Goal: Task Accomplishment & Management: Manage account settings

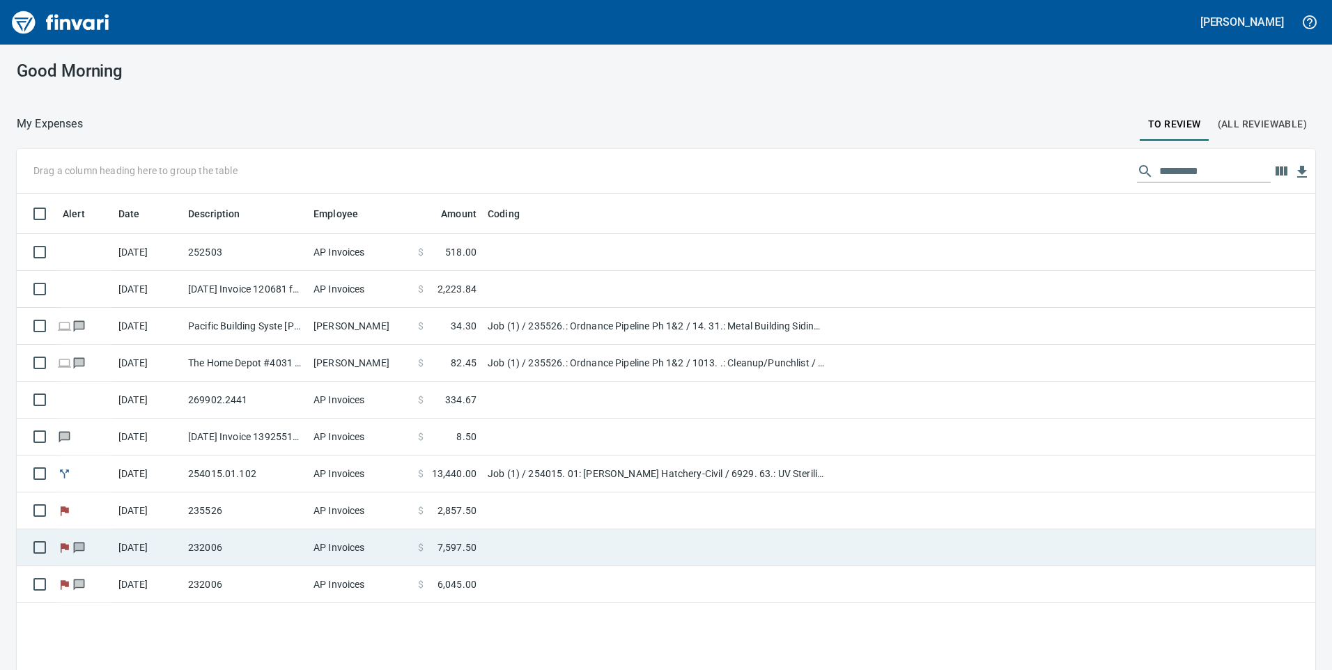
scroll to position [40, 0]
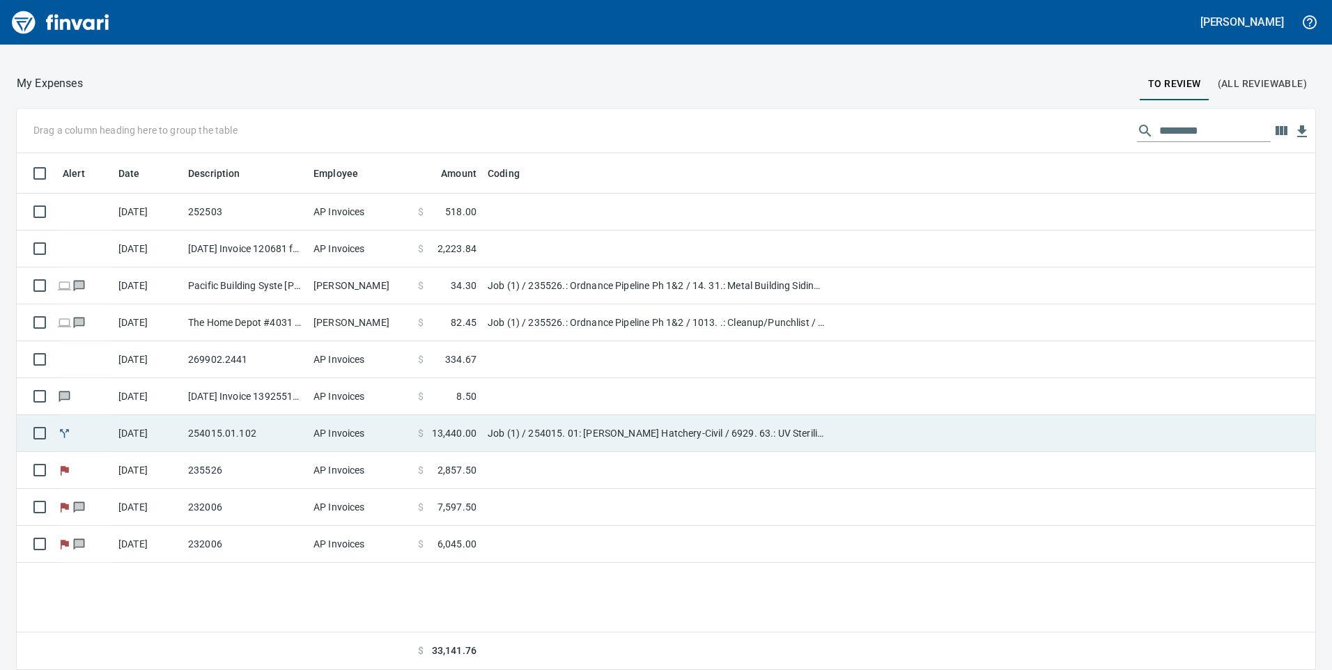
click at [330, 425] on td "AP Invoices" at bounding box center [360, 433] width 105 height 37
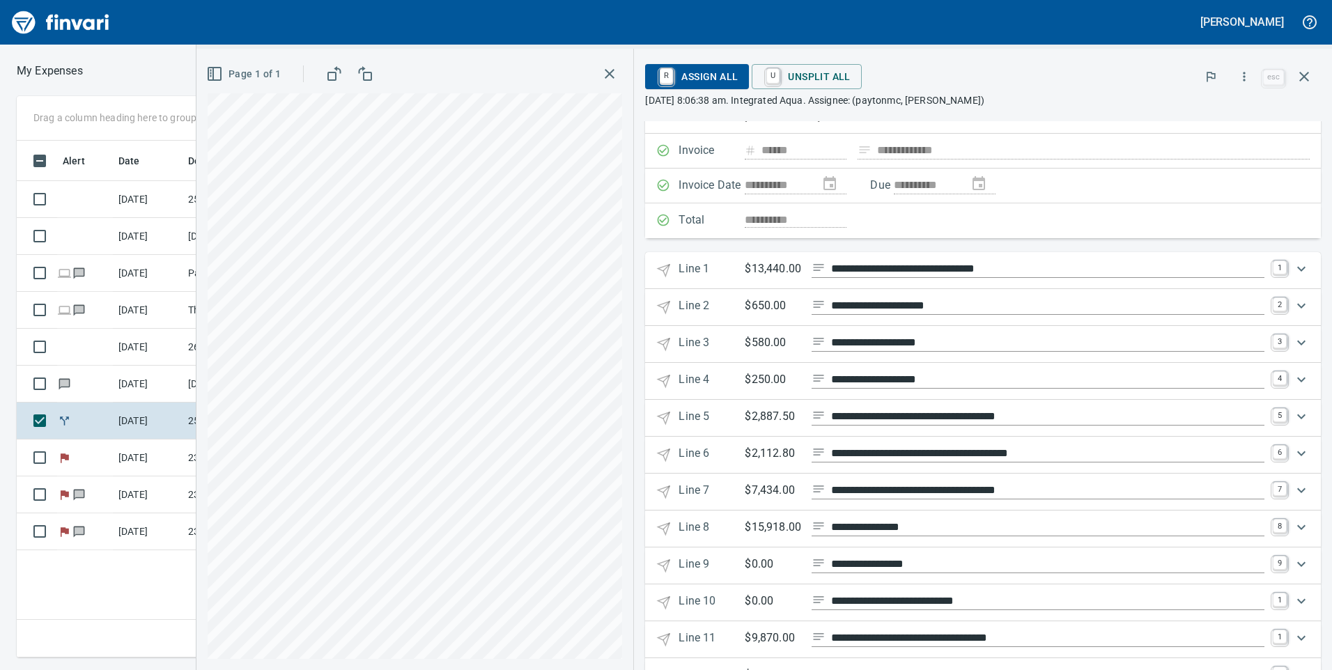
scroll to position [157, 0]
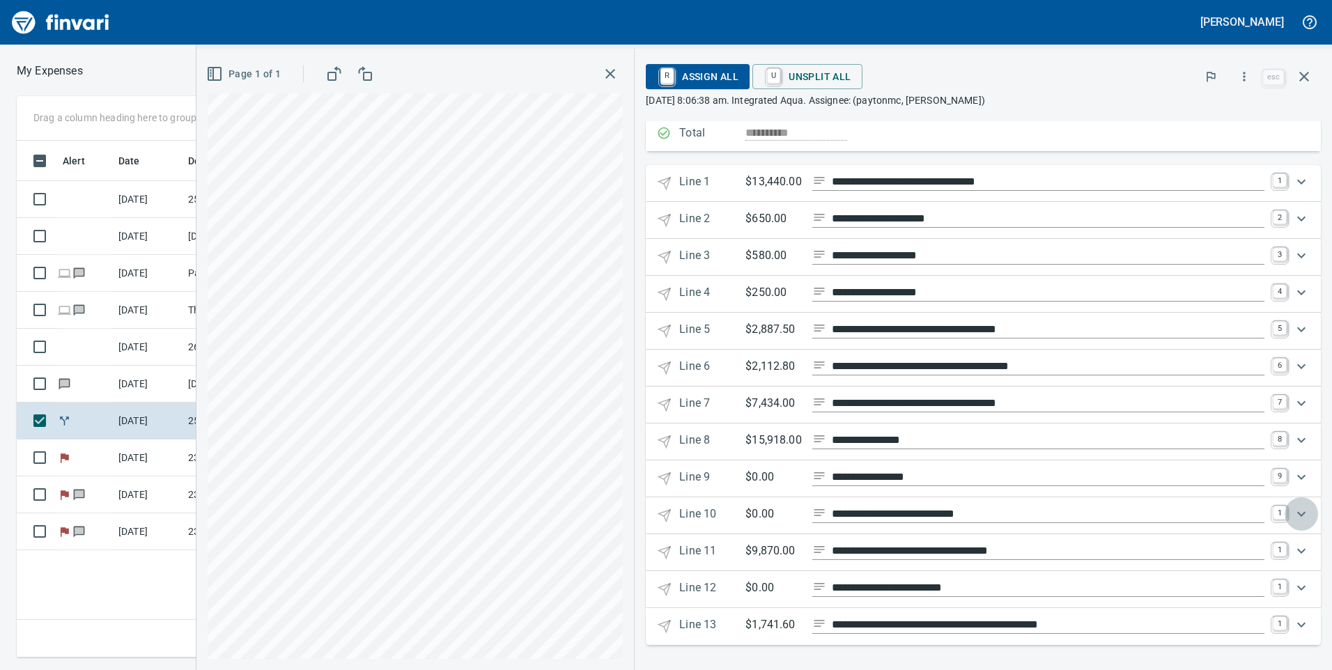
click at [1293, 512] on icon "Expand" at bounding box center [1301, 514] width 17 height 17
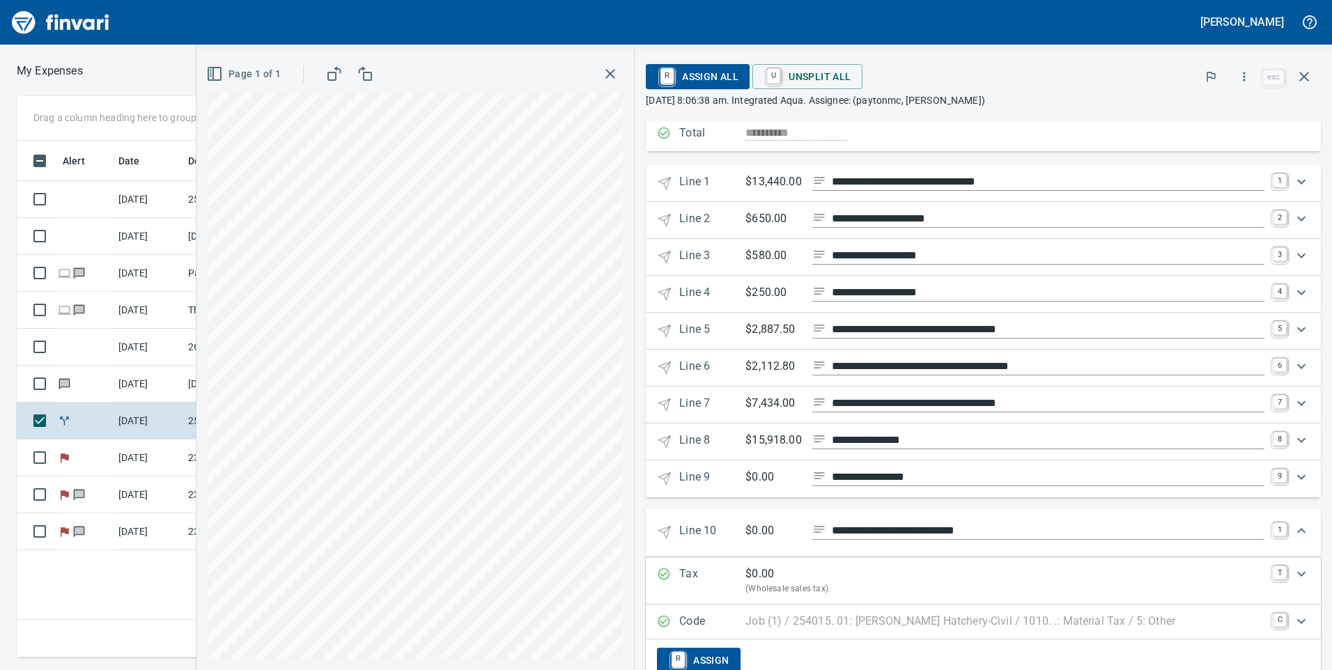
scroll to position [226, 0]
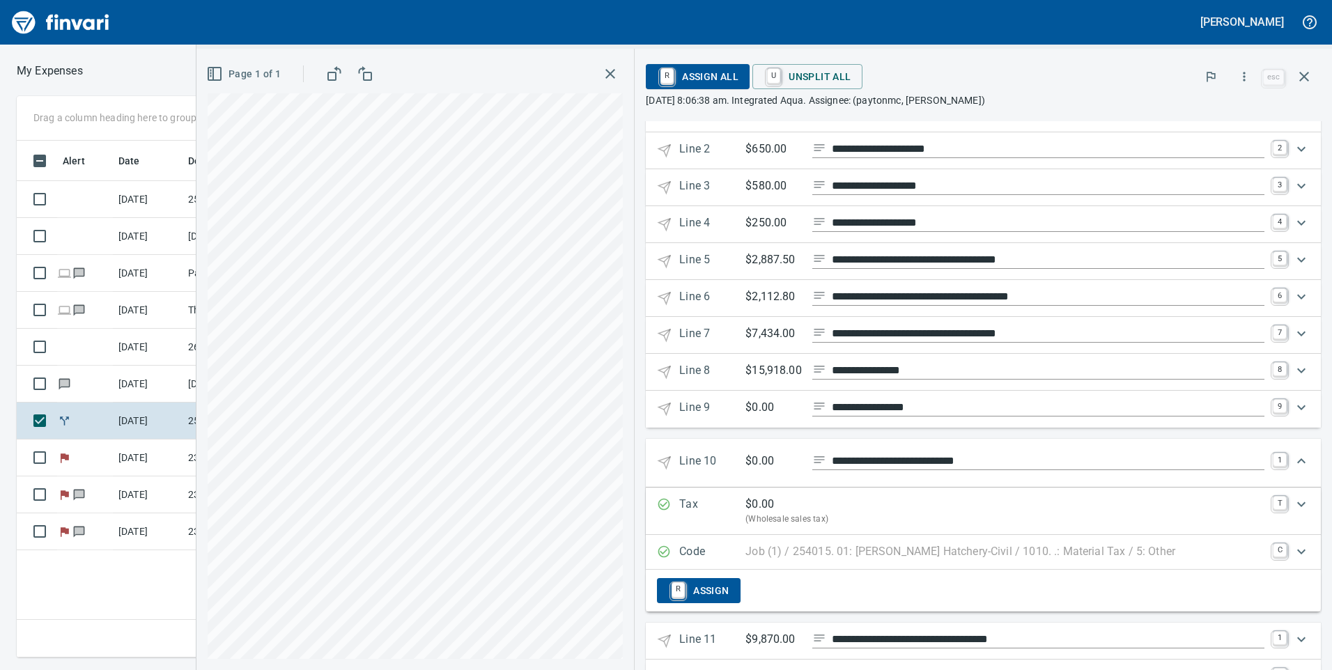
drag, startPoint x: 707, startPoint y: 462, endPoint x: 698, endPoint y: 463, distance: 9.9
click at [698, 463] on p "Line 10" at bounding box center [712, 463] width 66 height 20
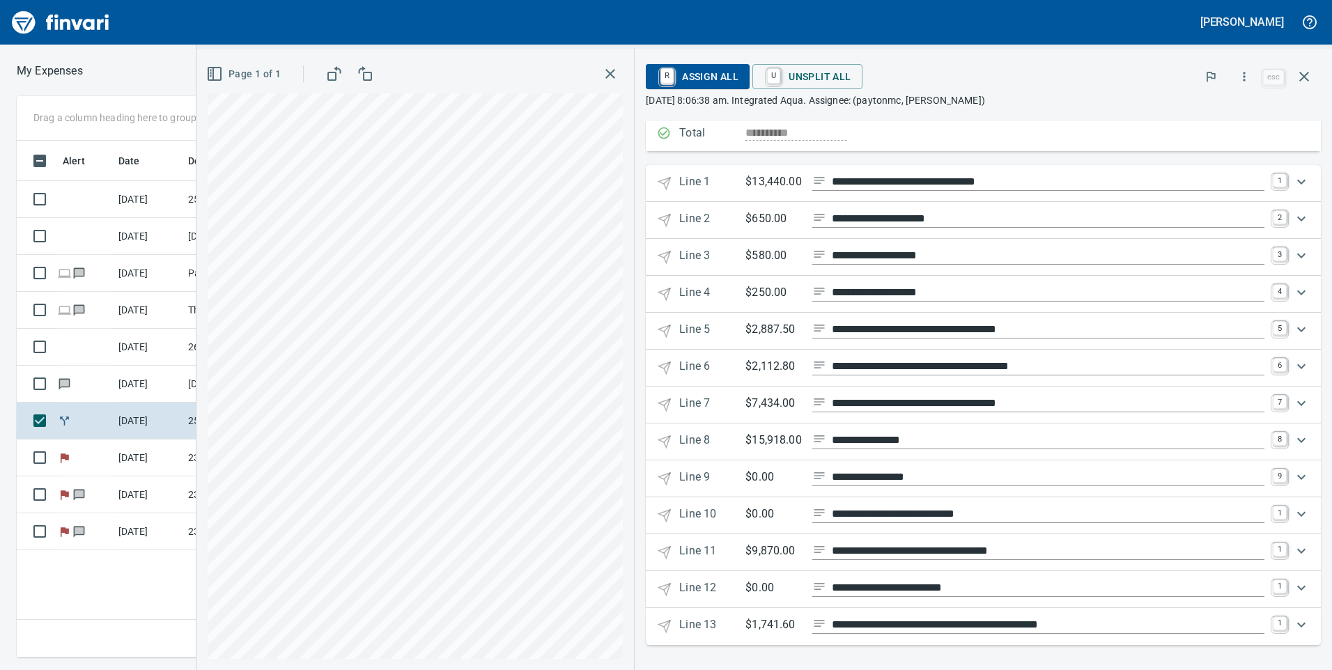
scroll to position [157, 0]
click at [699, 507] on p "Line 10" at bounding box center [712, 516] width 66 height 20
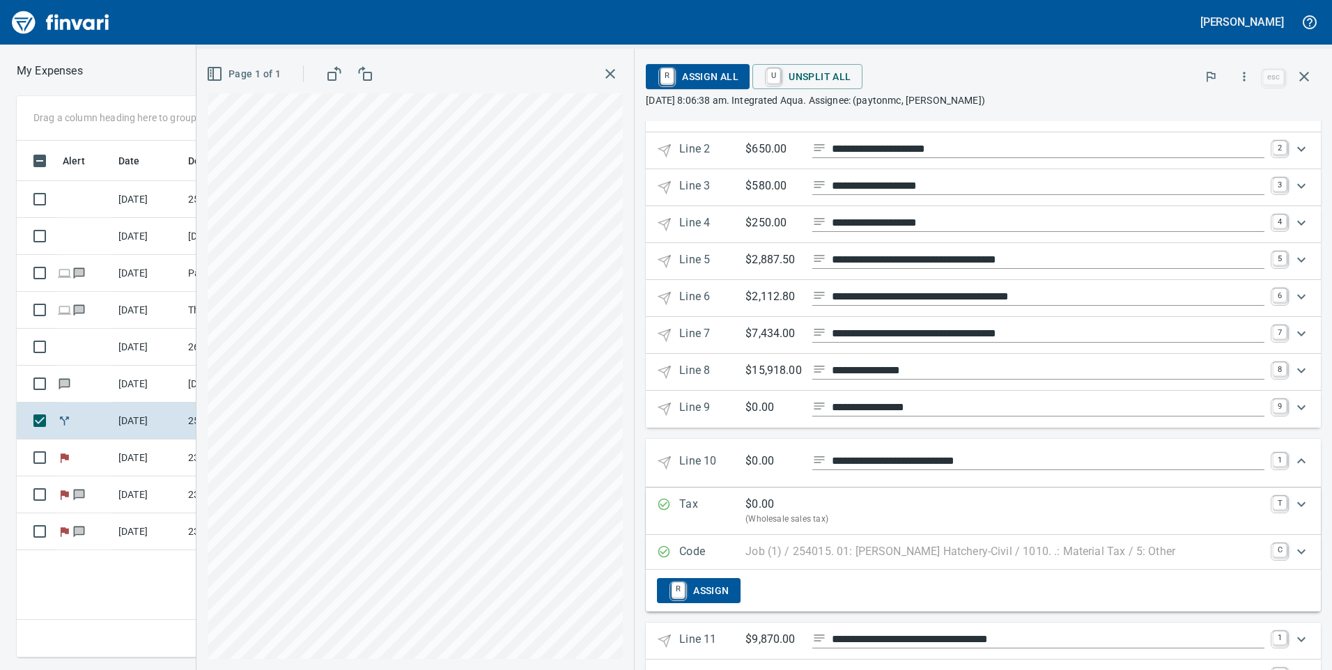
scroll to position [0, 0]
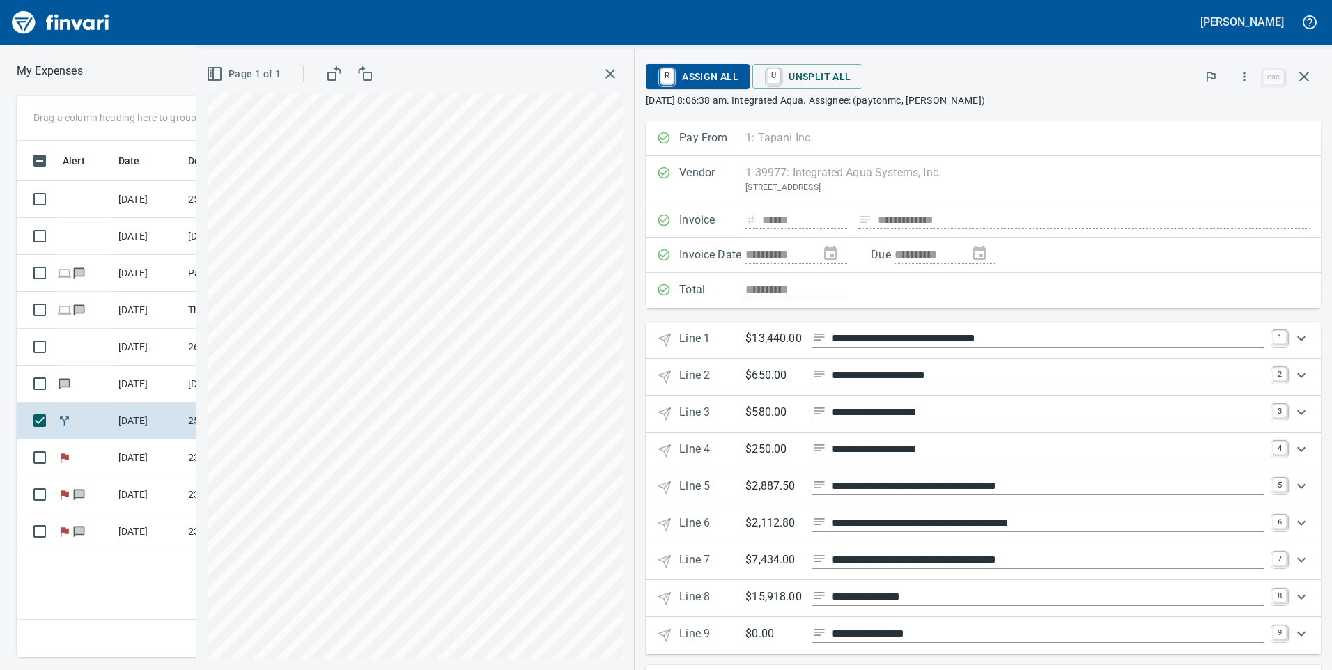
click at [1295, 331] on icon "Expand" at bounding box center [1301, 338] width 17 height 17
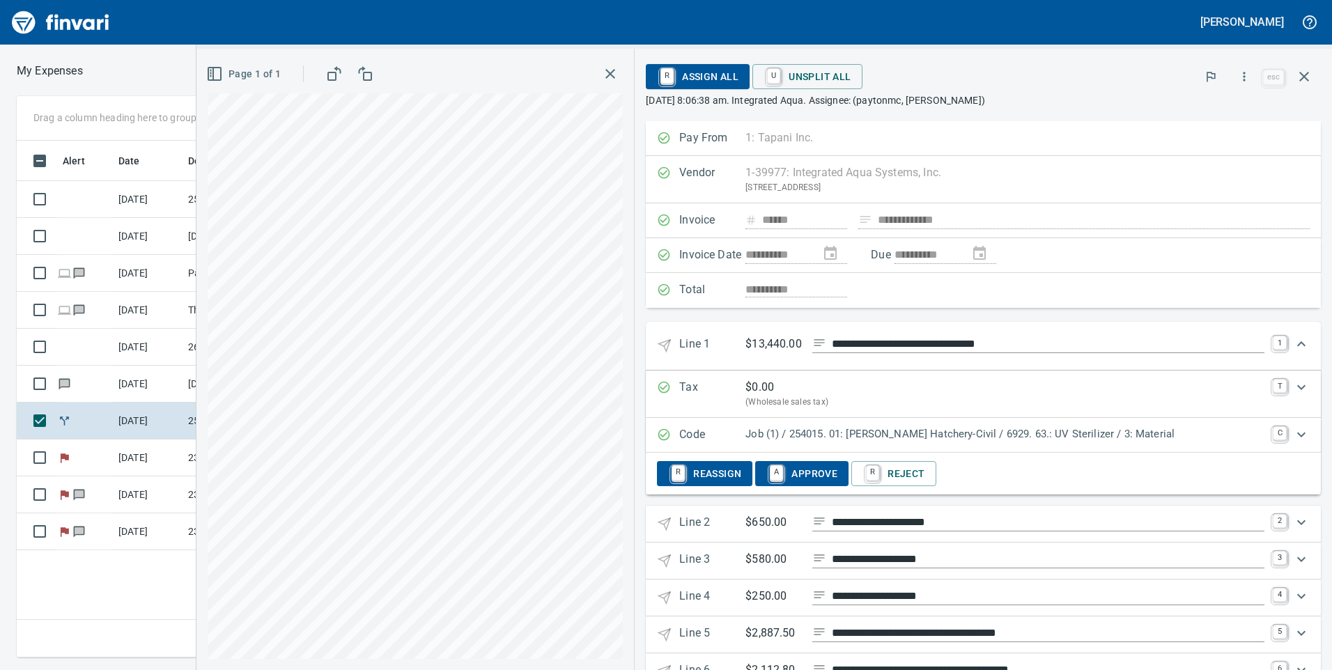
click at [810, 468] on span "A Approve" at bounding box center [802, 474] width 71 height 24
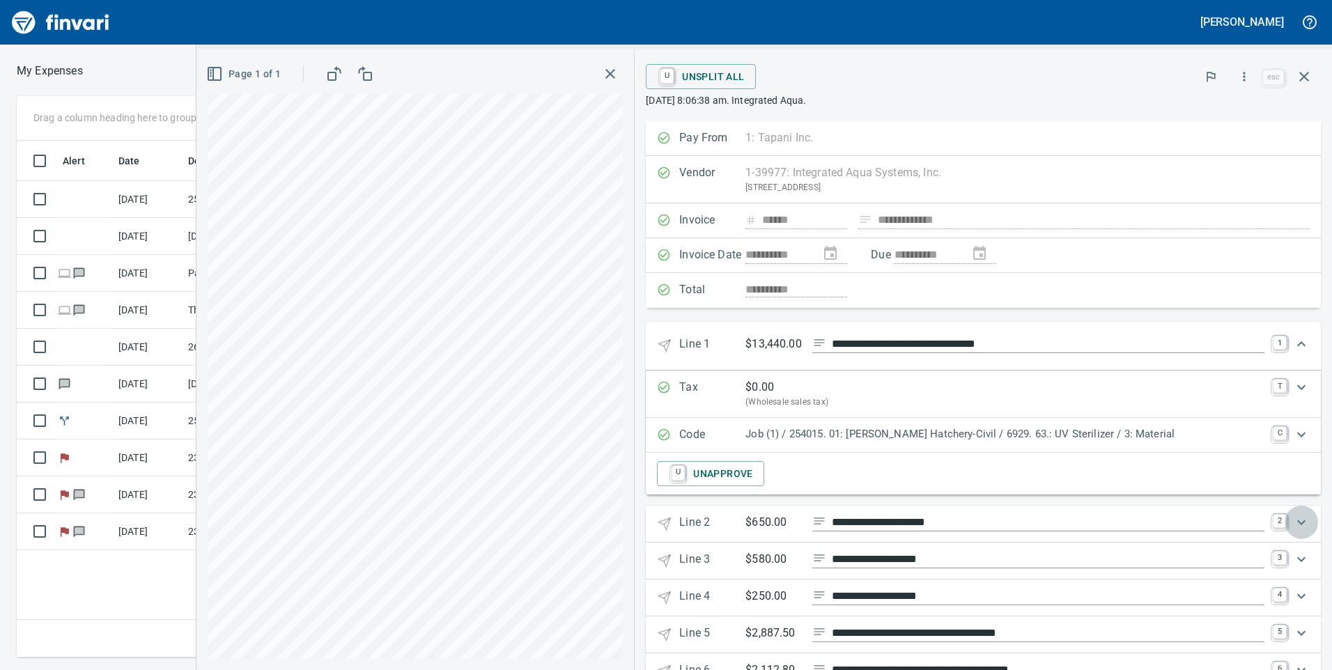
click at [1285, 516] on div "Expand" at bounding box center [1301, 522] width 33 height 33
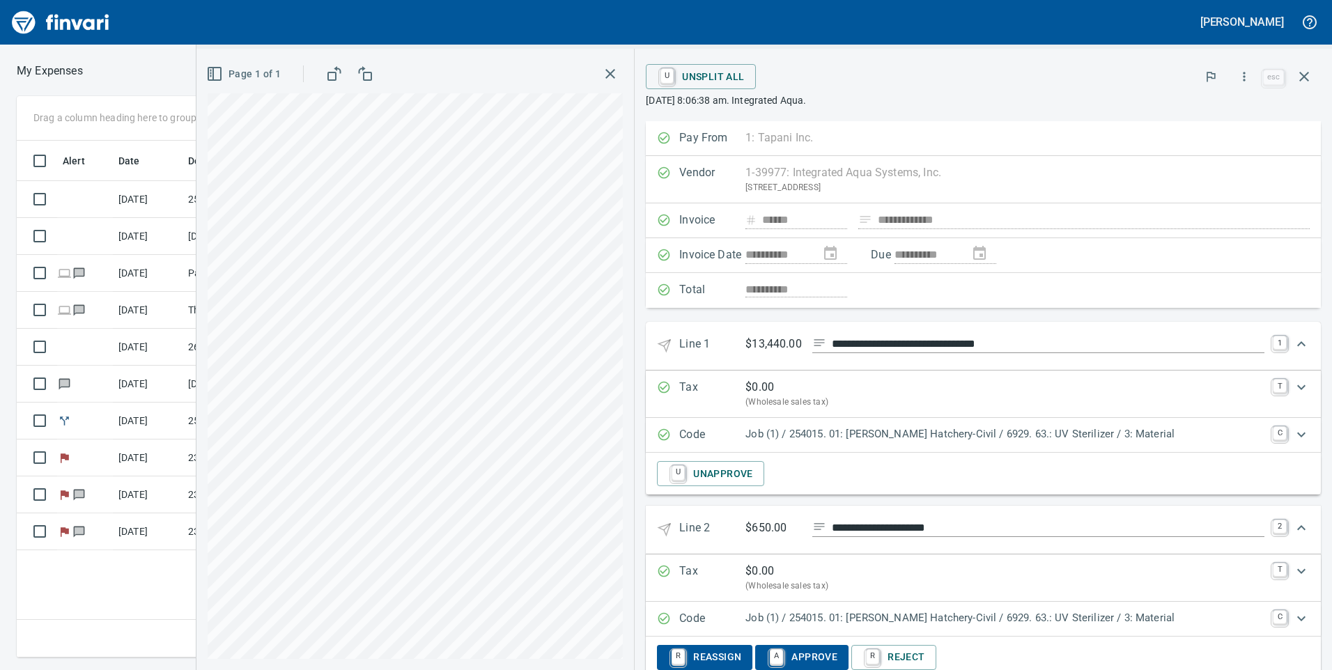
scroll to position [70, 0]
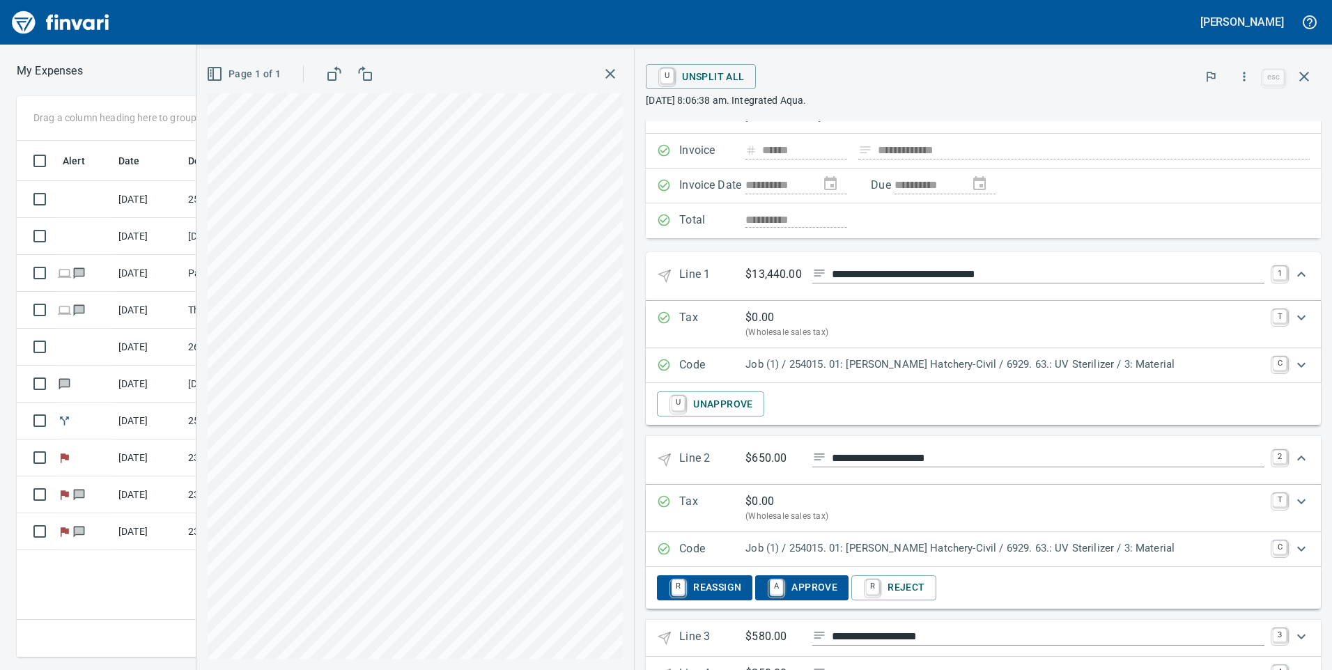
click at [801, 595] on span "A Approve" at bounding box center [802, 588] width 71 height 24
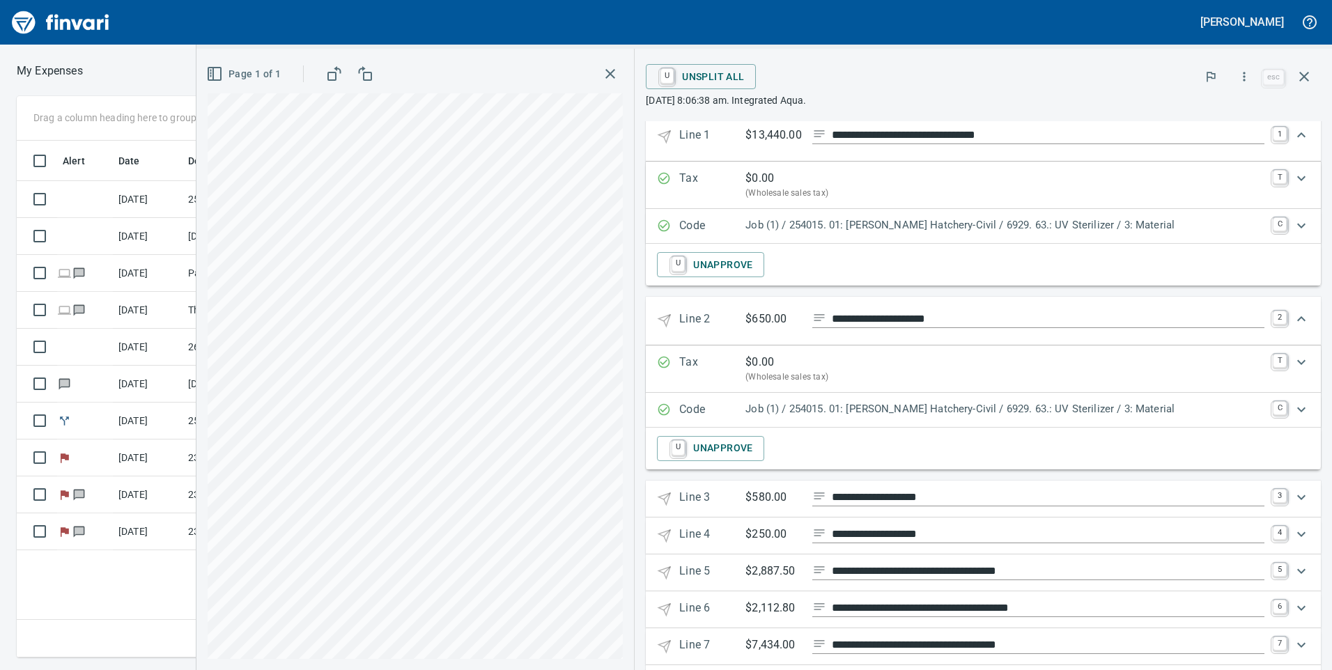
click at [1285, 484] on div "Expand" at bounding box center [1301, 497] width 33 height 33
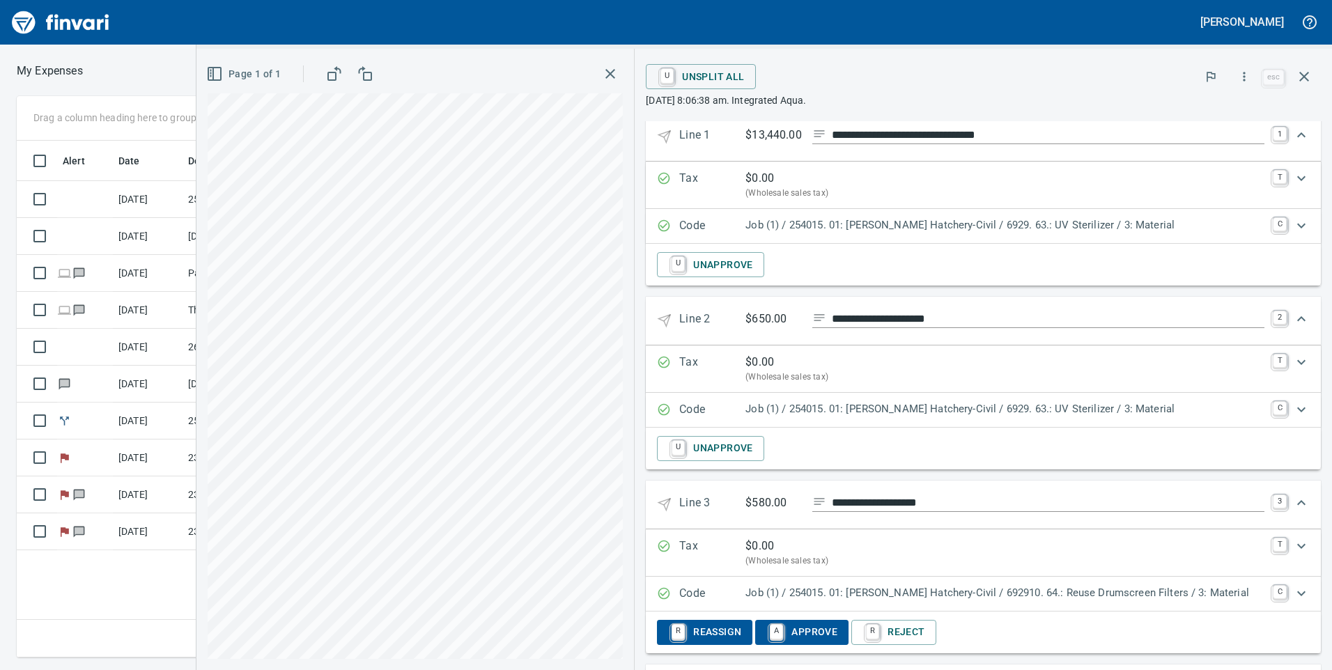
click at [808, 626] on span "A Approve" at bounding box center [802, 633] width 71 height 24
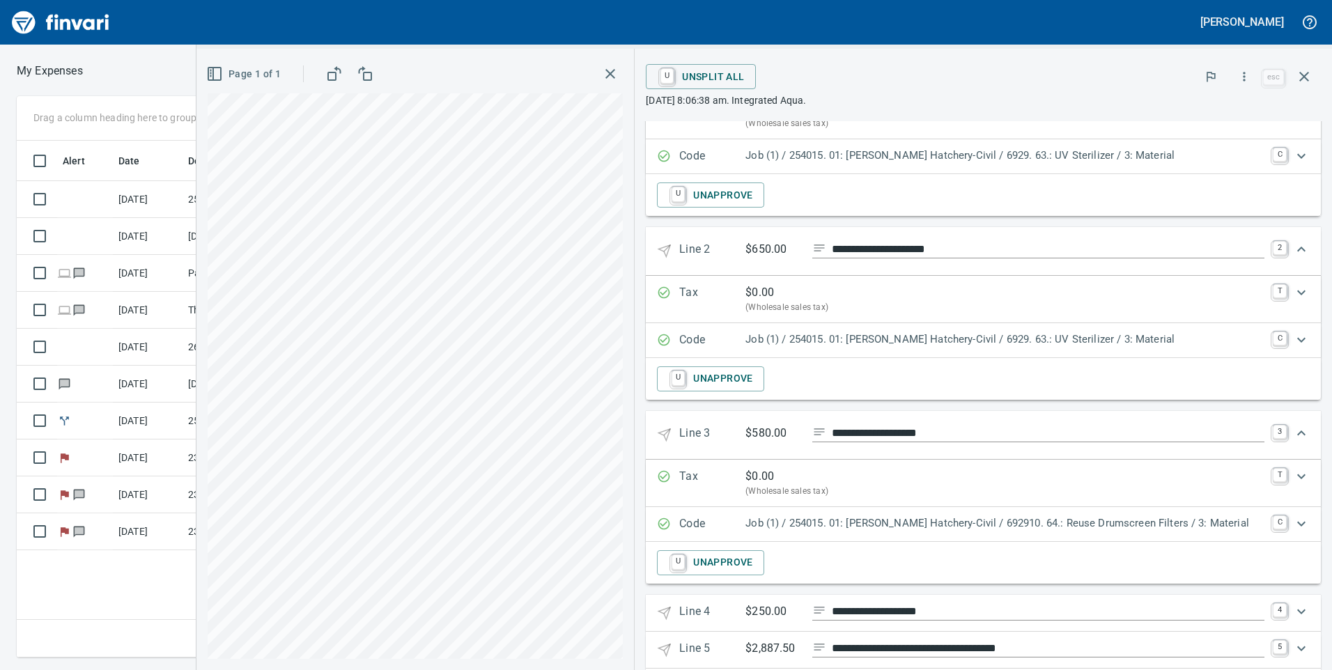
scroll to position [348, 0]
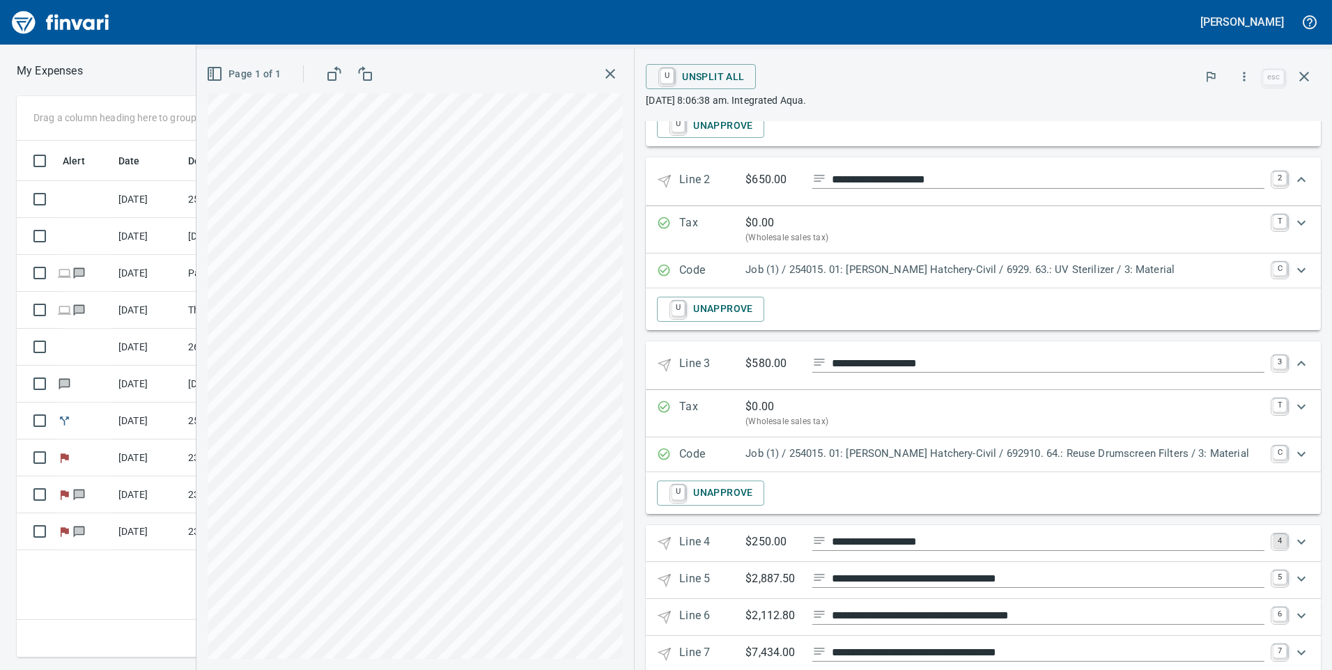
click at [1273, 535] on link "4" at bounding box center [1280, 541] width 14 height 14
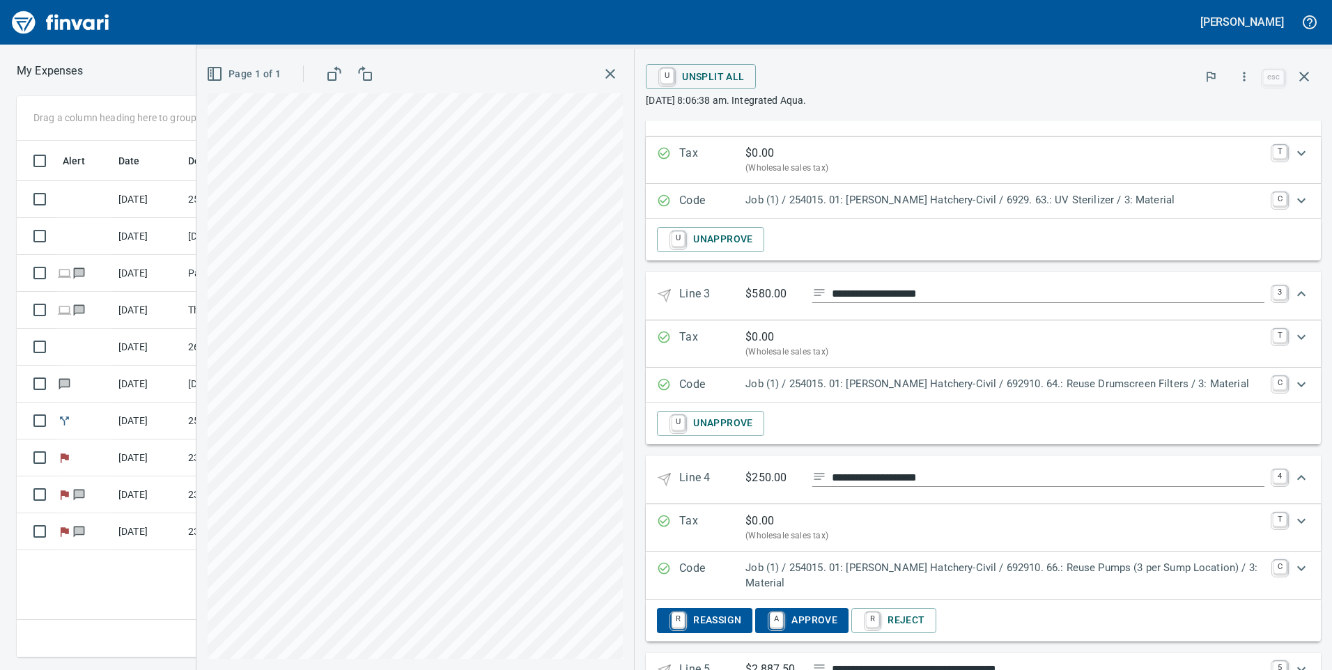
scroll to position [488, 0]
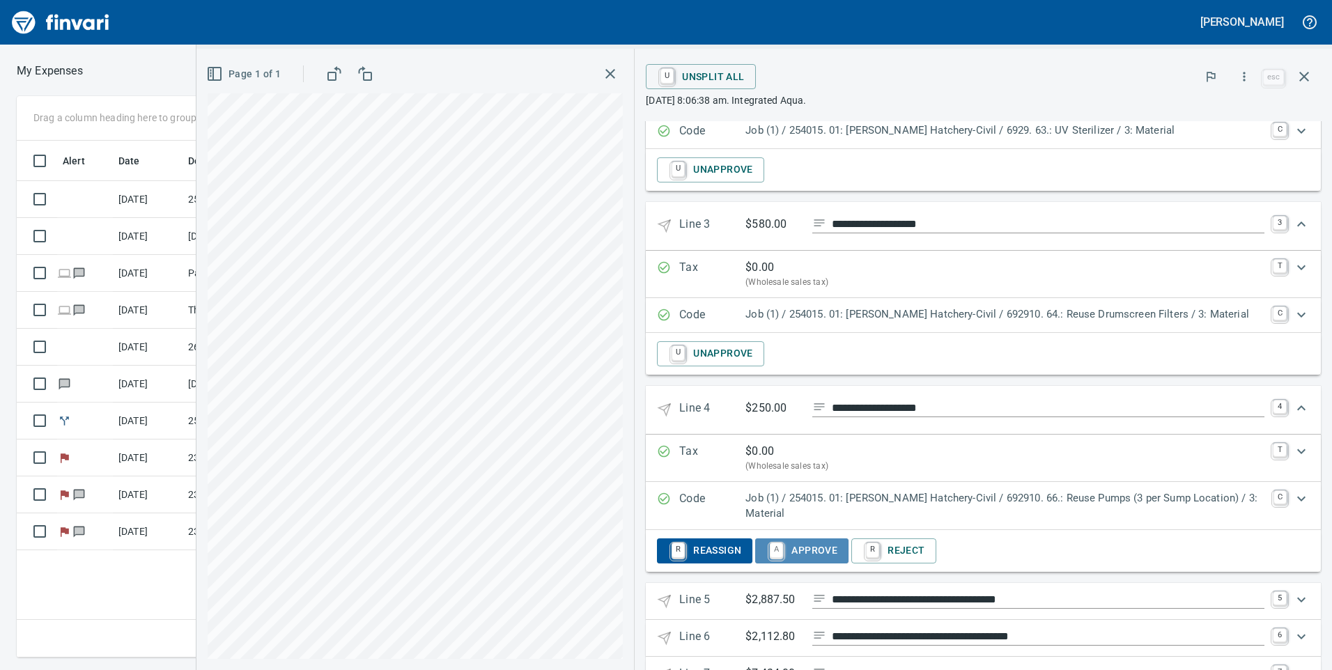
click at [805, 541] on span "A Approve" at bounding box center [802, 551] width 71 height 24
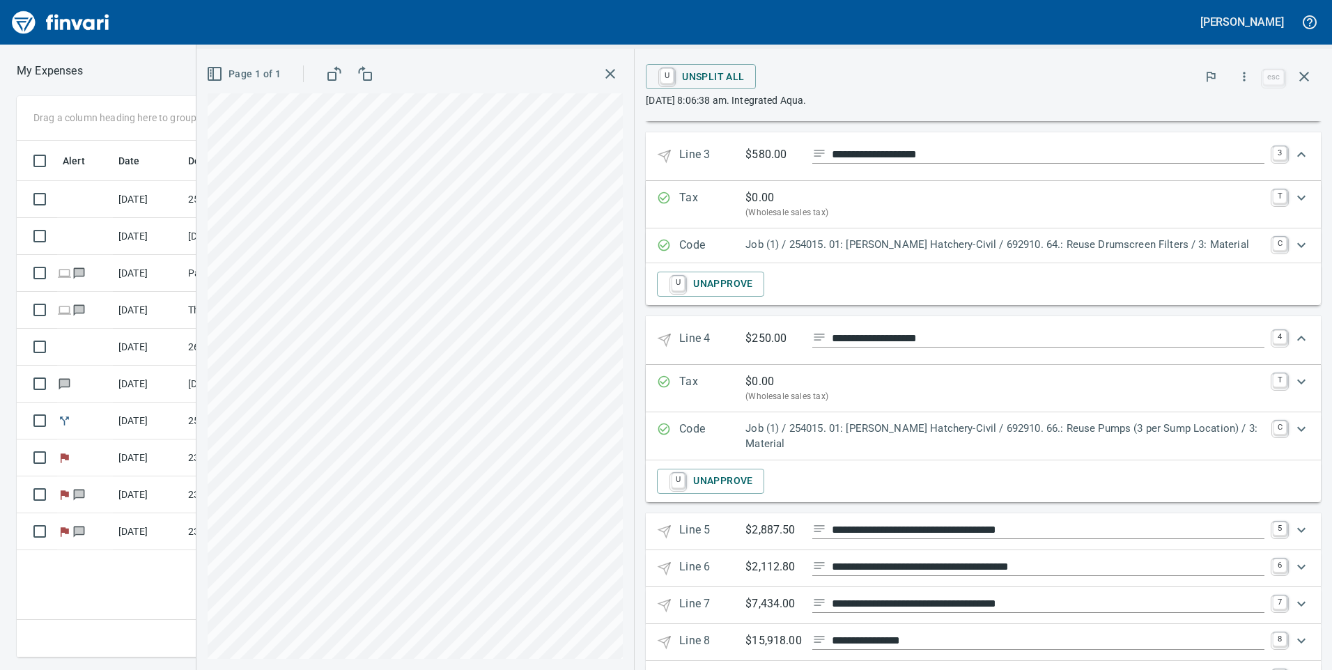
scroll to position [627, 0]
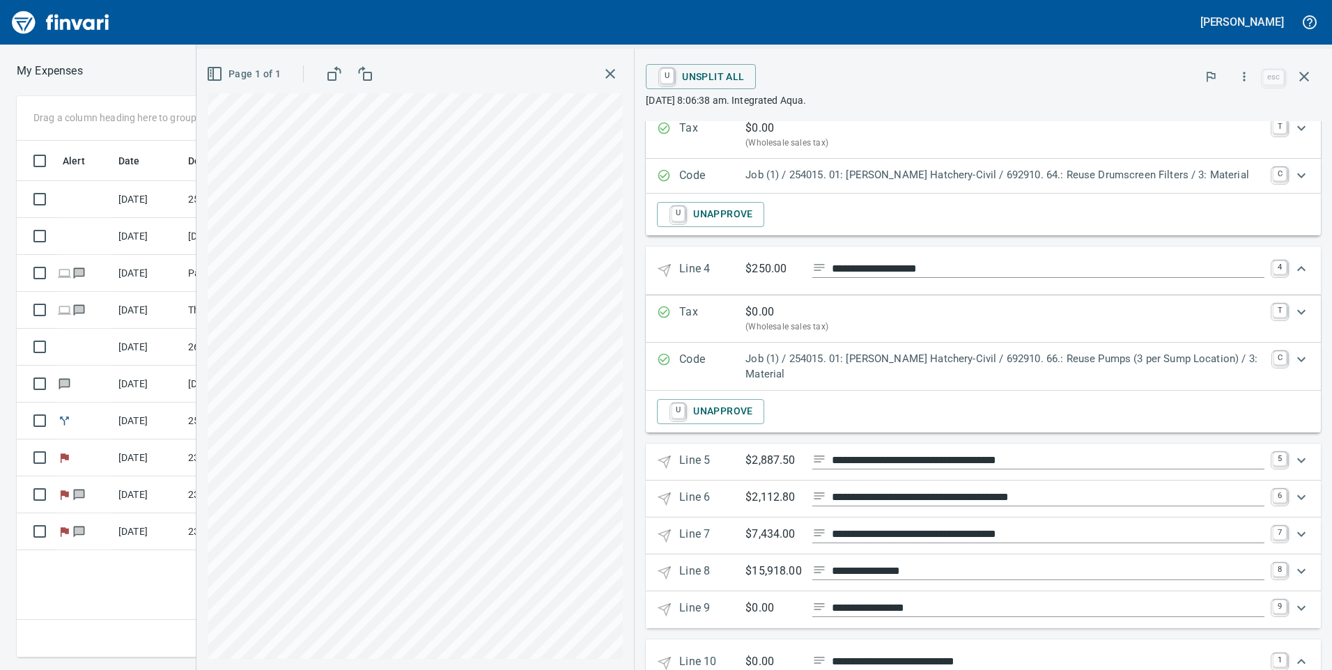
click at [1293, 454] on icon "Expand" at bounding box center [1301, 460] width 17 height 17
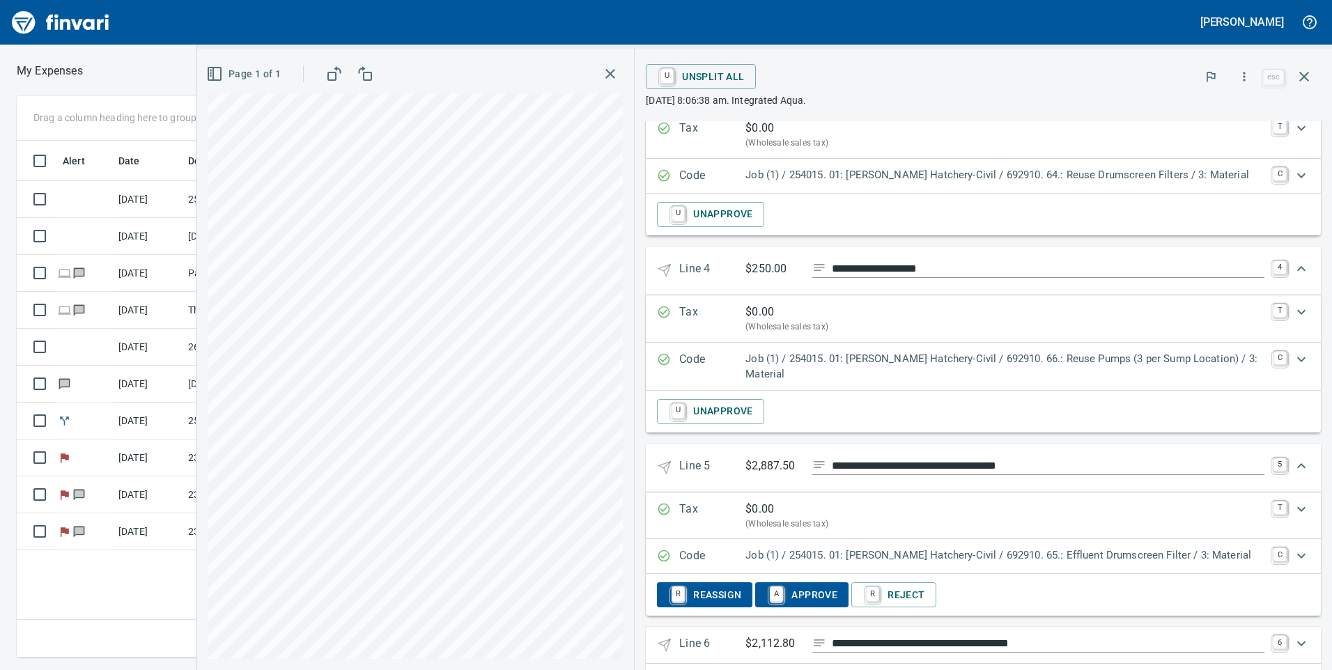
click at [800, 598] on span "A Approve" at bounding box center [802, 595] width 71 height 24
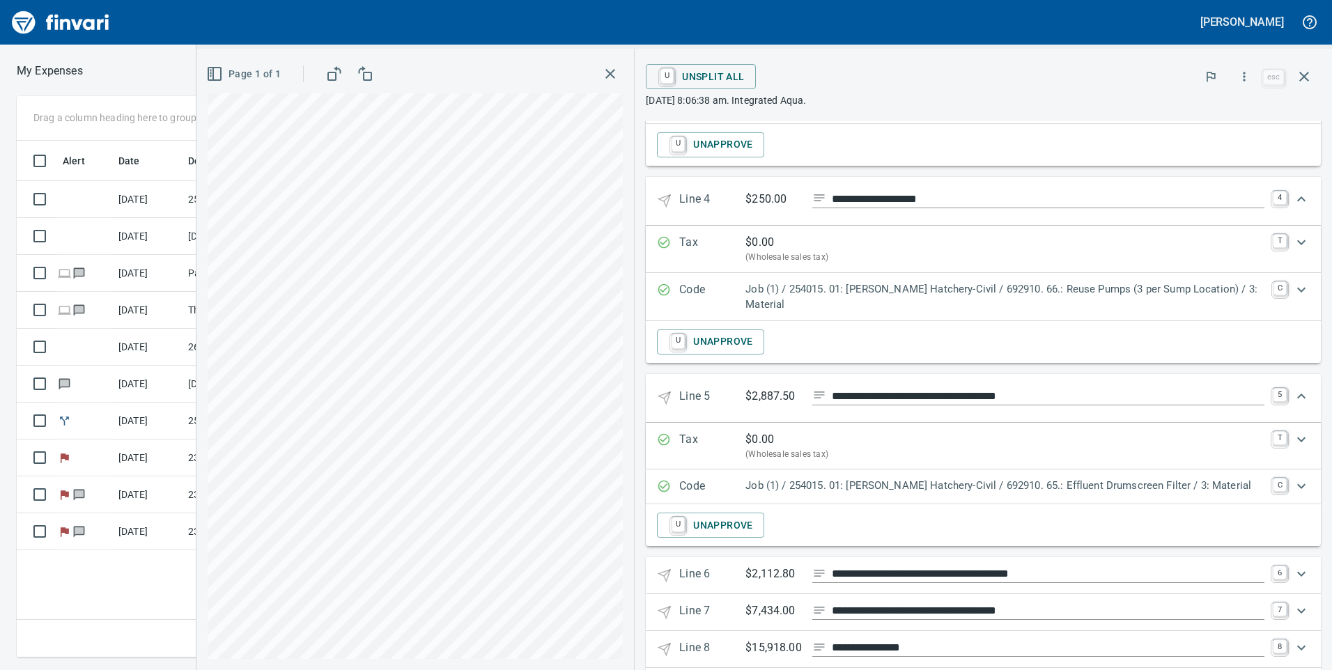
scroll to position [767, 0]
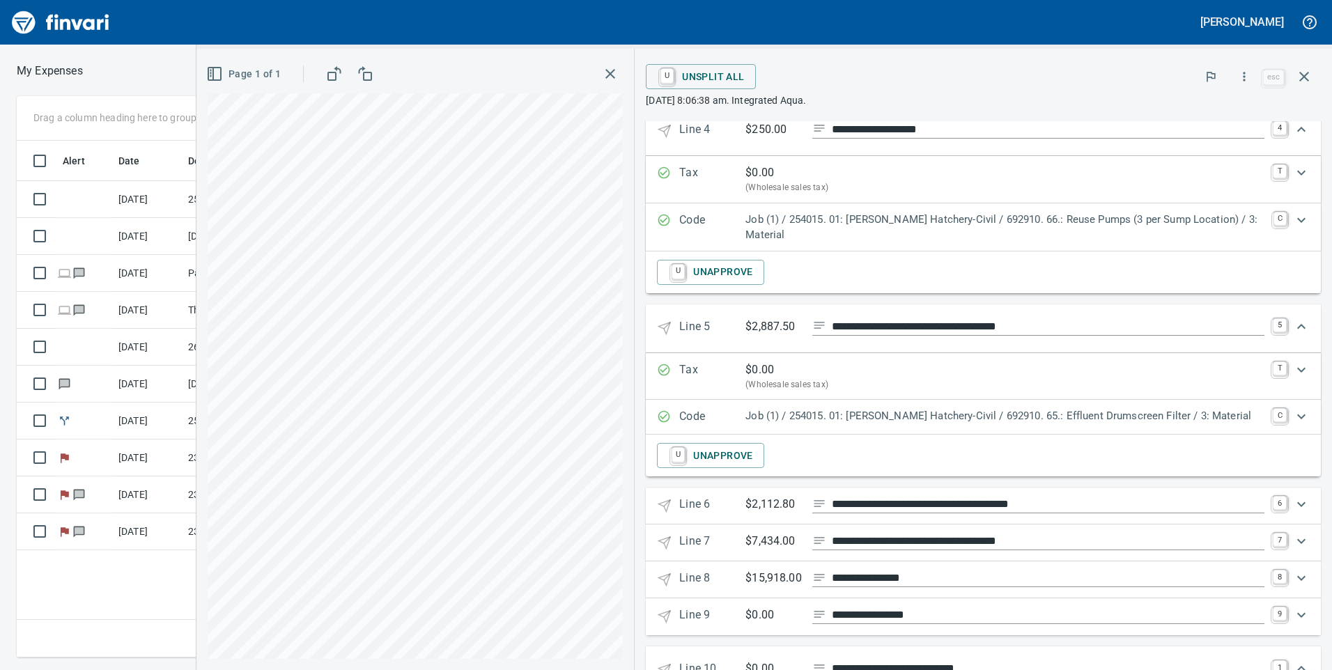
click at [1285, 502] on div "Expand" at bounding box center [1301, 504] width 33 height 33
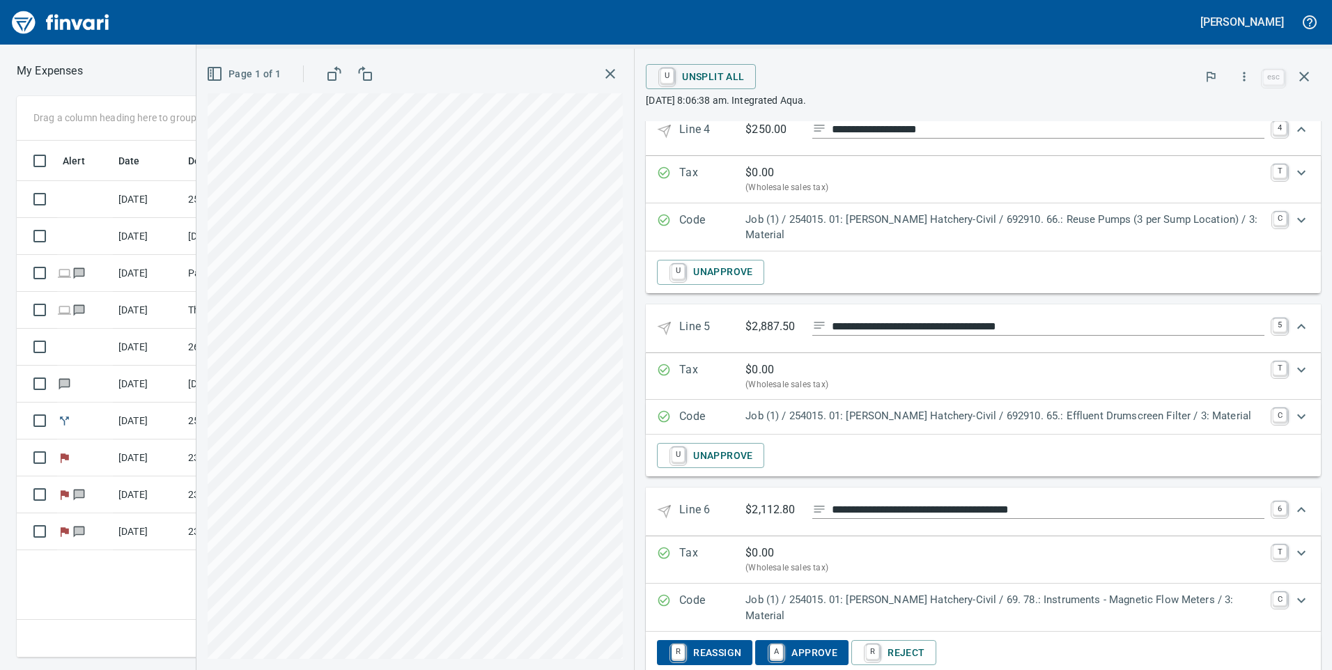
scroll to position [836, 0]
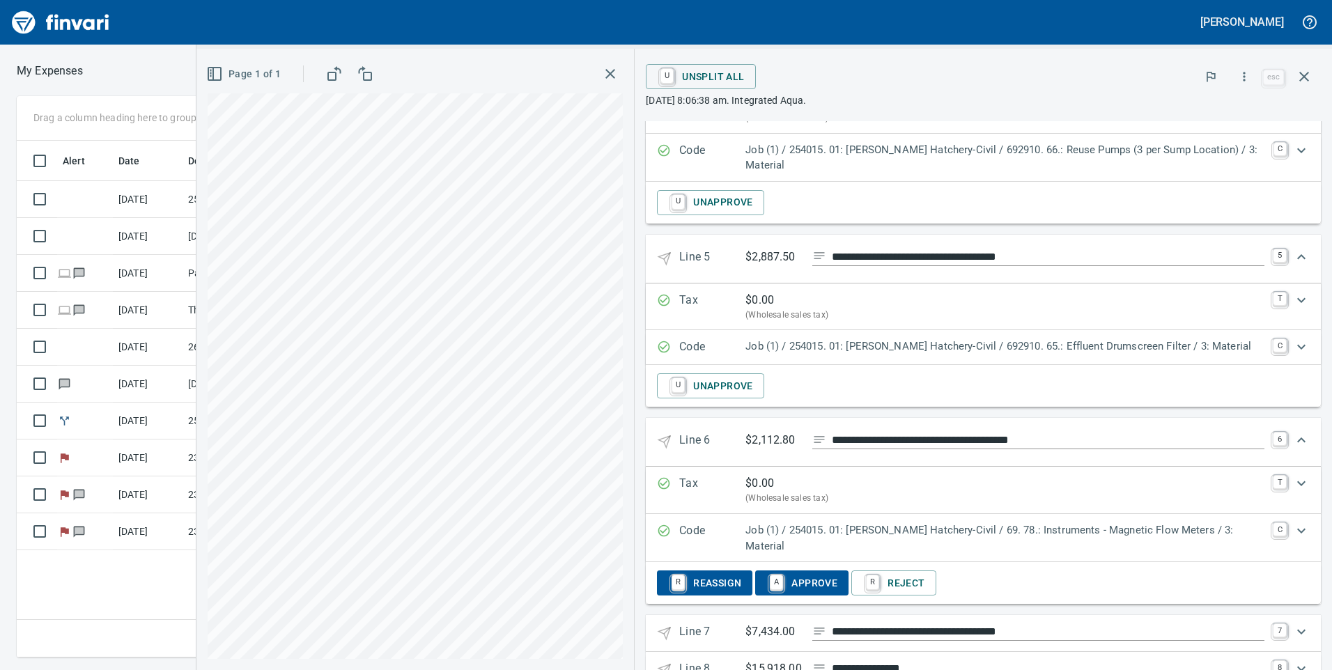
click at [820, 573] on span "A Approve" at bounding box center [802, 583] width 71 height 24
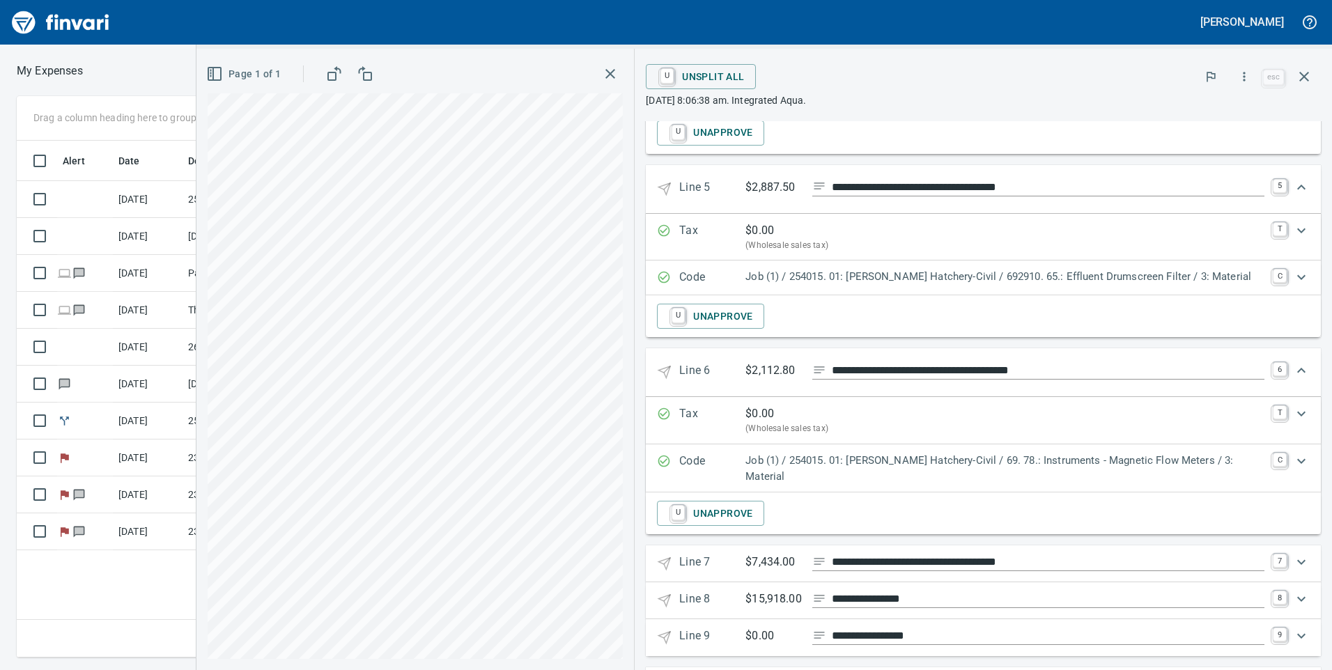
scroll to position [976, 0]
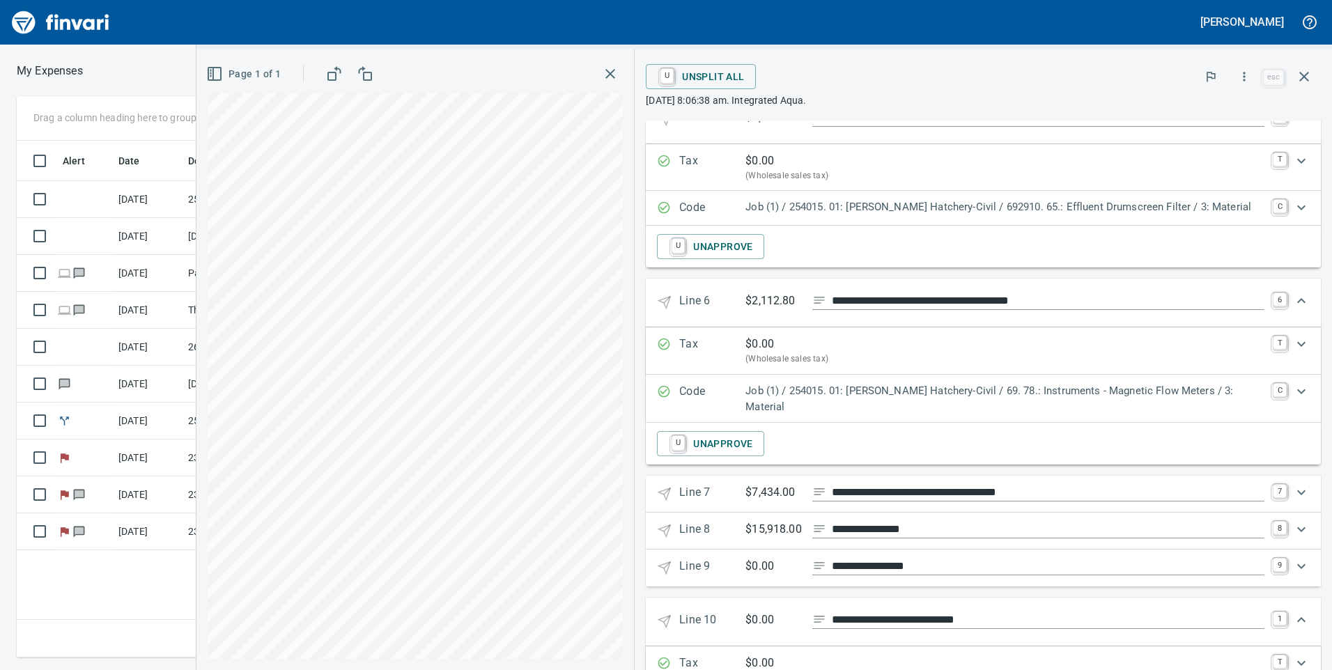
click at [1285, 484] on div "Expand" at bounding box center [1301, 492] width 33 height 33
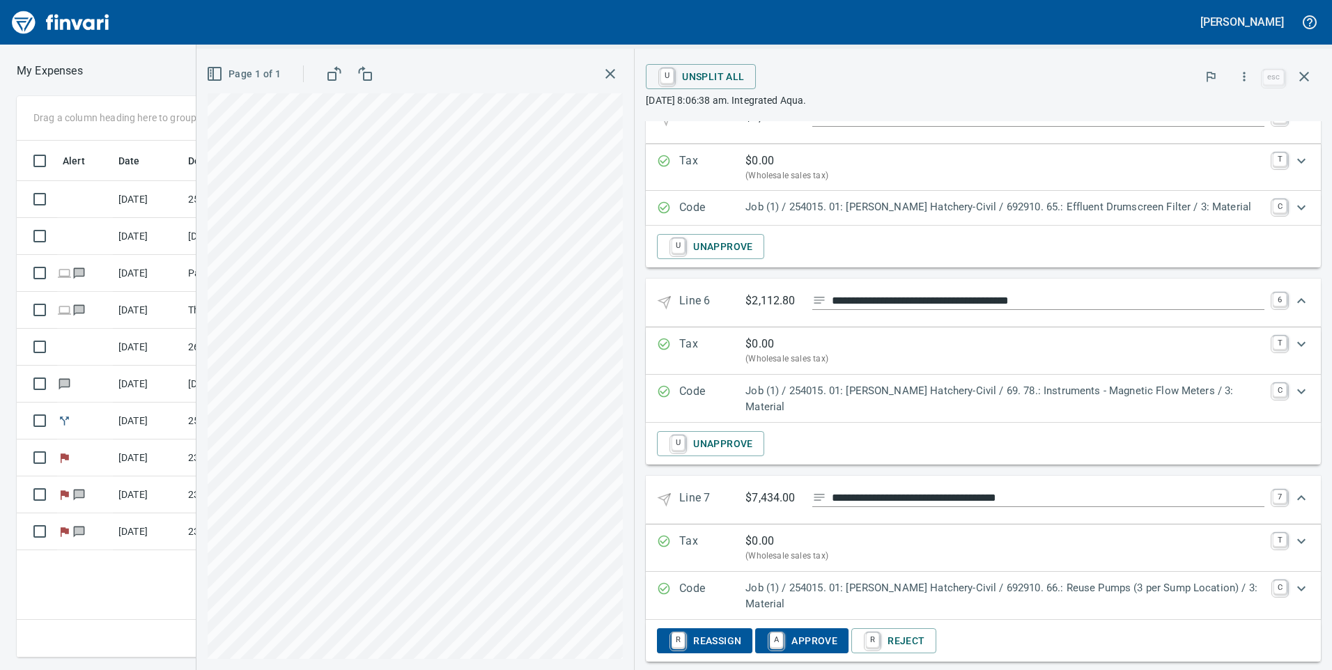
click at [803, 629] on span "A Approve" at bounding box center [802, 641] width 71 height 24
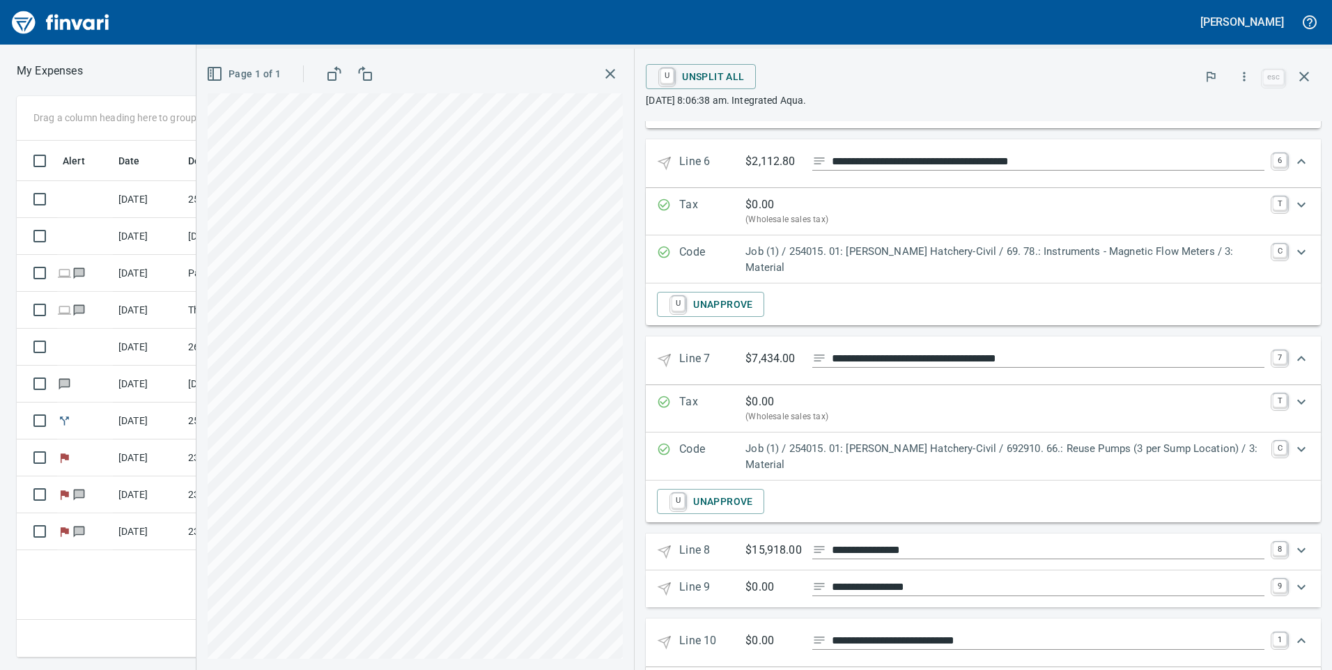
scroll to position [1185, 0]
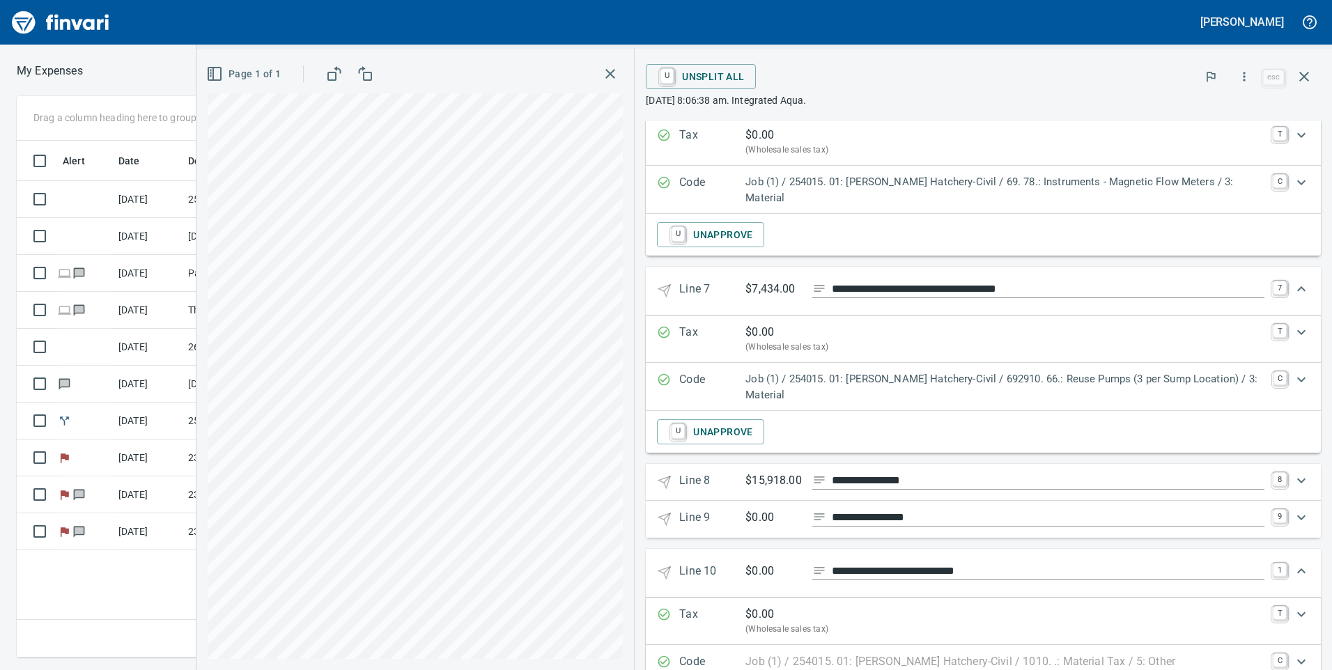
click at [1285, 464] on div "Expand" at bounding box center [1301, 480] width 33 height 33
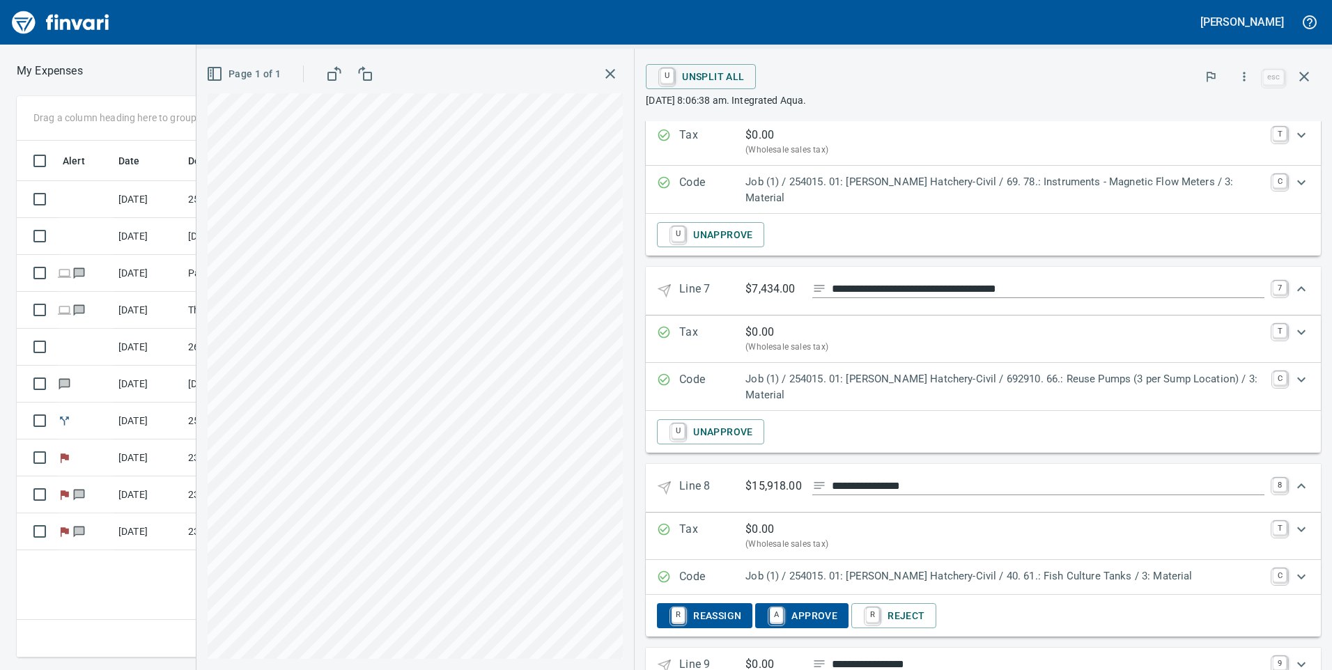
click at [796, 608] on span "A Approve" at bounding box center [802, 616] width 71 height 24
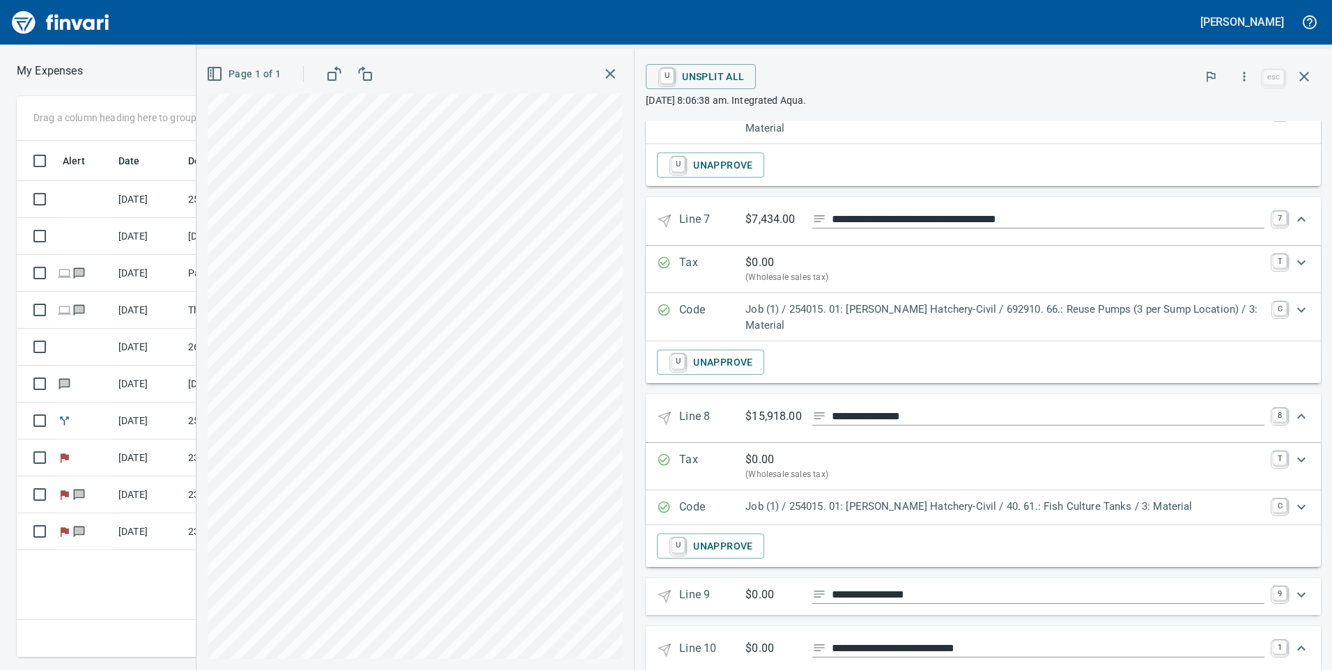
scroll to position [1324, 0]
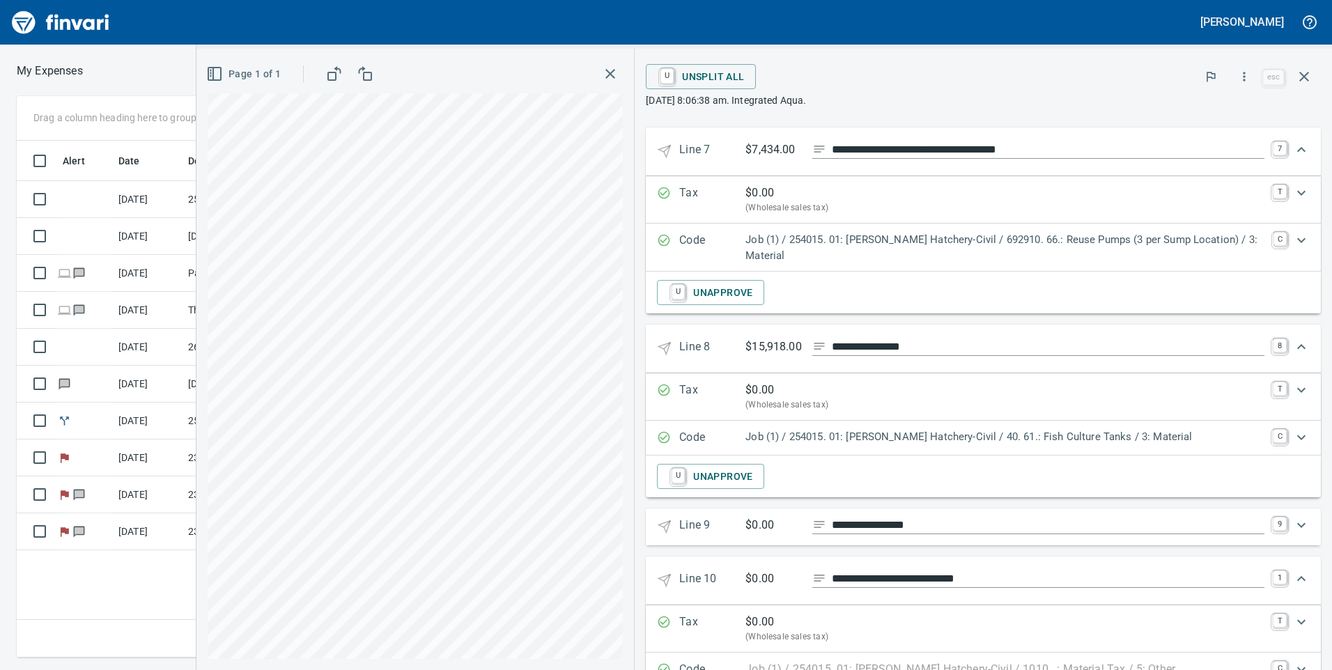
click at [1293, 520] on icon "Expand" at bounding box center [1301, 525] width 17 height 17
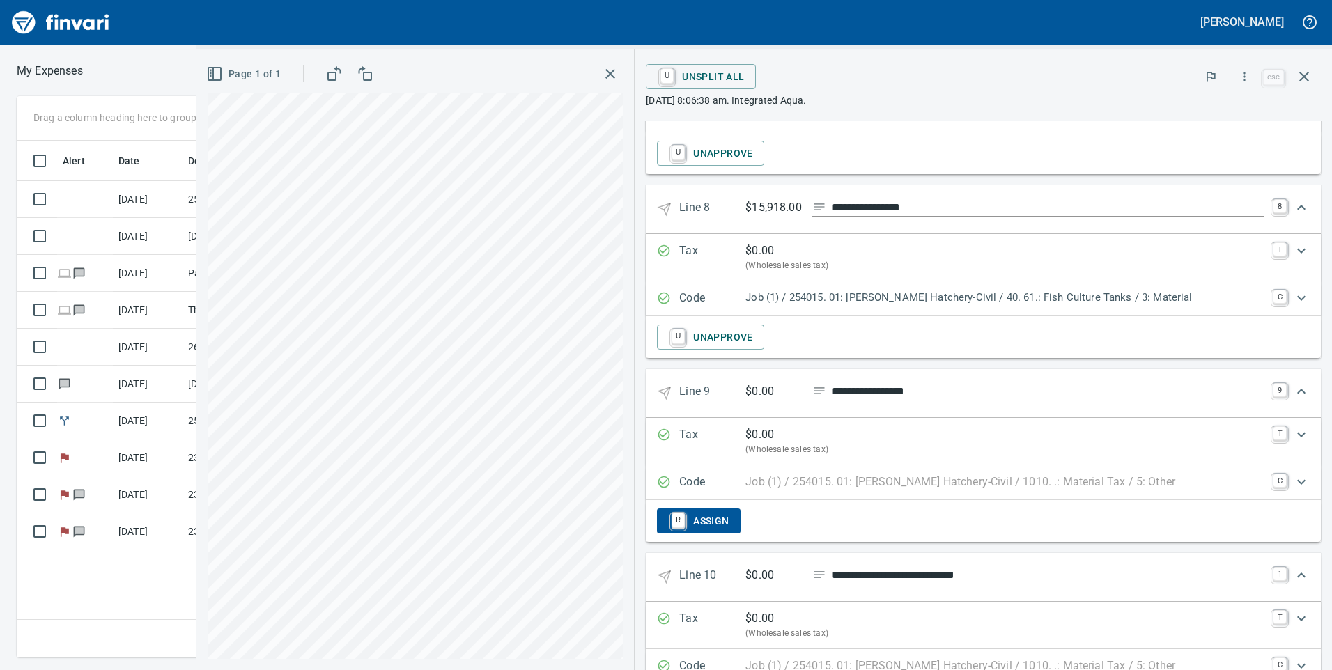
scroll to position [1533, 0]
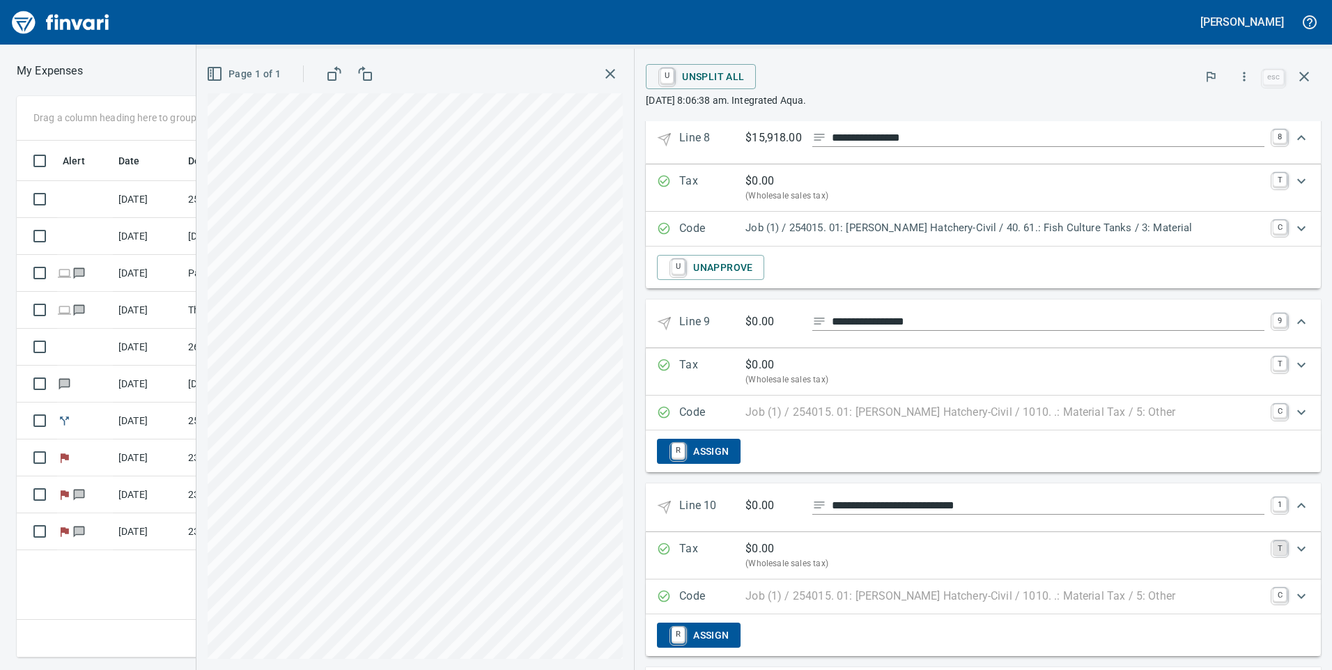
click at [1273, 541] on link "T" at bounding box center [1280, 548] width 14 height 14
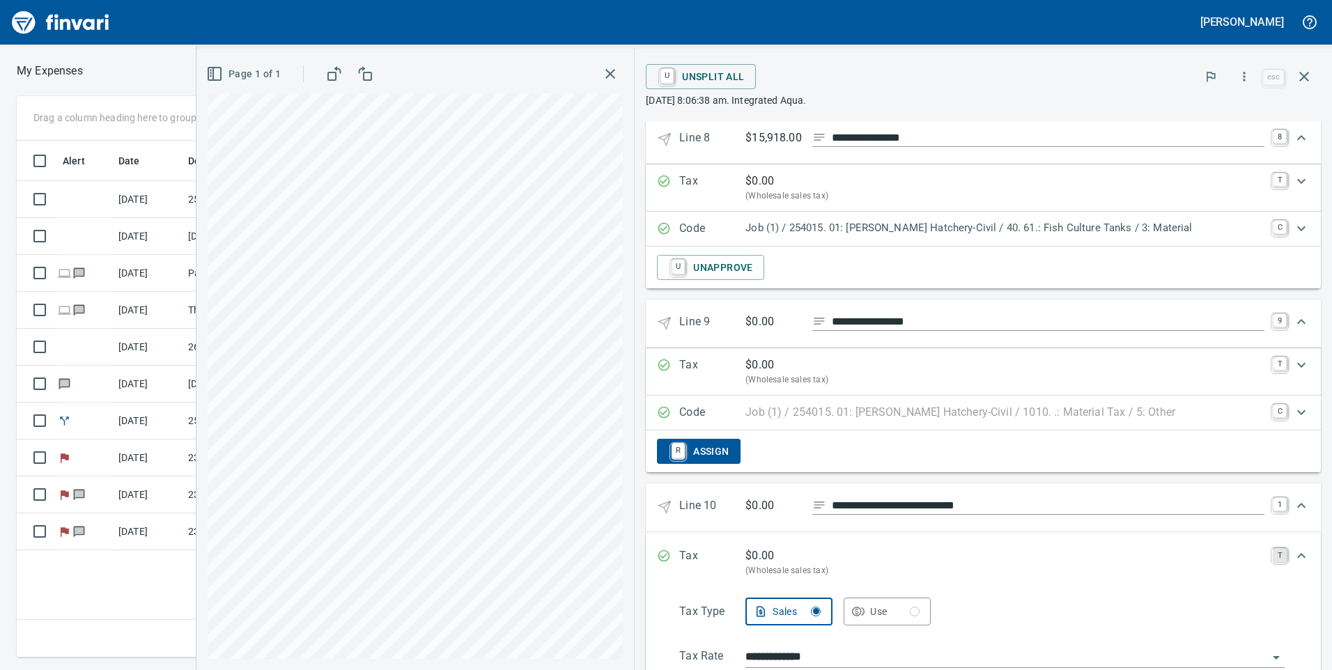
click at [1273, 548] on link "T" at bounding box center [1280, 555] width 14 height 14
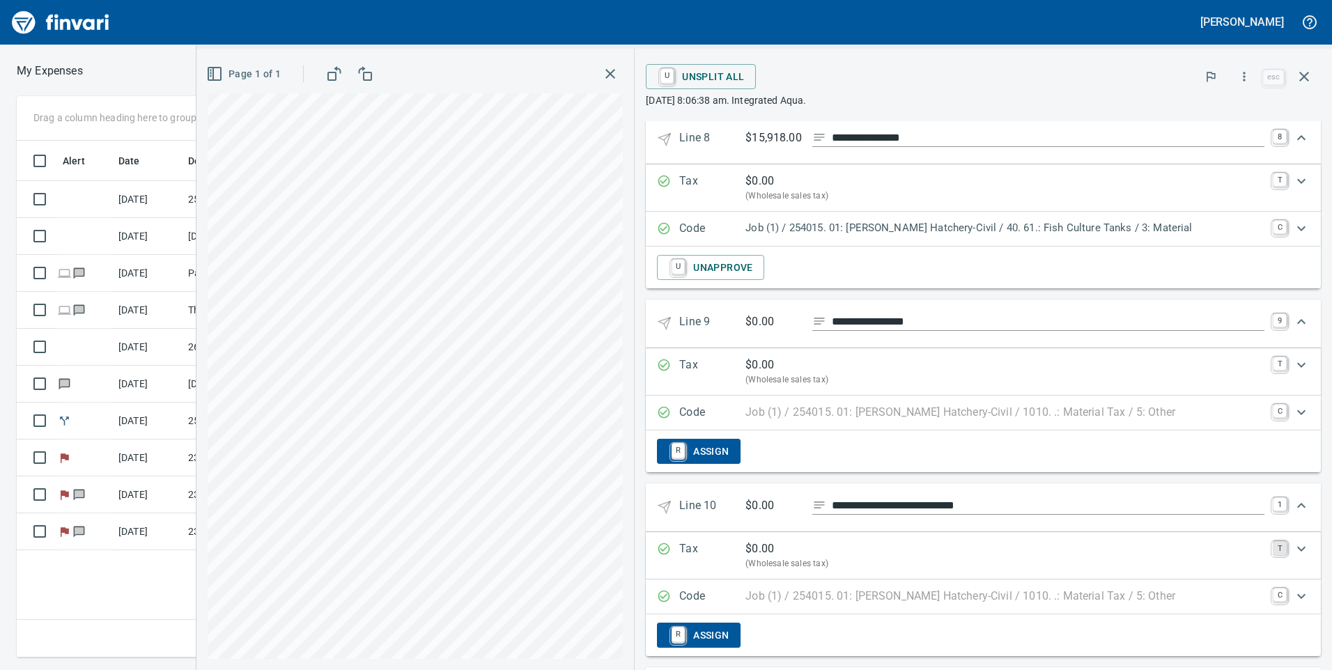
scroll to position [1653, 0]
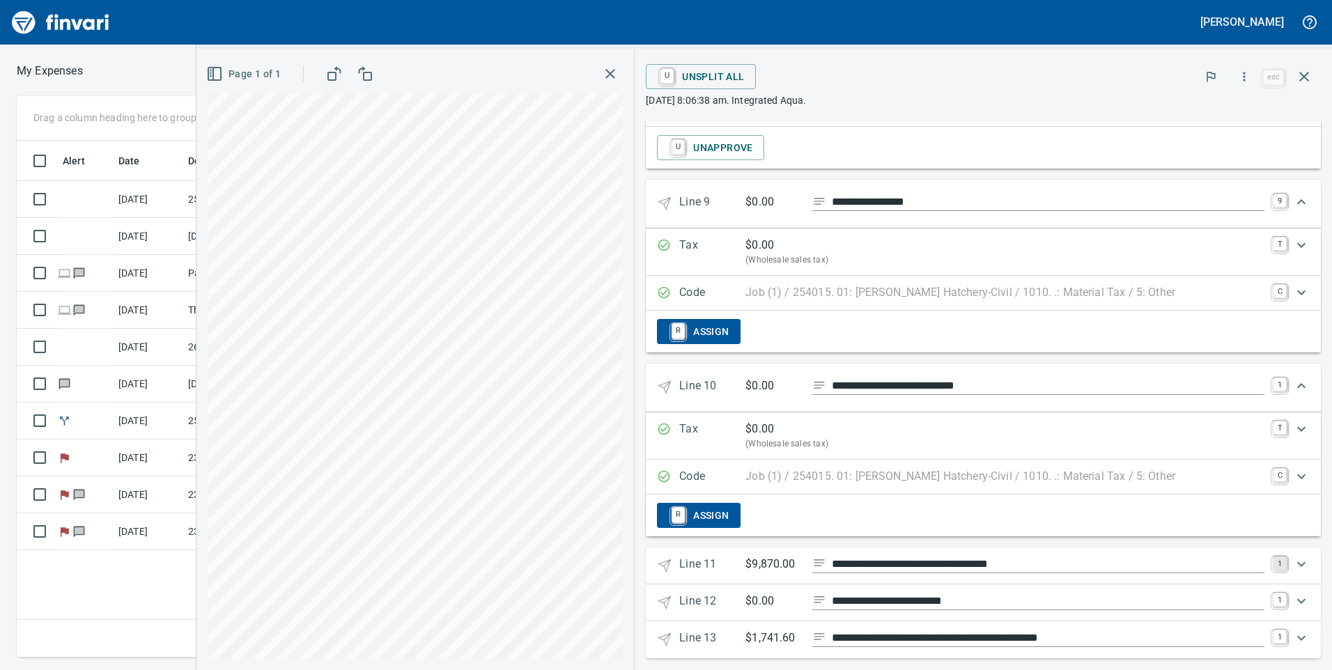
click at [1273, 557] on link "1" at bounding box center [1280, 564] width 14 height 14
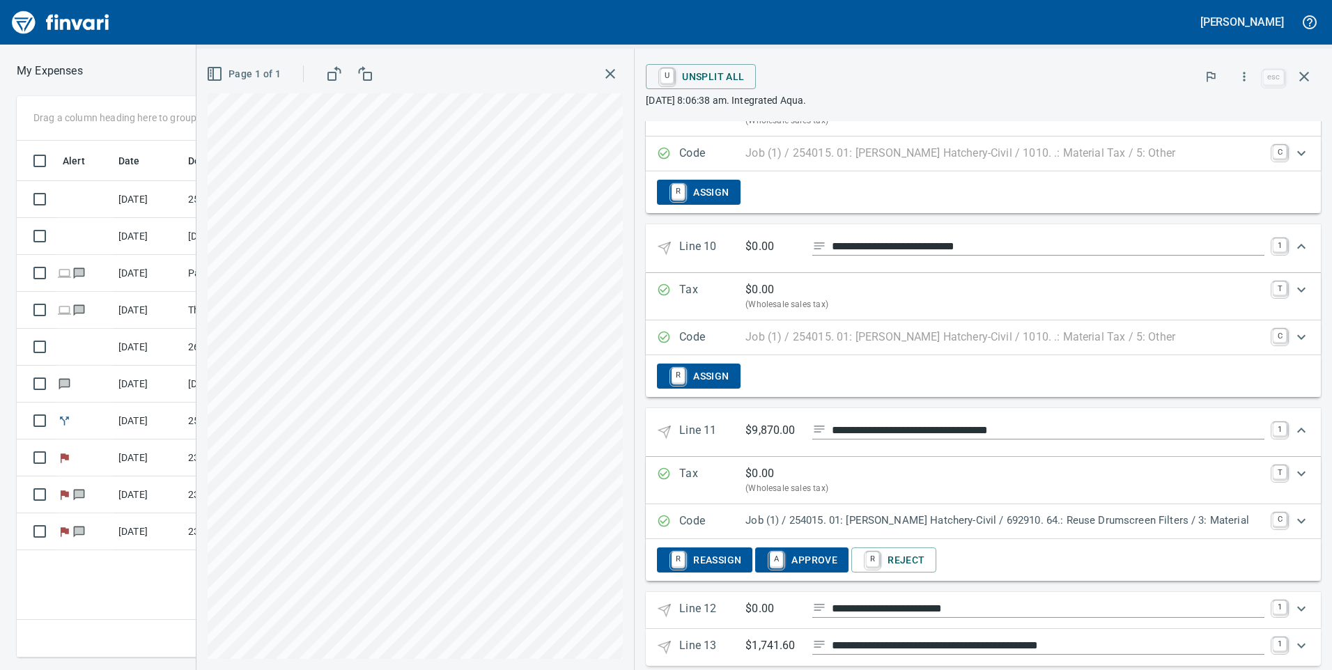
scroll to position [1800, 0]
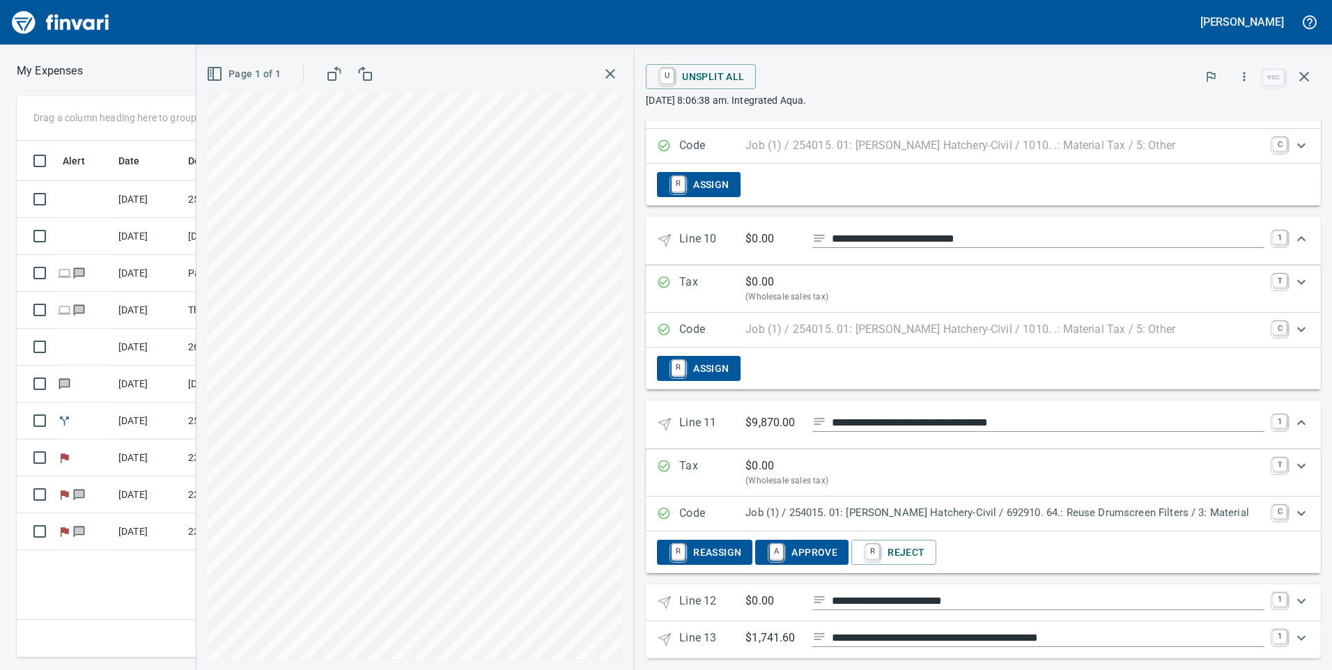
click at [812, 541] on span "A Approve" at bounding box center [802, 553] width 71 height 24
click at [1285, 585] on div "Expand" at bounding box center [1301, 601] width 33 height 33
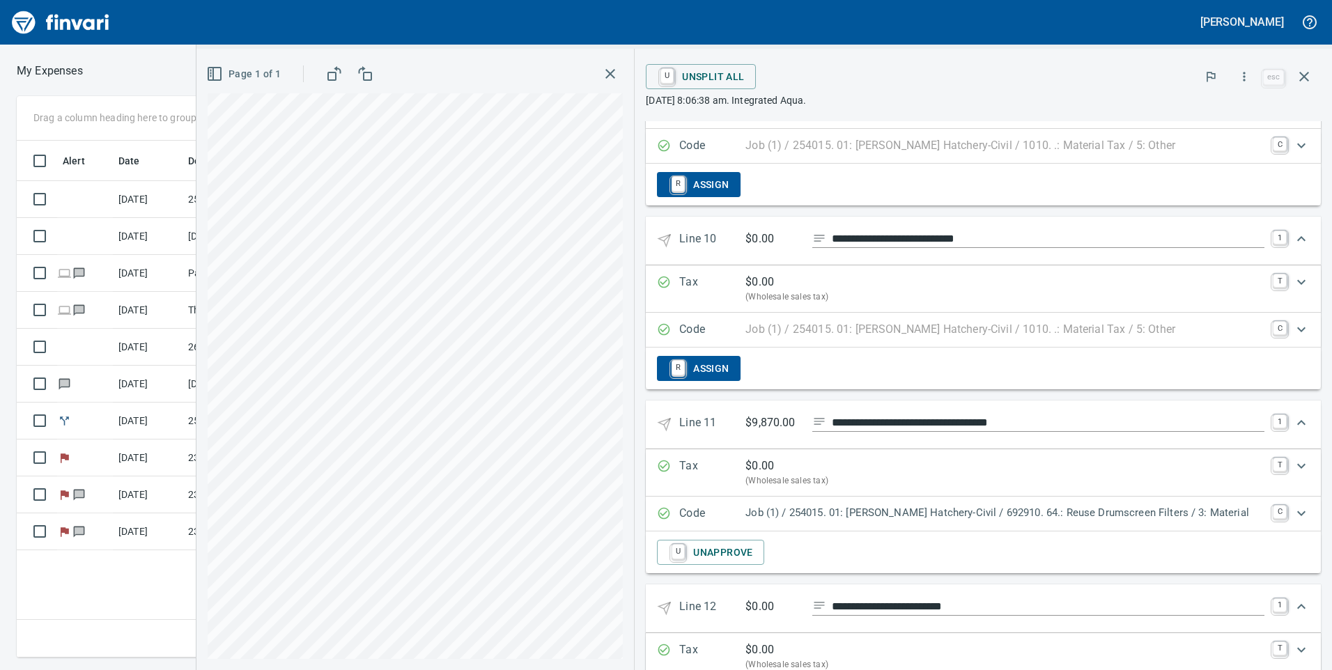
scroll to position [1947, 0]
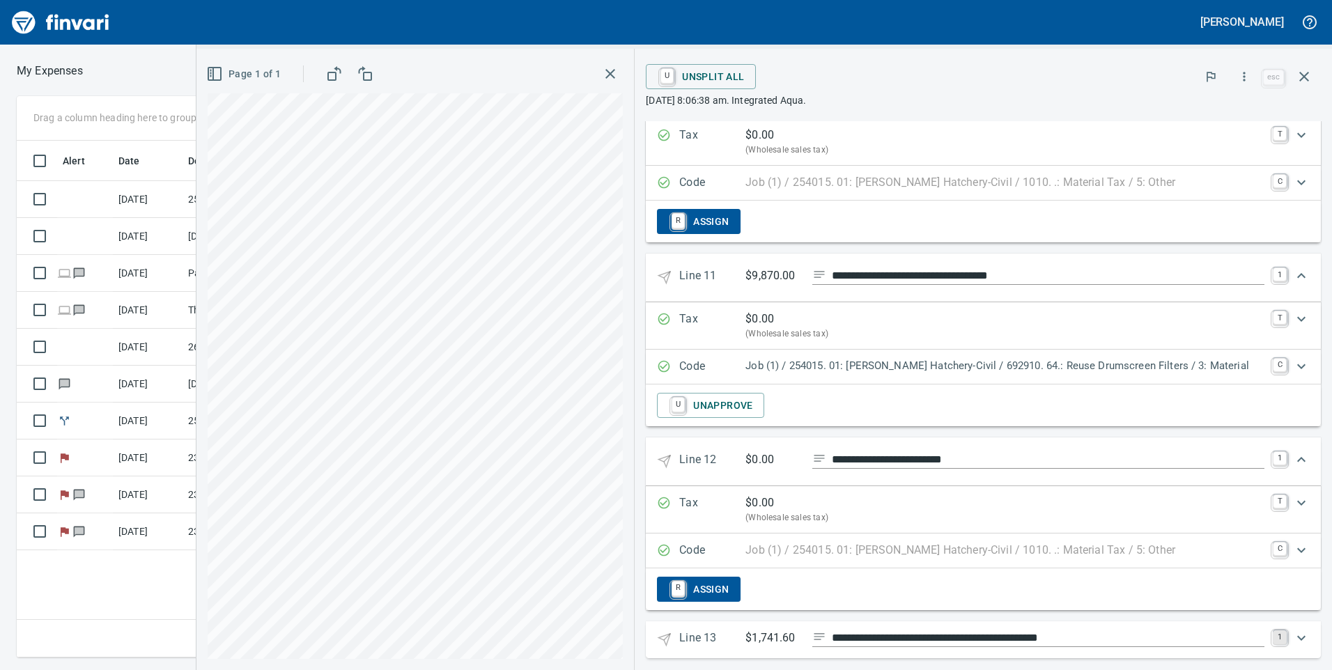
click at [1273, 631] on link "1" at bounding box center [1280, 638] width 14 height 14
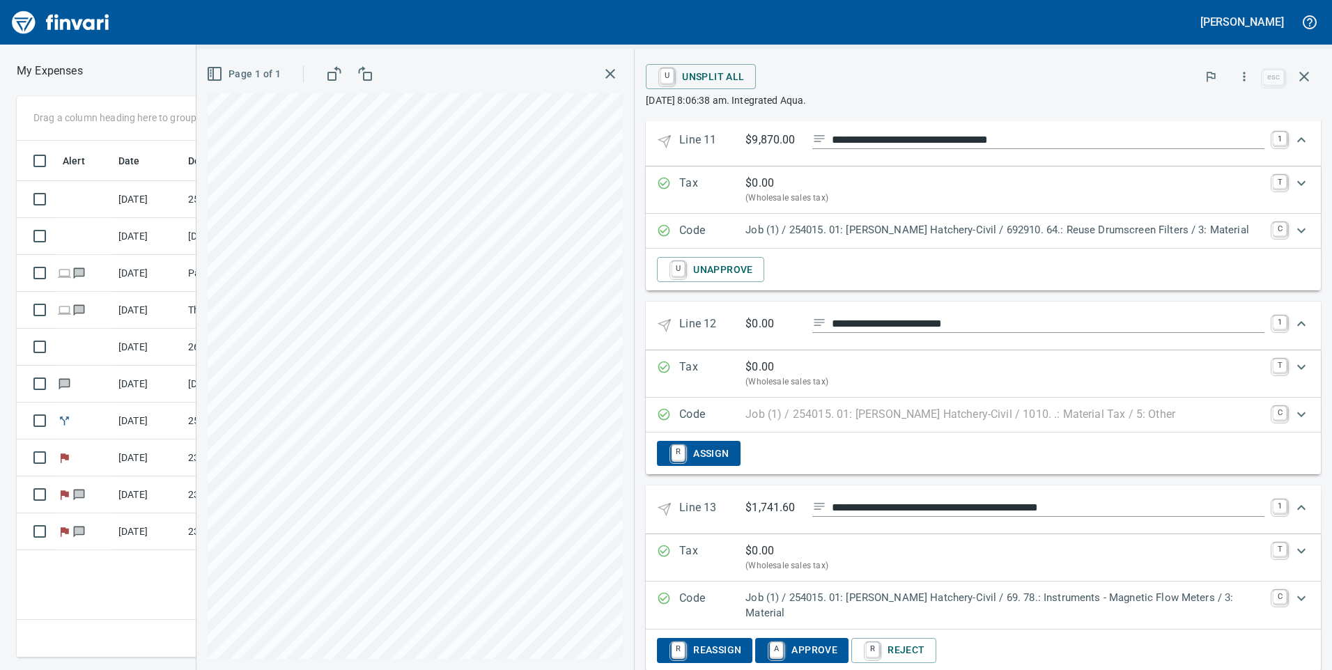
click at [817, 639] on span "A Approve" at bounding box center [802, 651] width 71 height 24
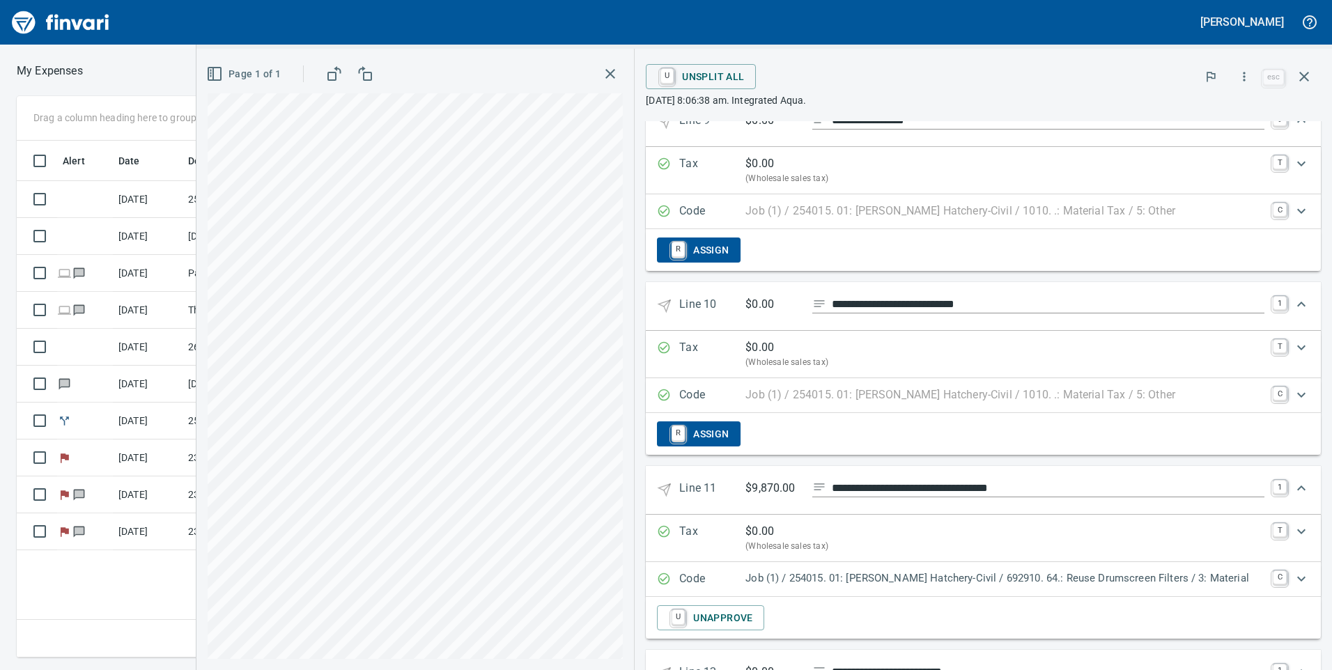
scroll to position [1804, 0]
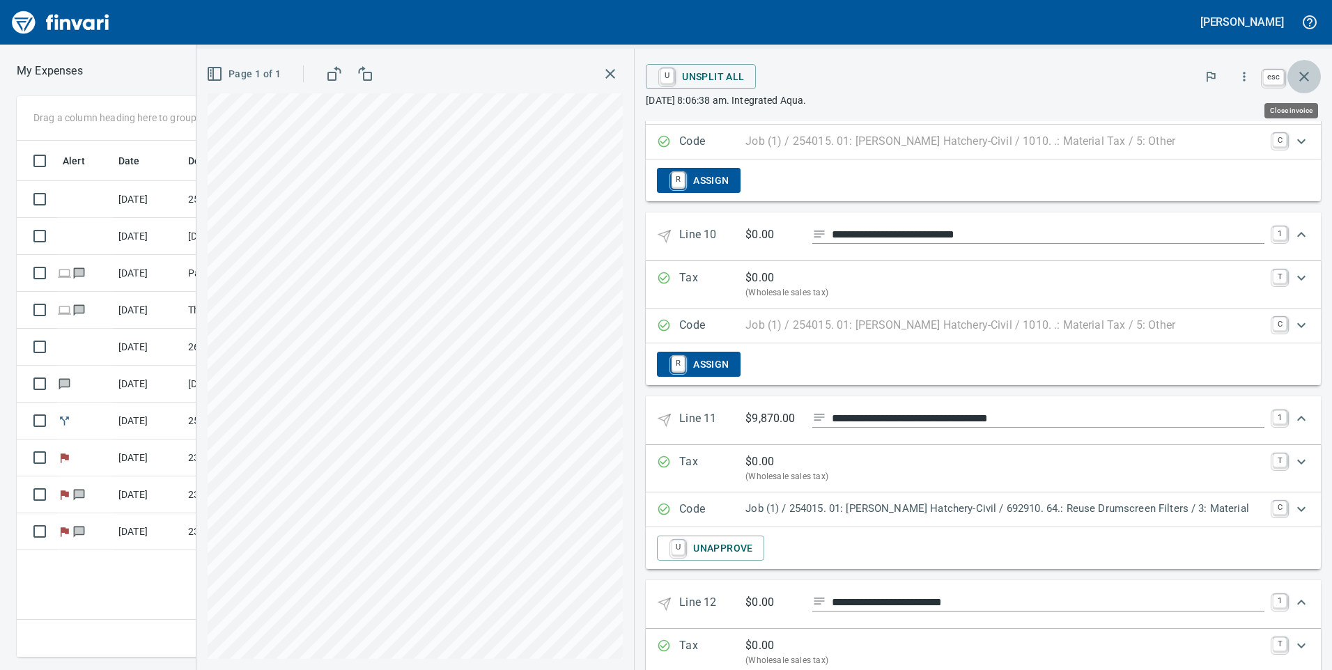
click at [1307, 77] on icon "button" at bounding box center [1304, 76] width 17 height 17
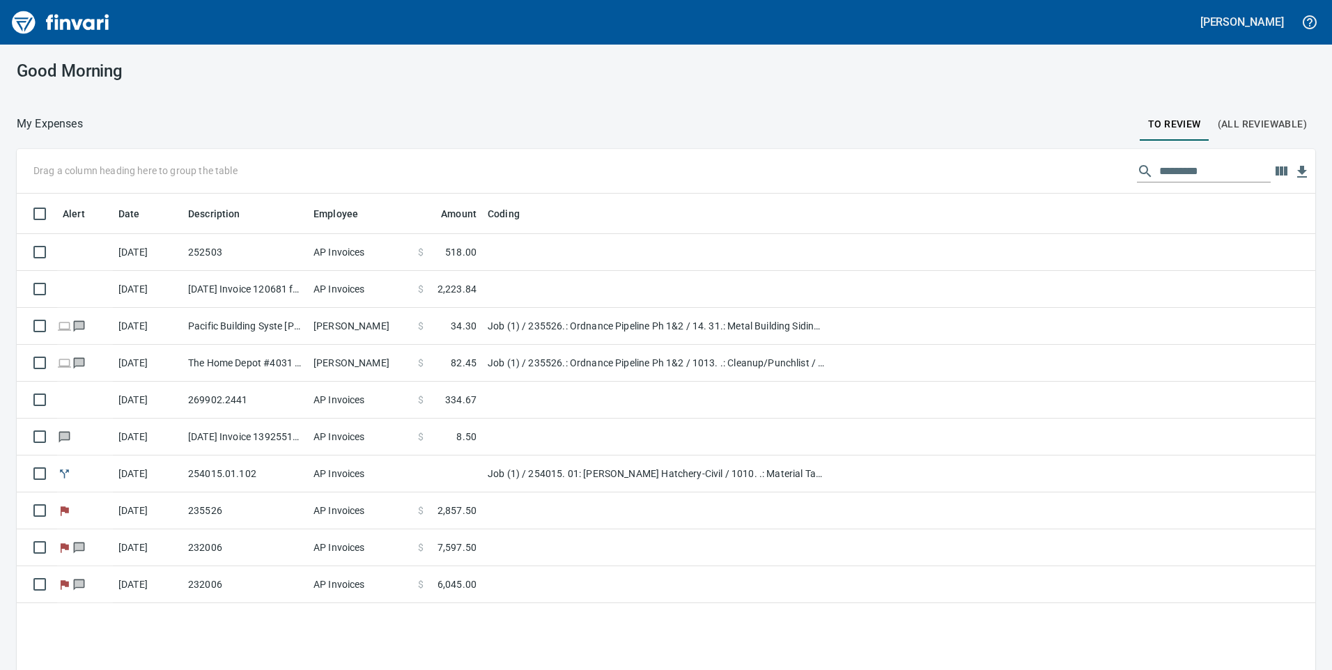
scroll to position [507, 1278]
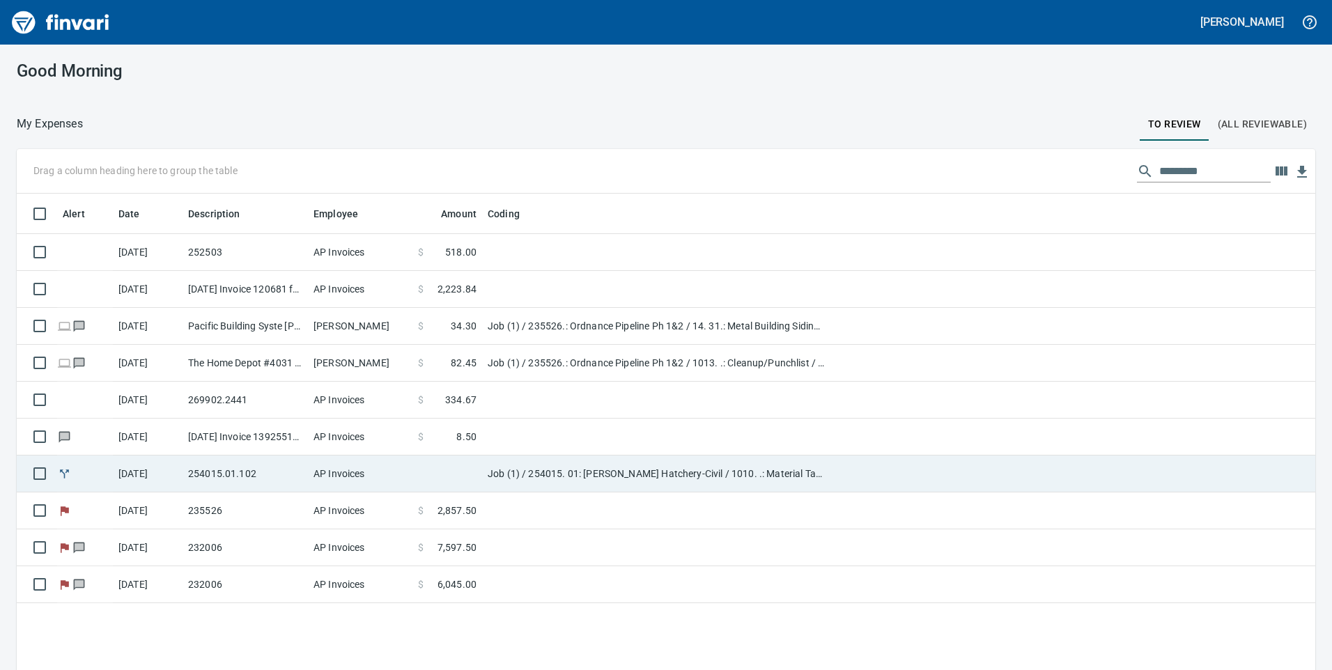
click at [544, 469] on td "Job (1) / 254015. 01: [PERSON_NAME] Hatchery-Civil / 1010. .: Material Tax / 5:…" at bounding box center [656, 474] width 348 height 37
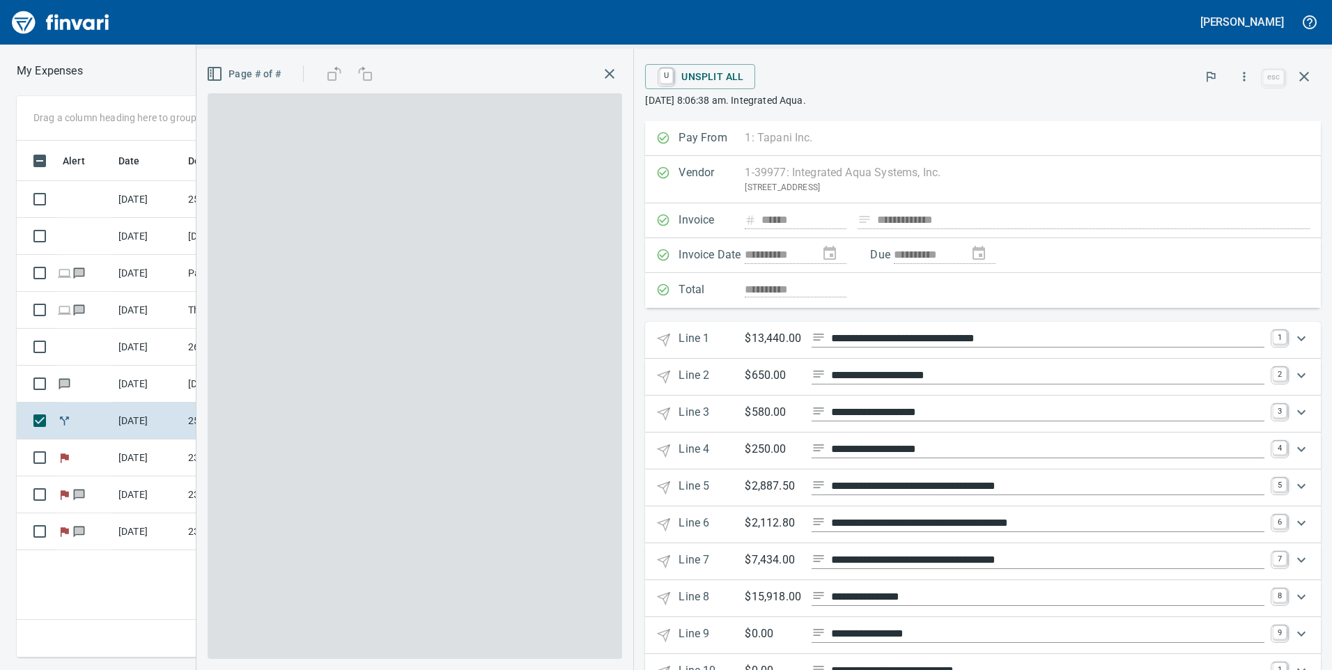
scroll to position [507, 940]
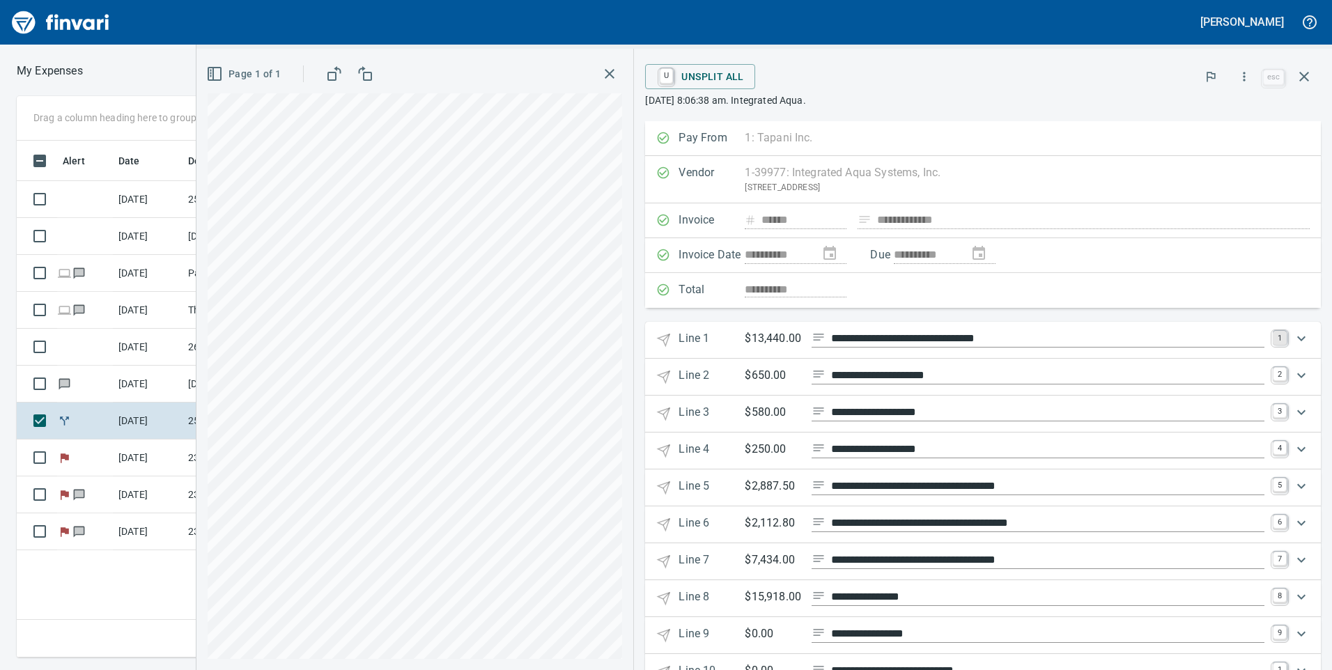
click at [1273, 334] on link "1" at bounding box center [1280, 338] width 14 height 14
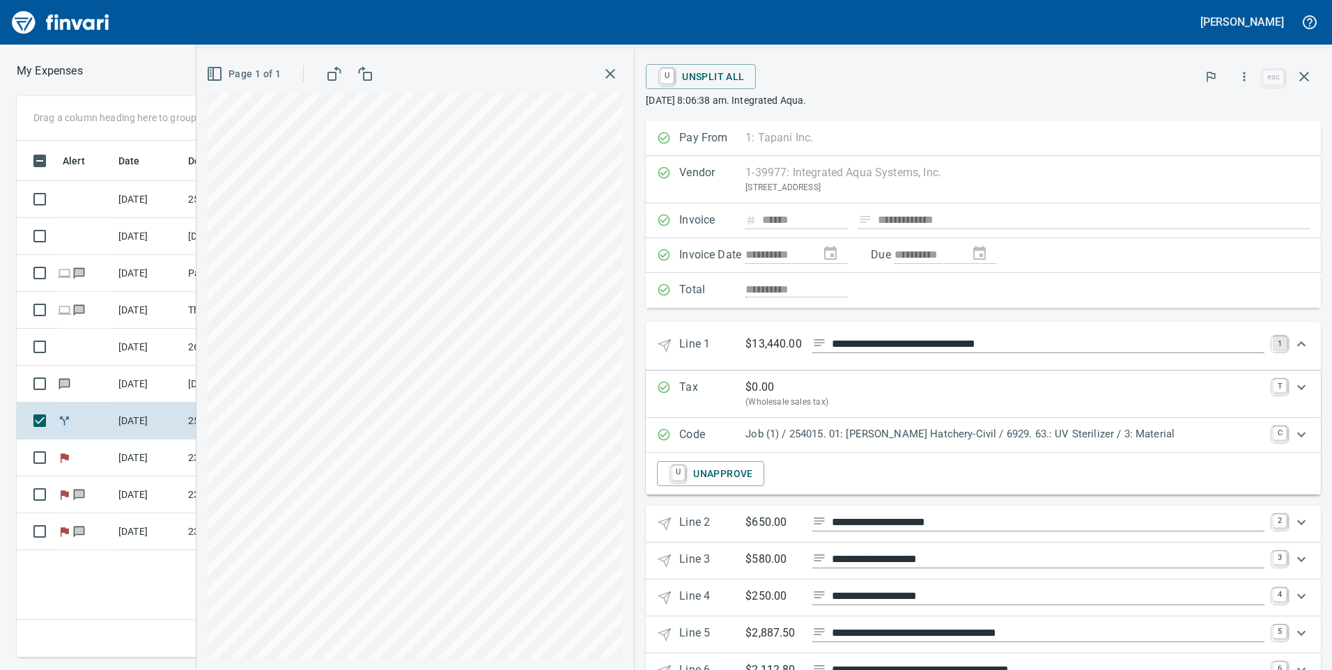
click at [1273, 346] on link "1" at bounding box center [1280, 344] width 14 height 14
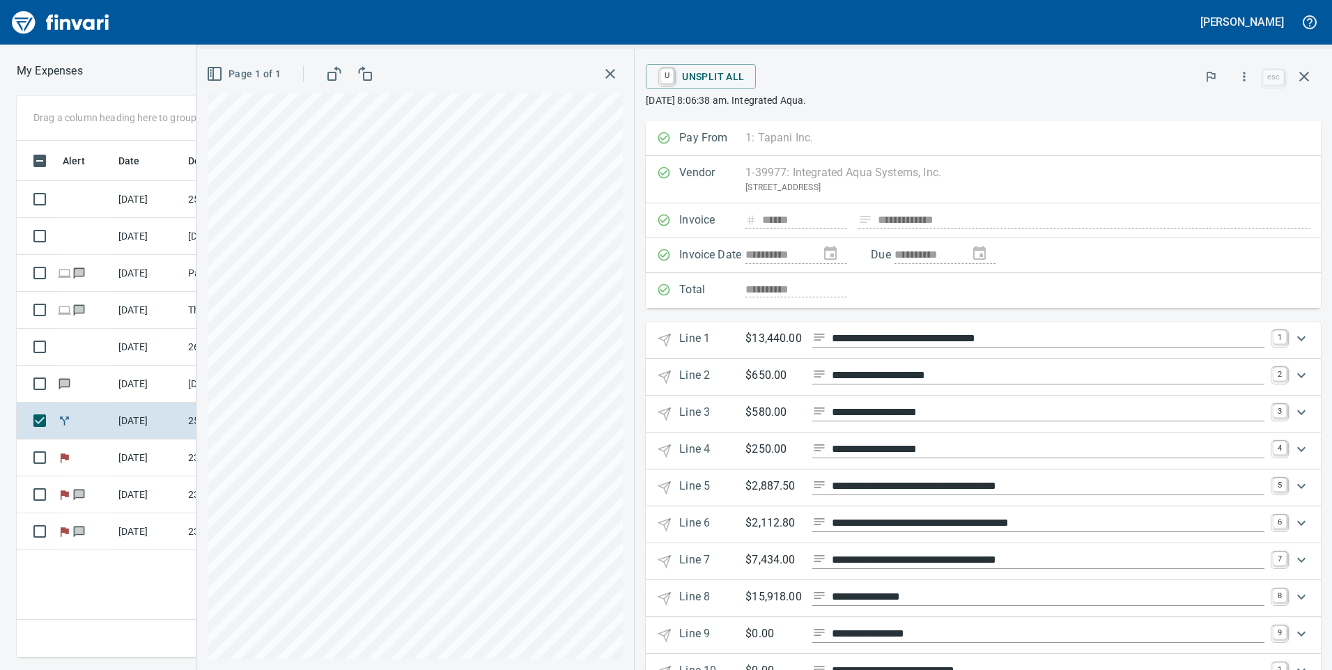
click at [1285, 375] on div "Expand" at bounding box center [1301, 375] width 33 height 33
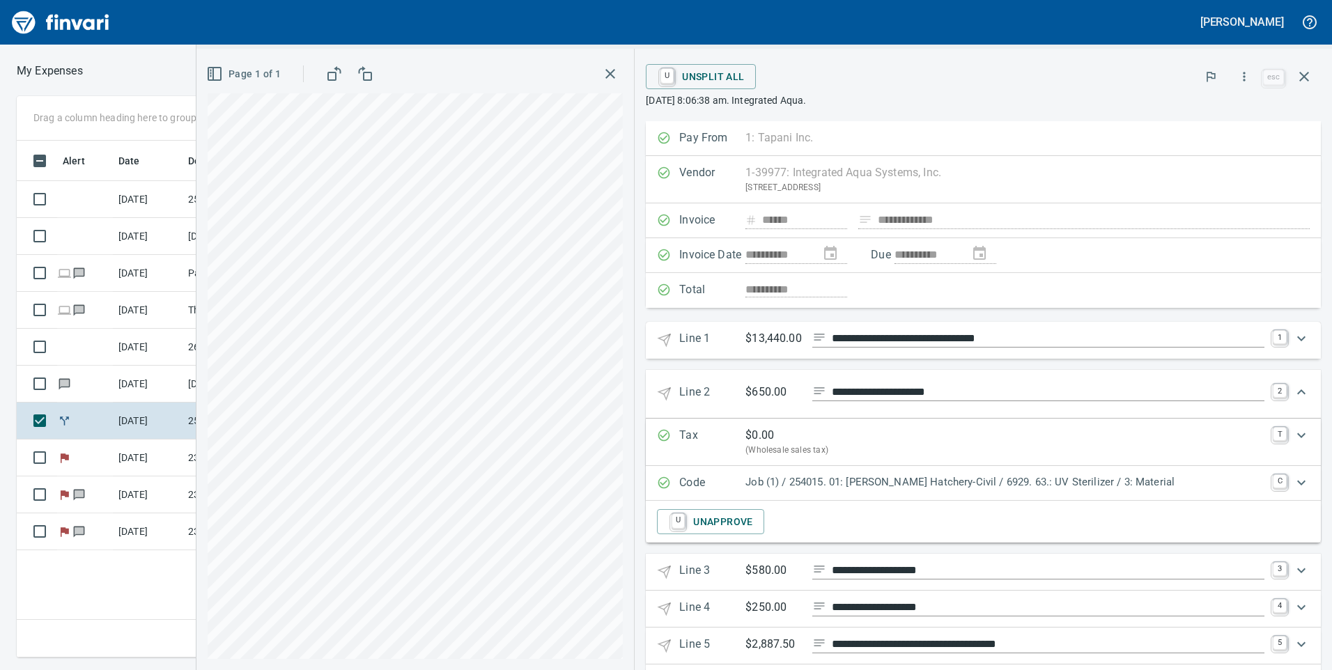
click at [1285, 390] on div "Expand" at bounding box center [1301, 392] width 33 height 33
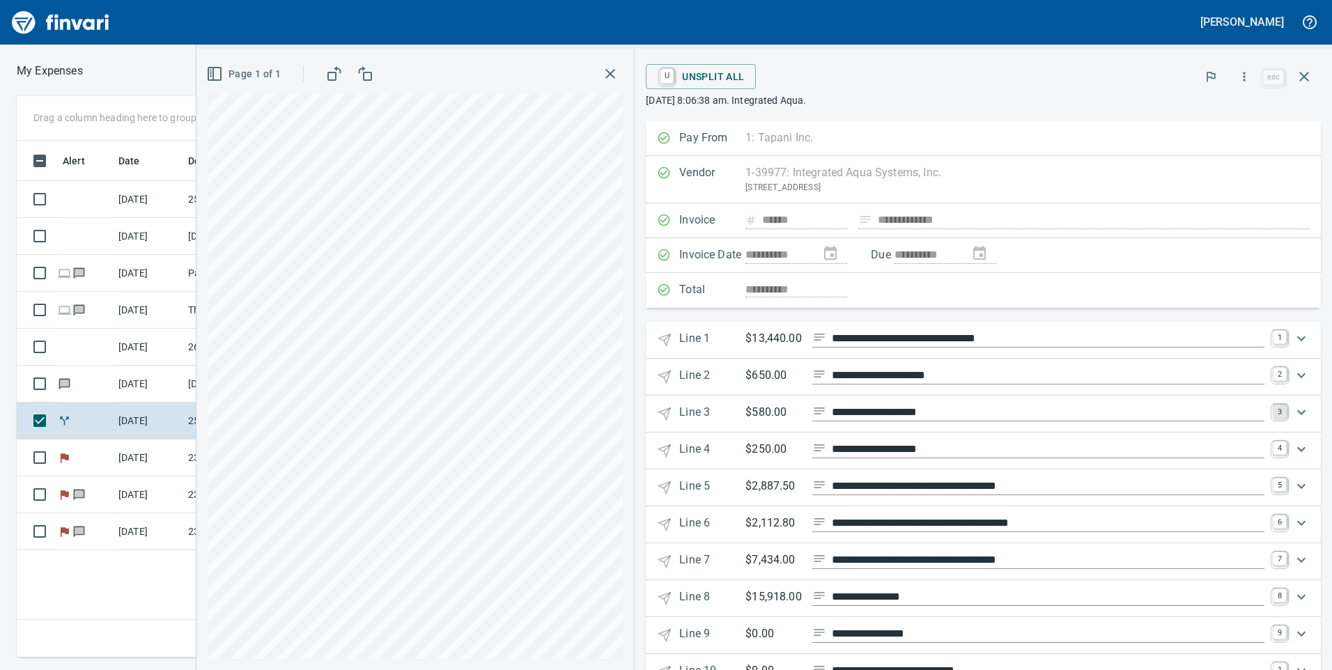
click at [1273, 415] on link "3" at bounding box center [1280, 412] width 14 height 14
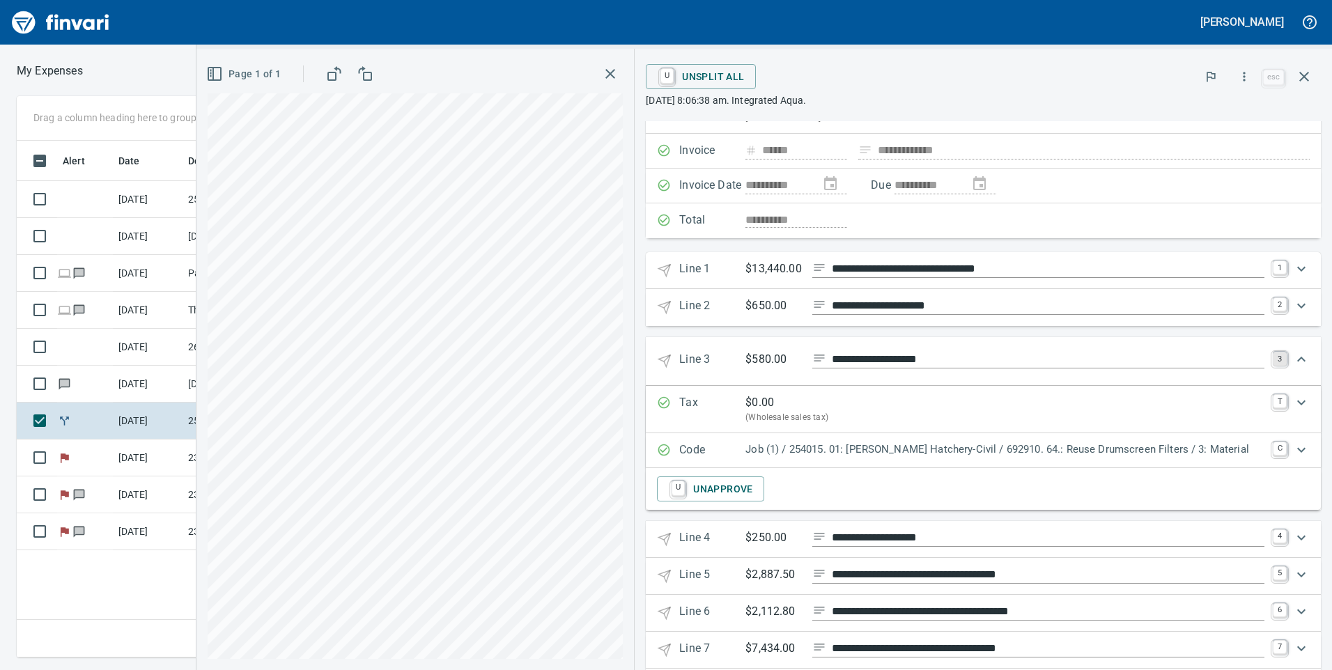
scroll to position [139, 0]
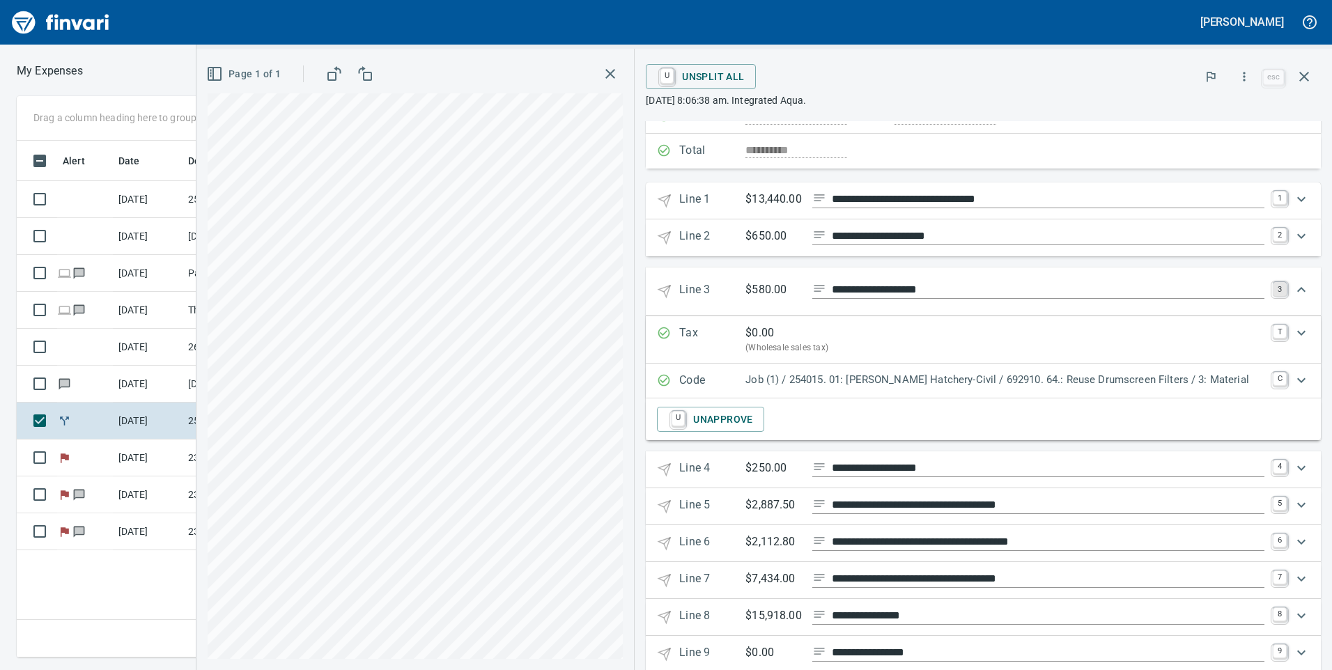
click at [1273, 285] on link "3" at bounding box center [1280, 289] width 14 height 14
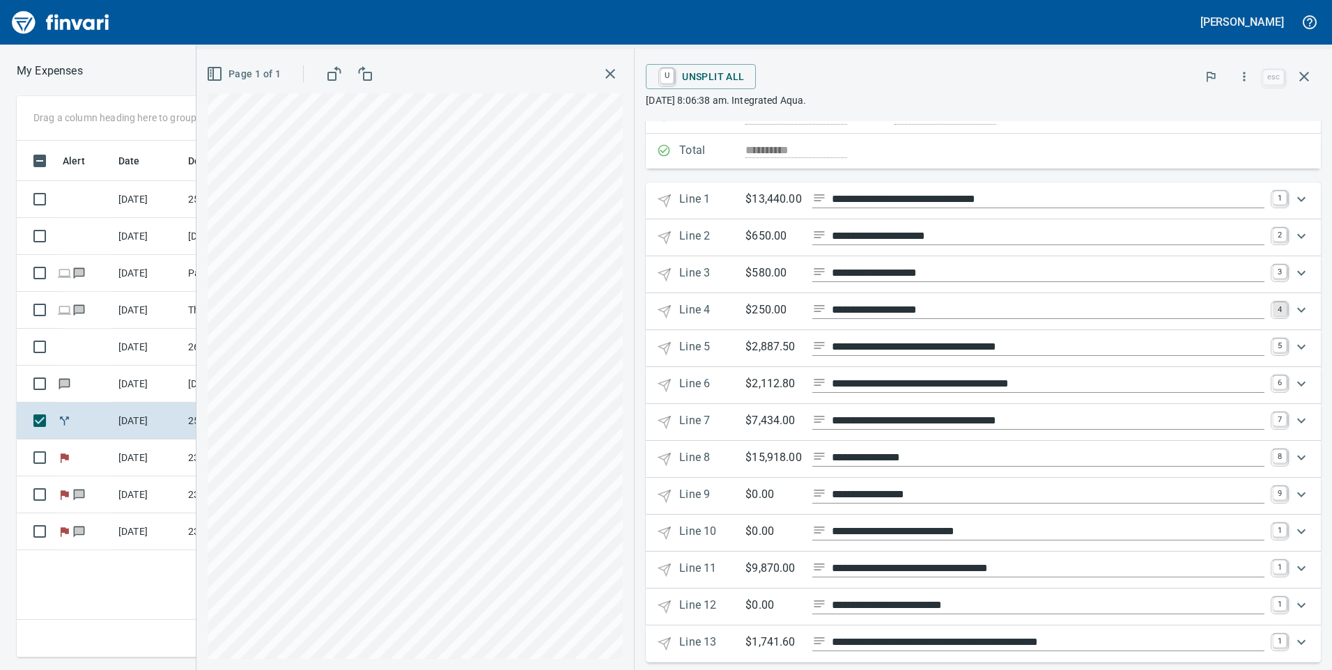
click at [1274, 310] on link "4" at bounding box center [1280, 309] width 14 height 14
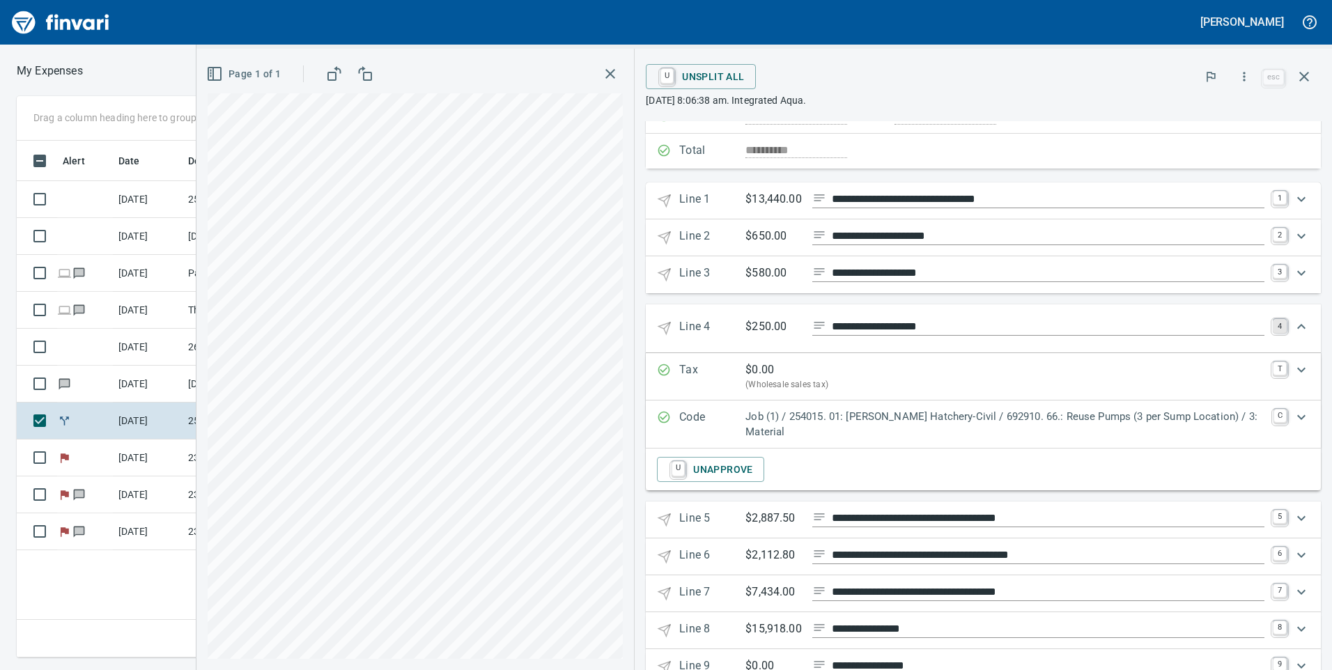
click at [1273, 327] on link "4" at bounding box center [1280, 326] width 14 height 14
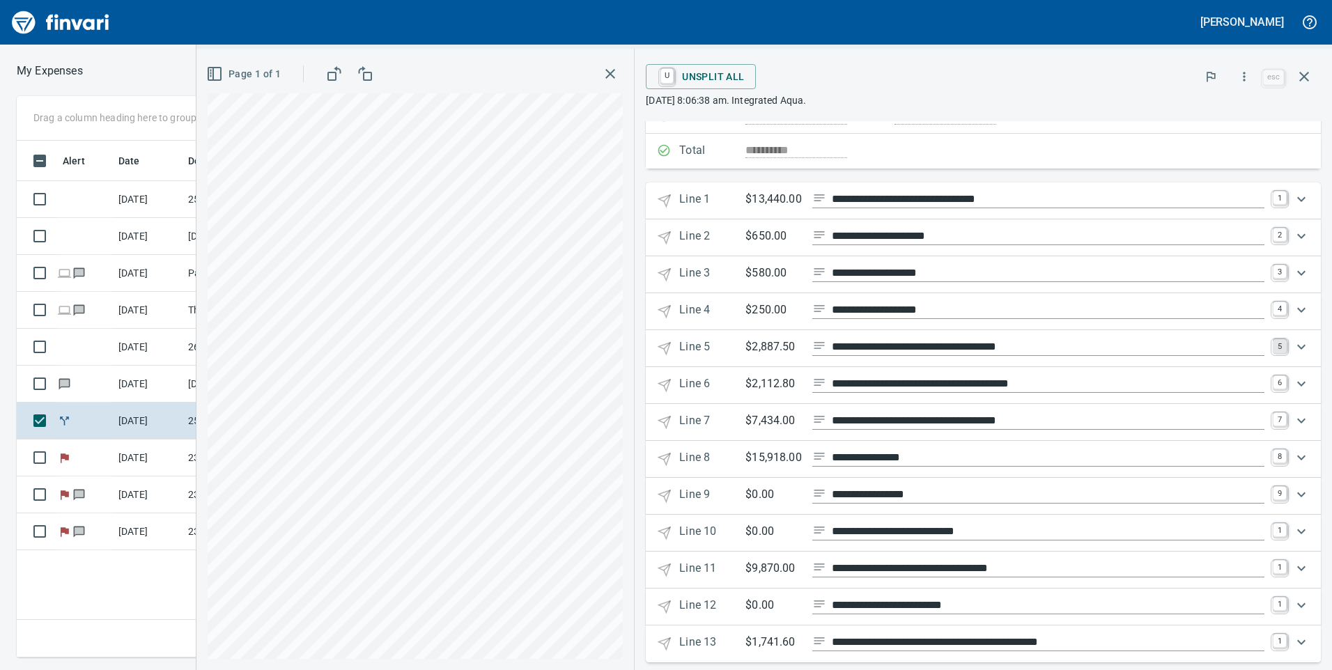
click at [1273, 350] on link "5" at bounding box center [1280, 346] width 14 height 14
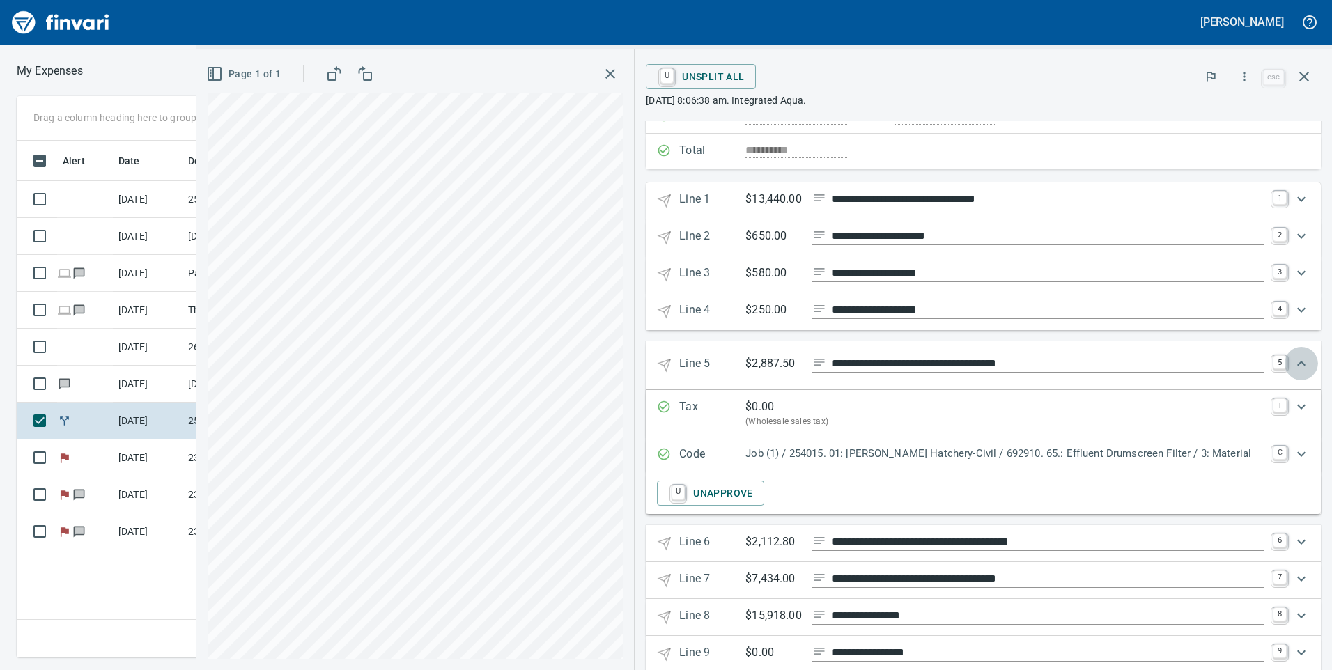
click at [1285, 362] on div "Expand" at bounding box center [1301, 363] width 33 height 33
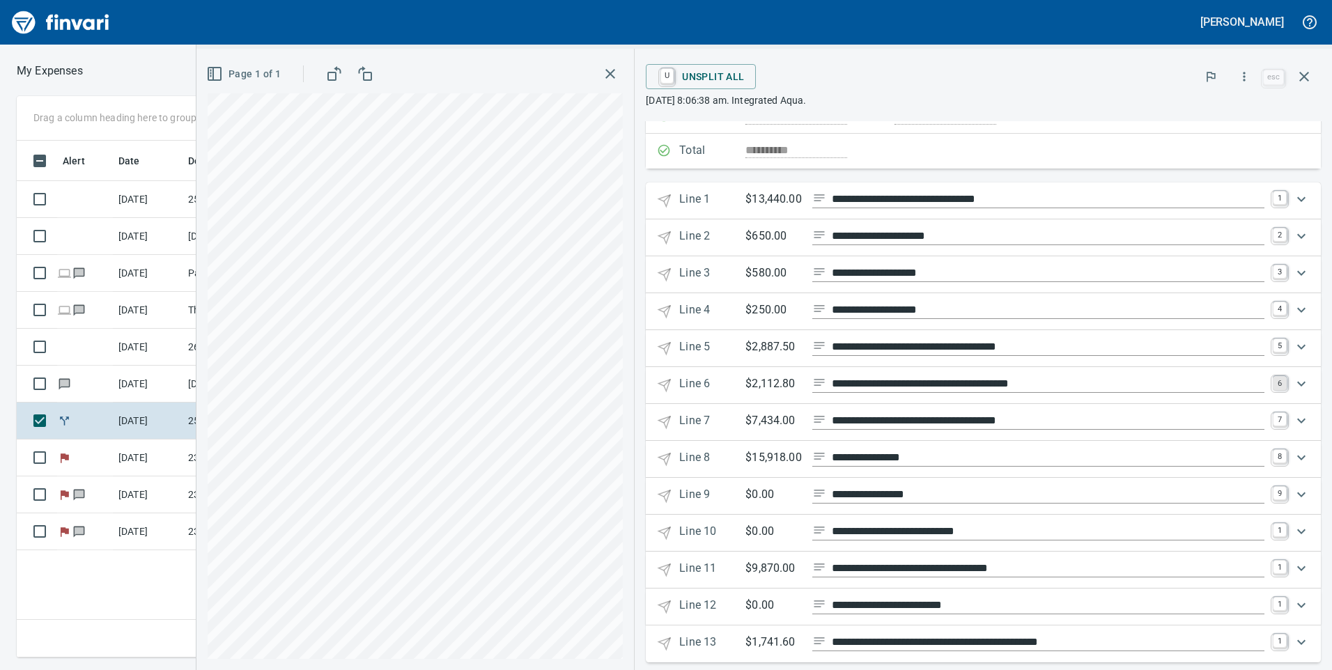
click at [1273, 378] on link "6" at bounding box center [1280, 383] width 14 height 14
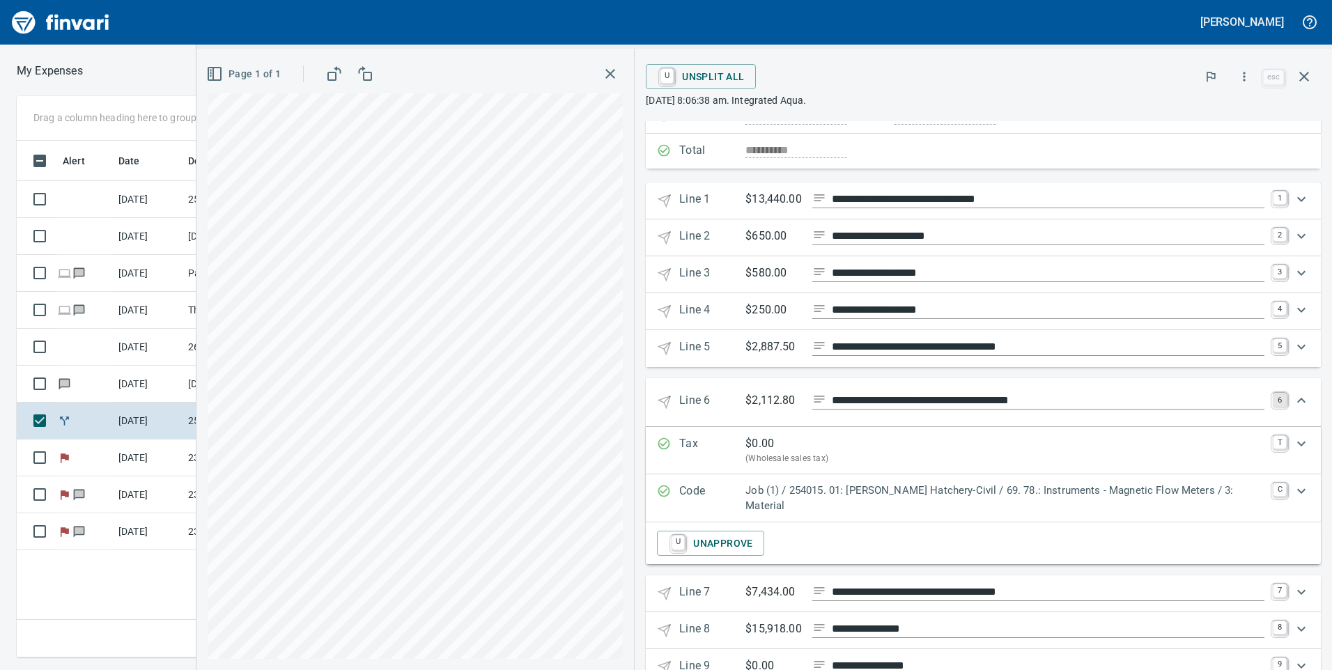
click at [1273, 403] on link "6" at bounding box center [1280, 400] width 14 height 14
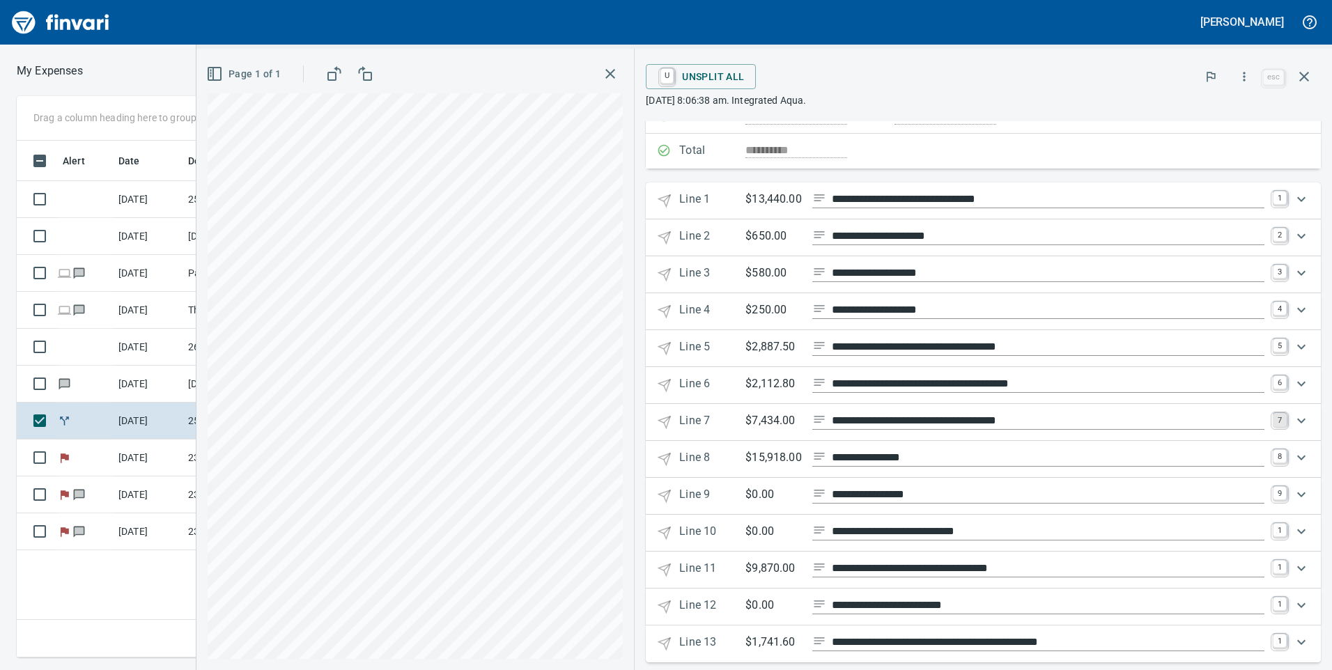
click at [1273, 424] on link "7" at bounding box center [1280, 420] width 14 height 14
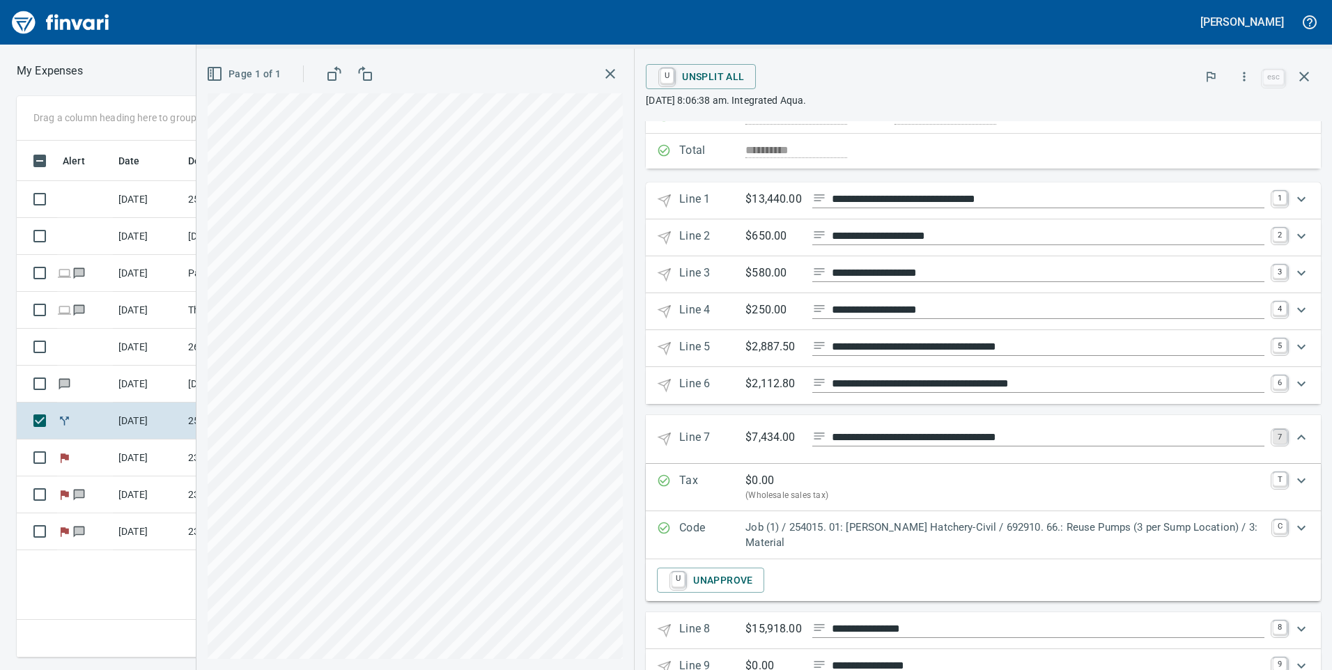
click at [1273, 439] on link "7" at bounding box center [1280, 437] width 14 height 14
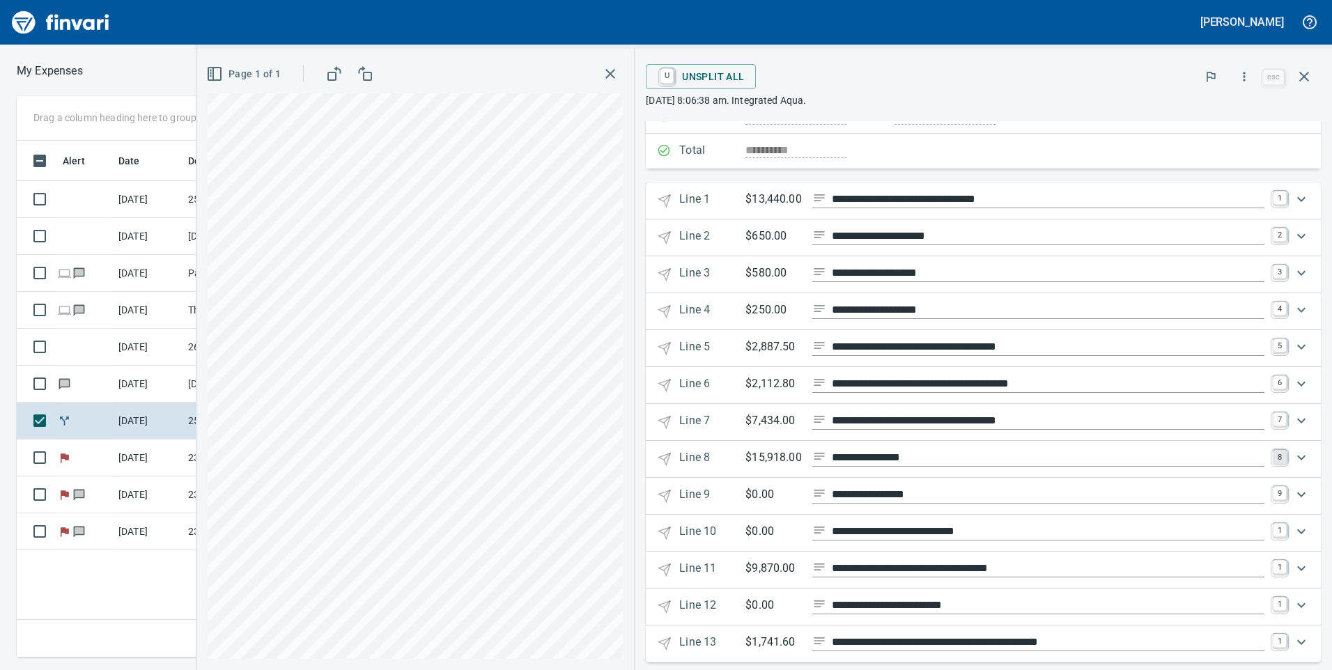
click at [1273, 454] on link "8" at bounding box center [1280, 457] width 14 height 14
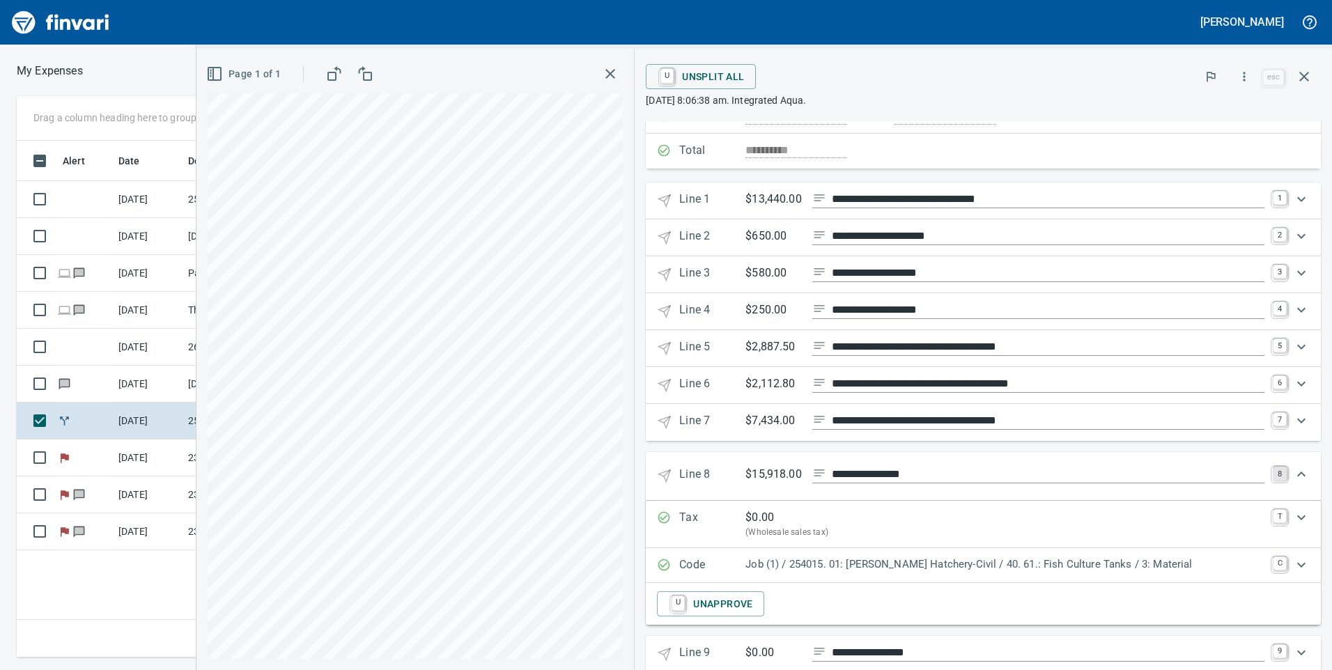
click at [1273, 475] on link "8" at bounding box center [1280, 474] width 14 height 14
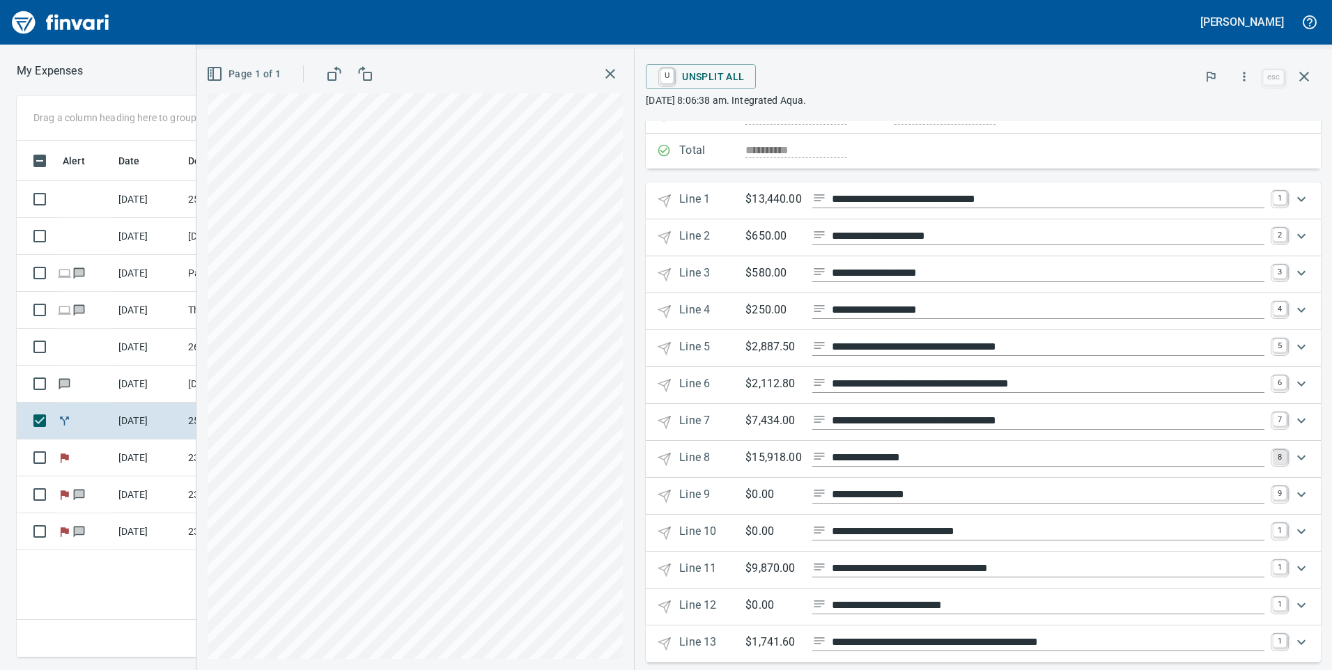
scroll to position [157, 0]
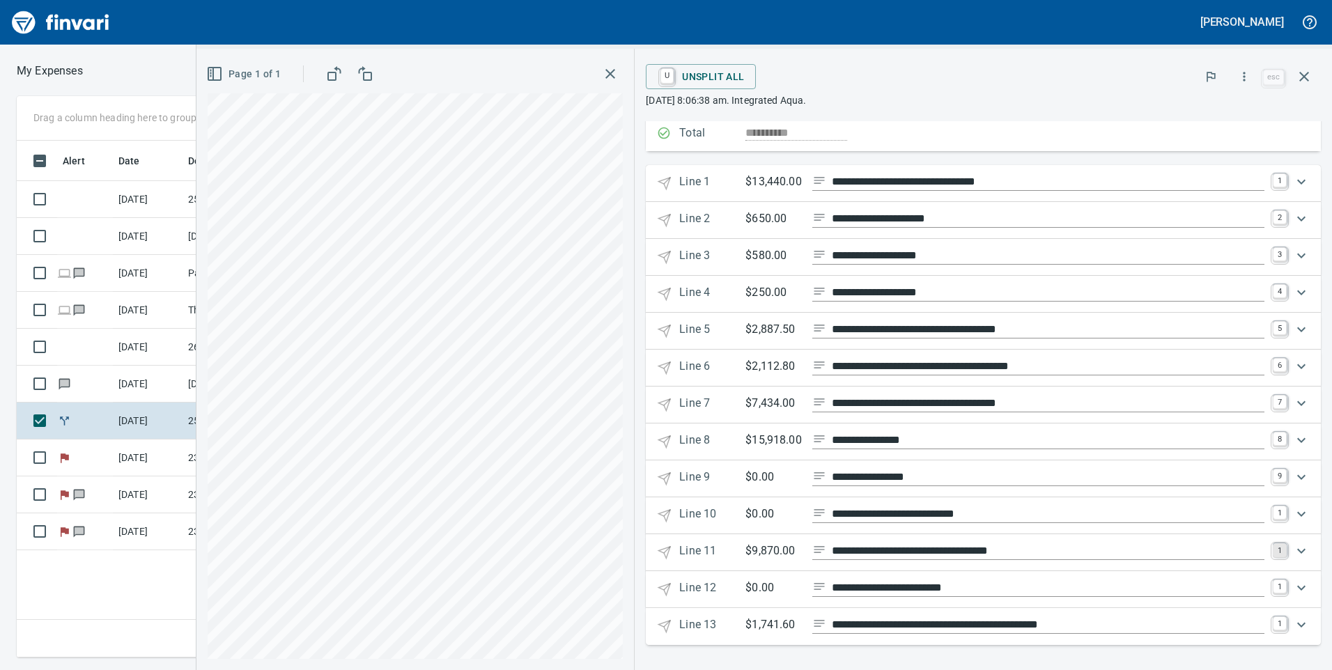
click at [1273, 550] on link "1" at bounding box center [1280, 551] width 14 height 14
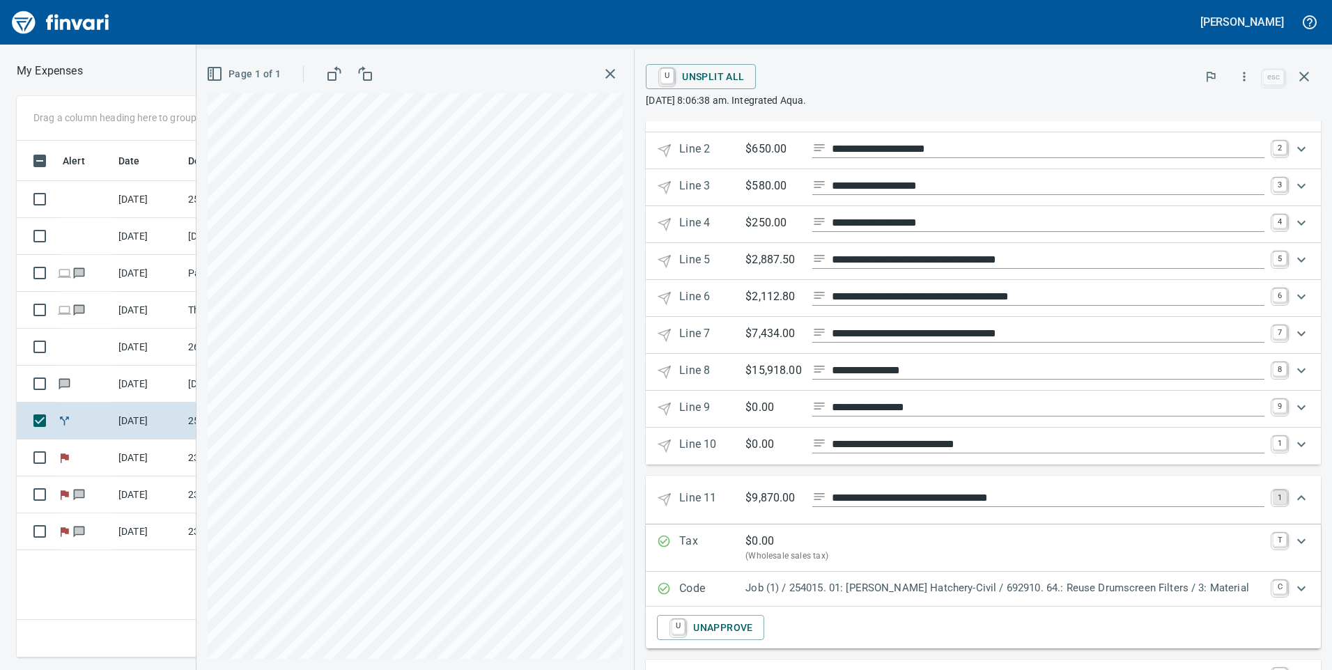
scroll to position [296, 0]
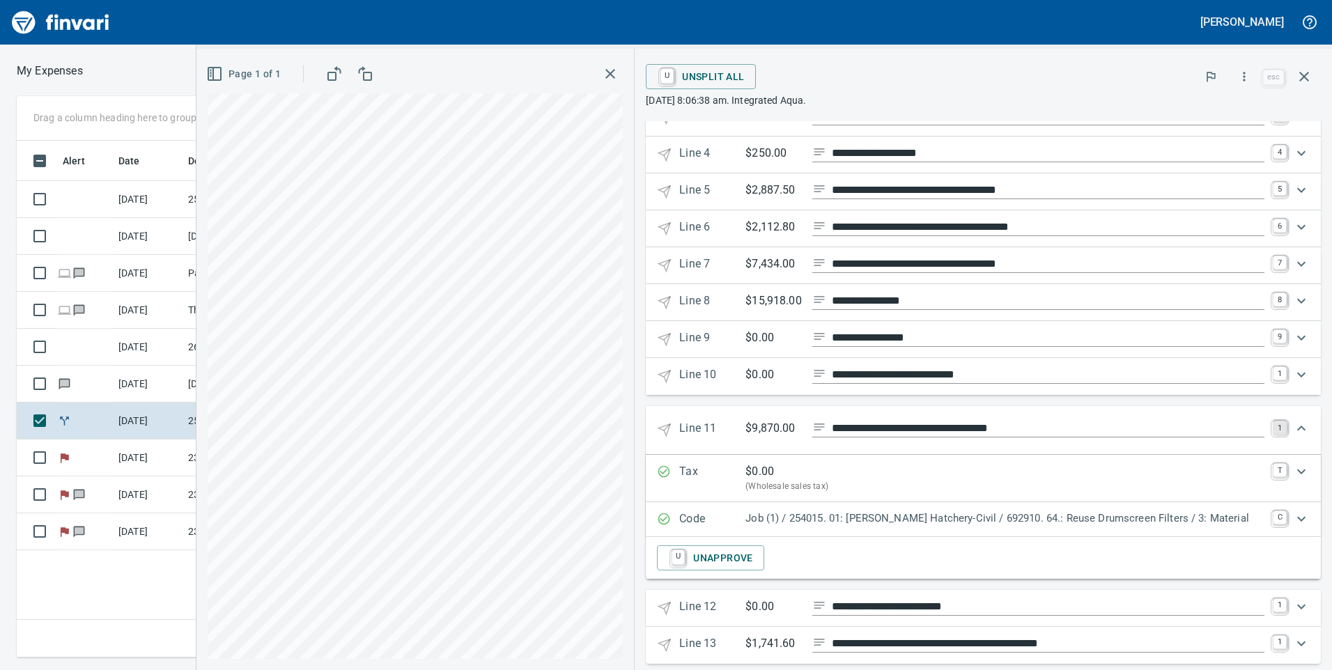
click at [1273, 426] on link "1" at bounding box center [1280, 428] width 14 height 14
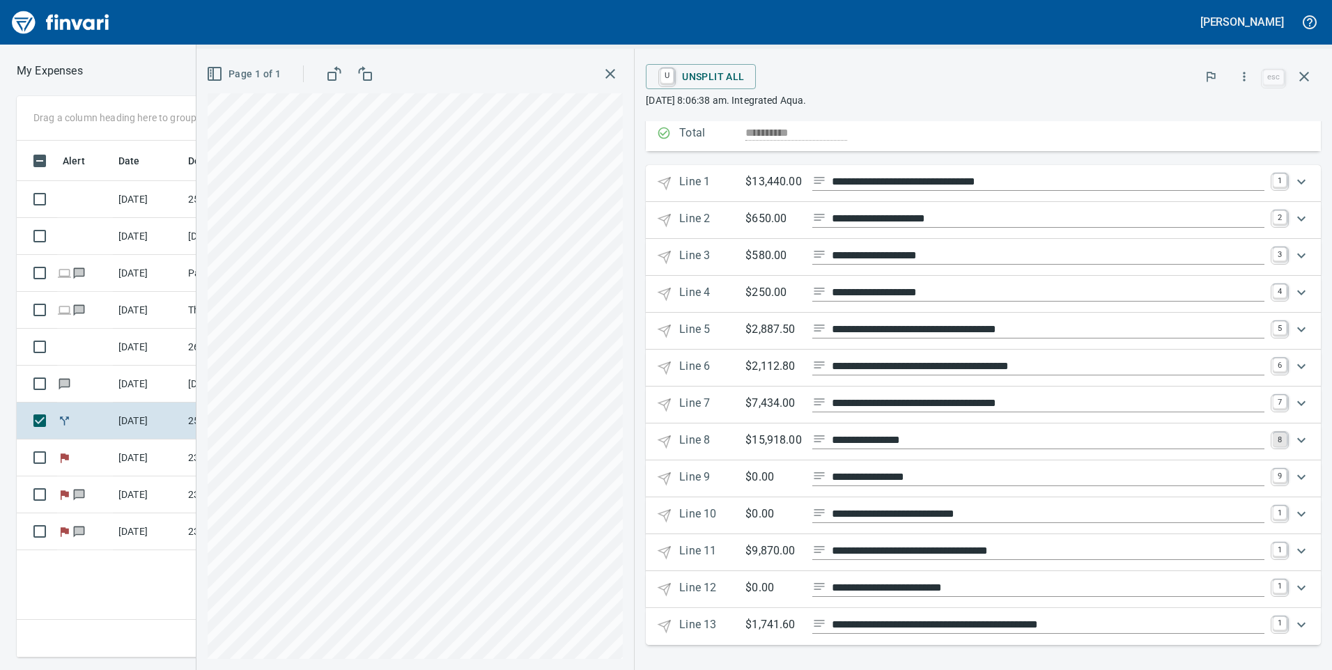
scroll to position [157, 0]
click at [1285, 625] on div "Expand" at bounding box center [1301, 624] width 33 height 33
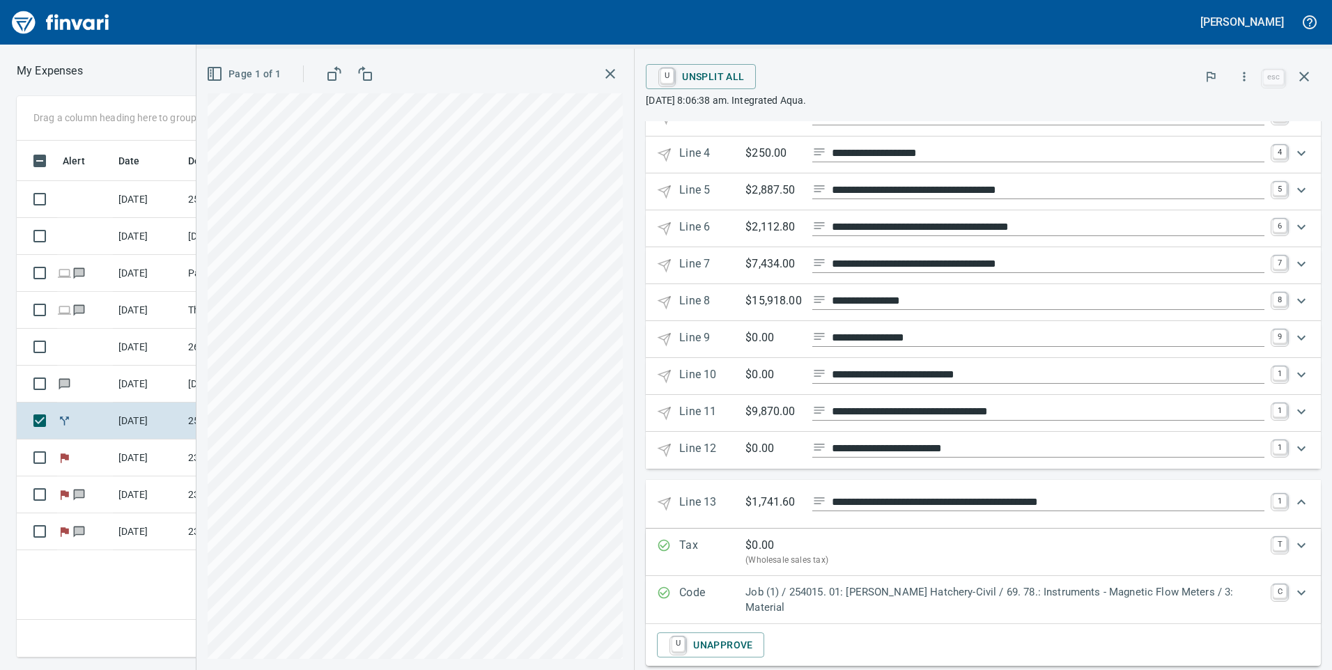
scroll to position [304, 0]
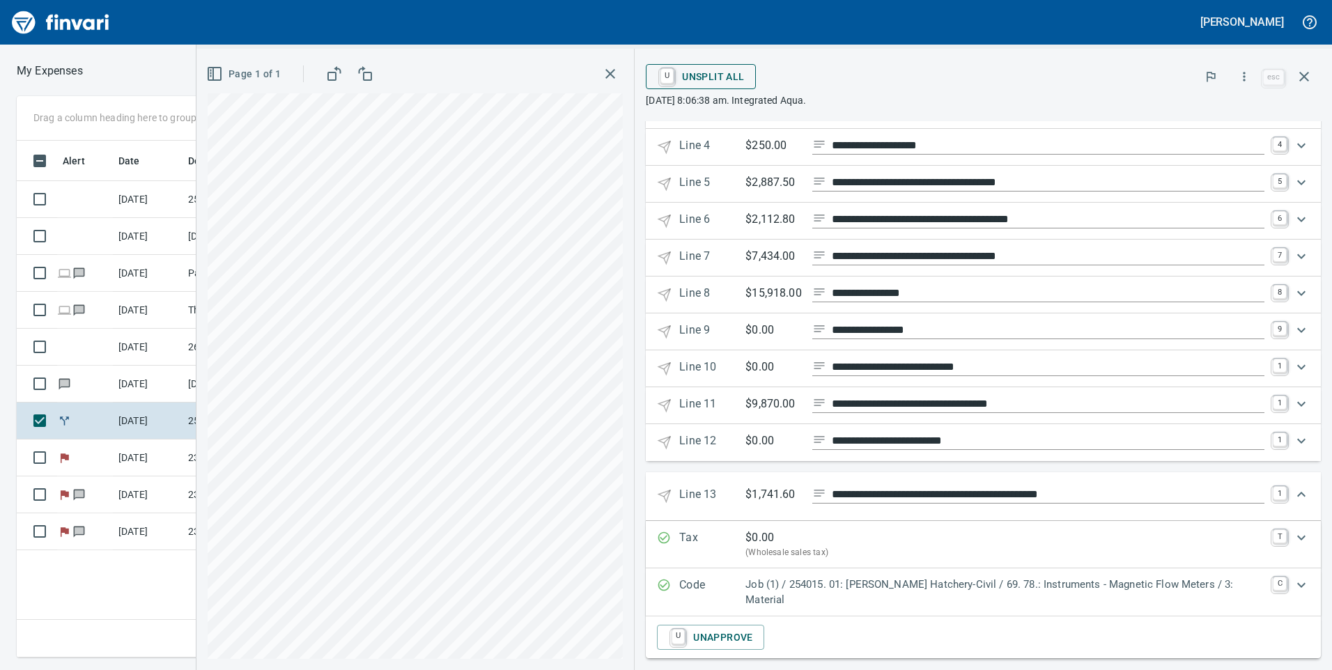
click at [702, 71] on span "U Unsplit All" at bounding box center [700, 77] width 87 height 24
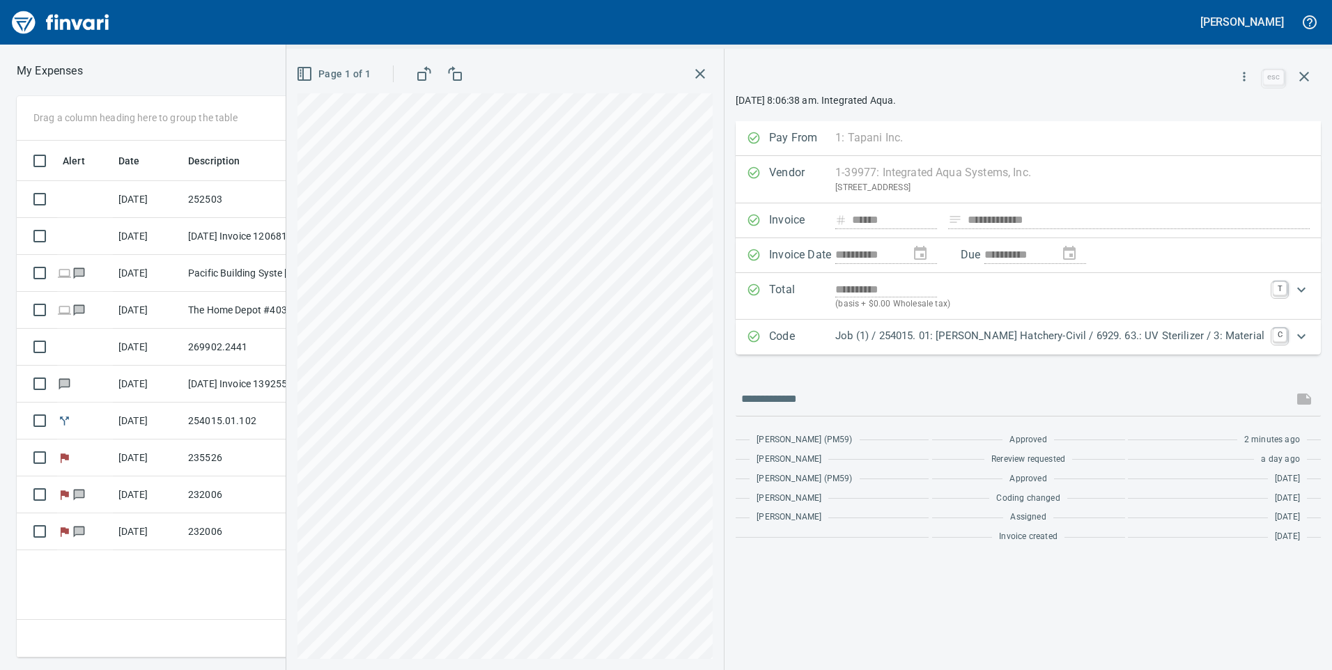
click at [1278, 334] on link "C" at bounding box center [1280, 335] width 14 height 14
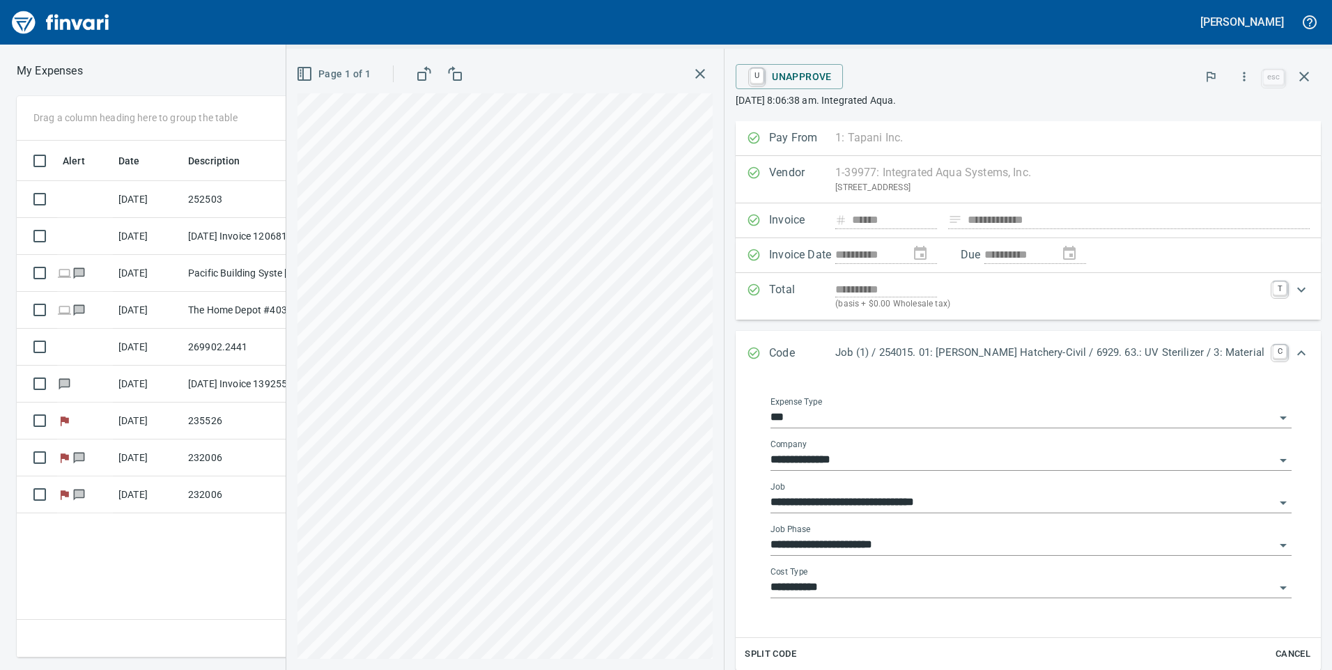
scroll to position [0, 0]
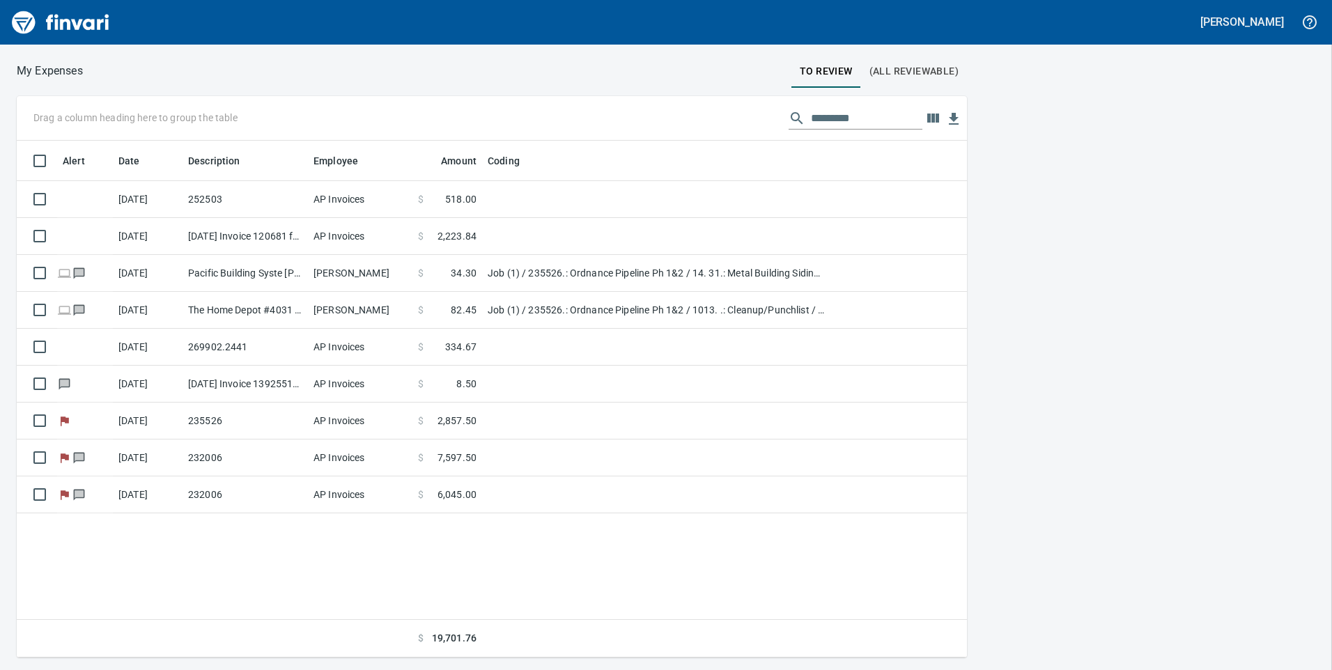
click at [900, 76] on span "(All Reviewable)" at bounding box center [914, 71] width 89 height 17
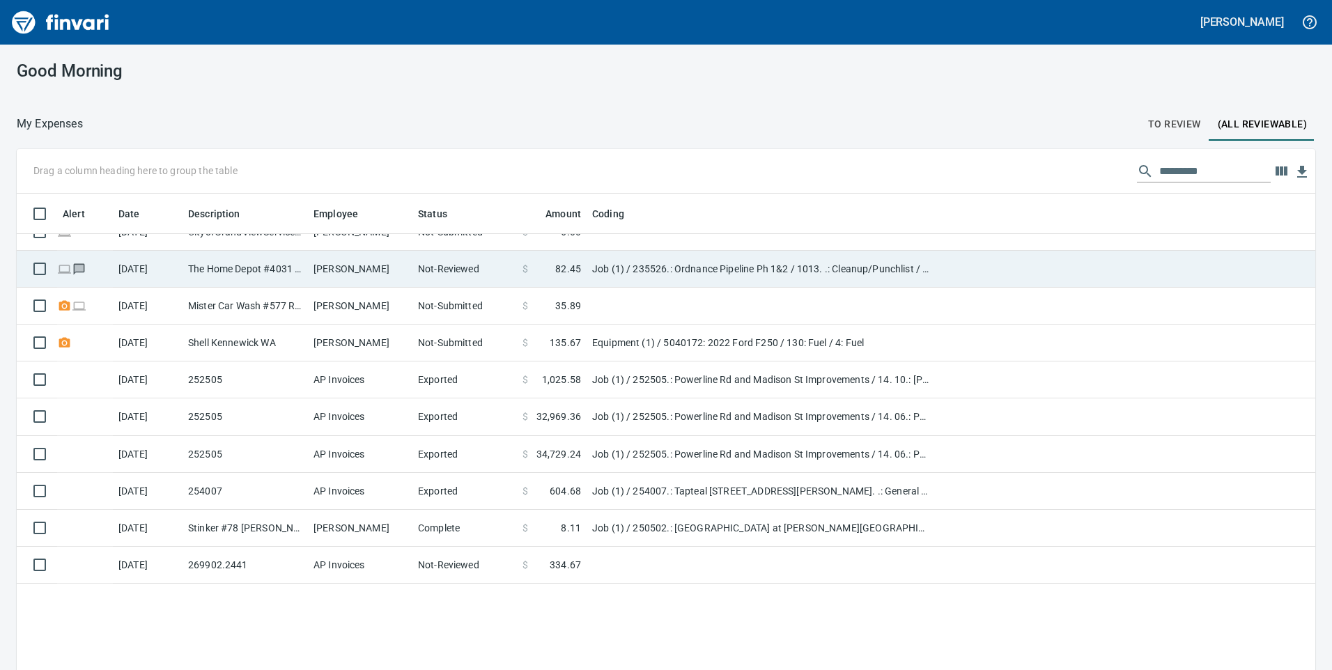
scroll to position [70, 0]
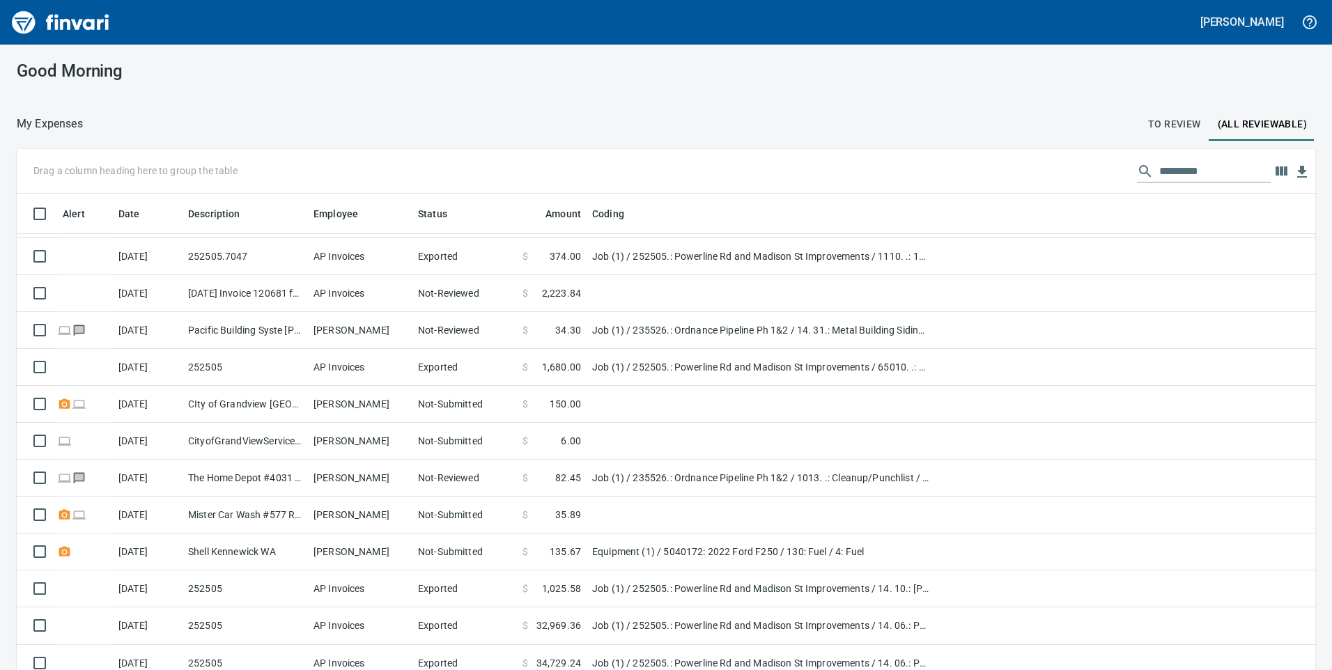
click at [1180, 168] on input "text" at bounding box center [1215, 171] width 111 height 22
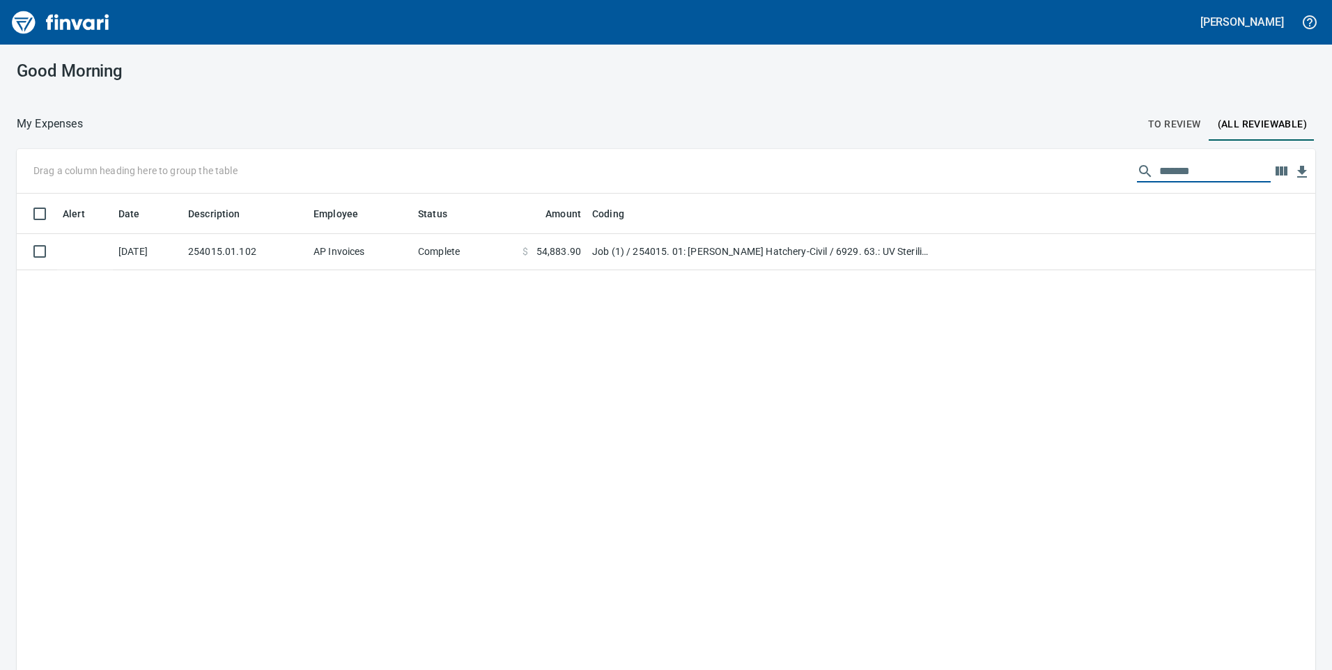
scroll to position [0, 0]
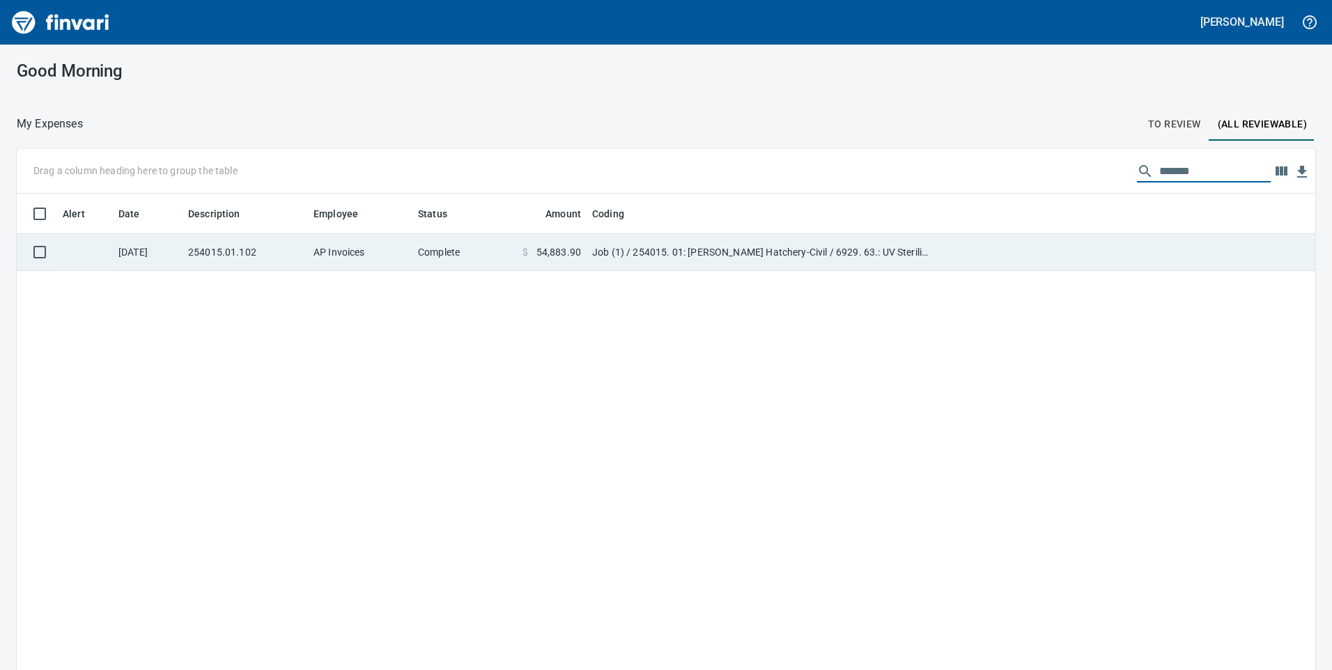
type input "*******"
click at [470, 257] on td "Complete" at bounding box center [465, 252] width 105 height 37
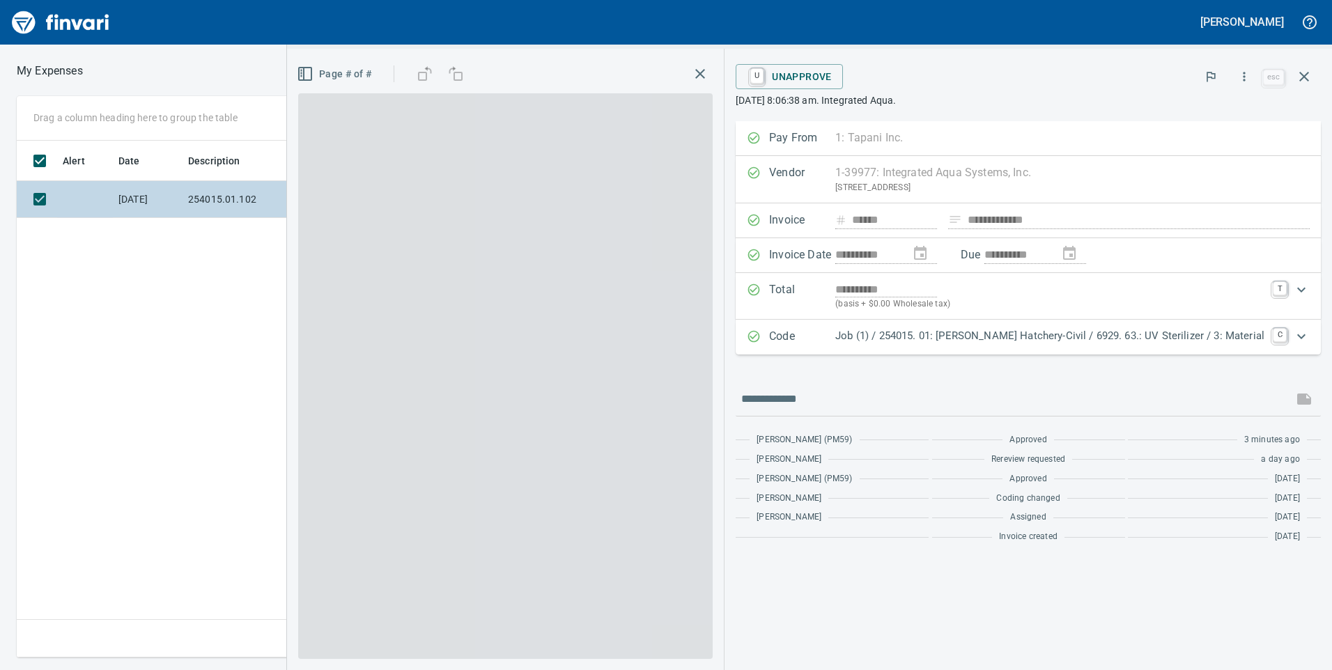
scroll to position [507, 940]
click at [817, 77] on span "U Unapprove" at bounding box center [789, 77] width 85 height 24
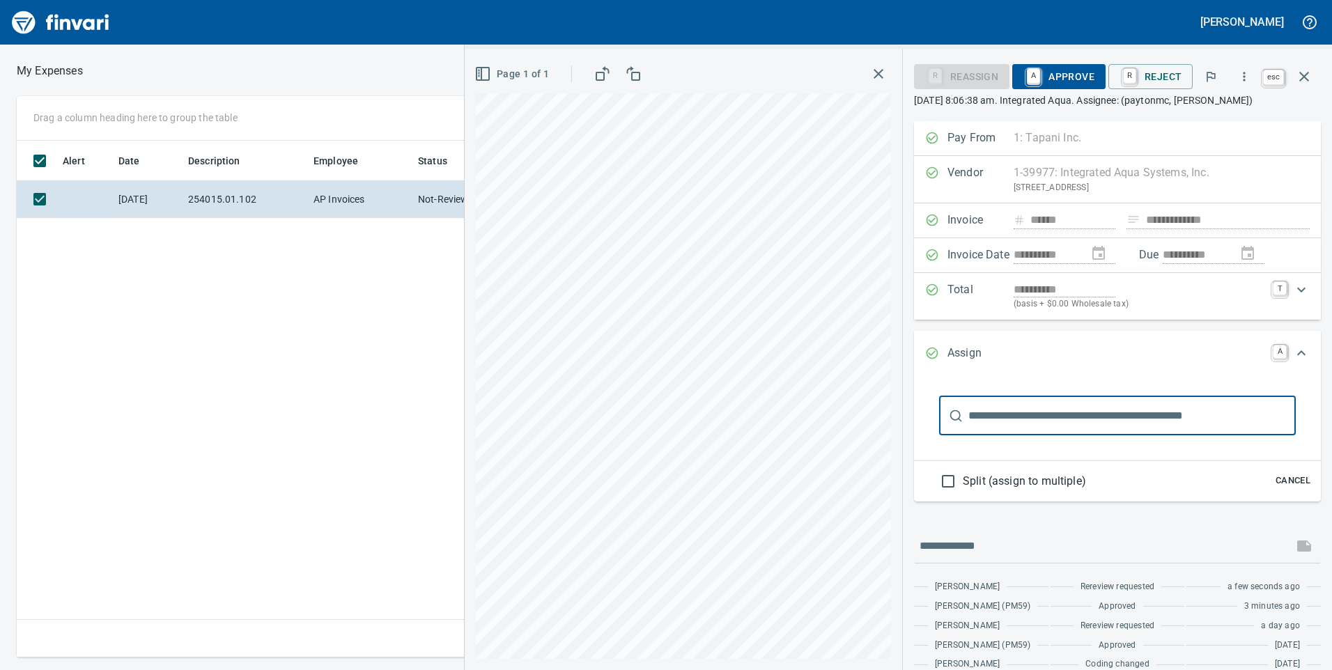
click at [1308, 78] on icon "button" at bounding box center [1304, 76] width 17 height 17
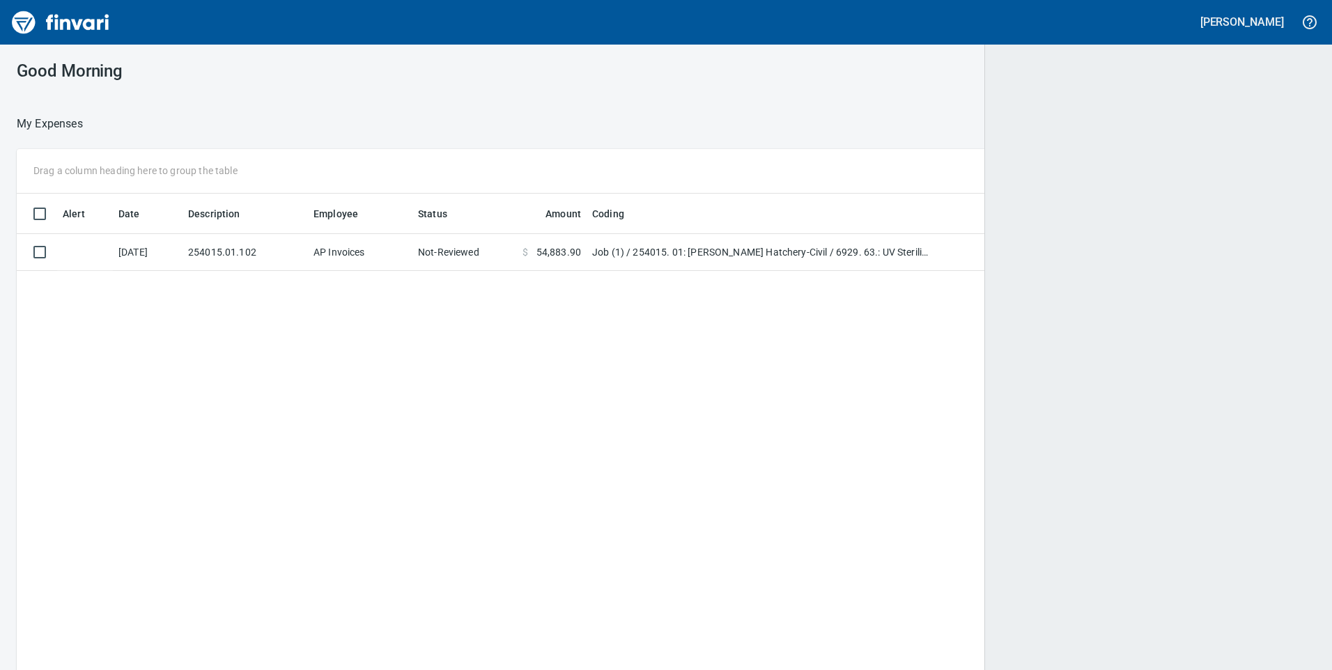
scroll to position [507, 1268]
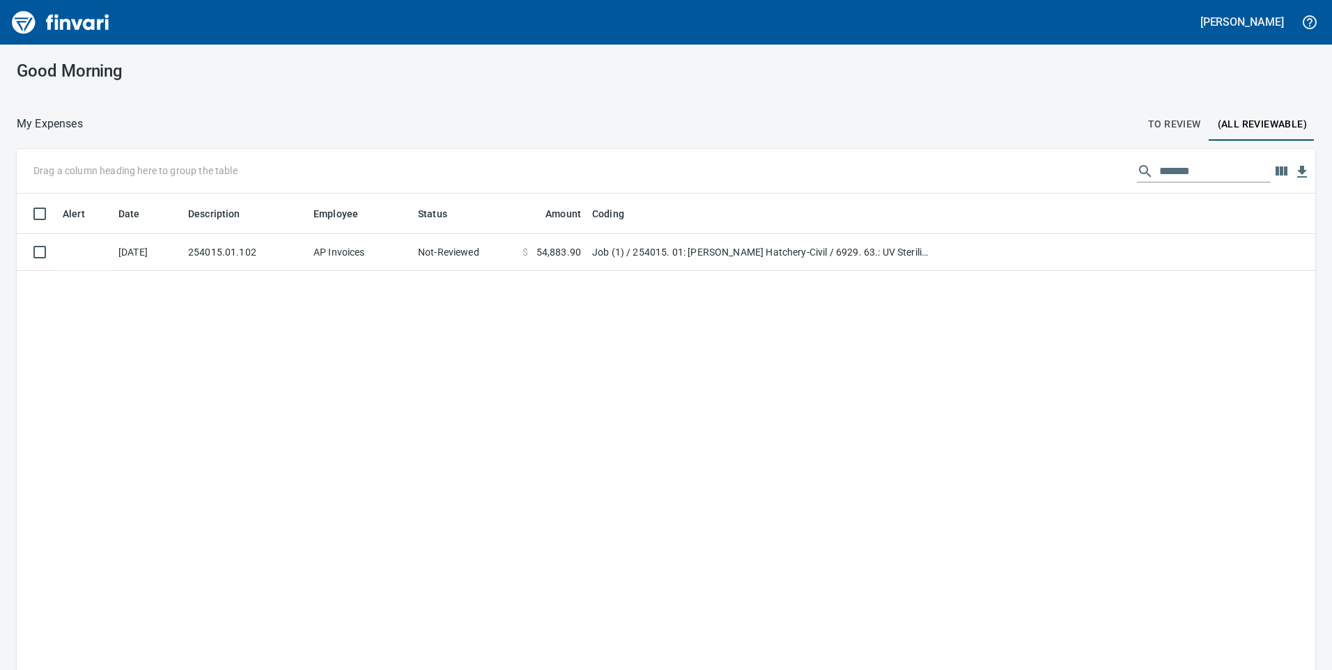
click at [1150, 119] on span "To Review" at bounding box center [1174, 124] width 53 height 17
click at [681, 242] on td "Job (1) / 254015. 01: [PERSON_NAME] Hatchery-Civil / 6929. 63.: UV Sterilizer /…" at bounding box center [656, 252] width 348 height 37
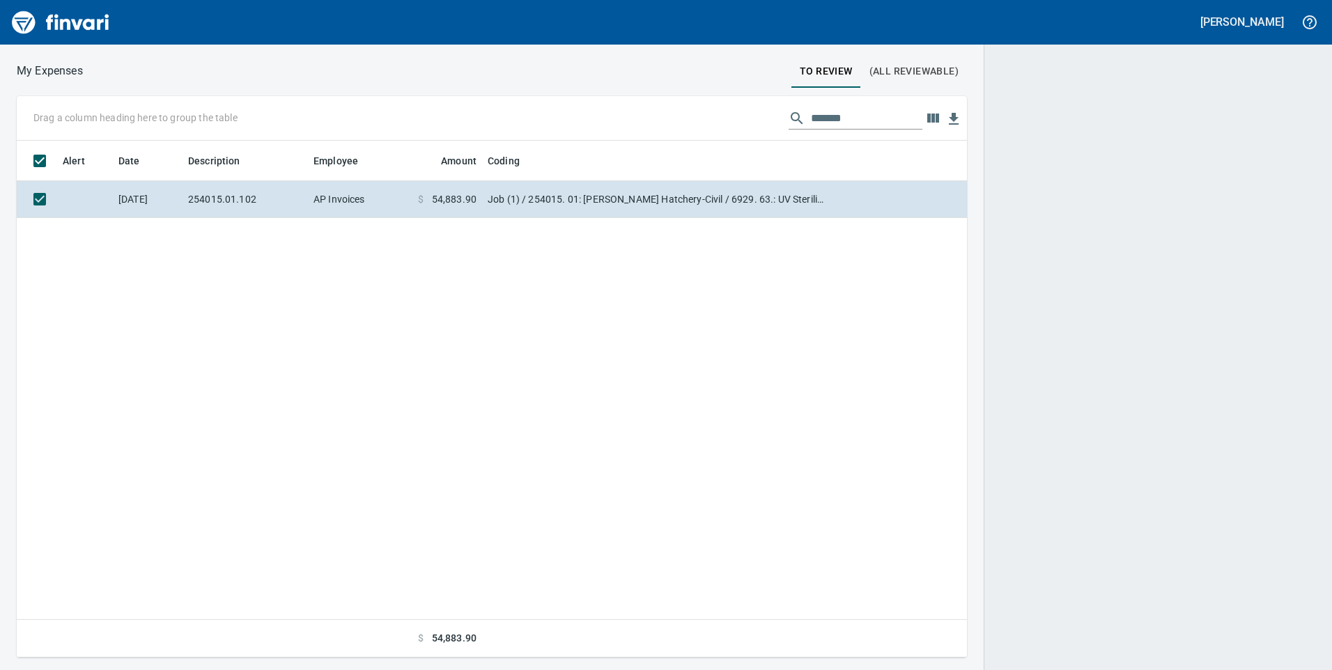
click at [668, 203] on td "Job (1) / 254015. 01: [PERSON_NAME] Hatchery-Civil / 6929. 63.: UV Sterilizer /…" at bounding box center [656, 199] width 348 height 37
click at [42, 181] on th at bounding box center [37, 161] width 40 height 40
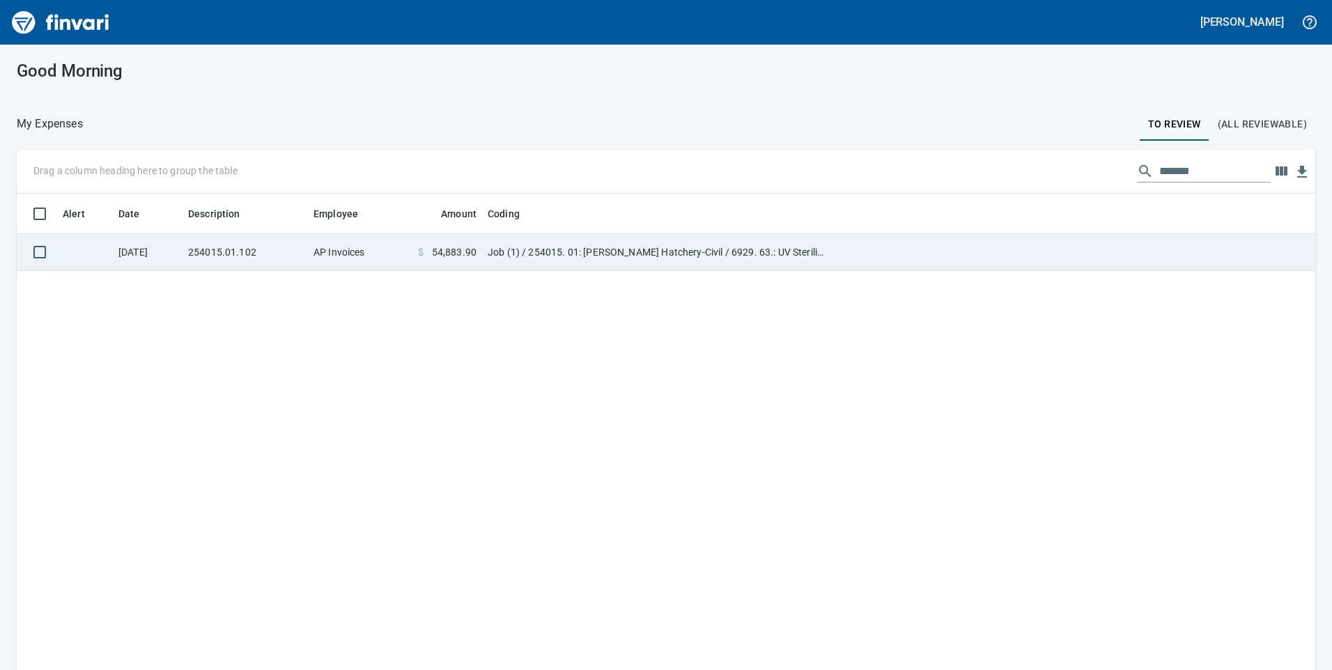
scroll to position [1, 1]
click at [876, 259] on td at bounding box center [1073, 252] width 485 height 37
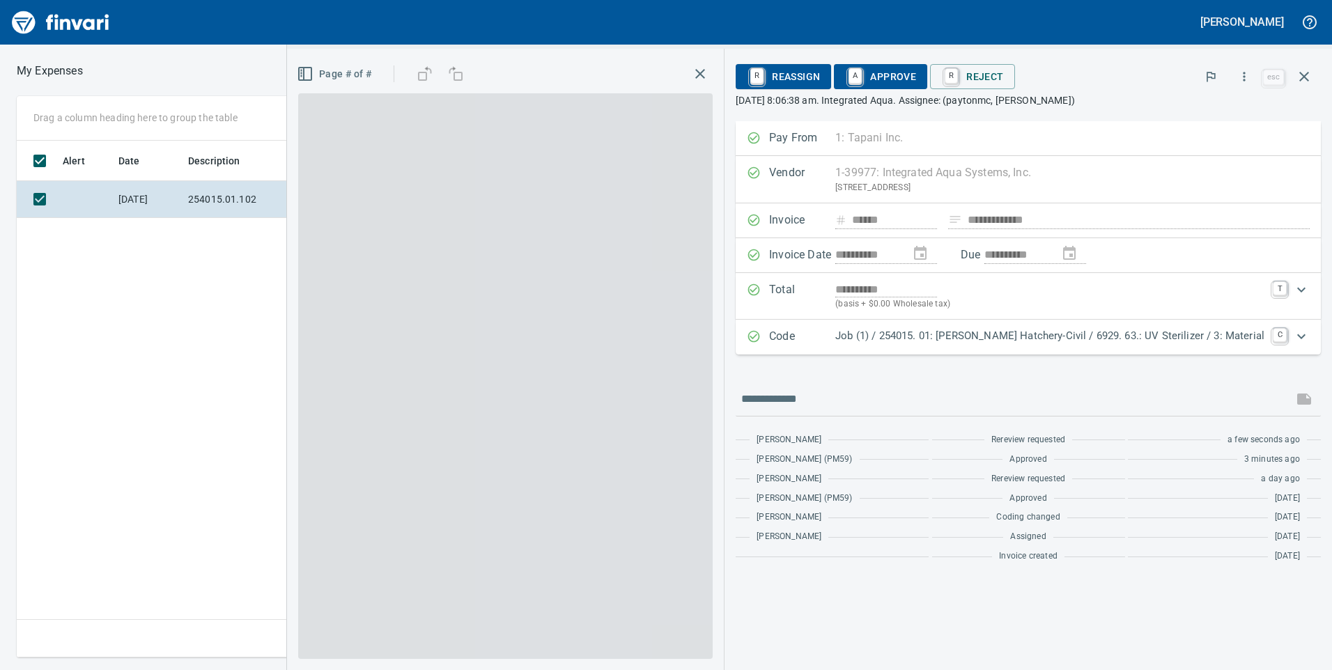
scroll to position [507, 940]
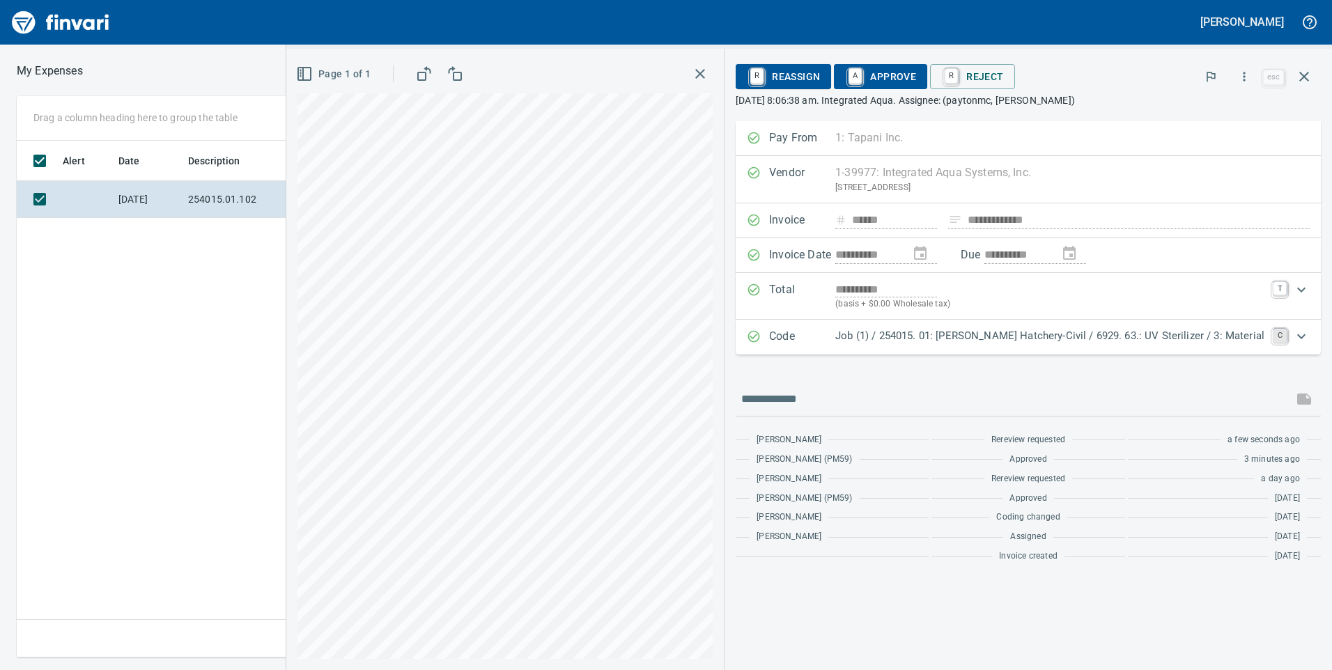
click at [1281, 338] on link "C" at bounding box center [1280, 336] width 14 height 14
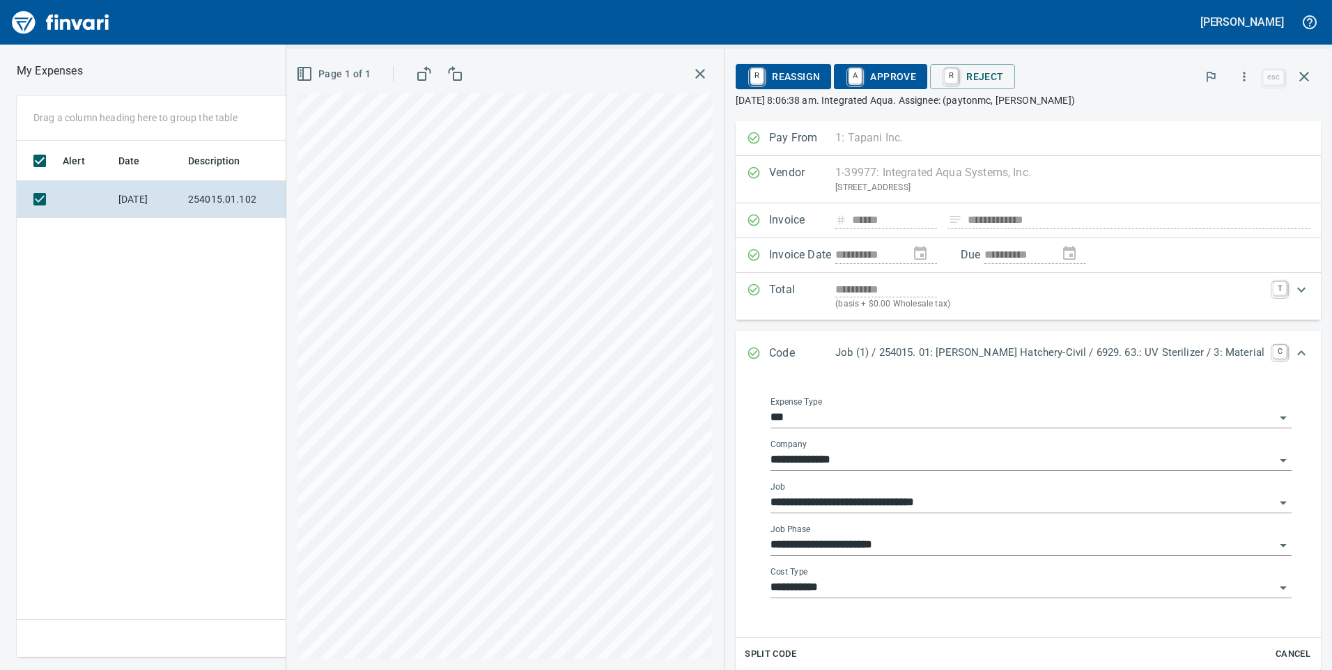
click at [1257, 504] on input "**********" at bounding box center [1023, 503] width 504 height 20
type input "**********"
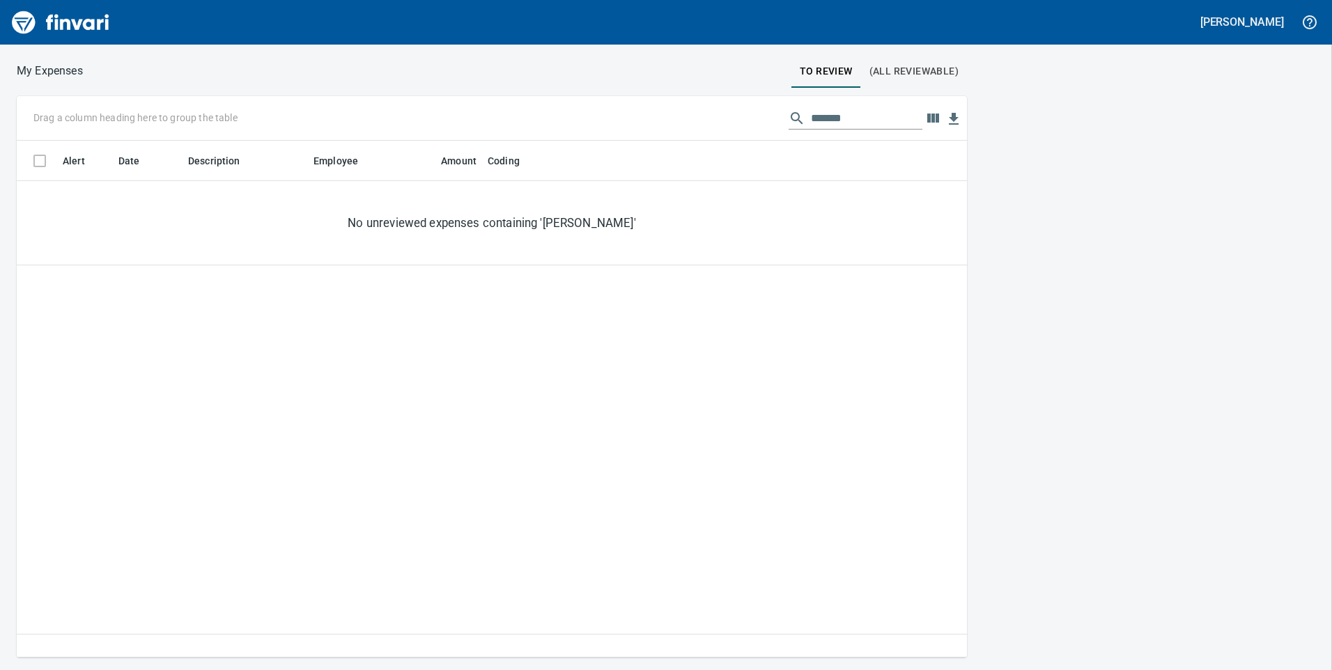
click at [1275, 312] on div "Drag a column heading here to group the table ******* Alert Date Description Em…" at bounding box center [666, 377] width 1332 height 562
drag, startPoint x: 858, startPoint y: 113, endPoint x: 769, endPoint y: 118, distance: 90.1
click at [769, 118] on div "Drag a column heading here to group the table *******" at bounding box center [492, 118] width 950 height 45
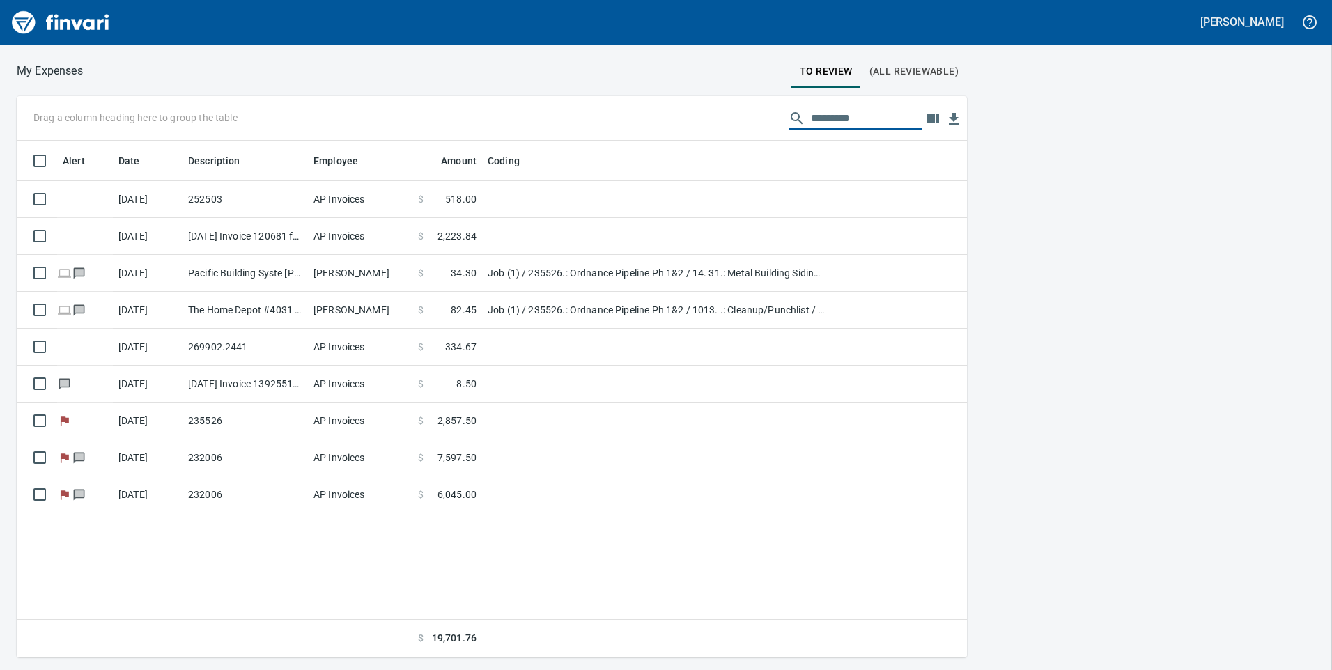
click at [276, 88] on div "My Expenses To Review (All Reviewable) Drag a column heading here to group the …" at bounding box center [666, 359] width 1332 height 596
click at [888, 82] on button "(All Reviewable)" at bounding box center [914, 70] width 106 height 33
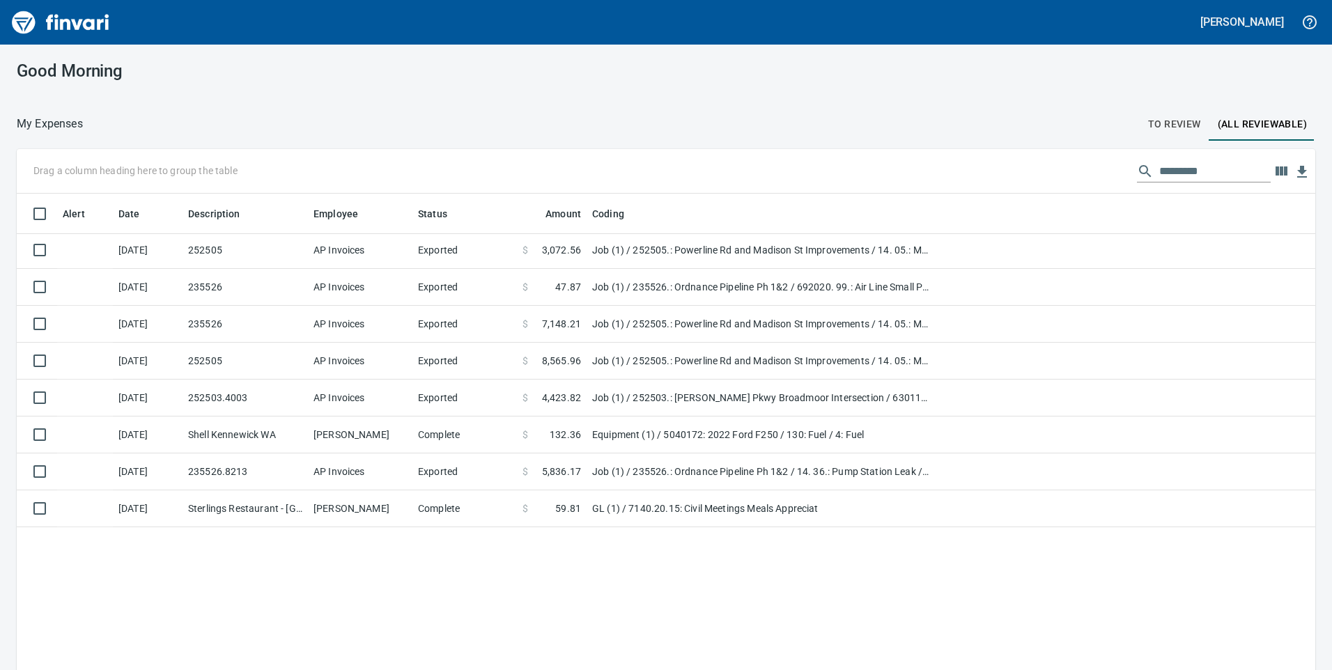
scroll to position [767, 0]
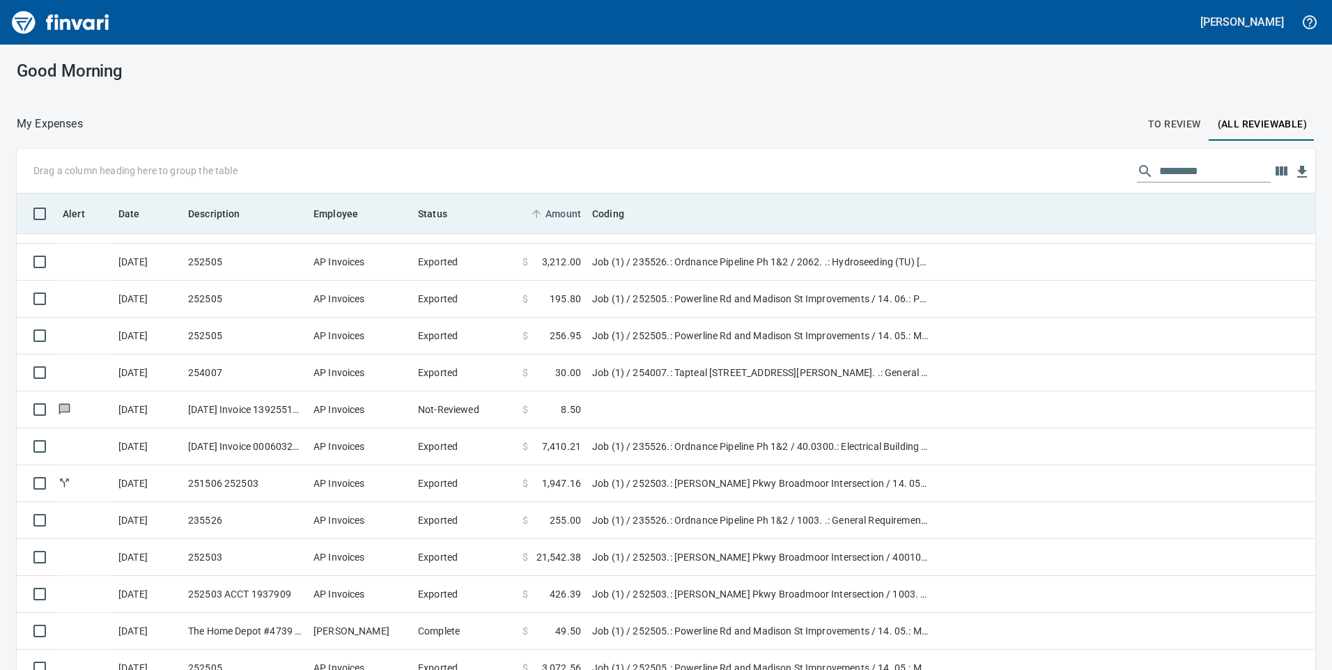
click at [555, 215] on span "Amount" at bounding box center [564, 214] width 36 height 17
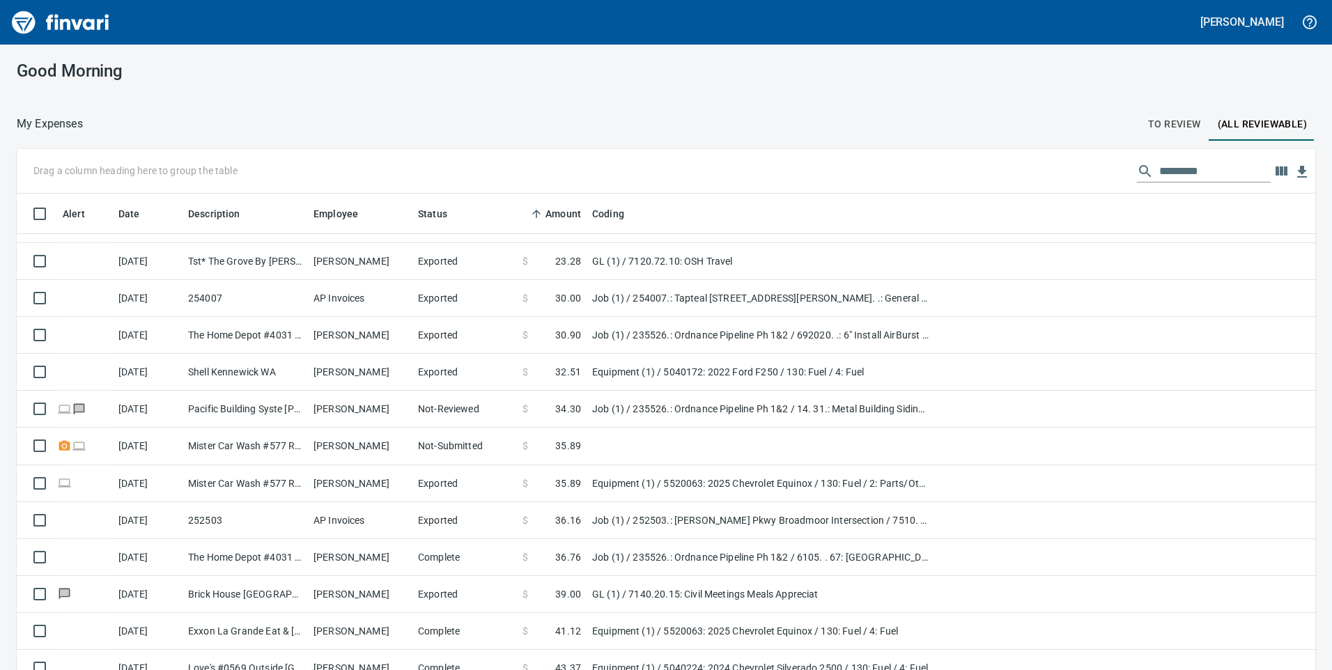
scroll to position [279, 0]
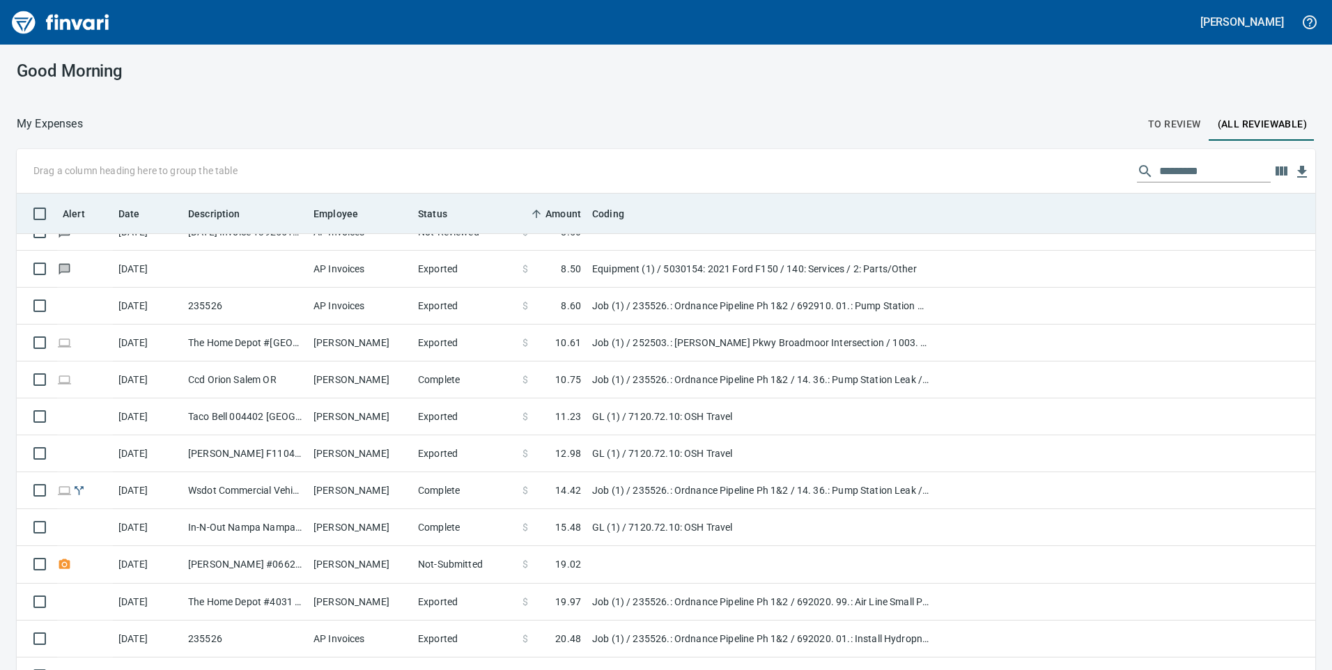
click at [569, 221] on span "Amount" at bounding box center [564, 214] width 36 height 17
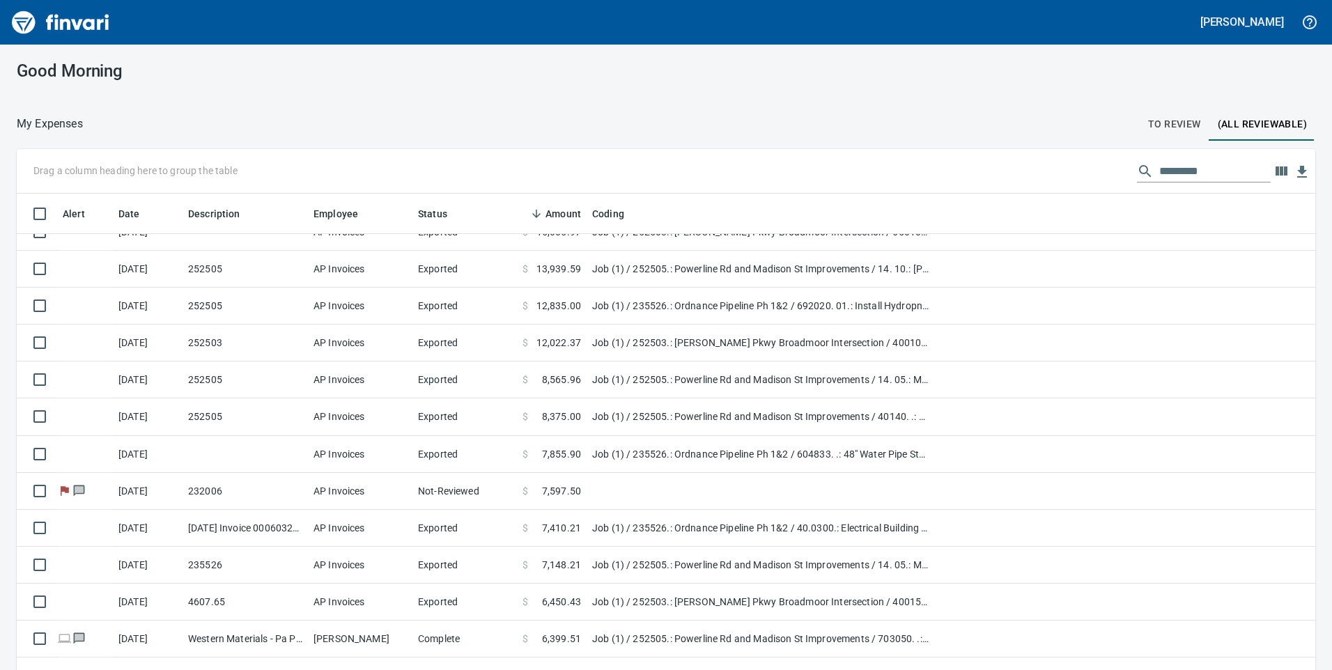
scroll to position [507, 1268]
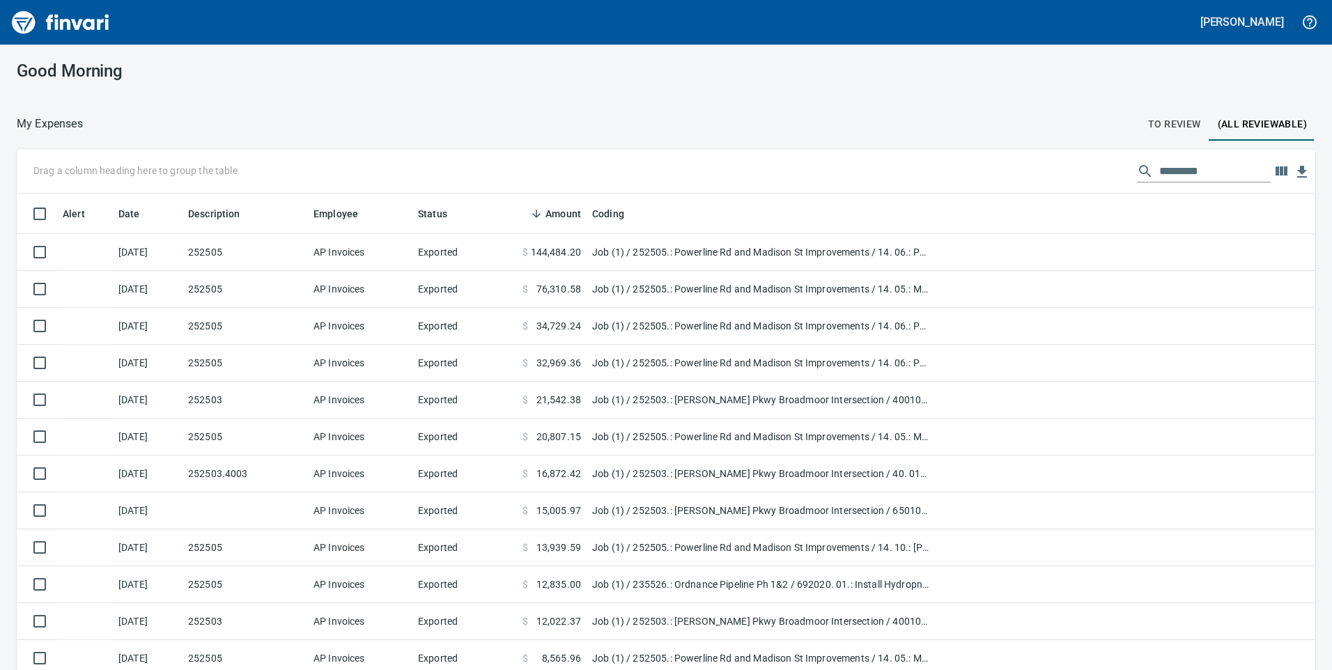
click at [1148, 128] on span "To Review" at bounding box center [1174, 124] width 53 height 17
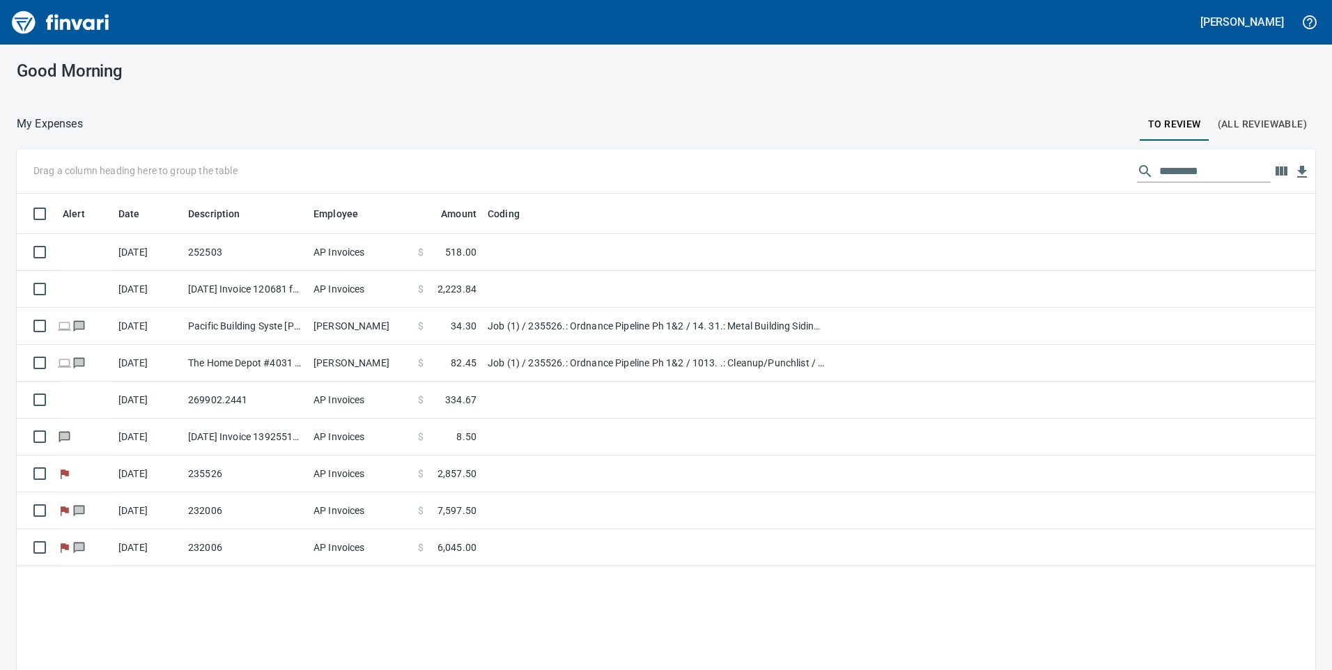
scroll to position [507, 1278]
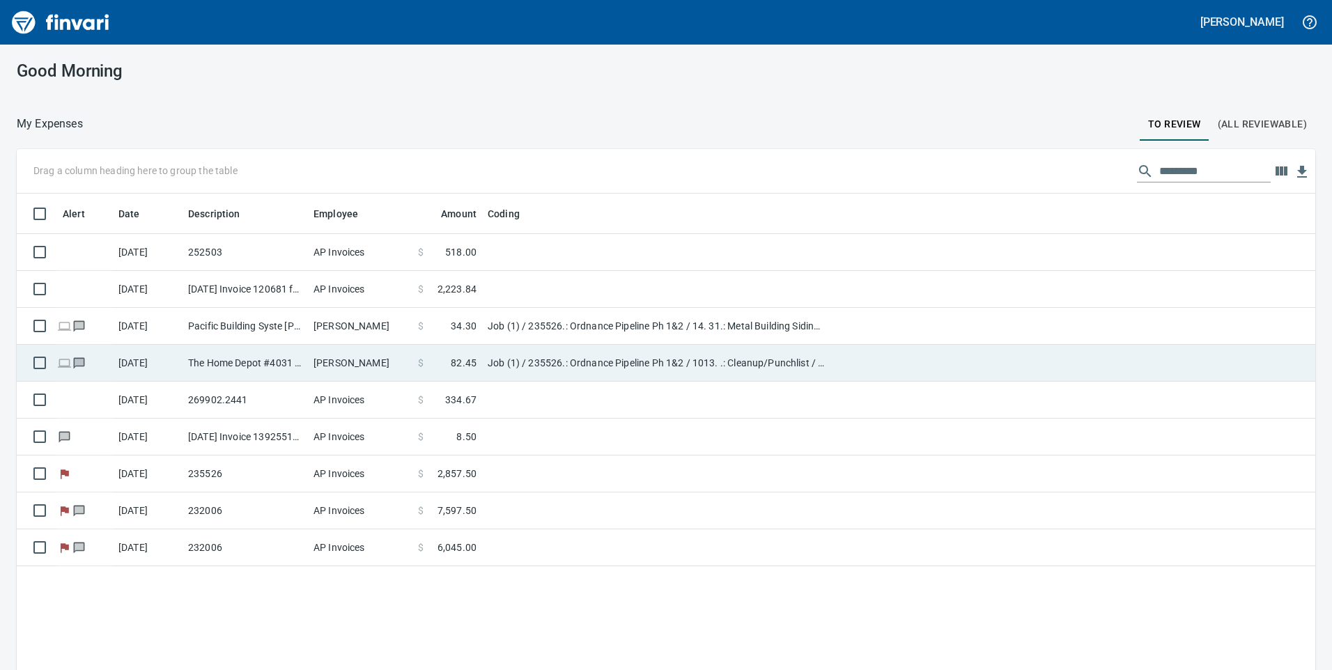
click at [488, 370] on td "Job (1) / 235526.: Ordnance Pipeline Ph 1&2 / 1013. .: Cleanup/Punchlist / 5: O…" at bounding box center [656, 363] width 348 height 37
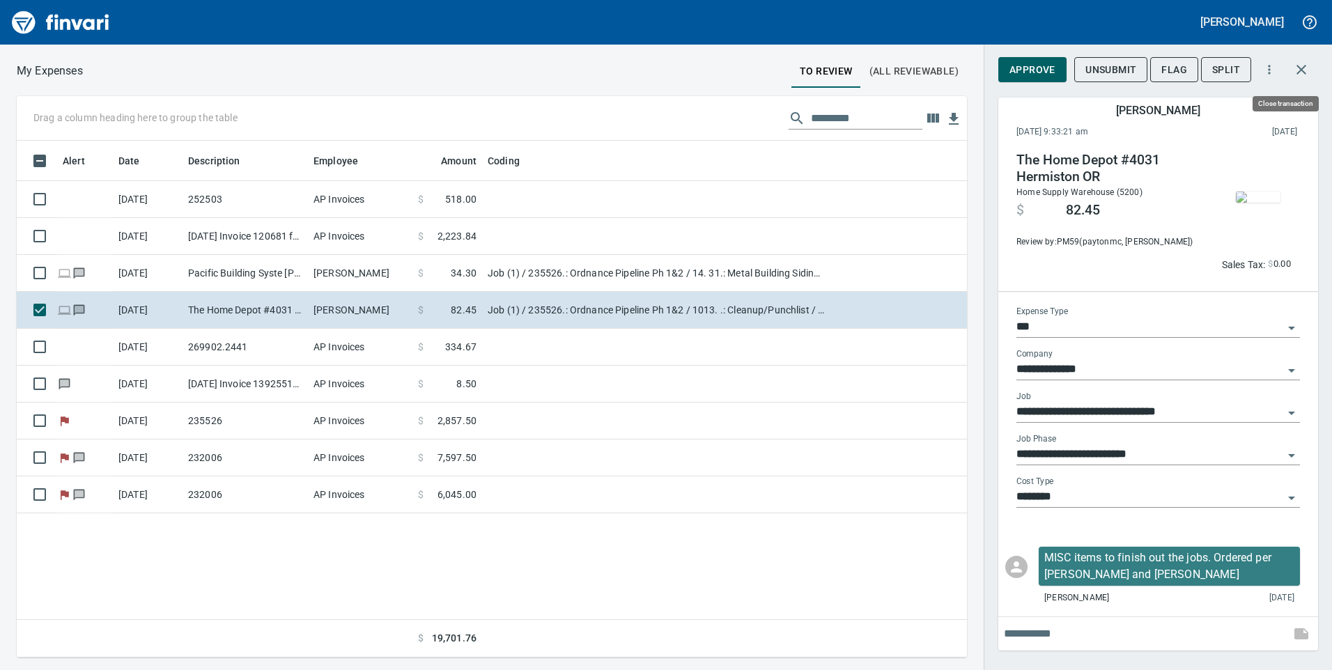
scroll to position [507, 940]
click at [1311, 63] on button "button" at bounding box center [1301, 69] width 33 height 33
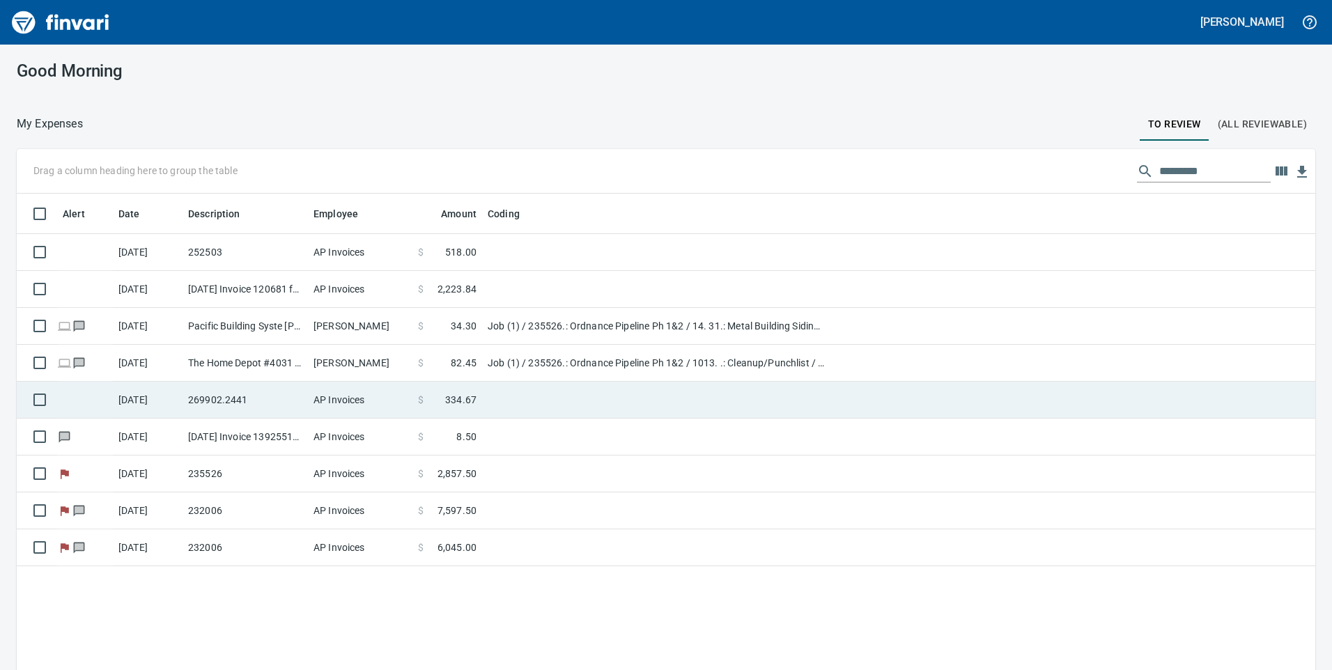
scroll to position [40, 0]
click at [504, 396] on td at bounding box center [656, 400] width 348 height 37
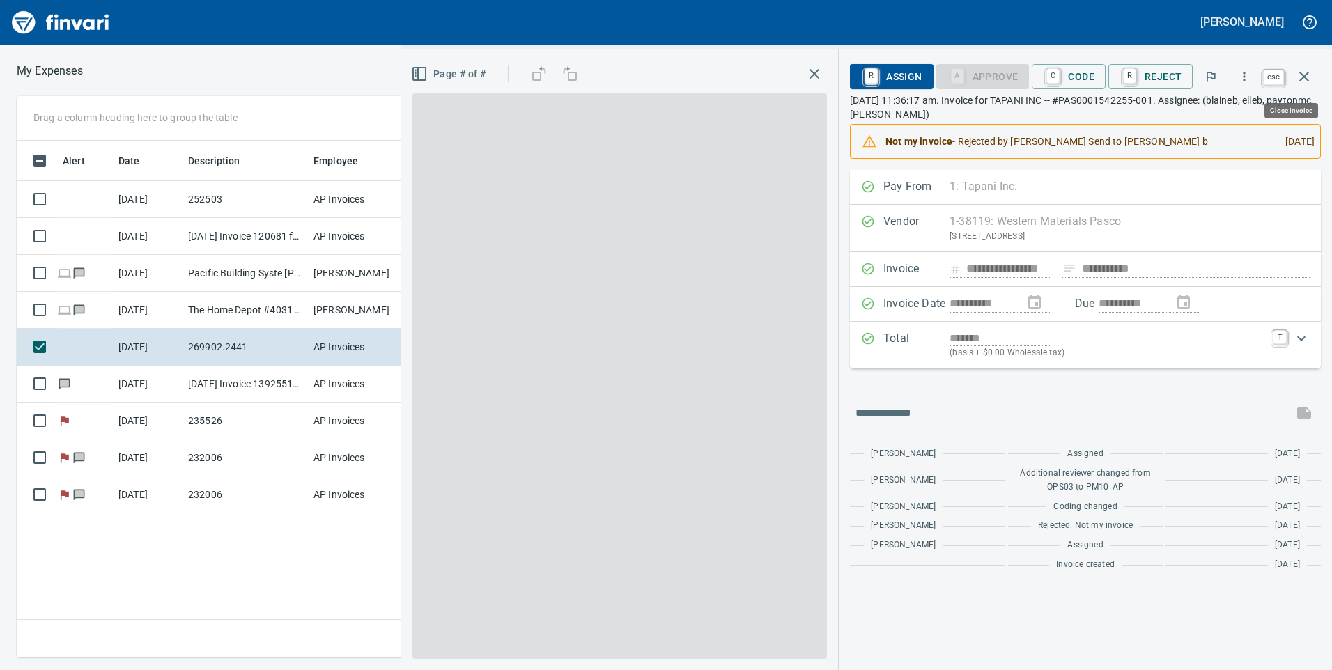
scroll to position [507, 940]
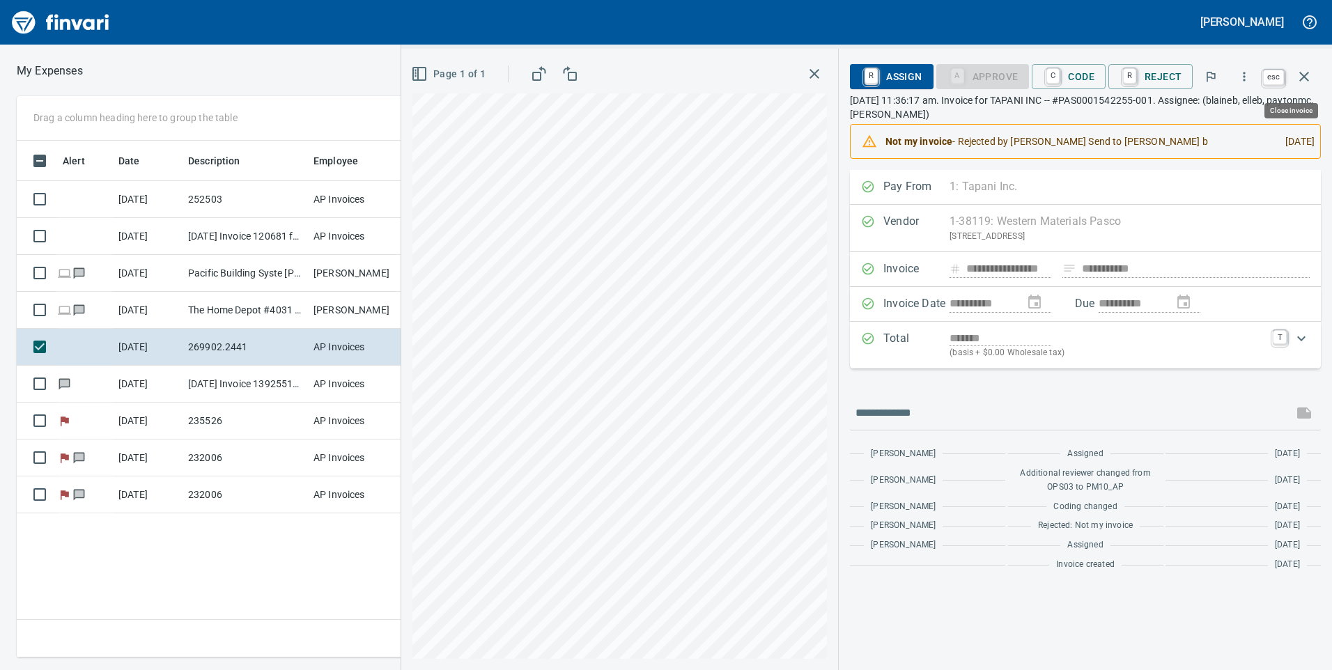
click at [1309, 80] on icon "button" at bounding box center [1304, 76] width 17 height 17
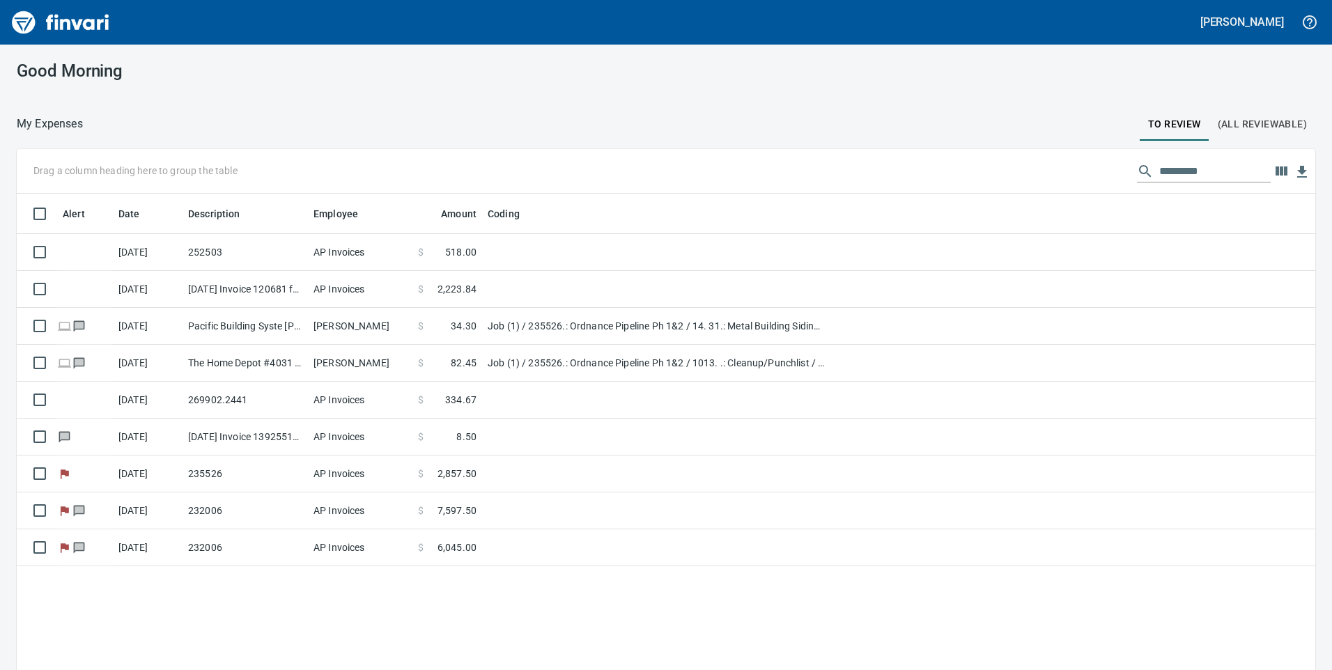
scroll to position [1, 1]
click at [1226, 128] on span "(All Reviewable)" at bounding box center [1262, 124] width 89 height 17
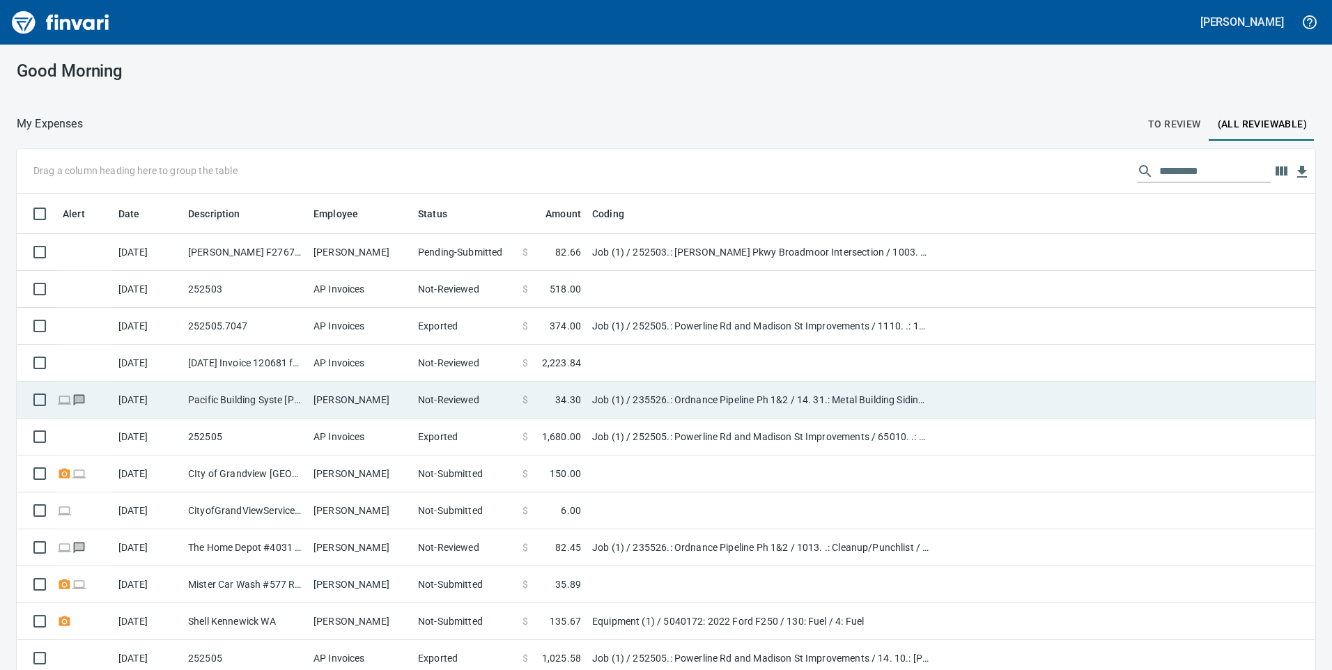
scroll to position [507, 1268]
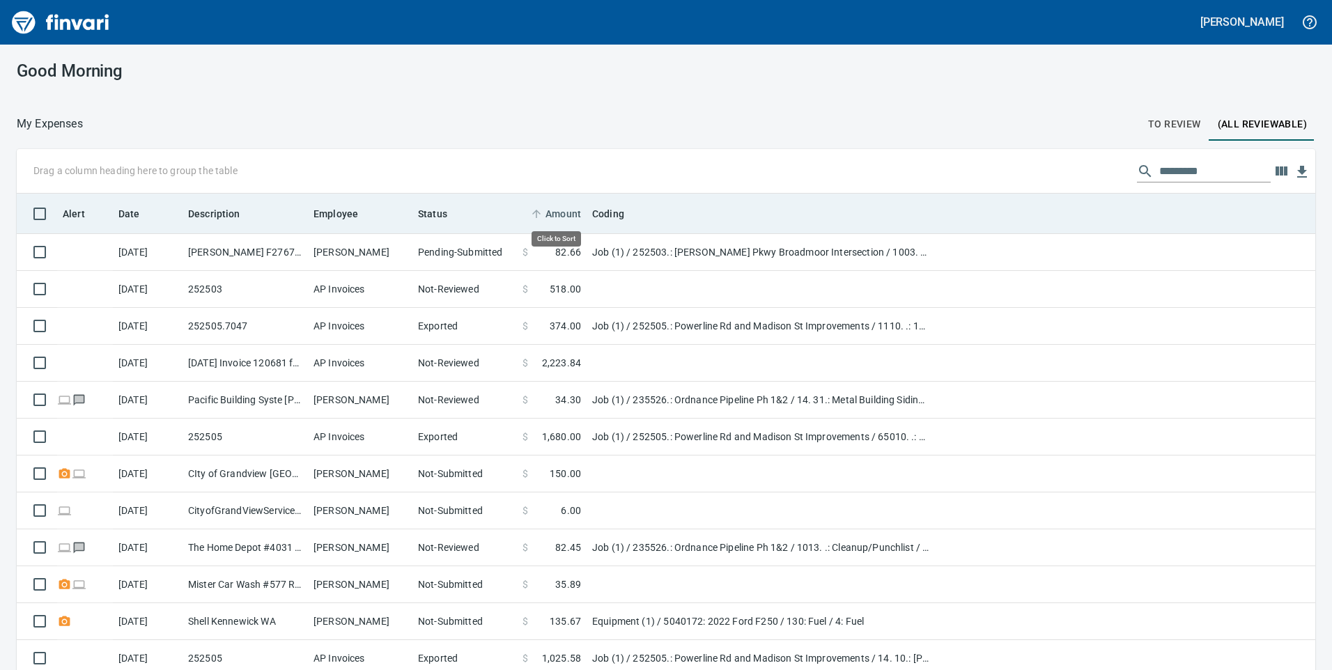
click at [567, 219] on span "Amount" at bounding box center [564, 214] width 36 height 17
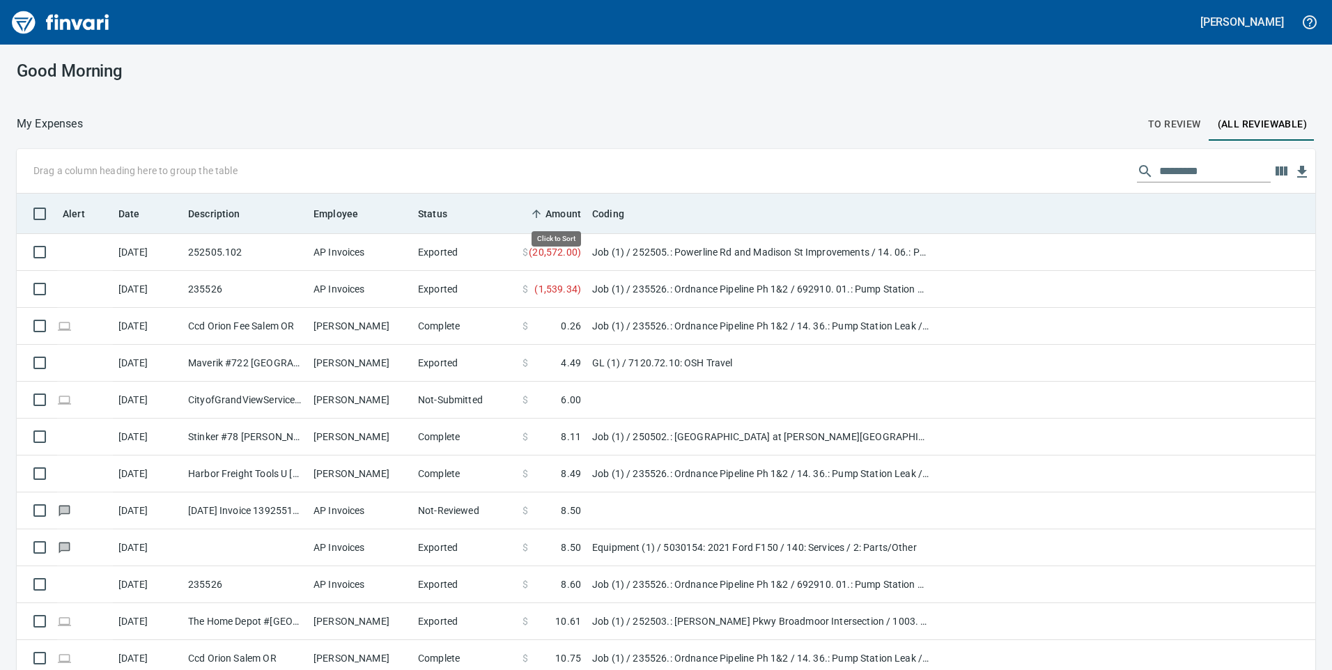
click at [567, 219] on span "Amount" at bounding box center [564, 214] width 36 height 17
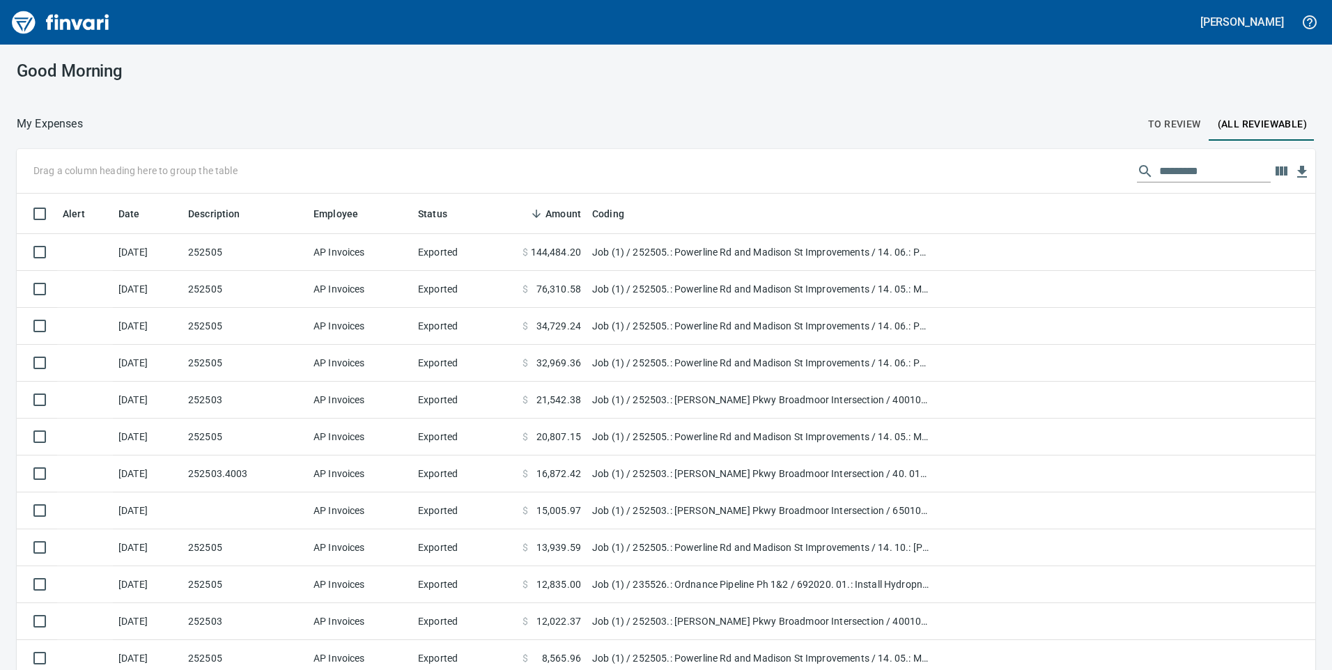
click at [1169, 117] on span "To Review" at bounding box center [1174, 124] width 53 height 17
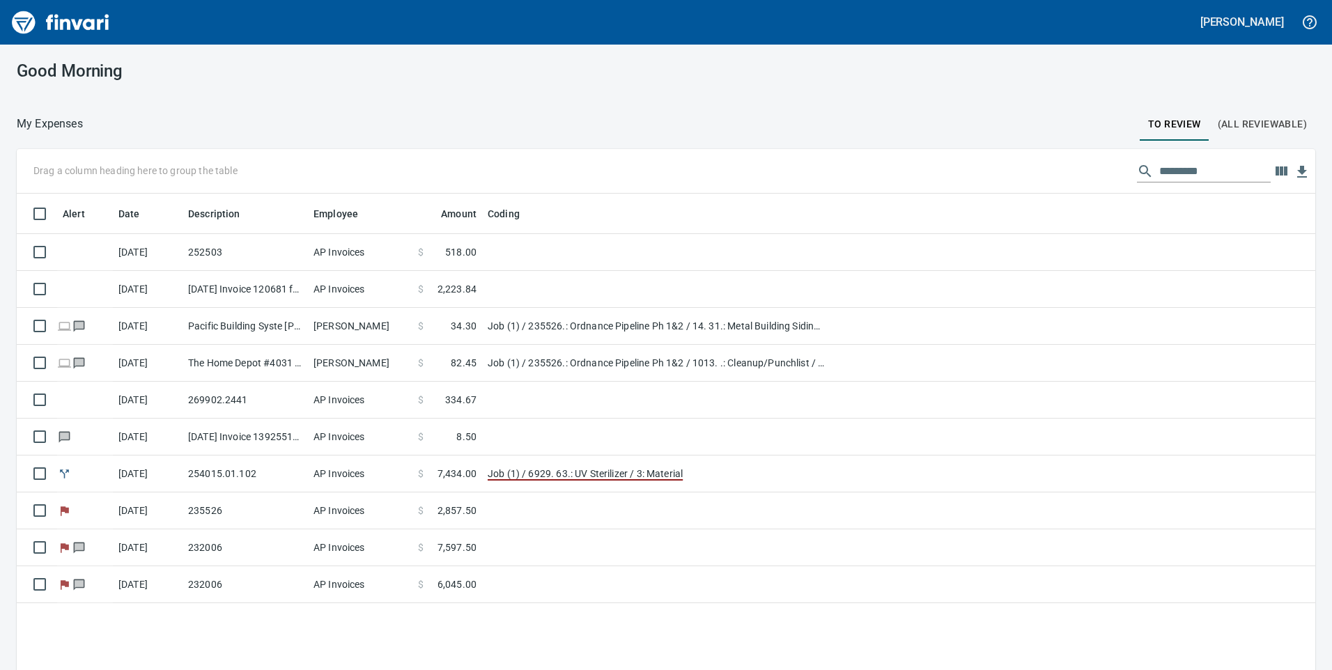
scroll to position [507, 1278]
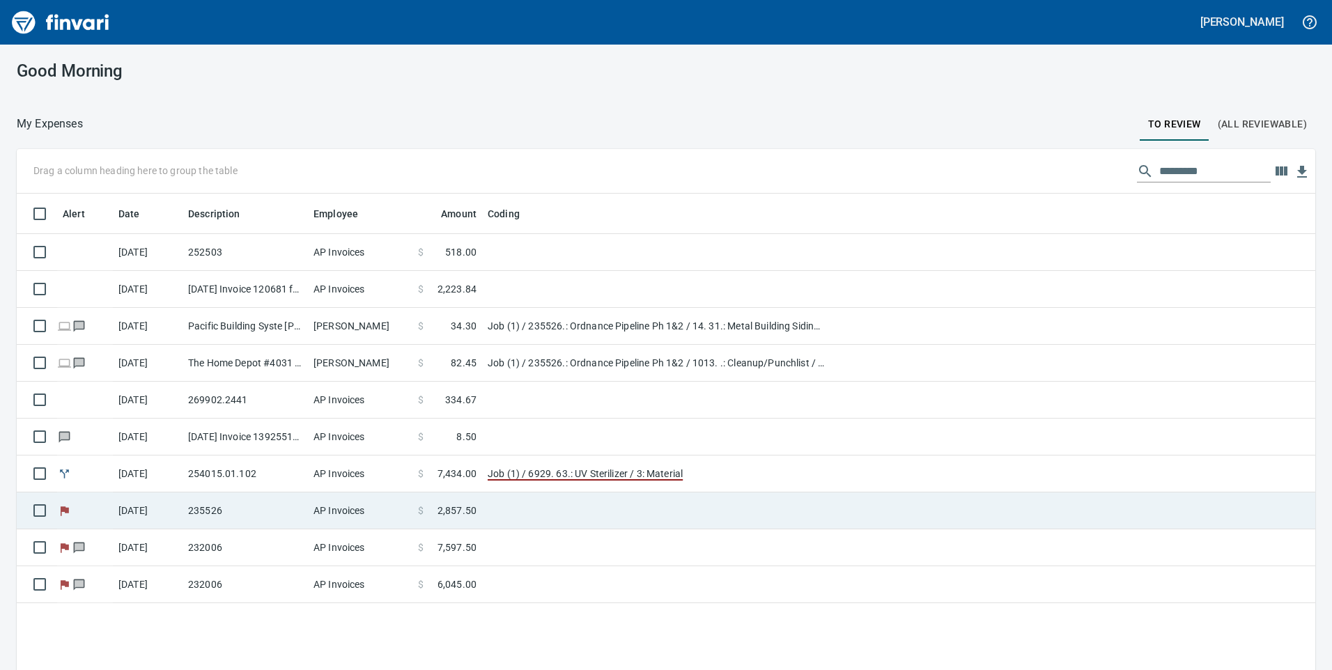
click at [353, 475] on td "AP Invoices" at bounding box center [360, 474] width 105 height 37
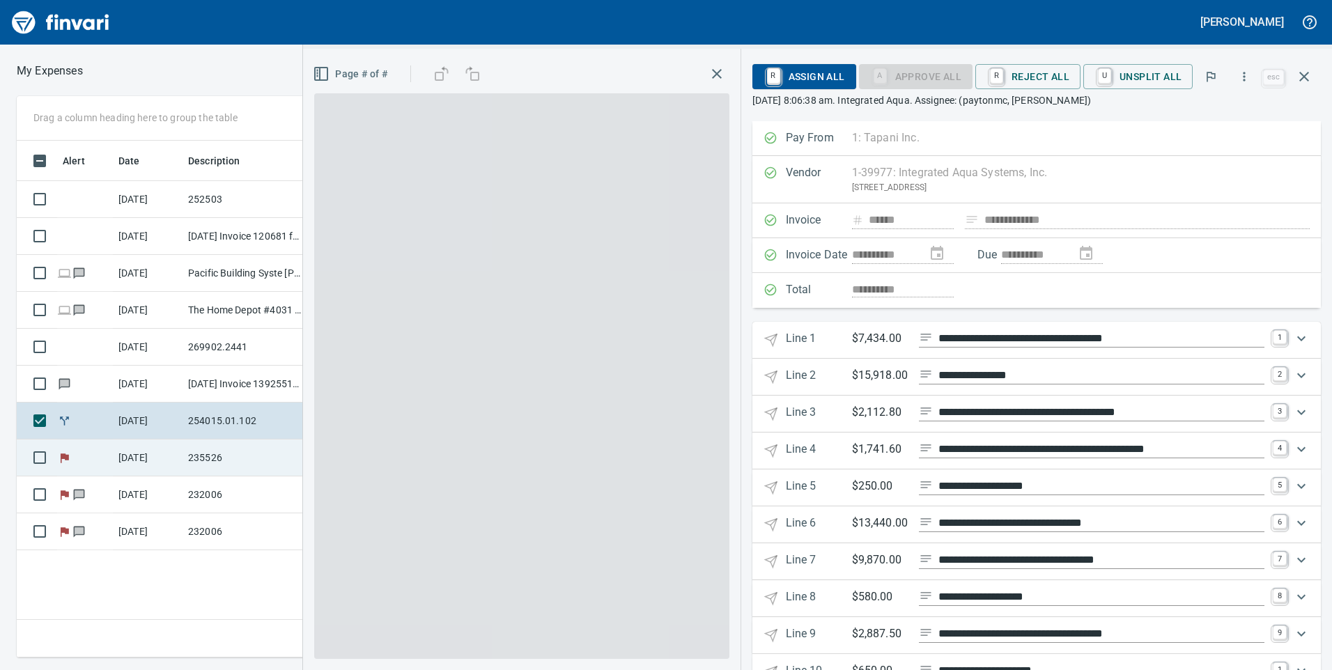
scroll to position [507, 940]
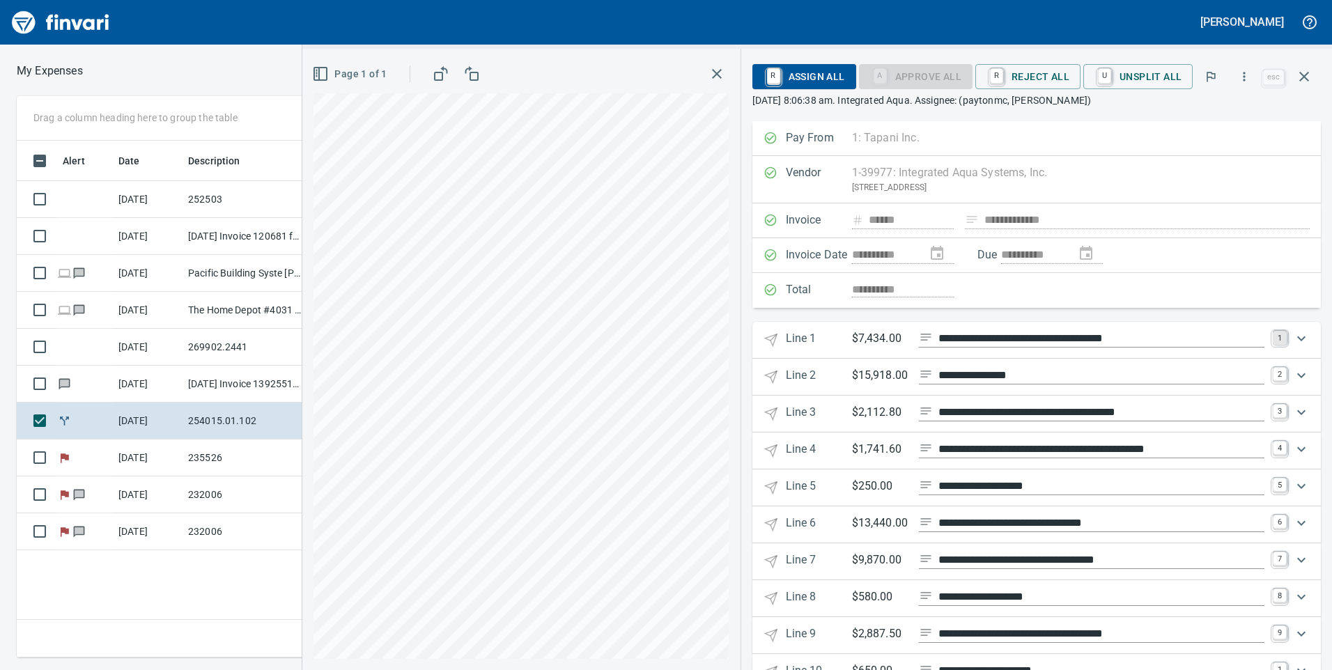
click at [1273, 332] on link "1" at bounding box center [1280, 338] width 14 height 14
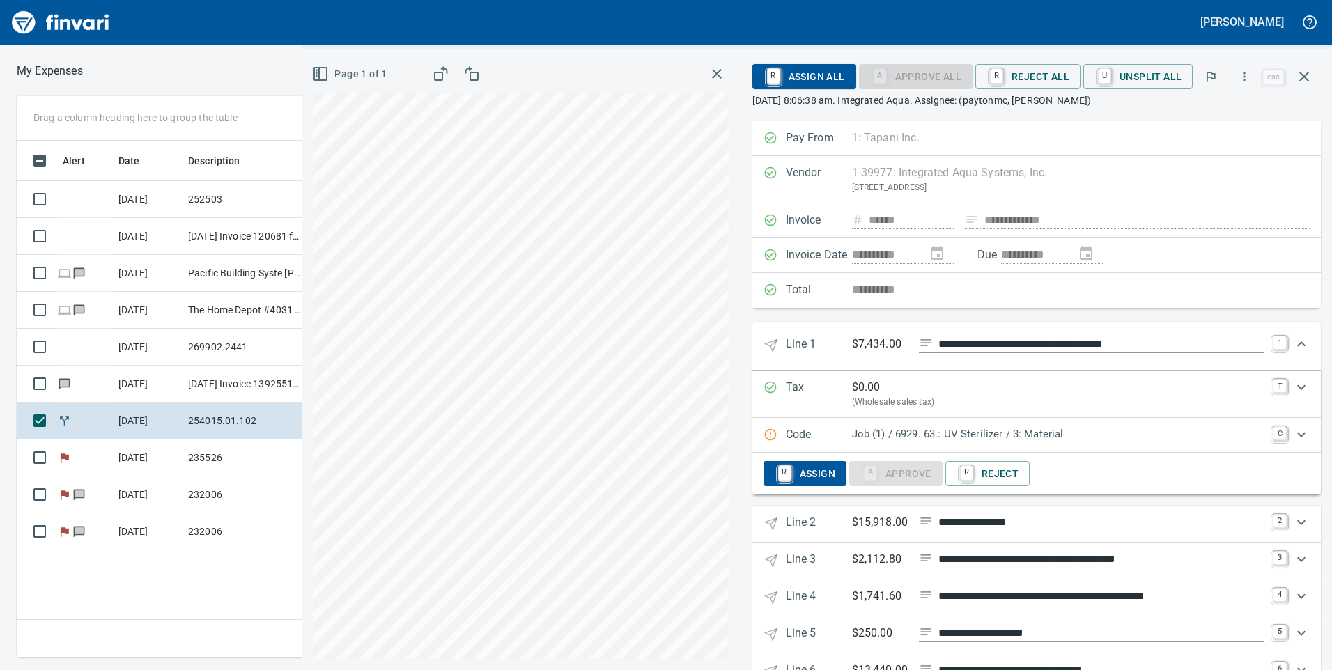
click at [934, 437] on p "Job (1) / 6929. 63.: UV Sterilizer / 3: Material" at bounding box center [1058, 434] width 413 height 16
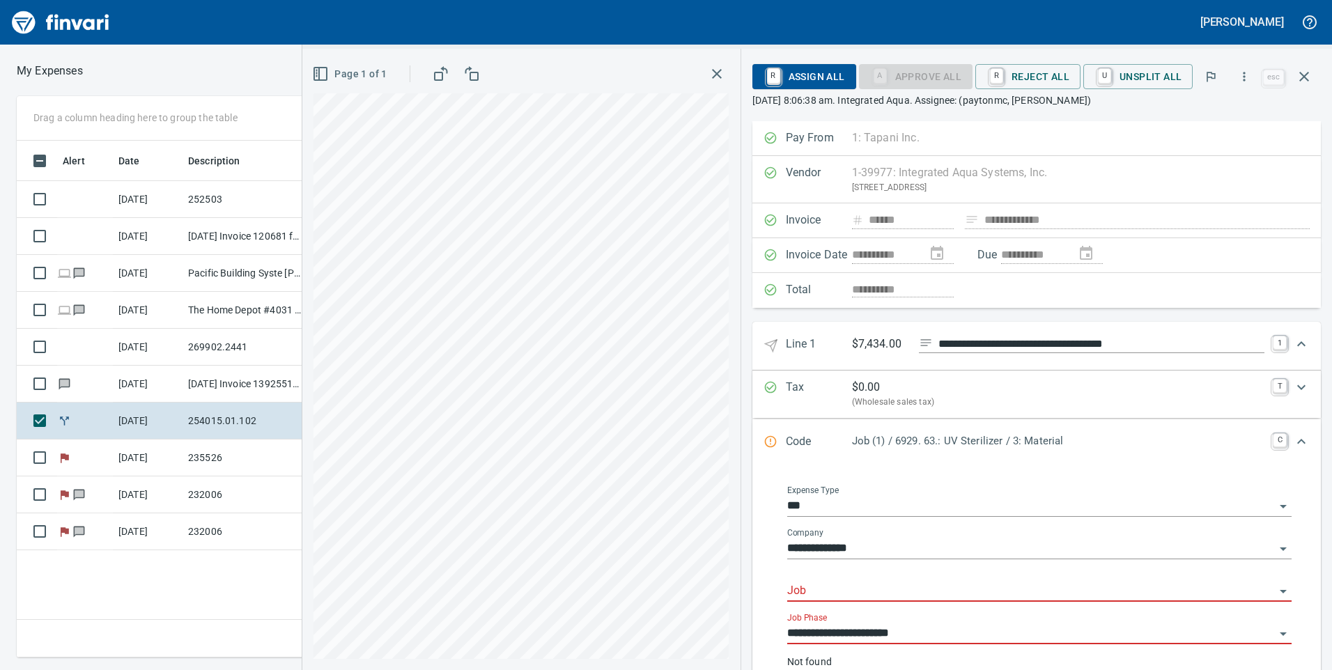
click at [878, 578] on div "Job" at bounding box center [1039, 586] width 504 height 31
click at [878, 585] on input "Job" at bounding box center [1031, 592] width 488 height 20
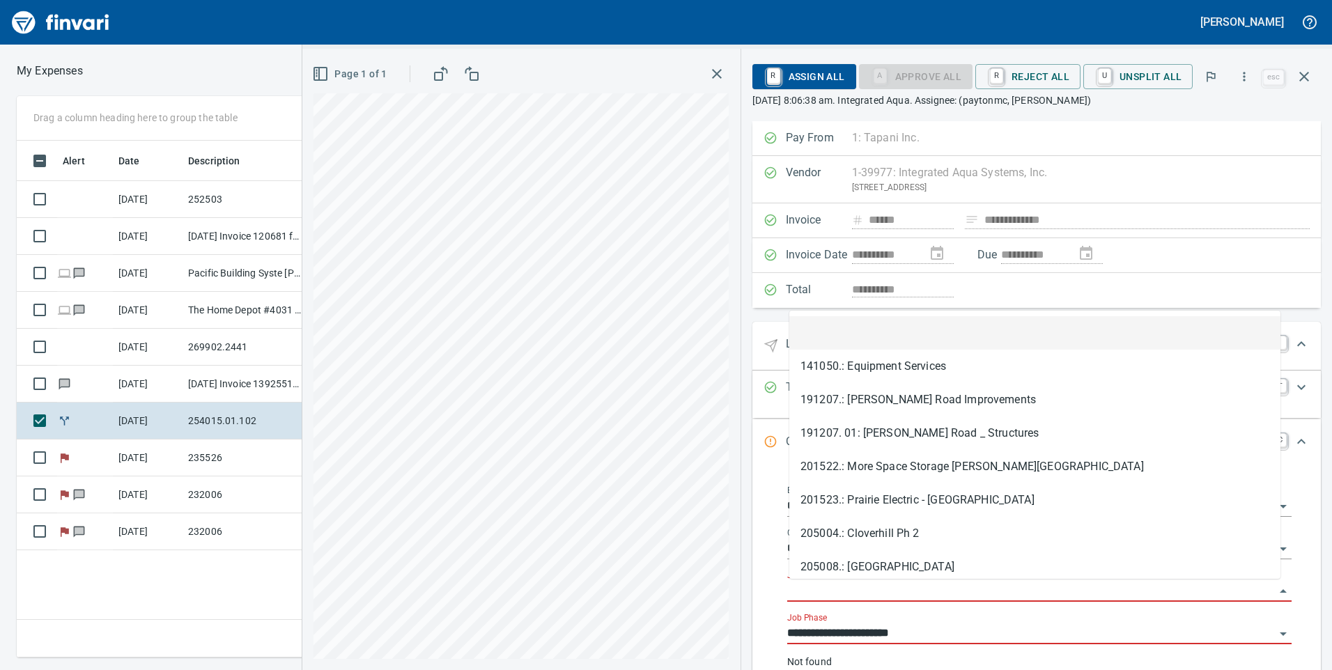
click at [877, 593] on input "Job" at bounding box center [1031, 592] width 488 height 20
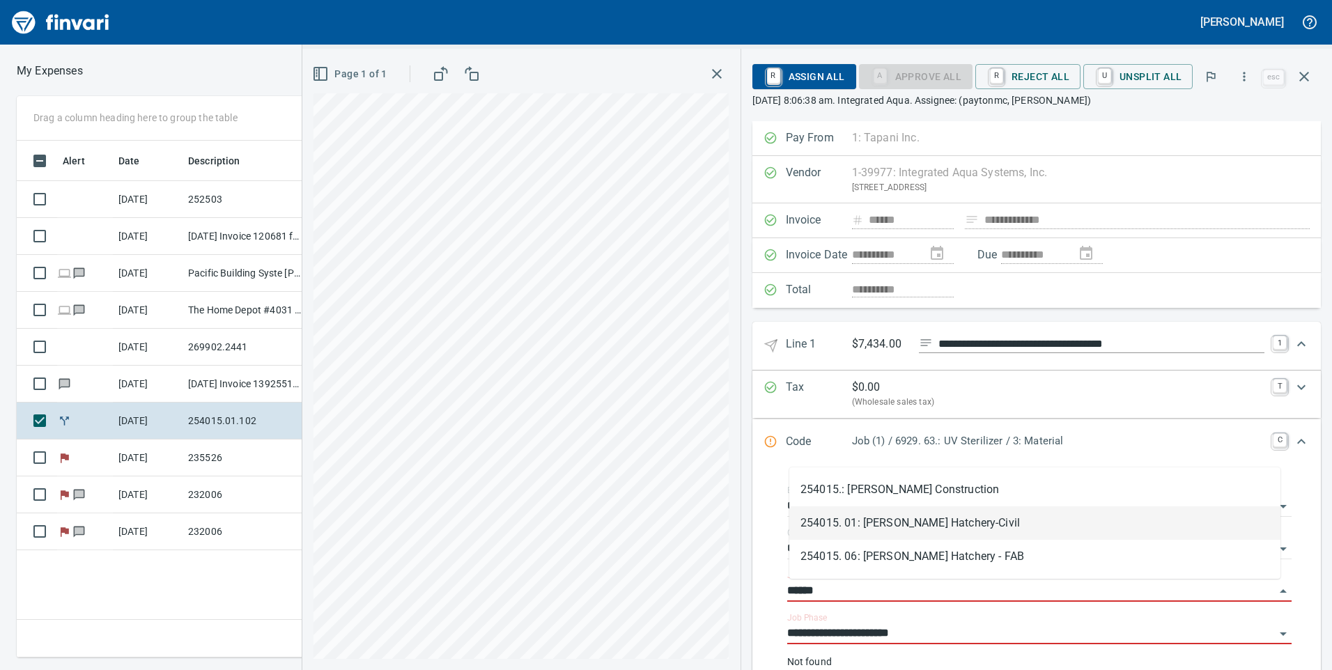
click at [900, 521] on li "254015. 01: [PERSON_NAME] Hatchery-Civil" at bounding box center [1034, 523] width 491 height 33
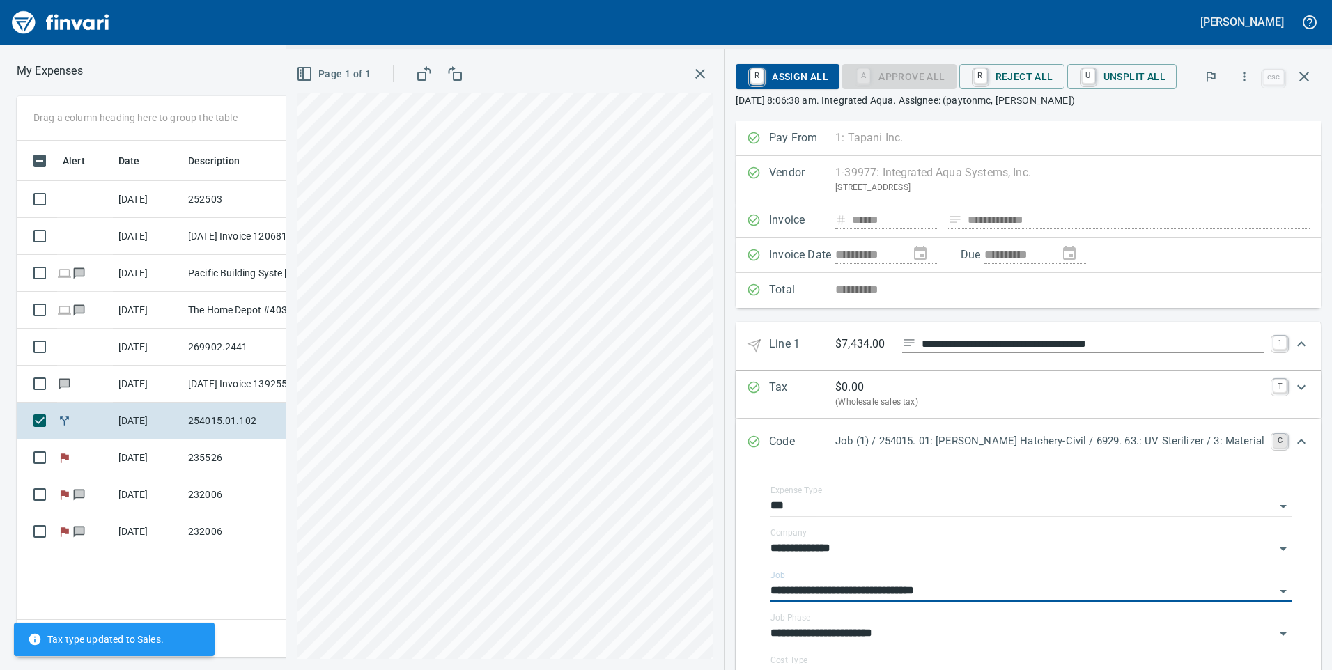
type input "**********"
click at [1273, 448] on link "C" at bounding box center [1280, 441] width 14 height 14
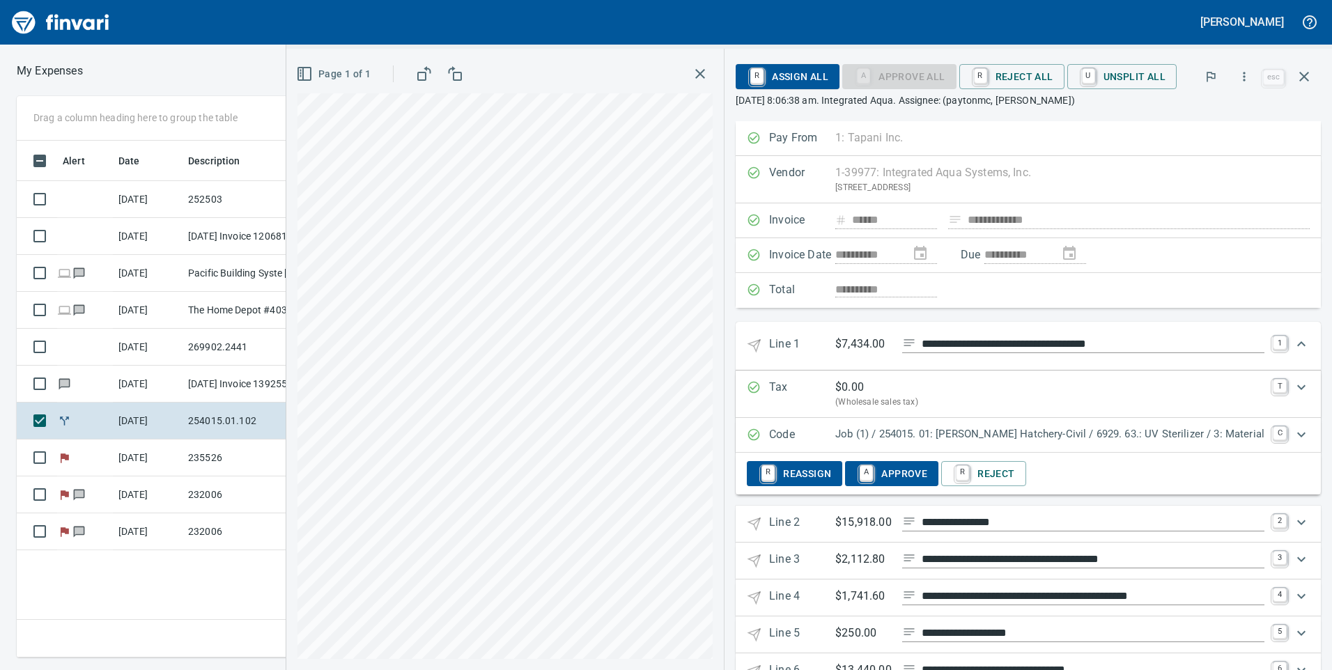
click at [1285, 522] on div "Expand" at bounding box center [1301, 522] width 33 height 33
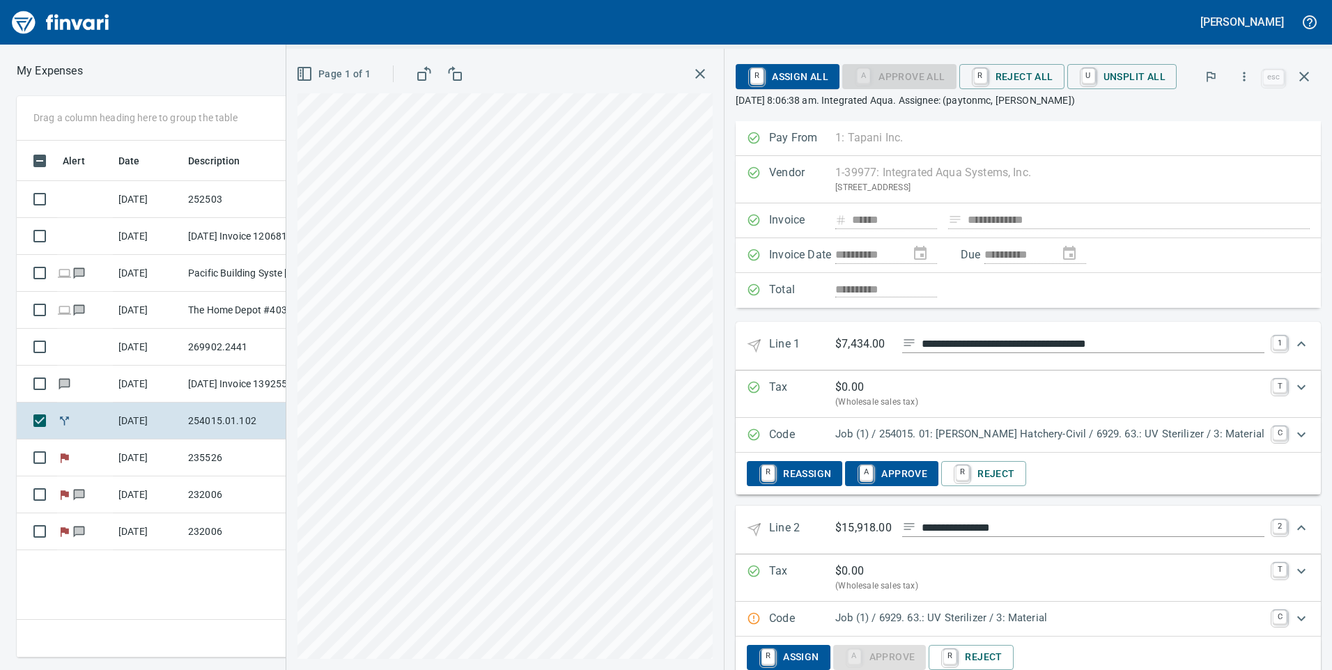
scroll to position [70, 0]
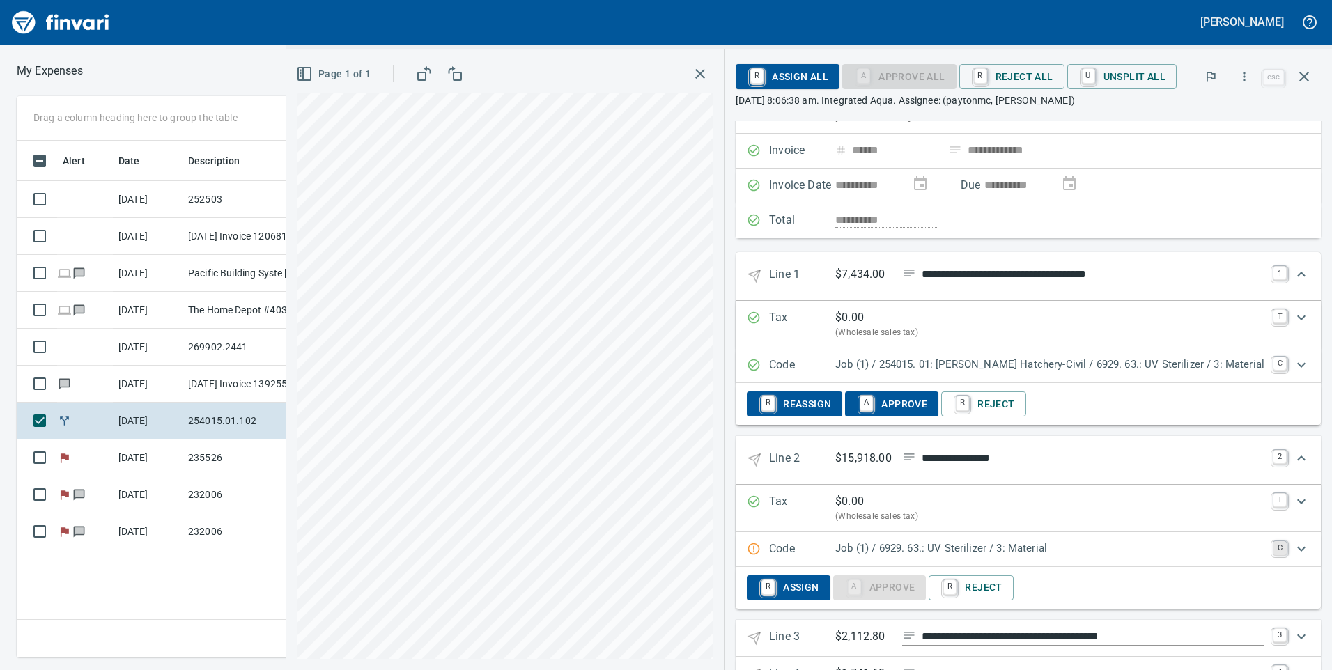
drag, startPoint x: 1272, startPoint y: 541, endPoint x: 1265, endPoint y: 546, distance: 9.1
click at [1273, 541] on link "C" at bounding box center [1280, 548] width 14 height 14
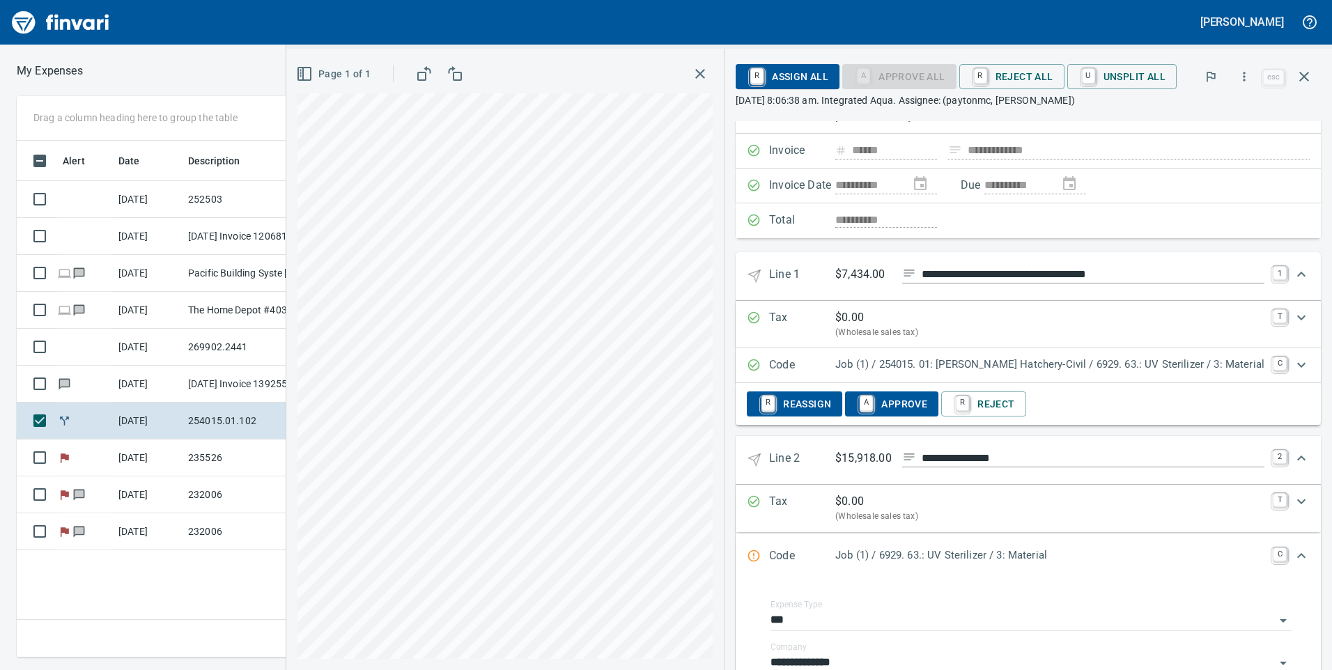
scroll to position [139, 0]
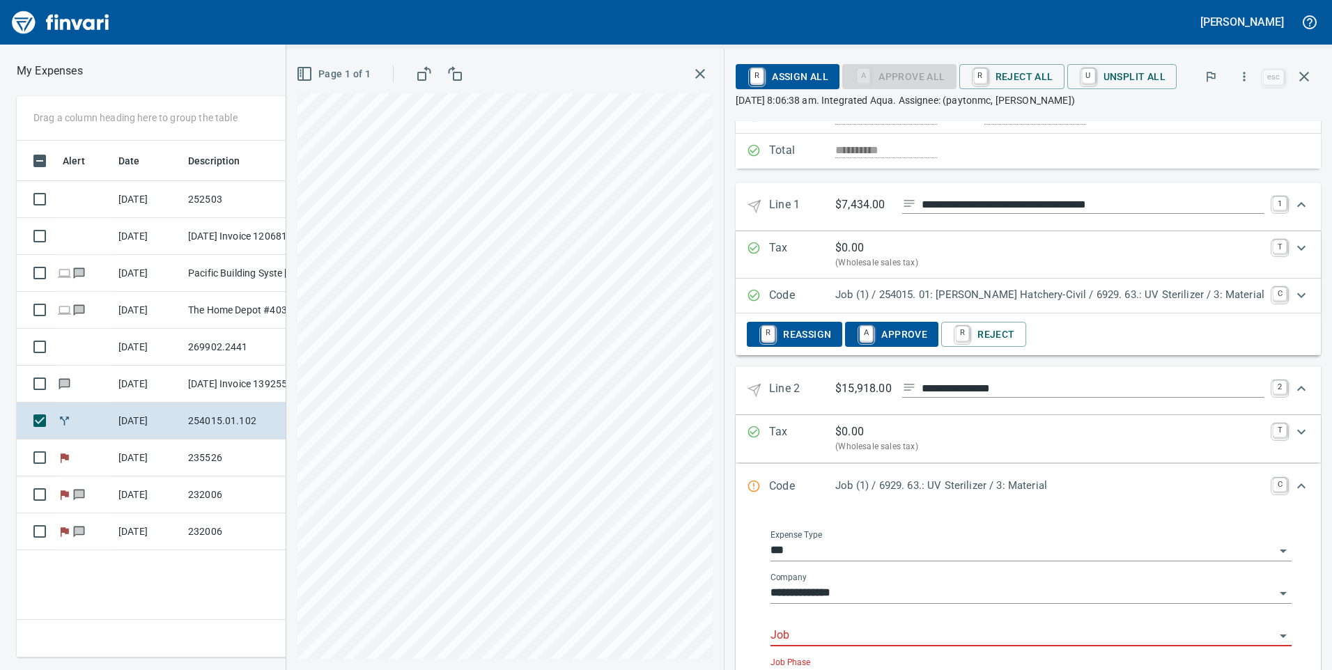
click at [864, 642] on input "Job" at bounding box center [1023, 636] width 504 height 20
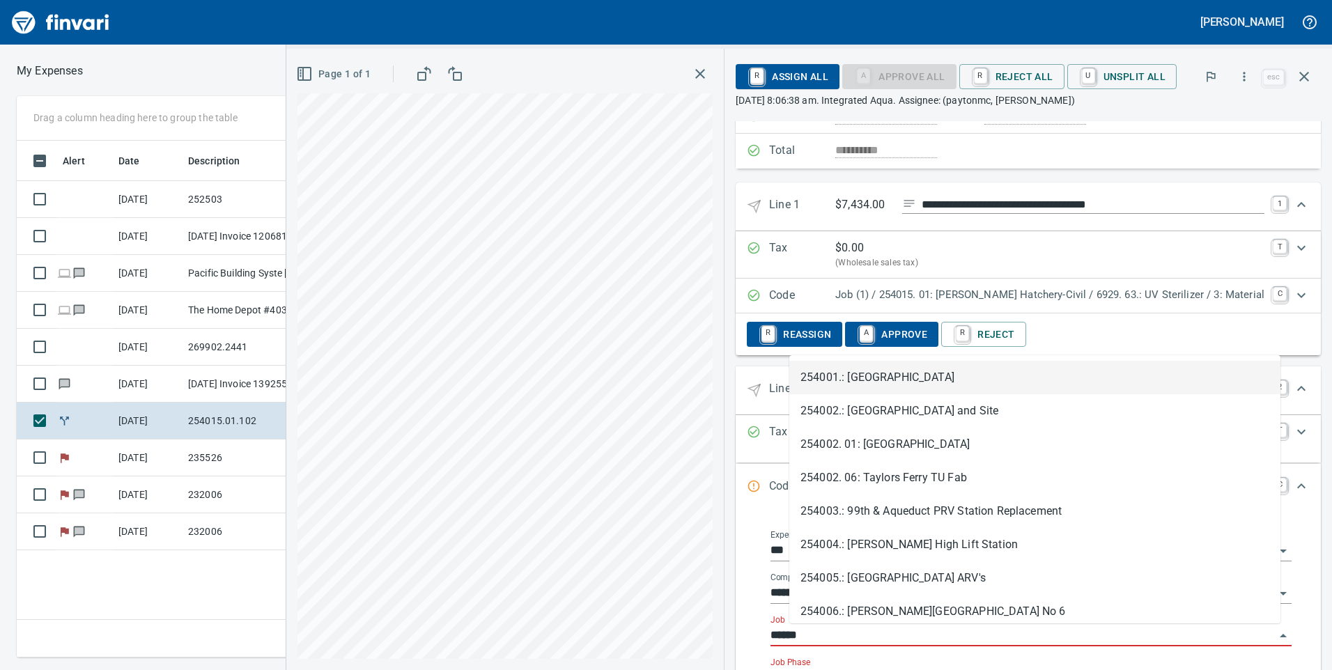
scroll to position [507, 940]
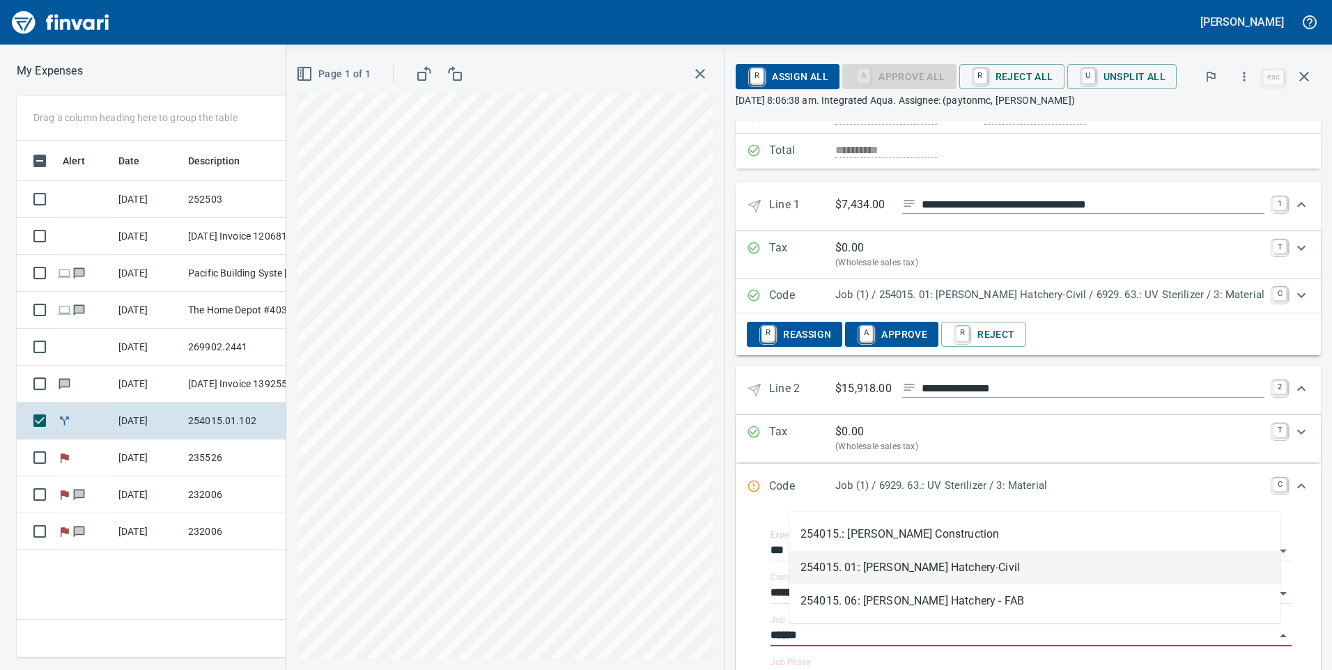
drag, startPoint x: 905, startPoint y: 561, endPoint x: 1095, endPoint y: 502, distance: 198.6
click at [906, 561] on li "254015. 01: [PERSON_NAME] Hatchery-Civil" at bounding box center [1034, 567] width 491 height 33
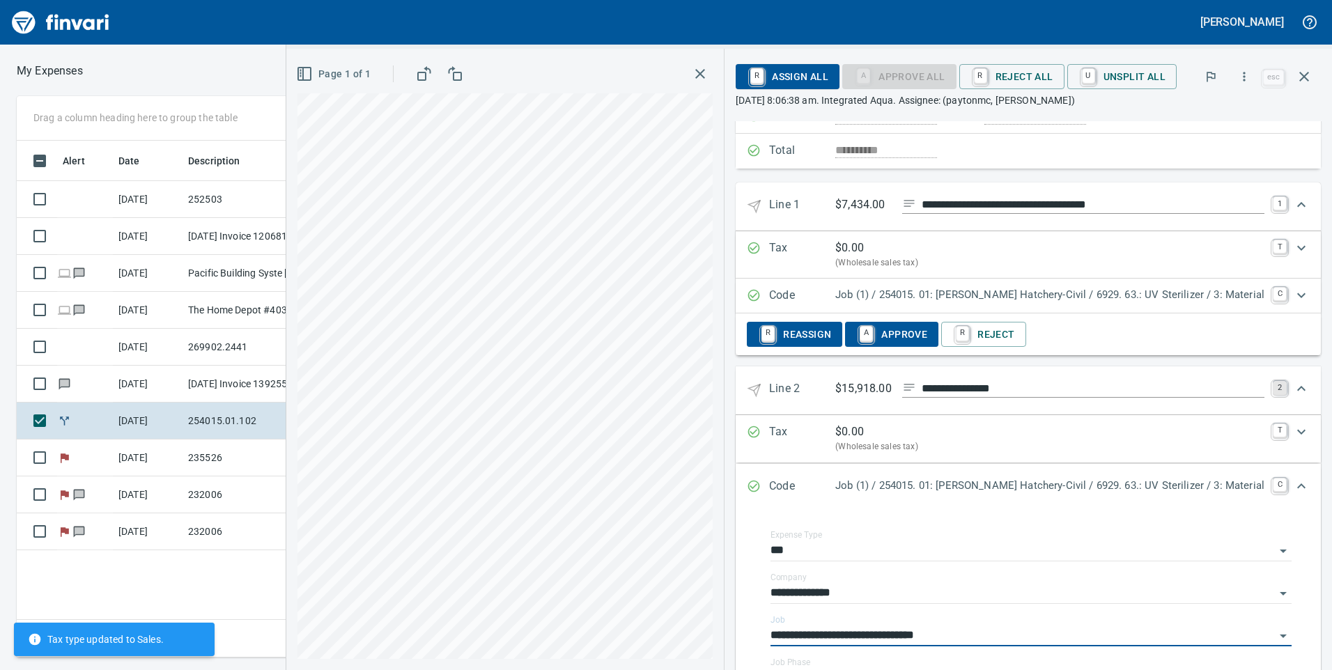
type input "**********"
click at [1273, 394] on link "2" at bounding box center [1280, 388] width 14 height 14
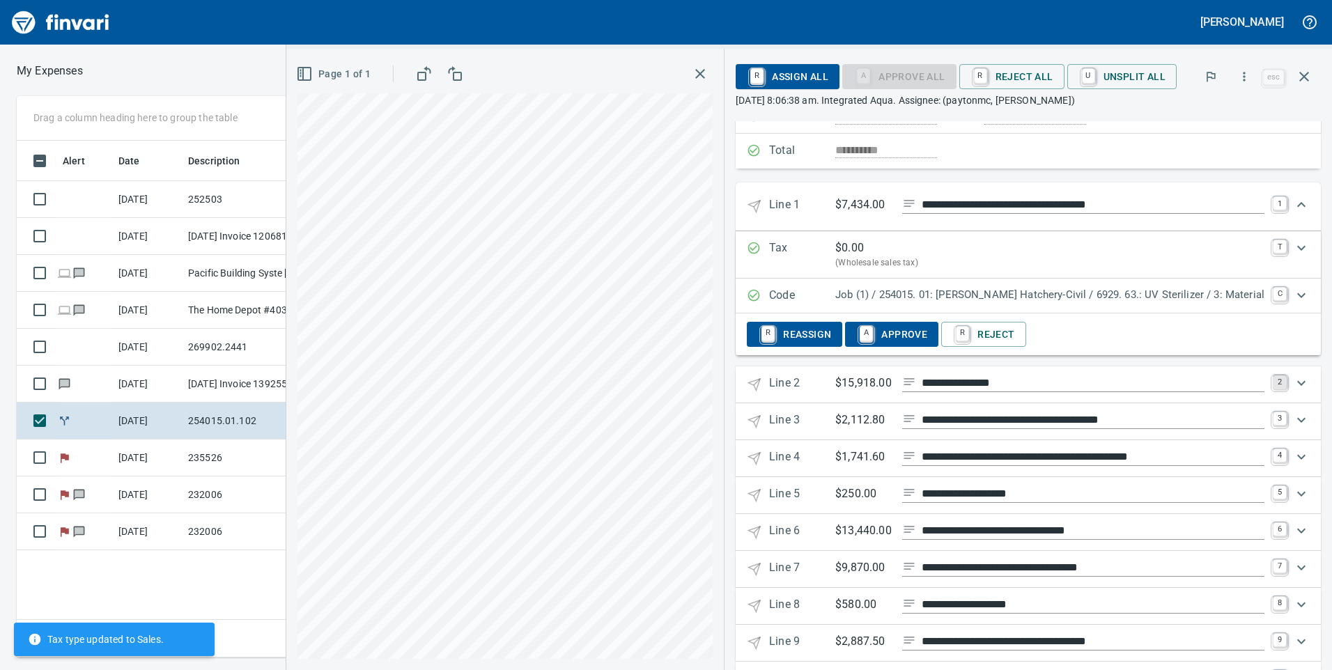
click at [1273, 381] on link "2" at bounding box center [1280, 383] width 14 height 14
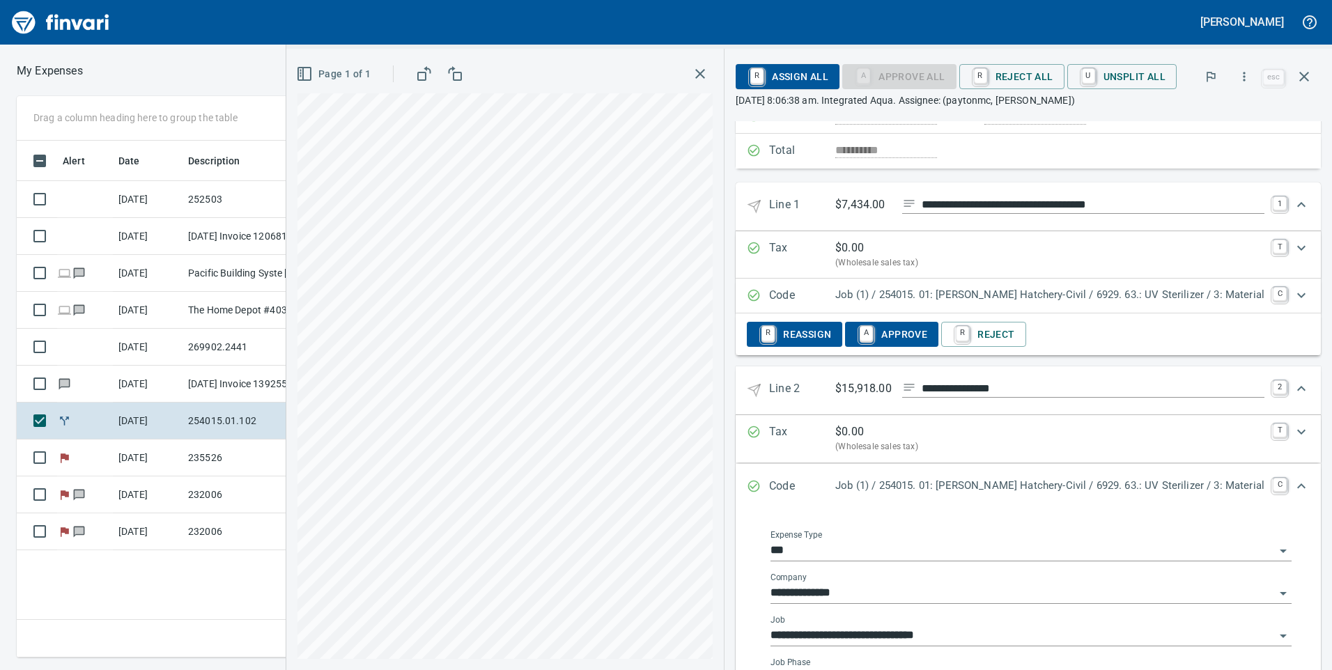
scroll to position [209, 0]
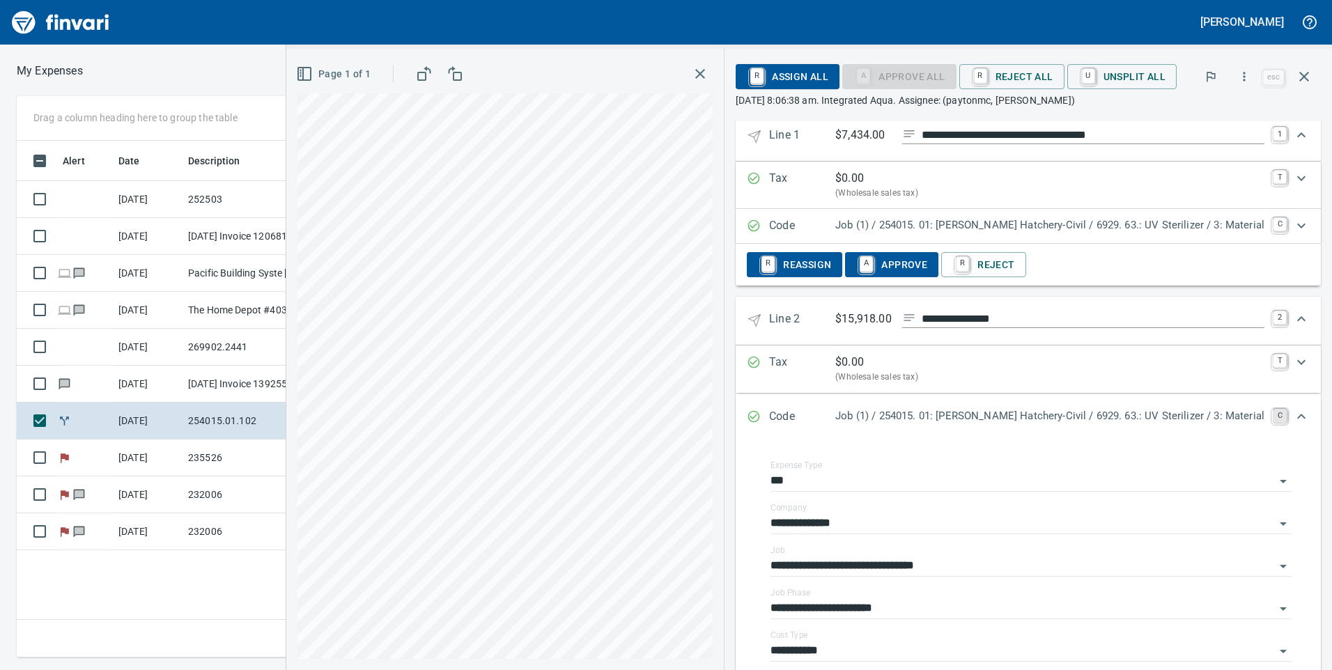
click at [1273, 413] on link "C" at bounding box center [1280, 416] width 14 height 14
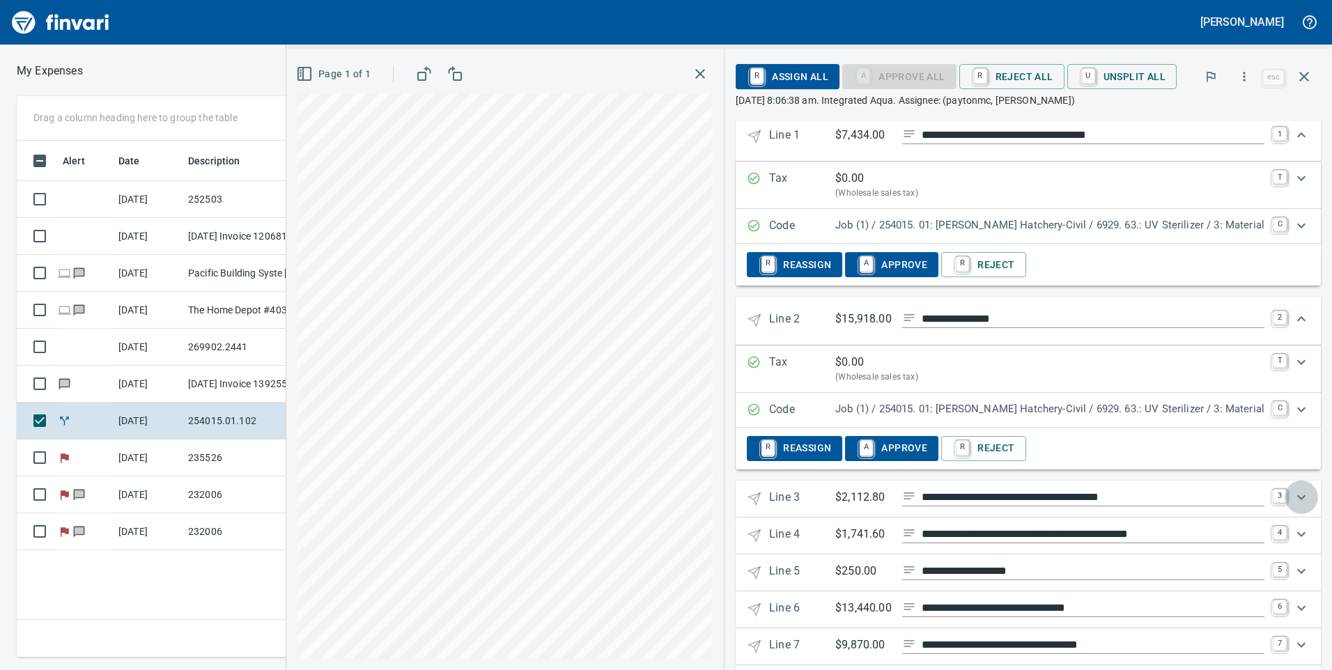
click at [1285, 495] on div "Expand" at bounding box center [1301, 497] width 33 height 33
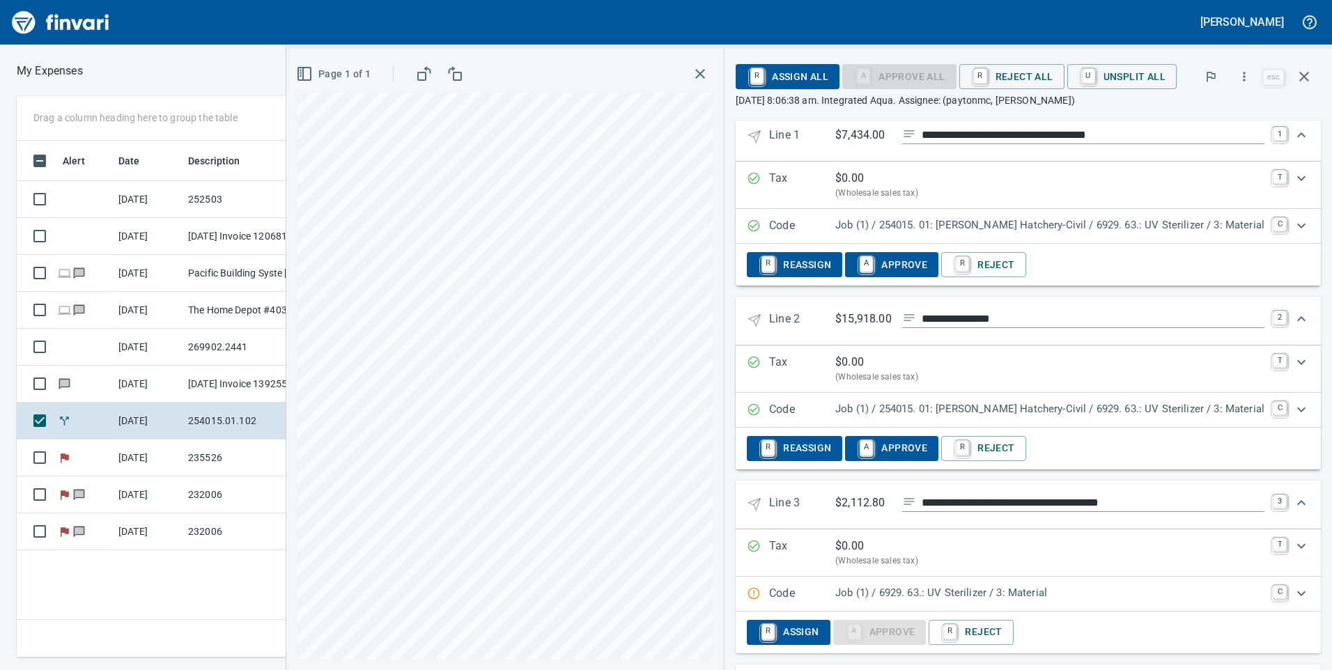
scroll to position [279, 0]
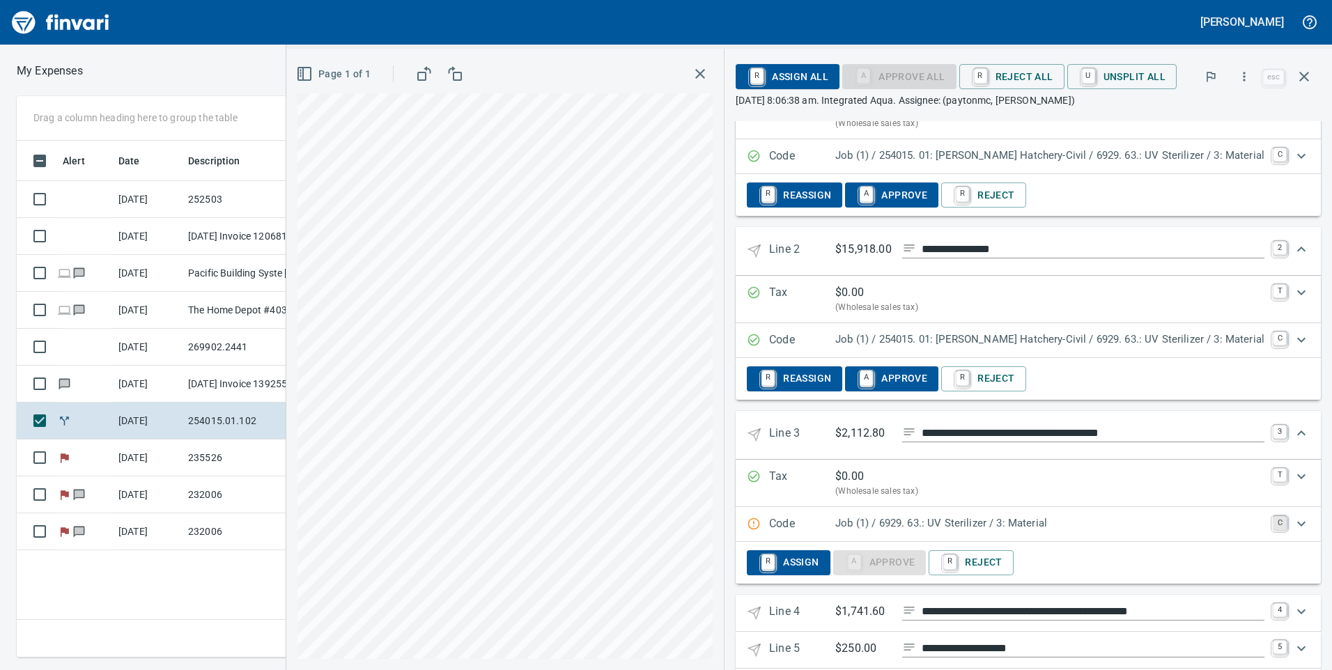
click at [1273, 526] on link "C" at bounding box center [1280, 523] width 14 height 14
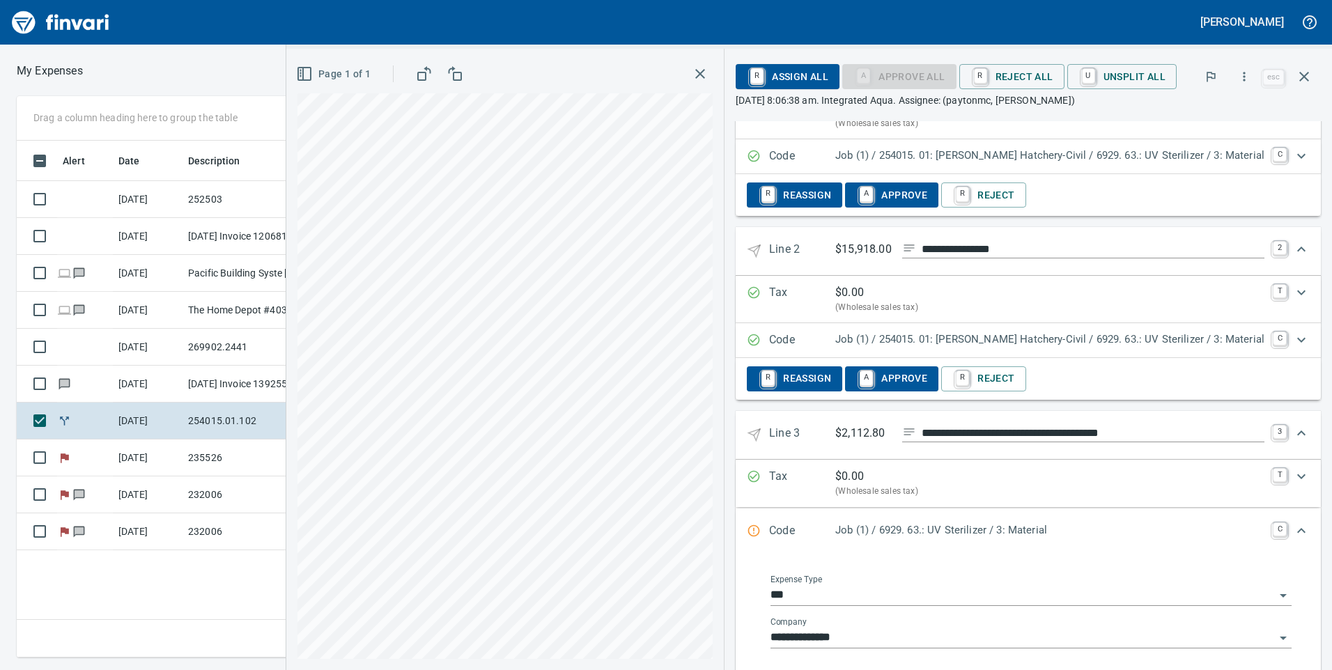
scroll to position [348, 0]
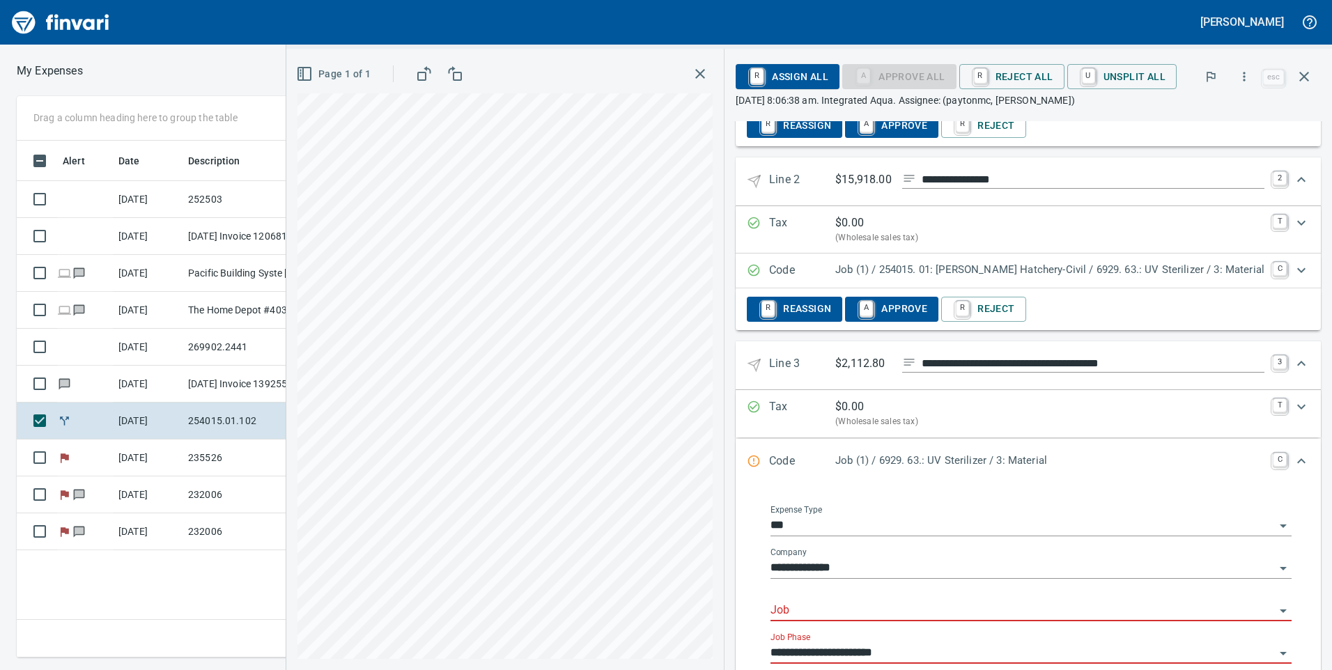
click at [854, 606] on input "Job" at bounding box center [1023, 611] width 504 height 20
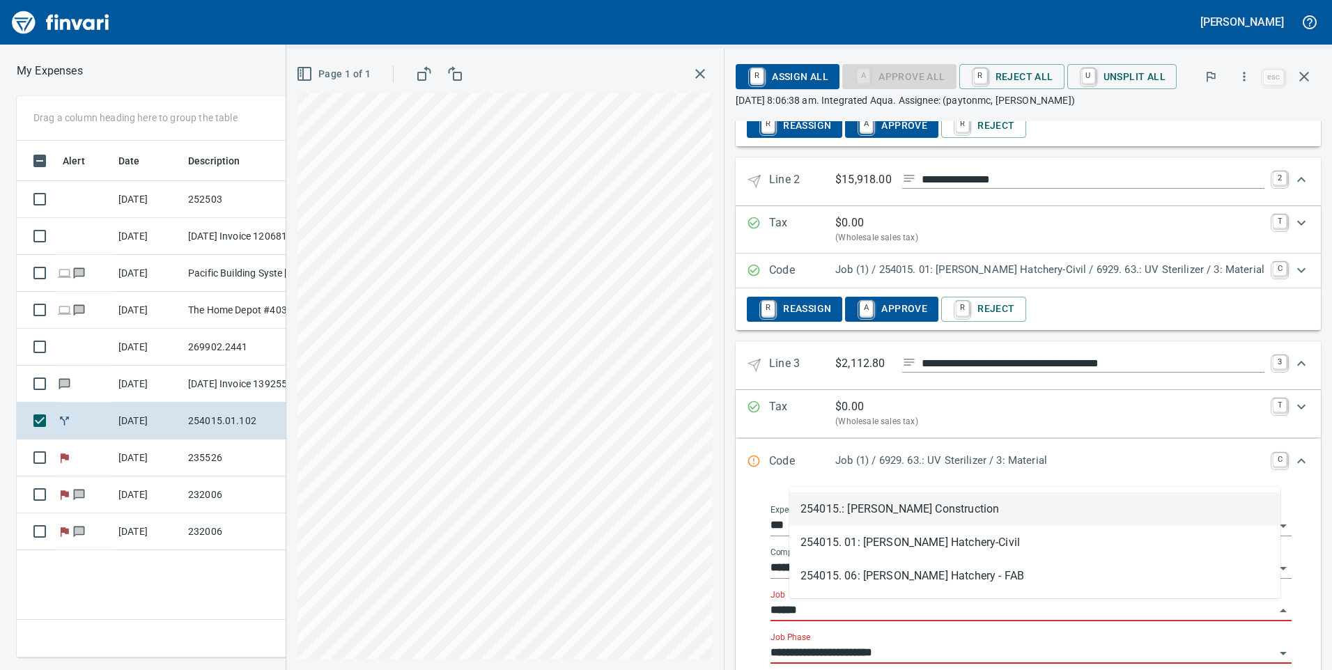
type input "*******"
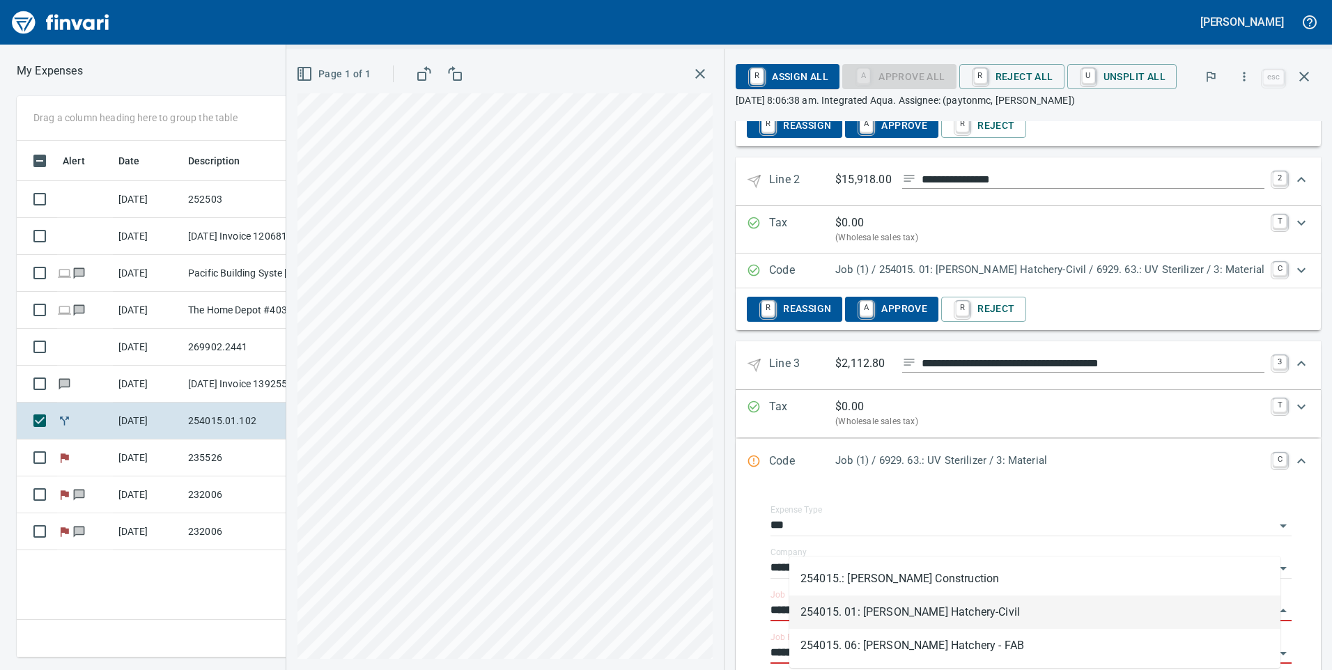
scroll to position [507, 930]
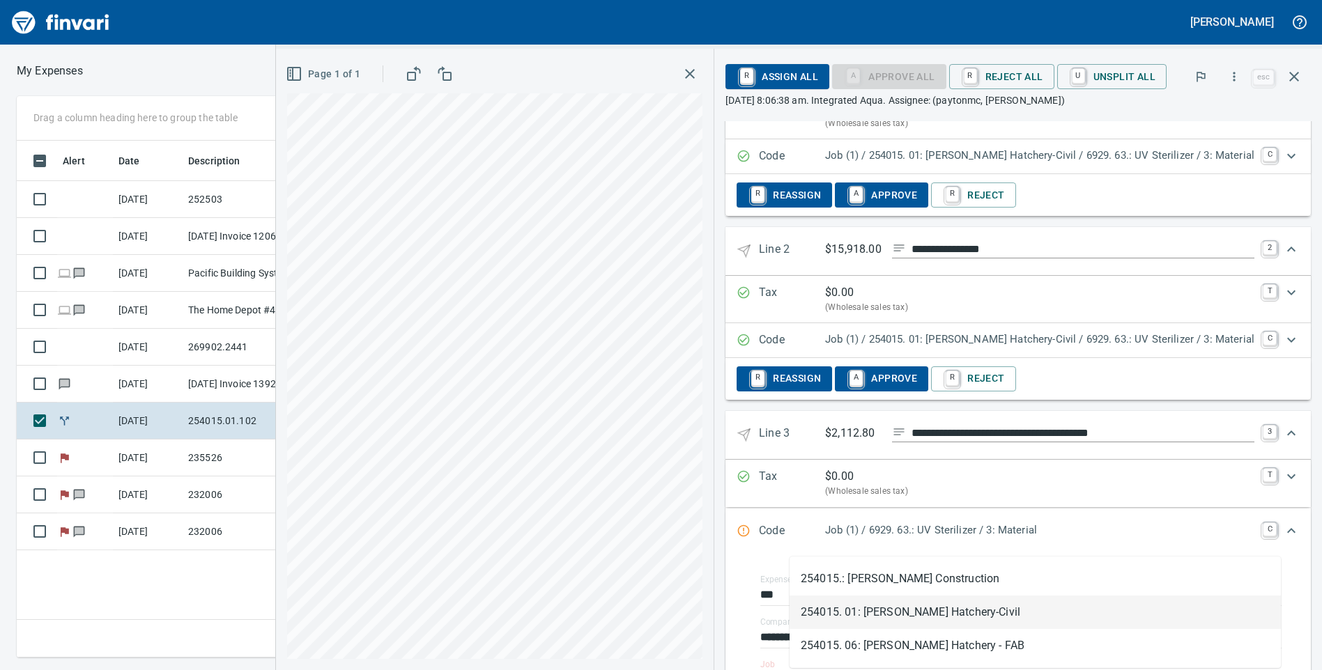
click at [898, 603] on li "254015. 01: [PERSON_NAME] Hatchery-Civil" at bounding box center [1034, 612] width 491 height 33
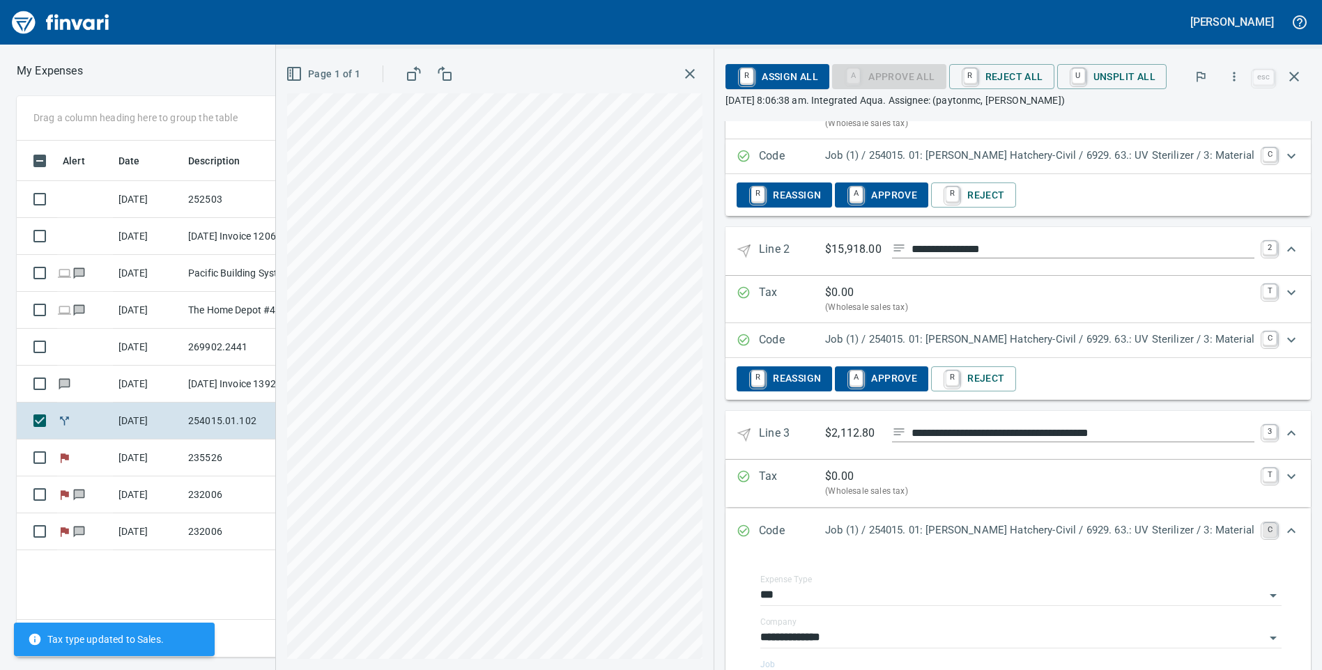
click at [1270, 530] on link "C" at bounding box center [1270, 530] width 14 height 14
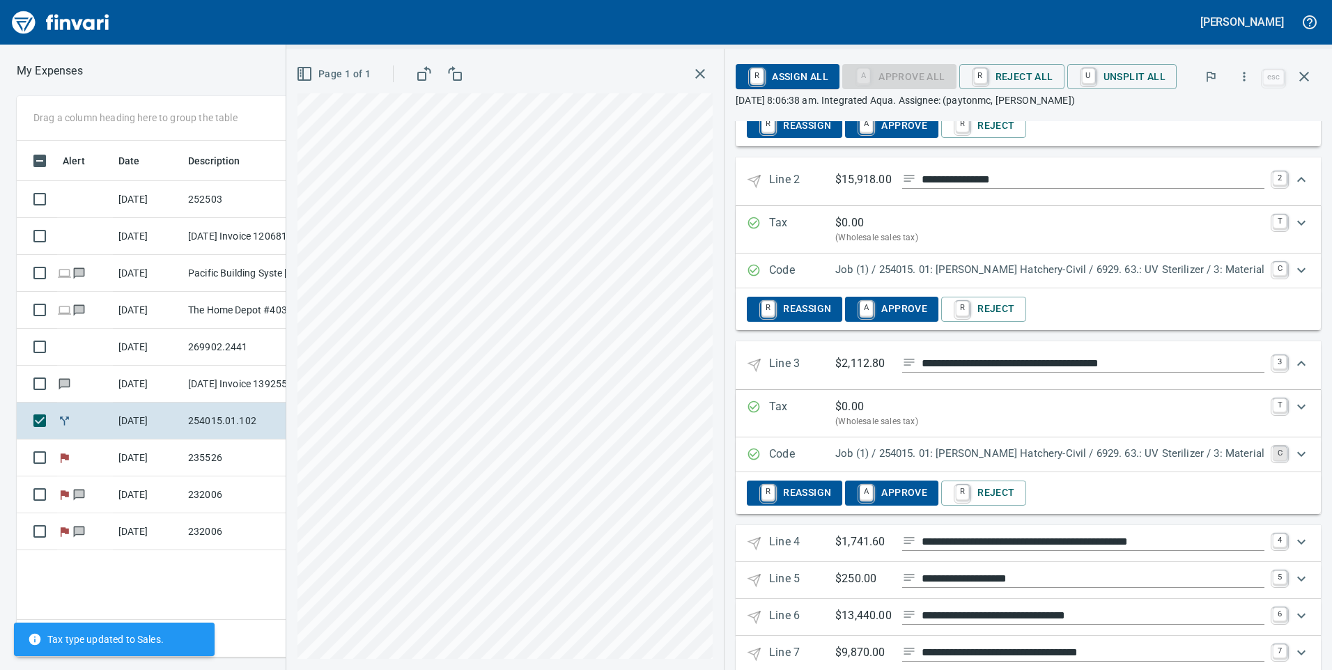
scroll to position [418, 0]
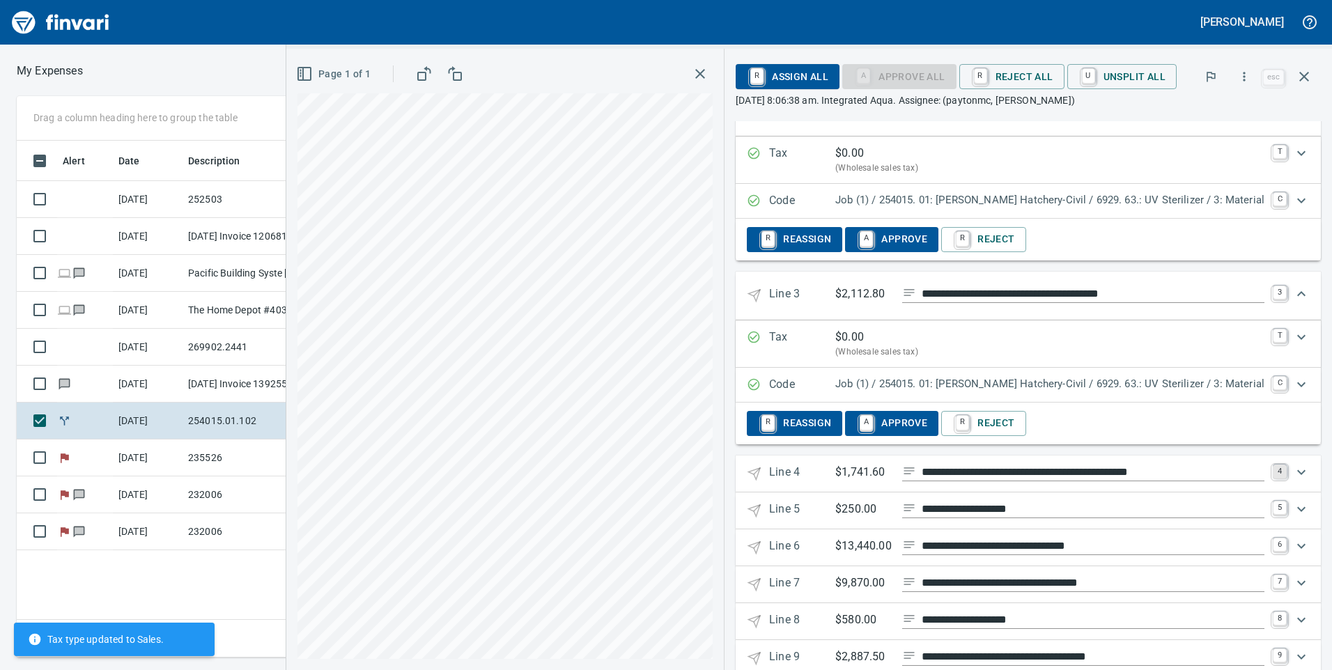
click at [1273, 466] on link "4" at bounding box center [1280, 472] width 14 height 14
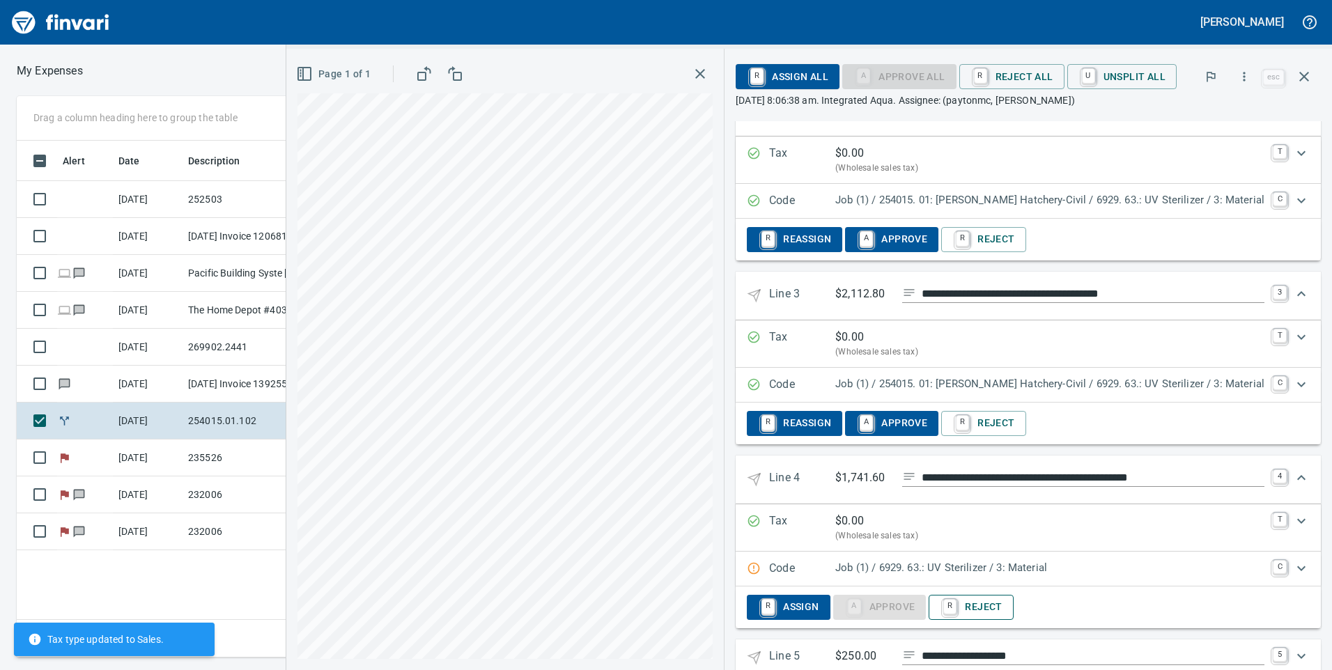
scroll to position [488, 0]
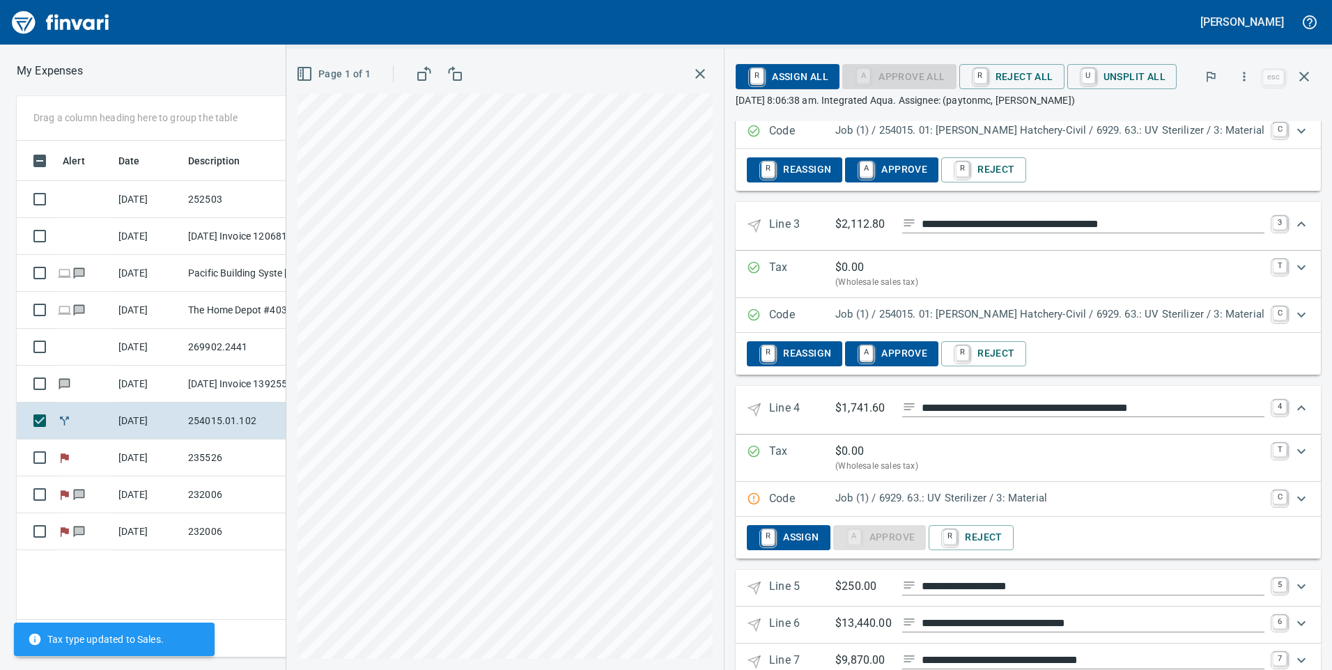
click at [1084, 507] on div "Job (1) / 6929. 63.: UV Sterilizer / 3: Material" at bounding box center [1049, 500] width 429 height 18
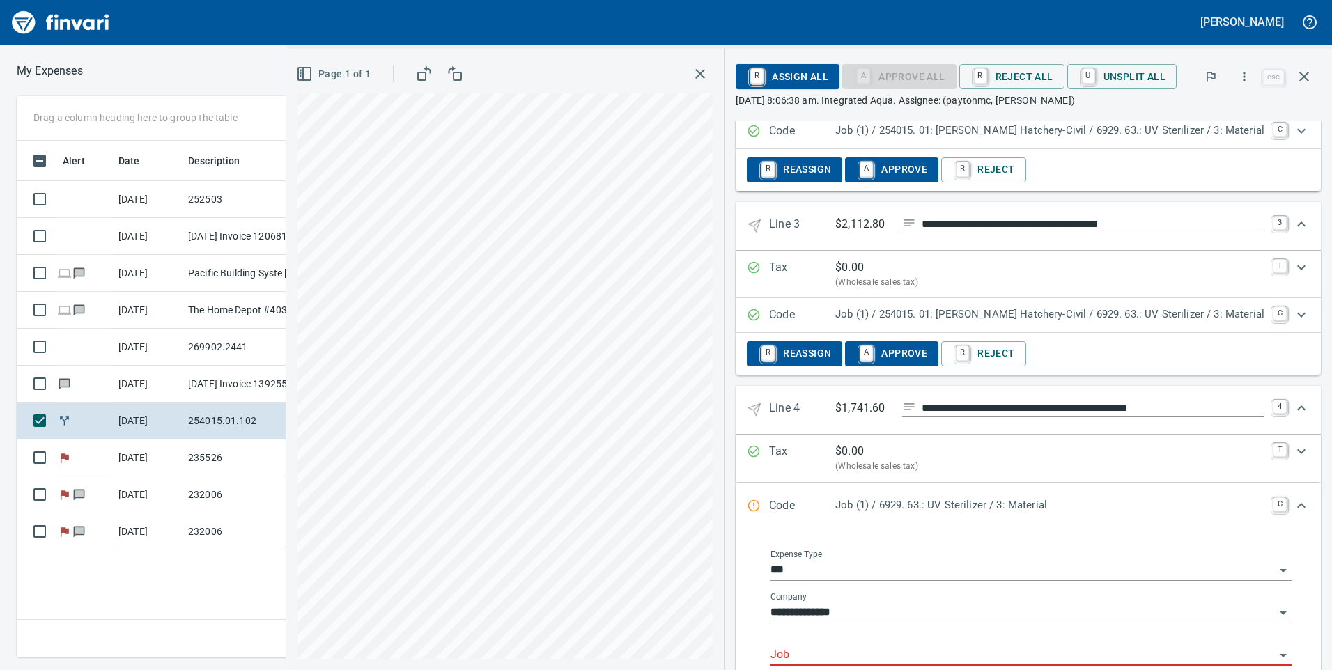
scroll to position [557, 0]
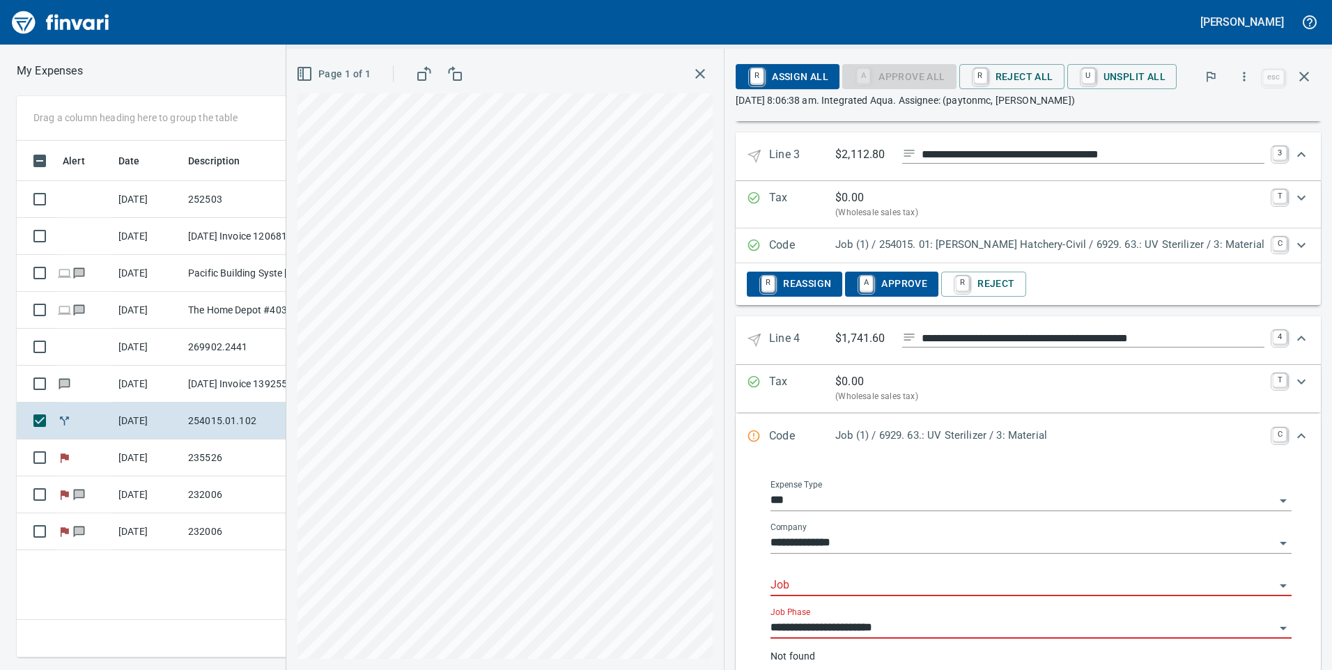
click at [931, 573] on div "Job" at bounding box center [1031, 580] width 521 height 31
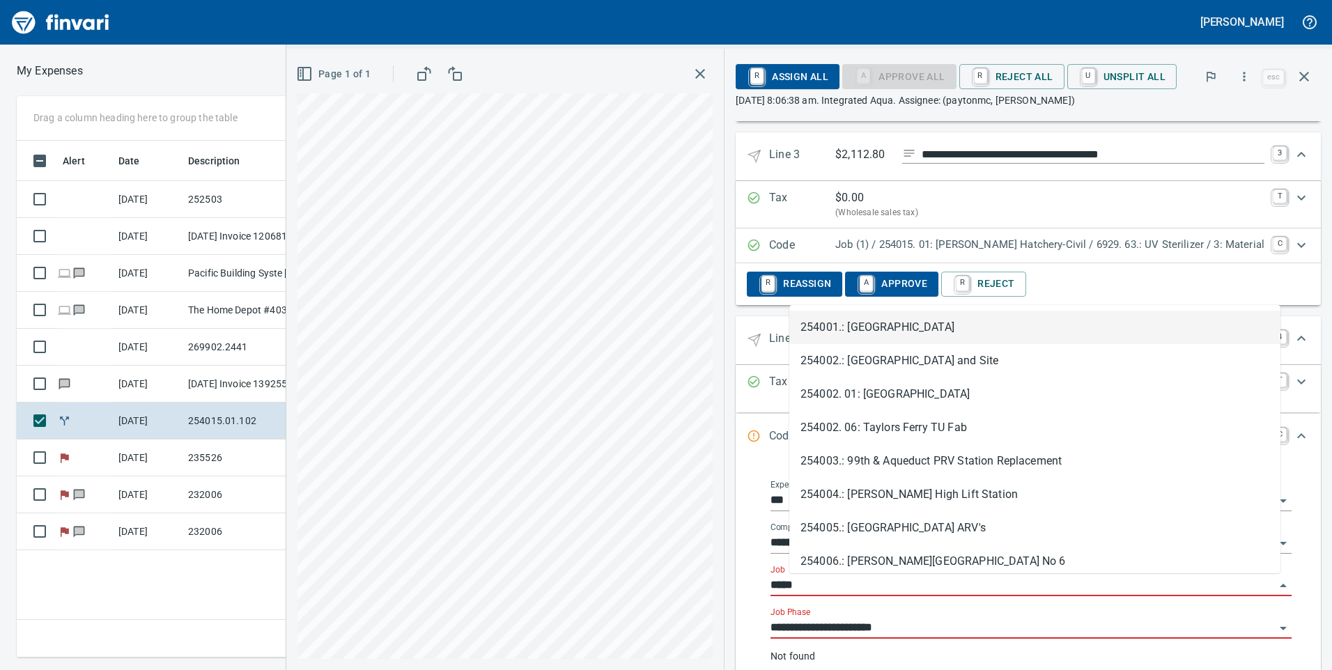
type input "******"
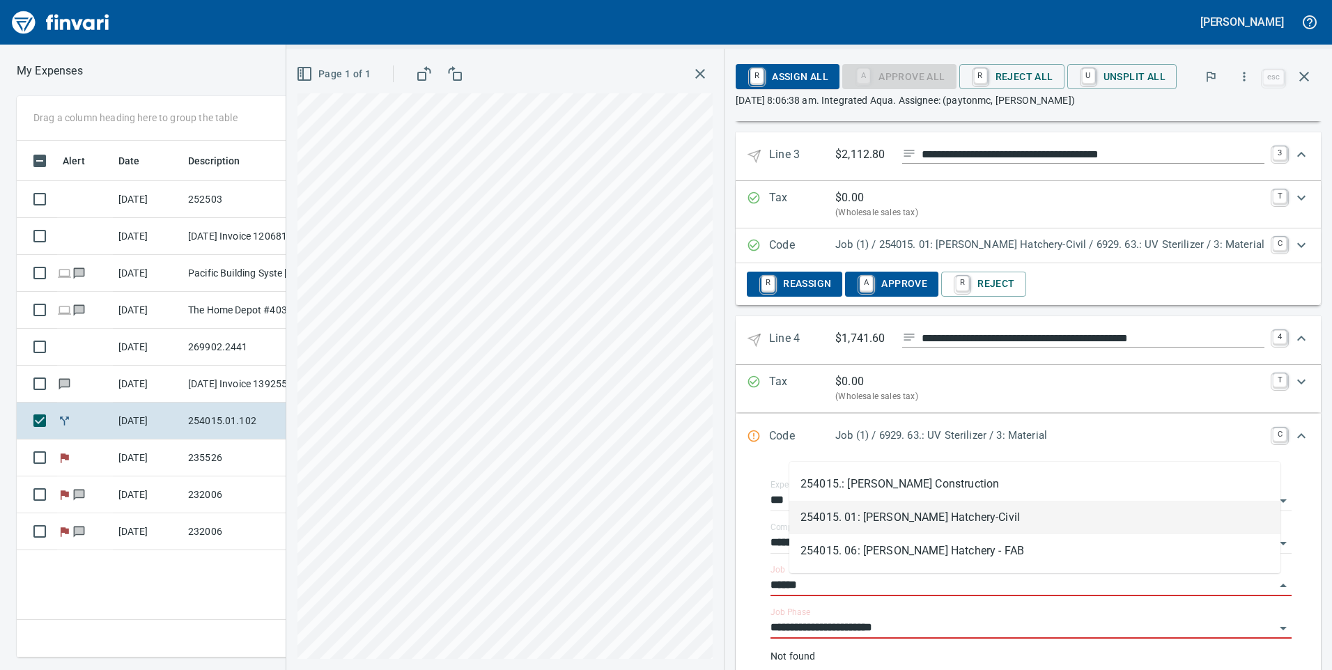
click at [919, 507] on li "254015. 01: [PERSON_NAME] Hatchery-Civil" at bounding box center [1034, 517] width 491 height 33
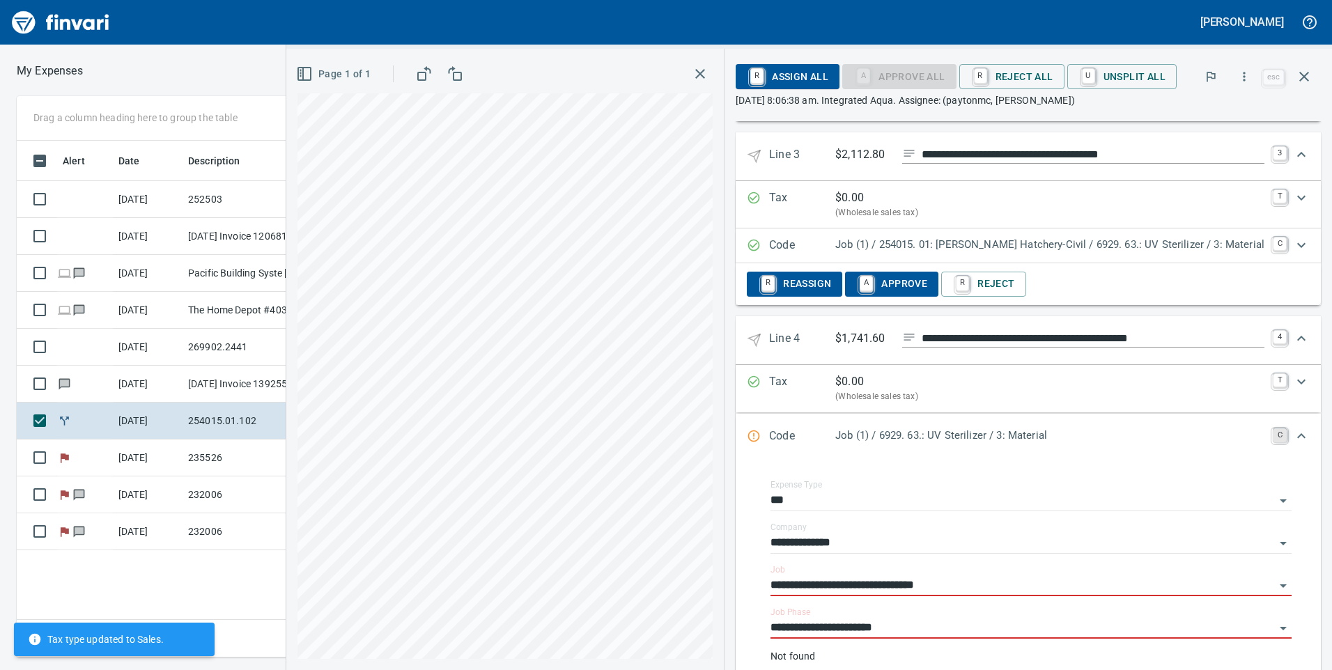
click at [1273, 430] on link "C" at bounding box center [1280, 436] width 14 height 14
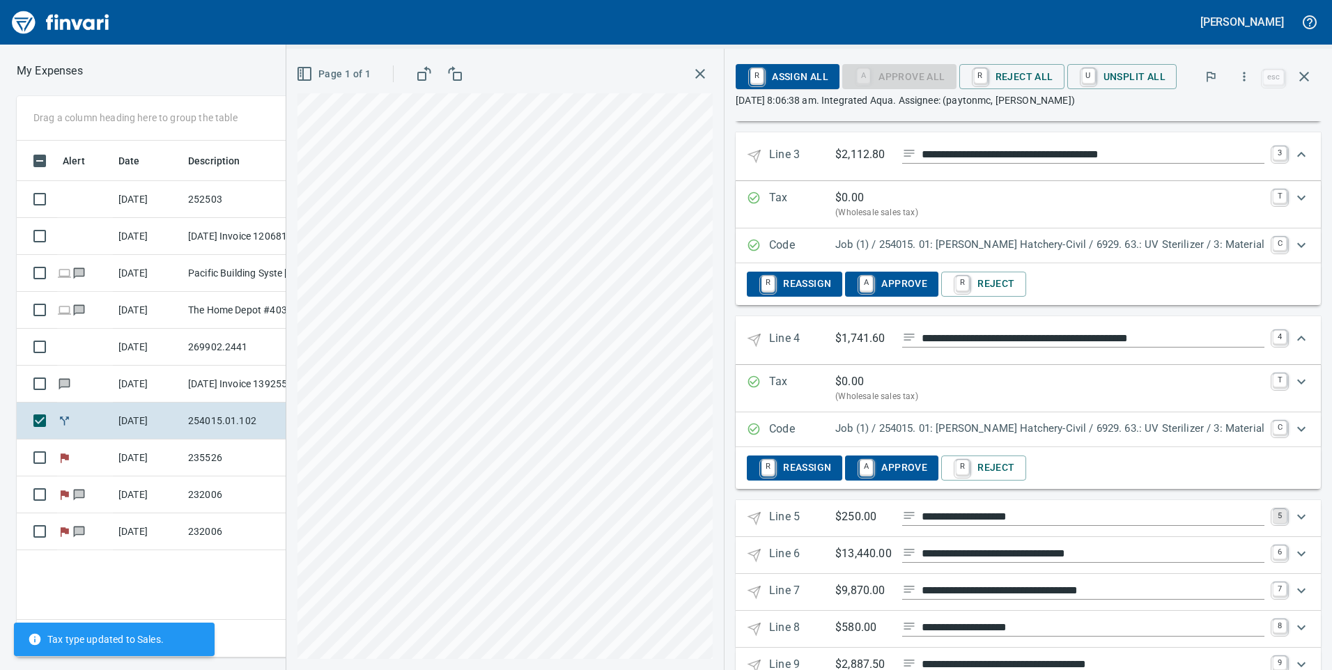
click at [1274, 519] on link "5" at bounding box center [1280, 516] width 14 height 14
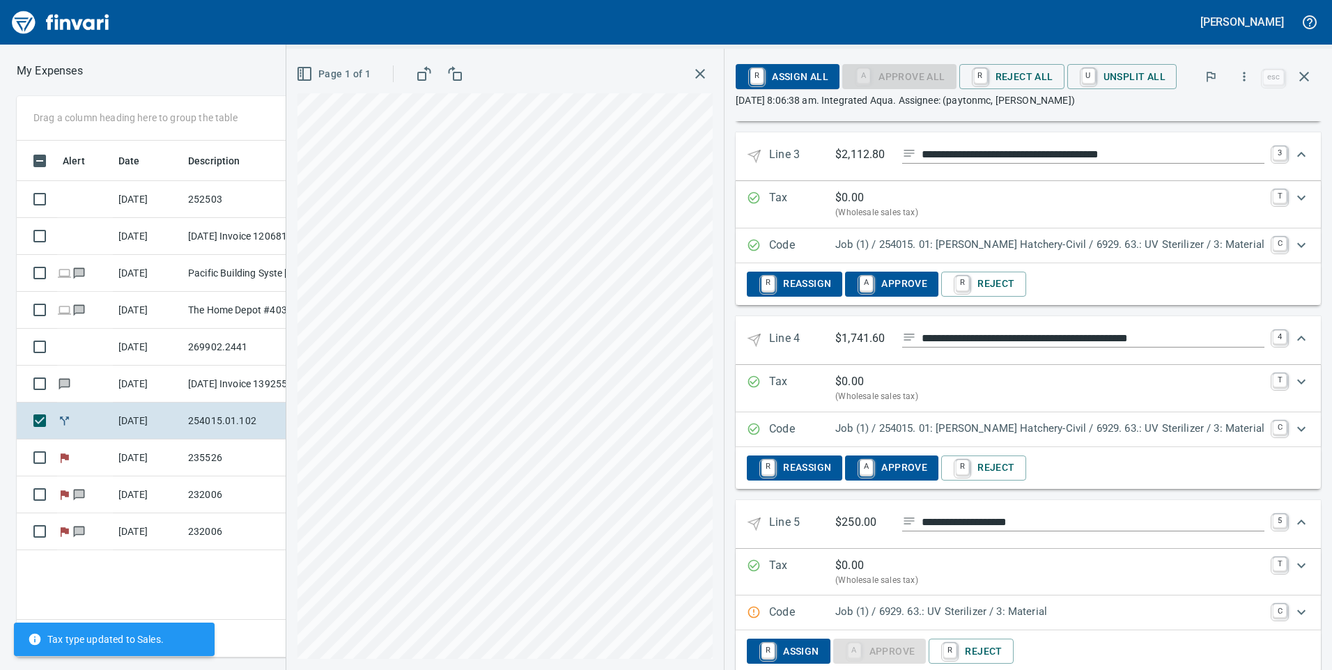
scroll to position [627, 0]
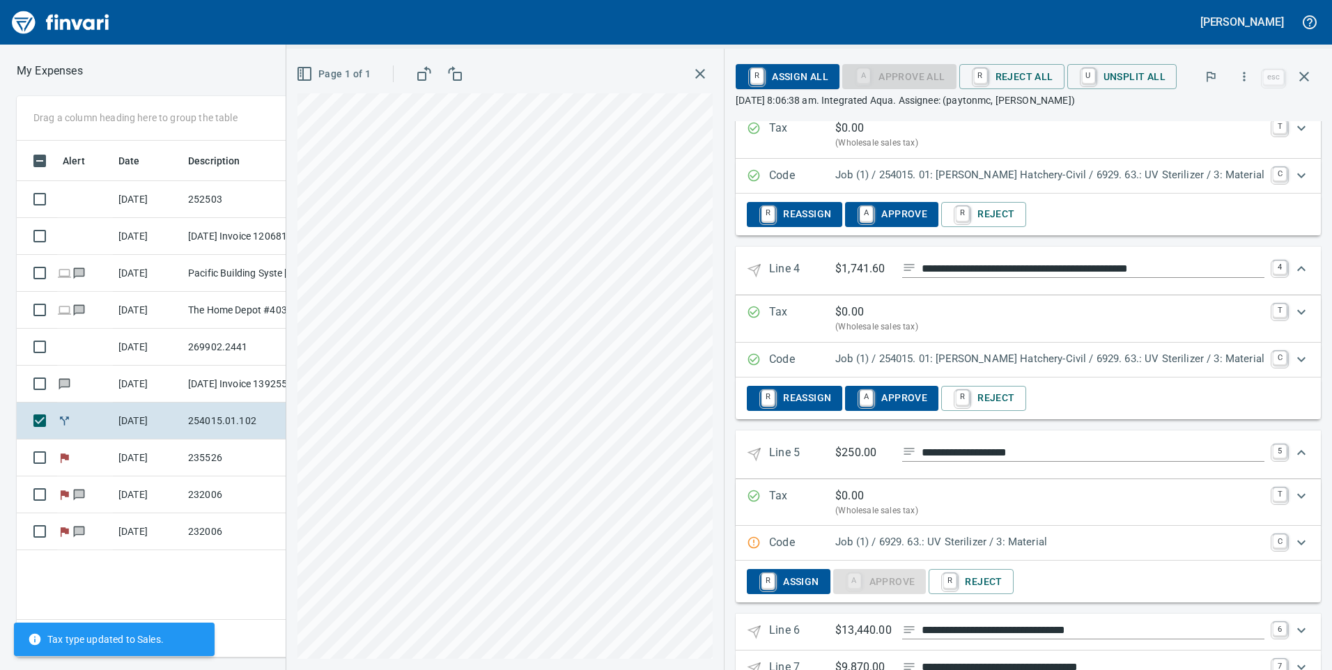
click at [1139, 551] on div "Job (1) / 6929. 63.: UV Sterilizer / 3: Material" at bounding box center [1049, 543] width 429 height 18
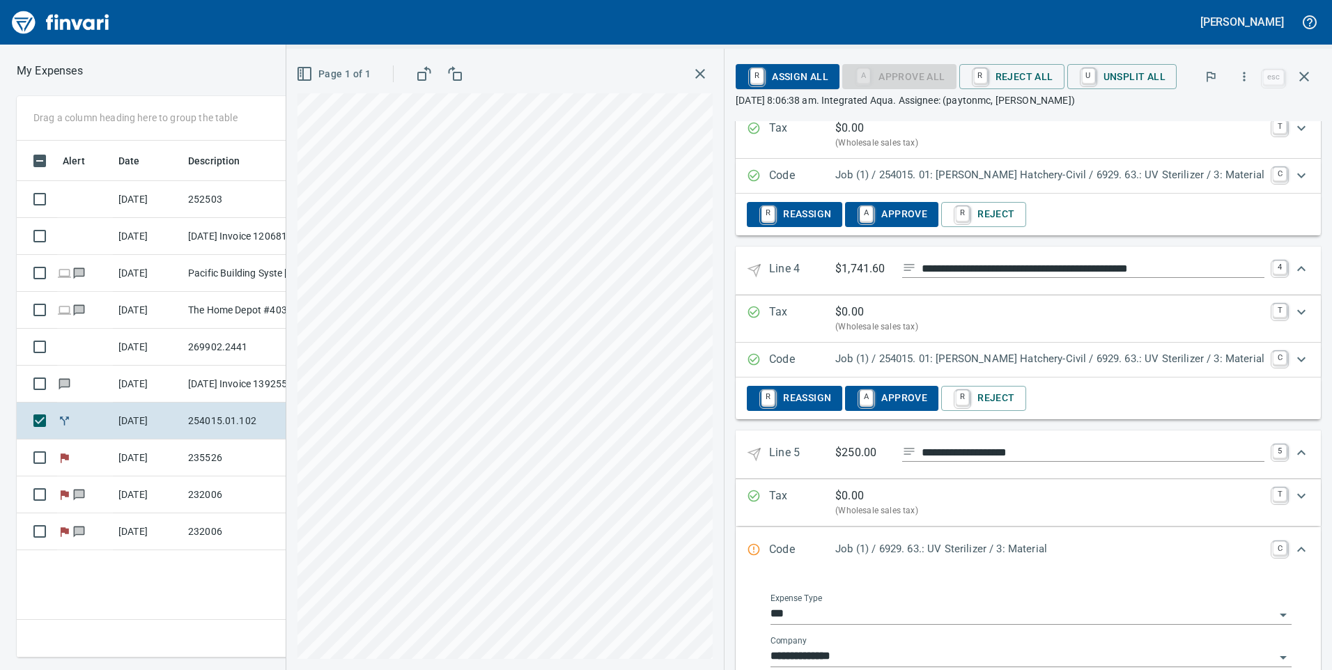
scroll to position [697, 0]
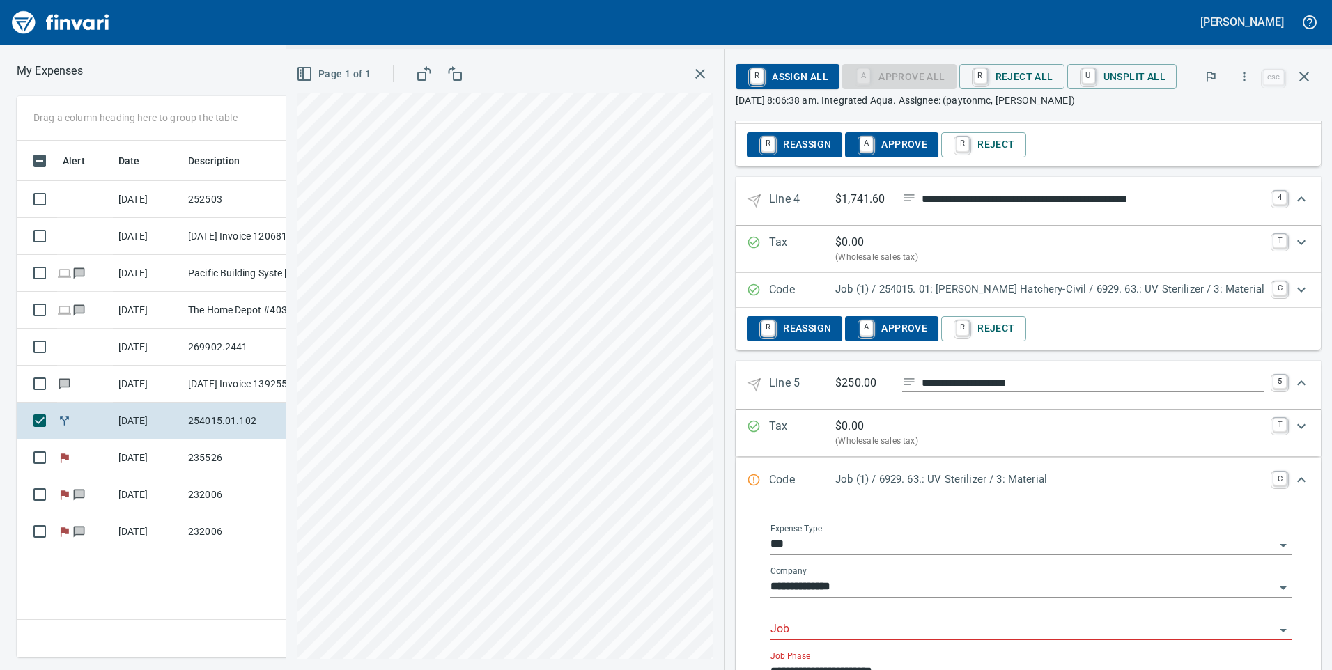
click at [873, 621] on input "Job" at bounding box center [1023, 630] width 504 height 20
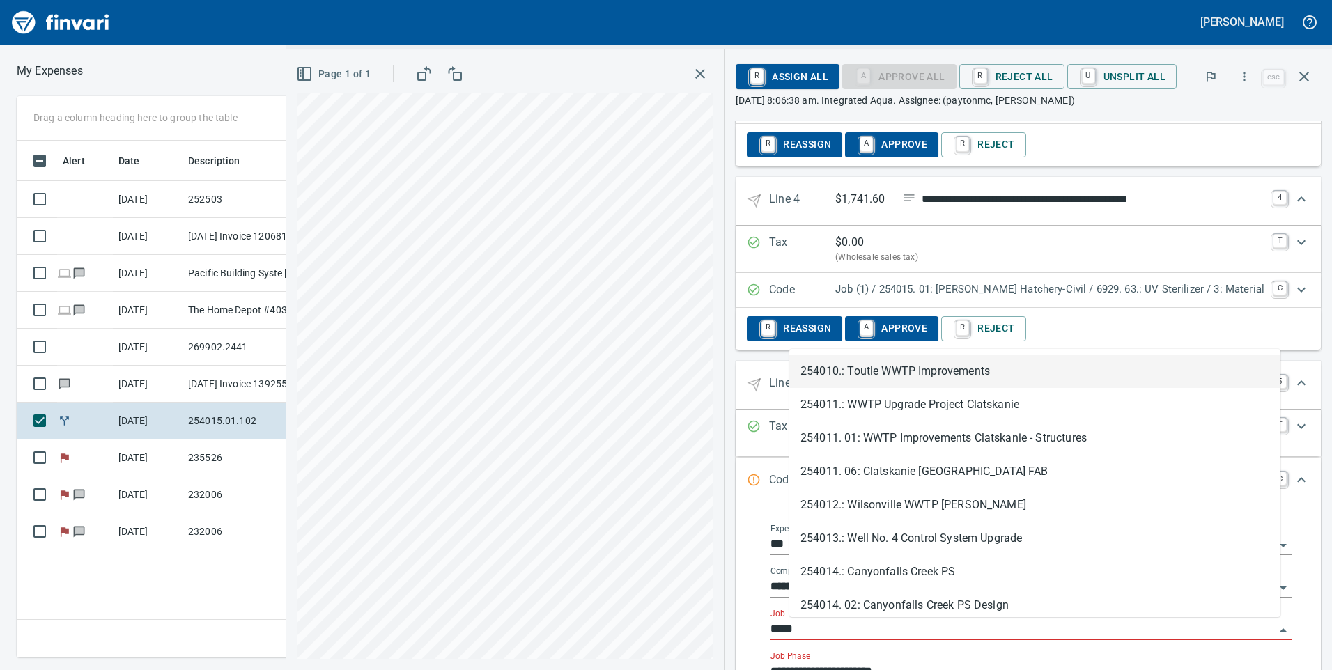
type input "******"
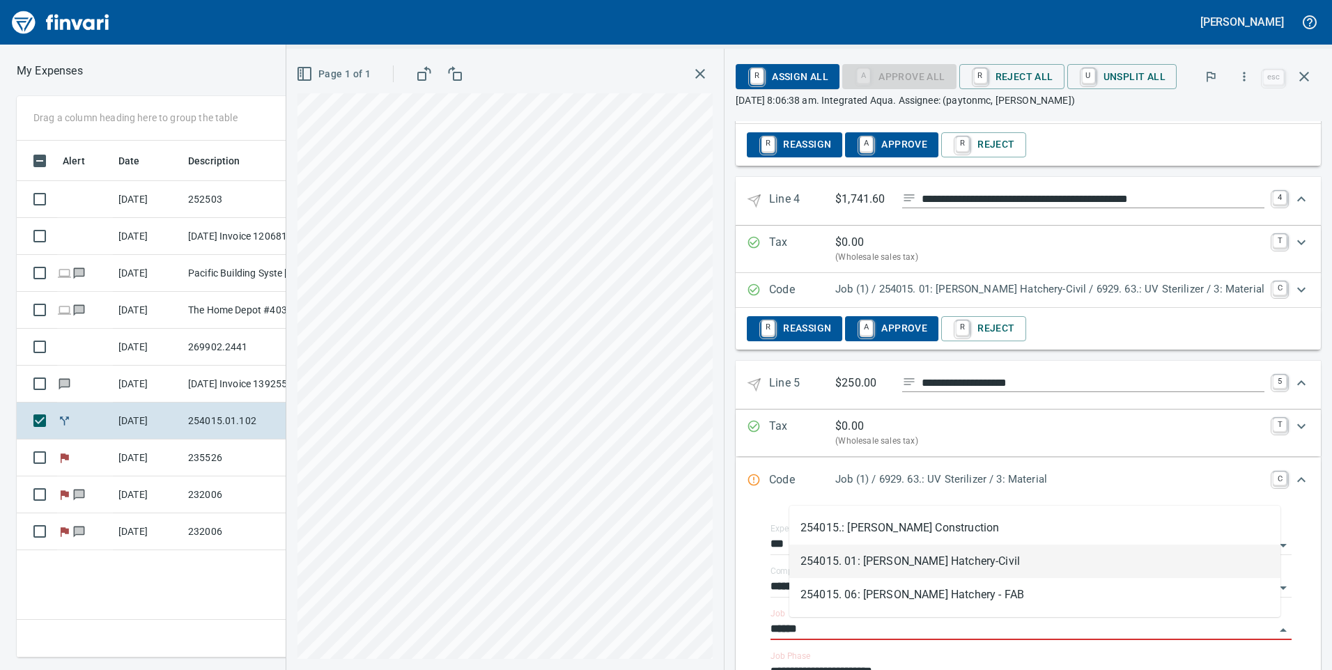
click at [884, 560] on li "254015. 01: [PERSON_NAME] Hatchery-Civil" at bounding box center [1034, 561] width 491 height 33
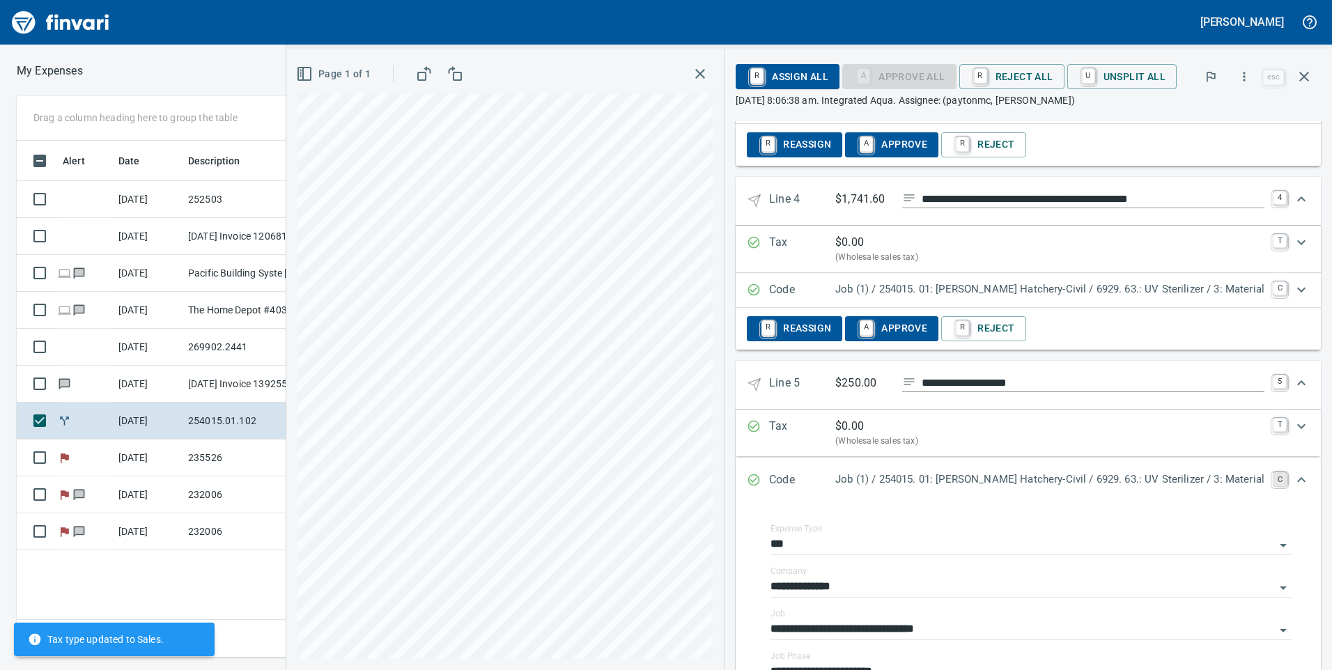
click at [1273, 473] on link "C" at bounding box center [1280, 479] width 14 height 14
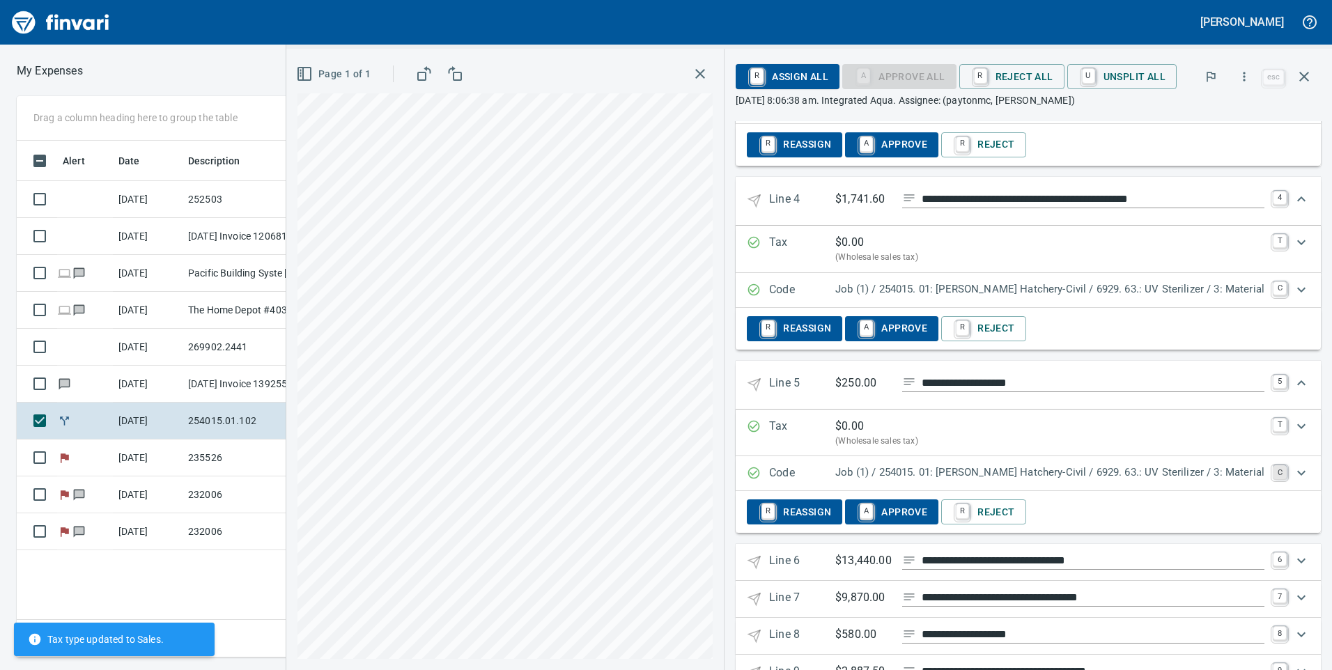
scroll to position [767, 0]
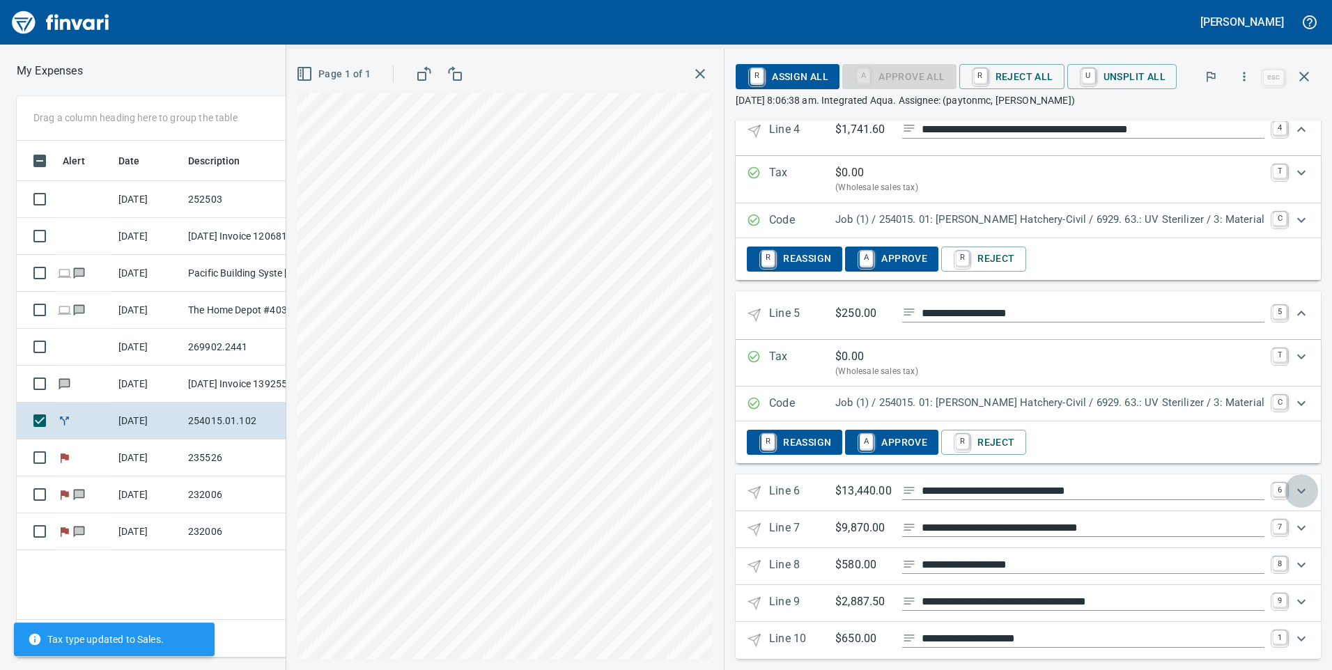
click at [1285, 498] on div "Expand" at bounding box center [1301, 491] width 33 height 33
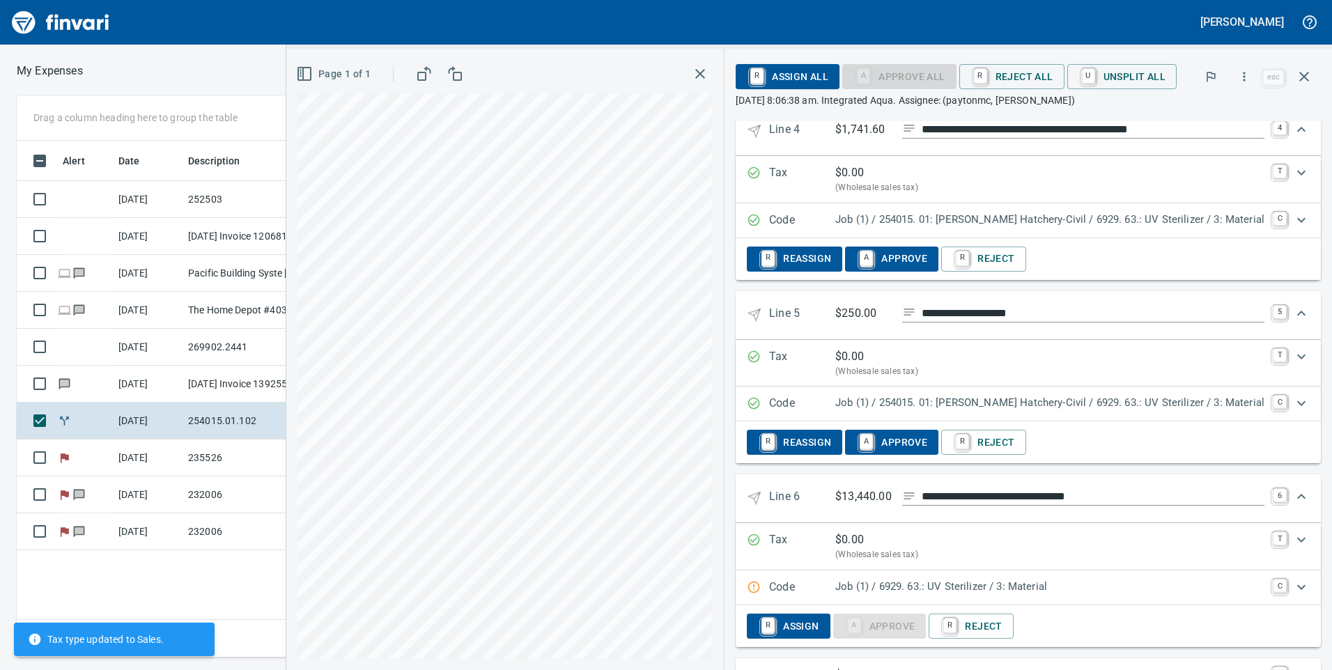
scroll to position [836, 0]
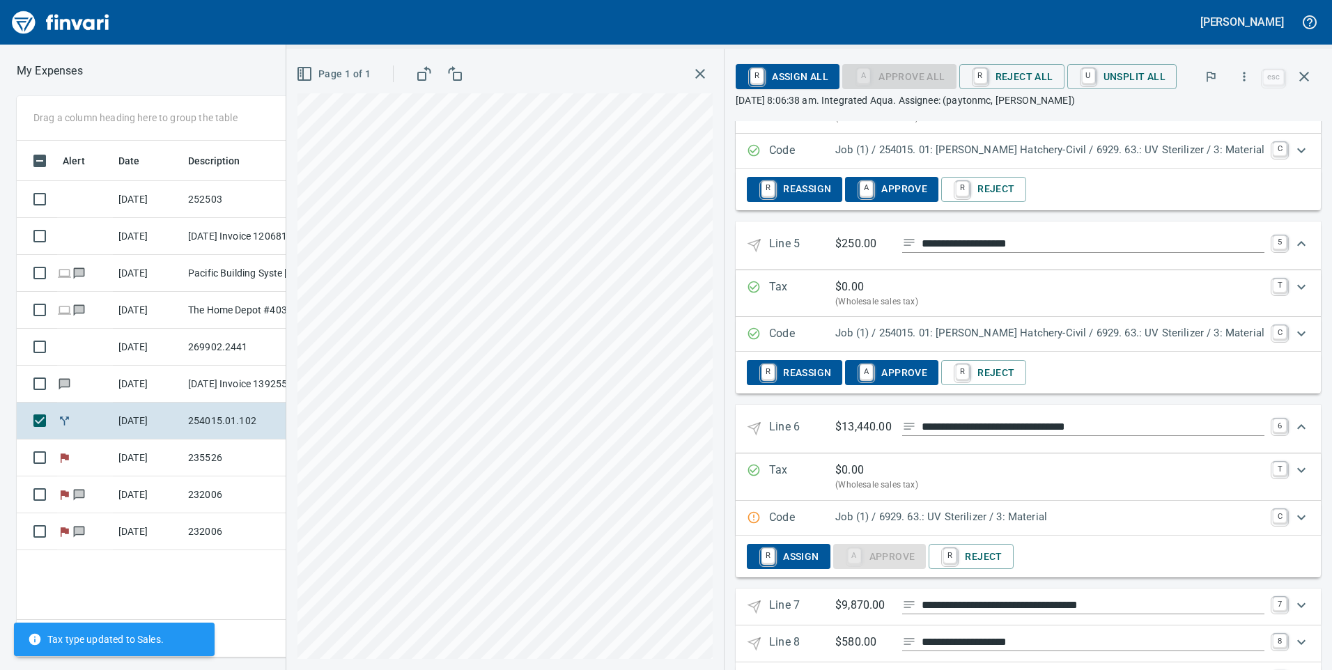
click at [1157, 519] on p "Job (1) / 6929. 63.: UV Sterilizer / 3: Material" at bounding box center [1049, 517] width 429 height 16
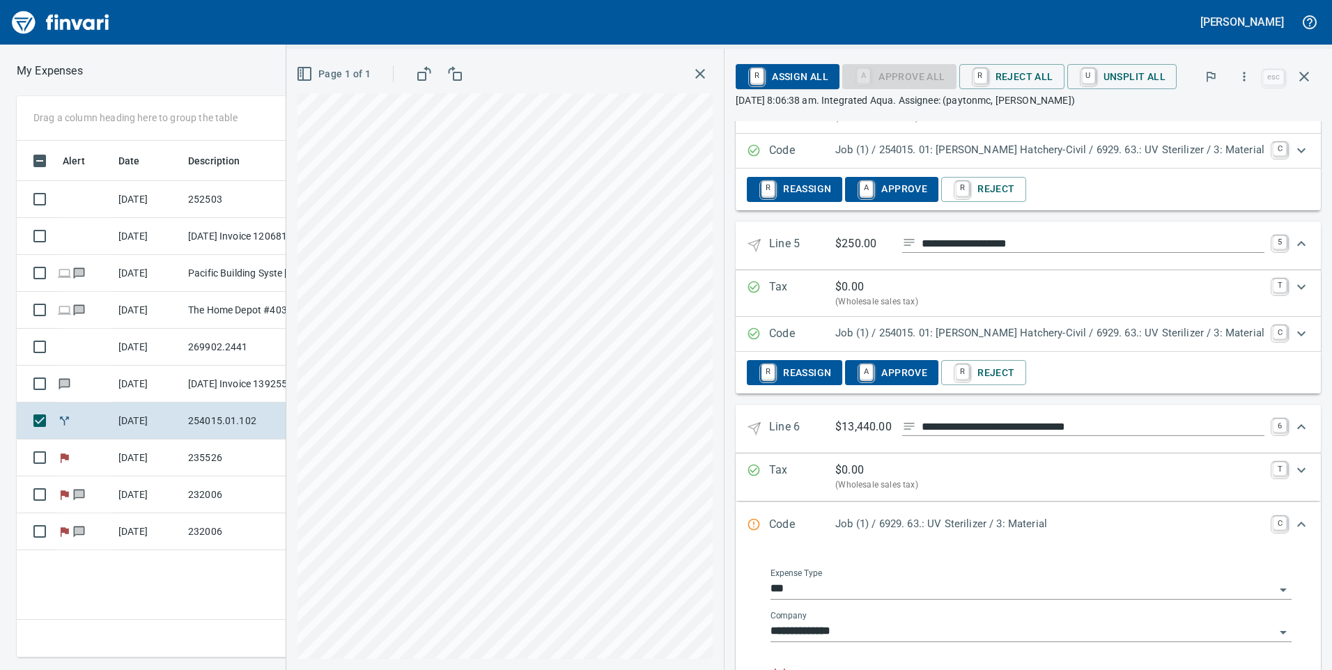
scroll to position [906, 0]
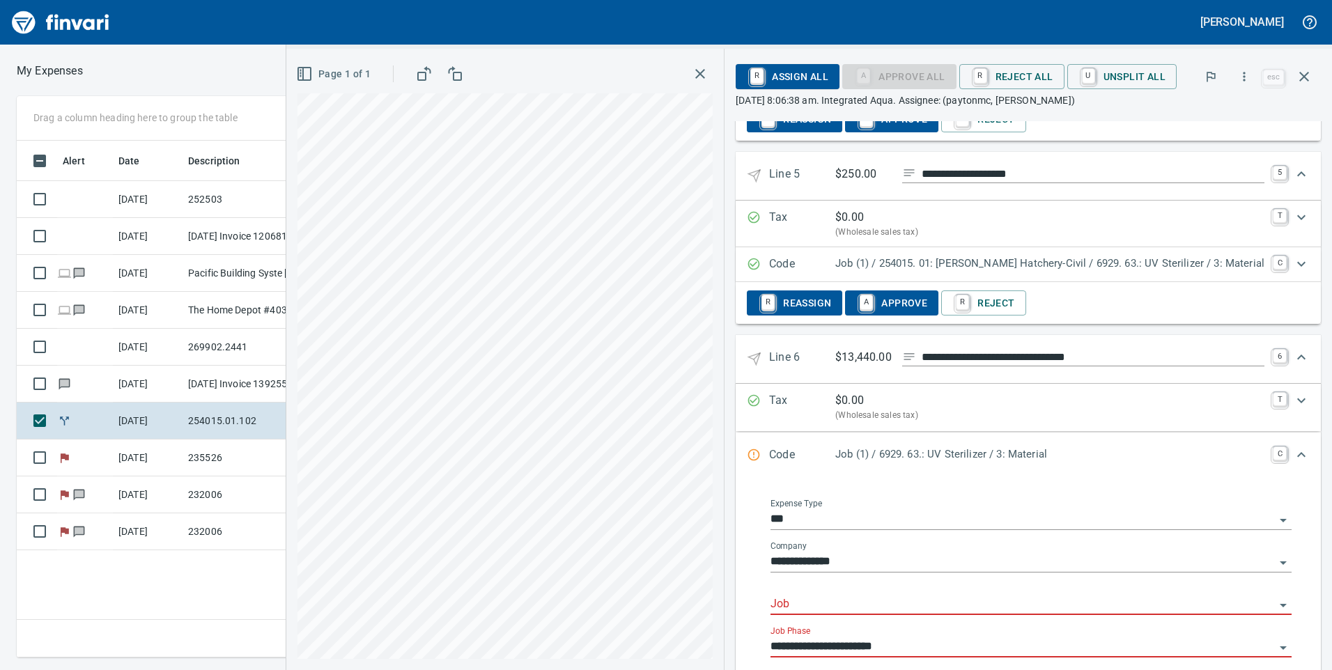
click at [924, 606] on input "Job" at bounding box center [1023, 605] width 504 height 20
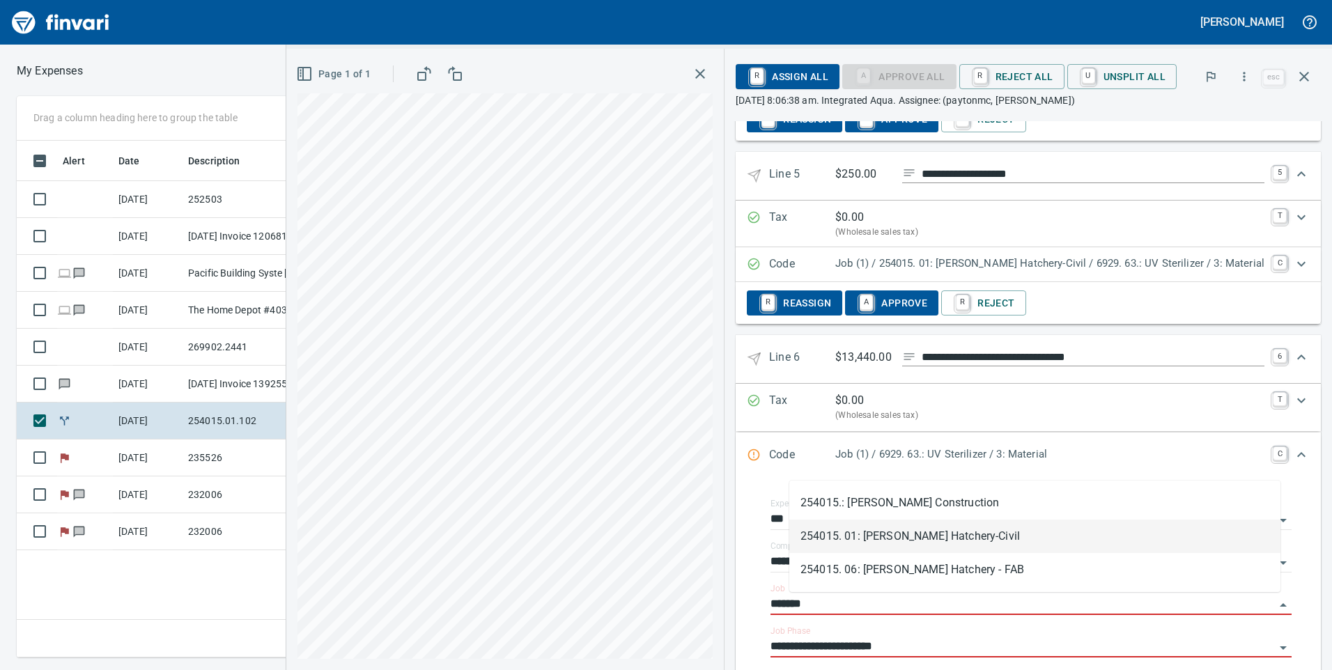
click at [1001, 544] on li "254015. 01: [PERSON_NAME] Hatchery-Civil" at bounding box center [1034, 536] width 491 height 33
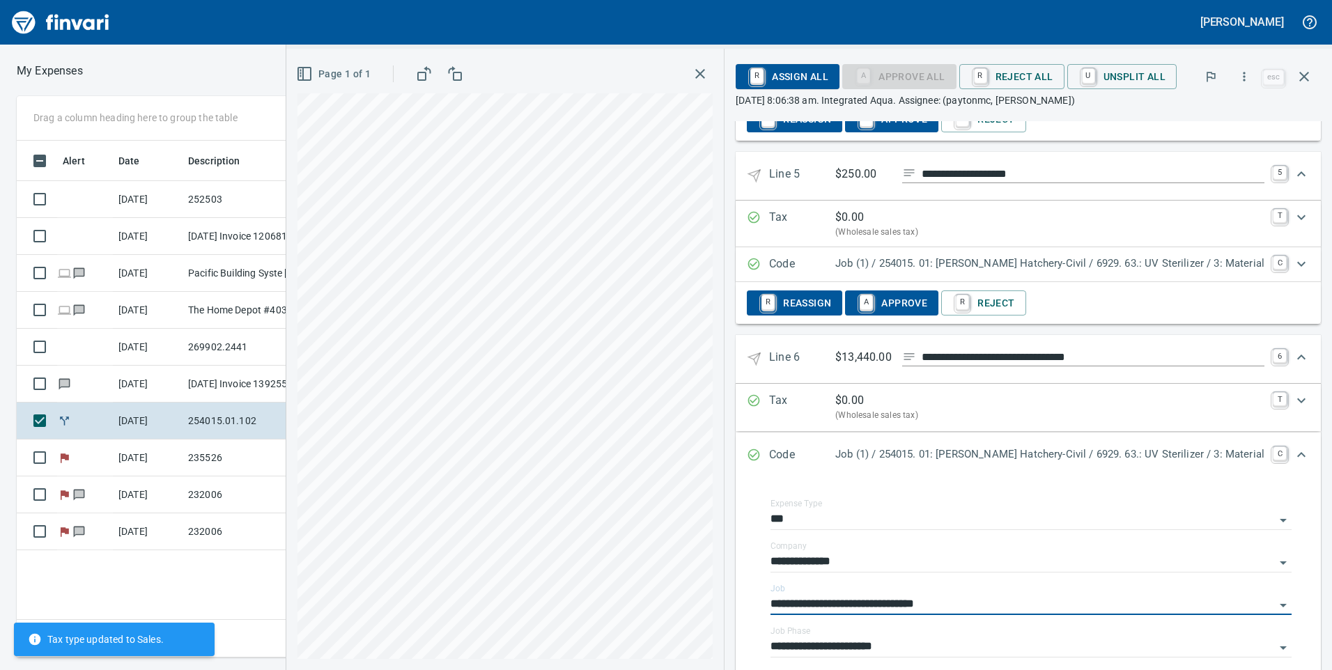
type input "**********"
click at [1285, 355] on div "Expand" at bounding box center [1301, 357] width 33 height 33
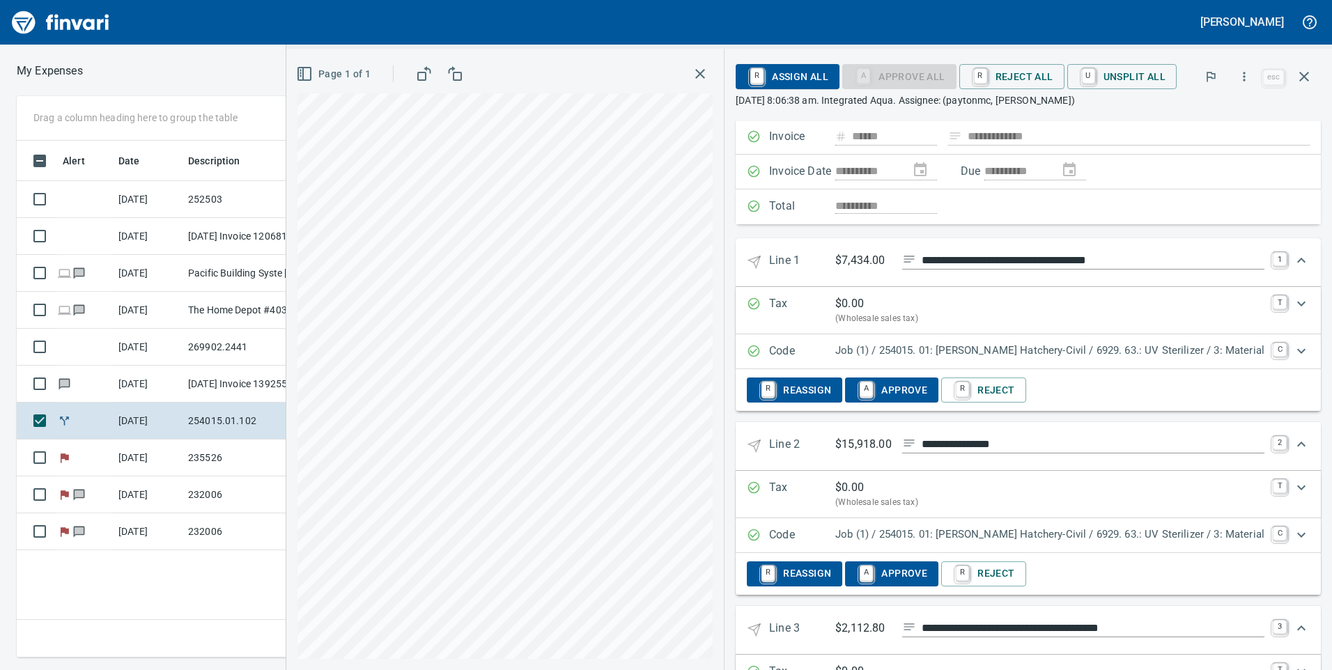
scroll to position [0, 0]
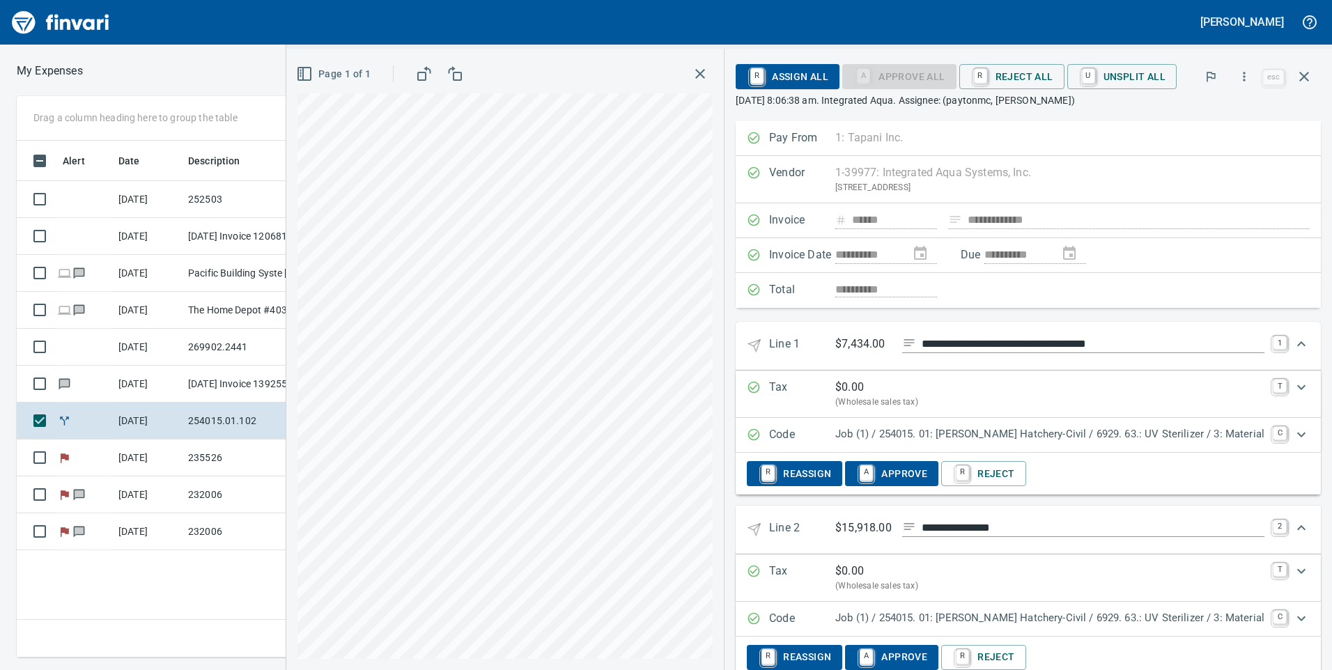
click at [1098, 436] on p "Job (1) / 254015. 01: [PERSON_NAME] Hatchery-Civil / 6929. 63.: UV Sterilizer /…" at bounding box center [1049, 434] width 429 height 16
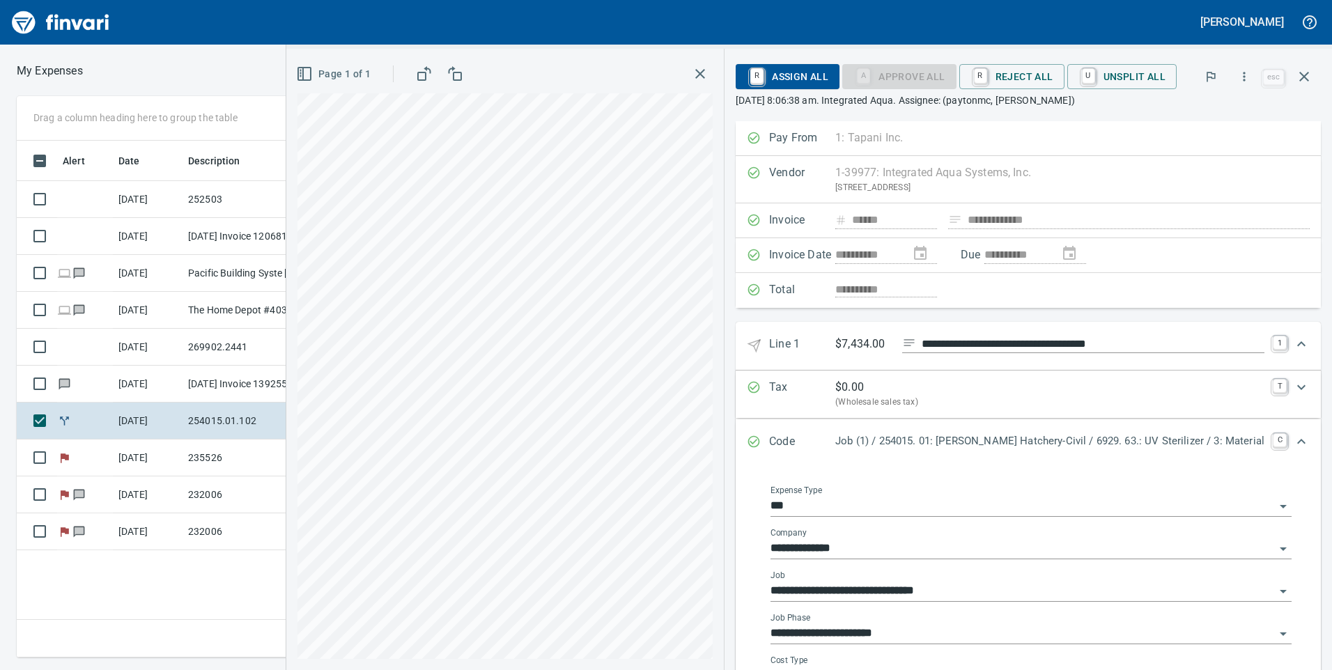
scroll to position [70, 0]
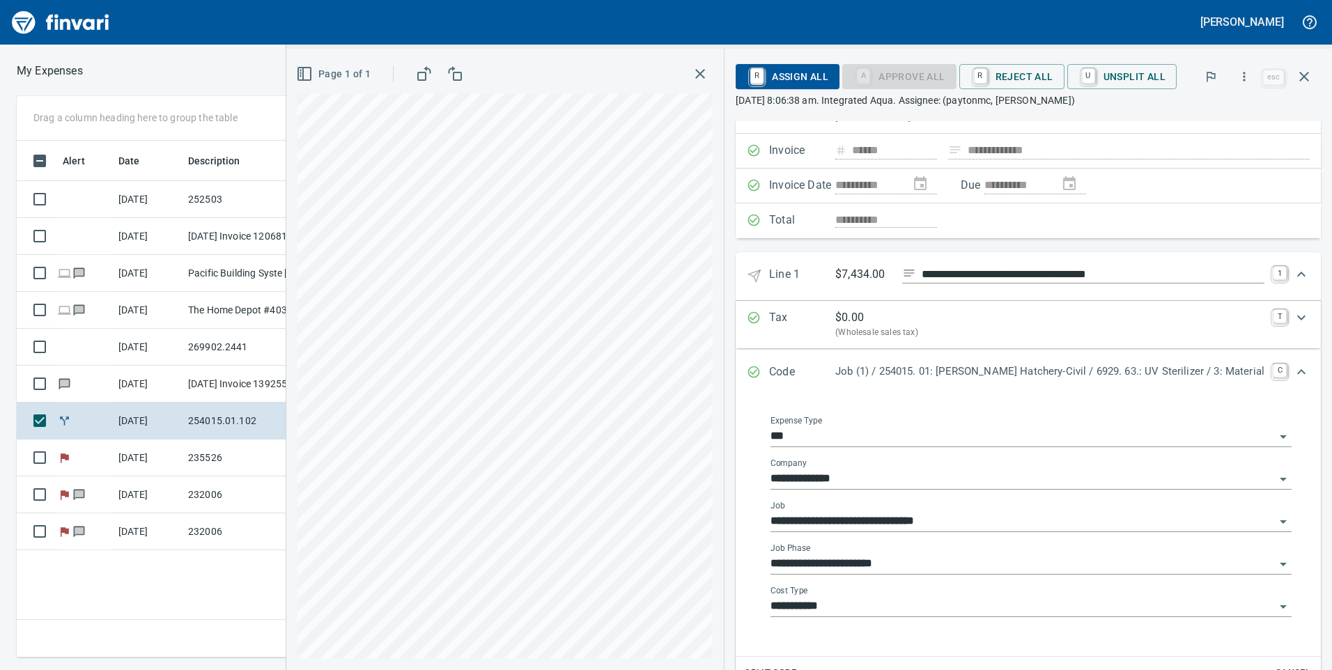
click at [937, 557] on input "**********" at bounding box center [1023, 565] width 504 height 20
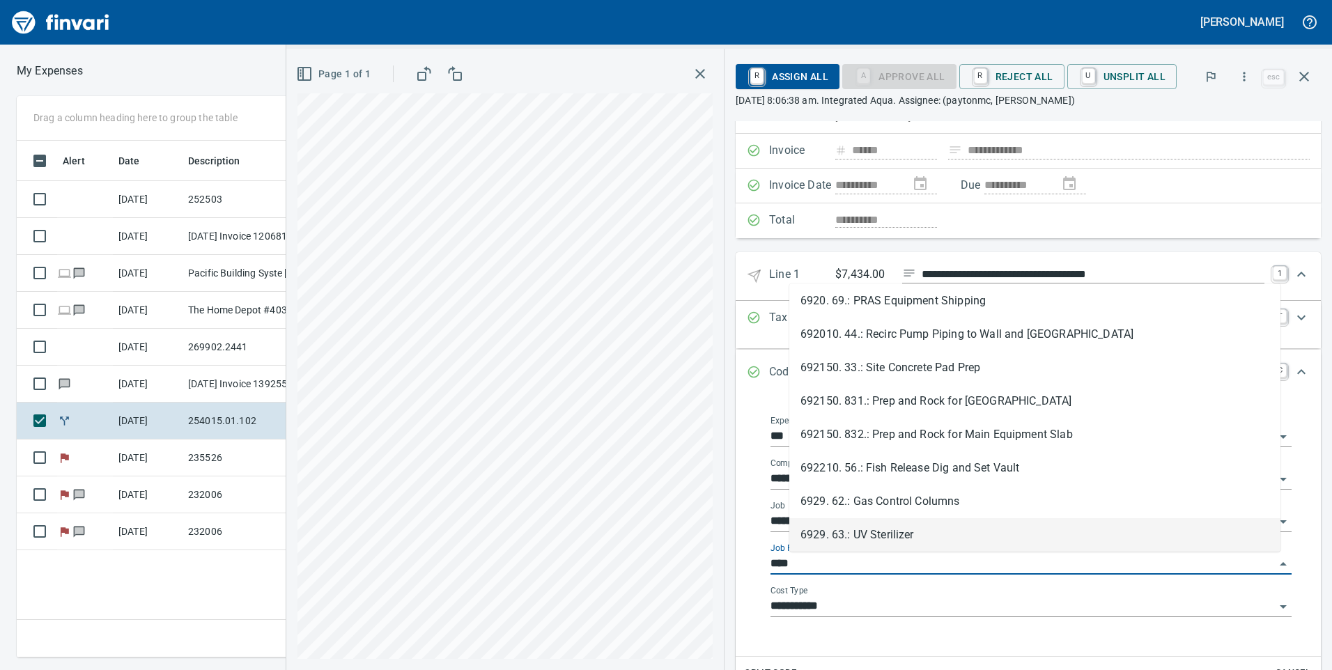
scroll to position [0, 0]
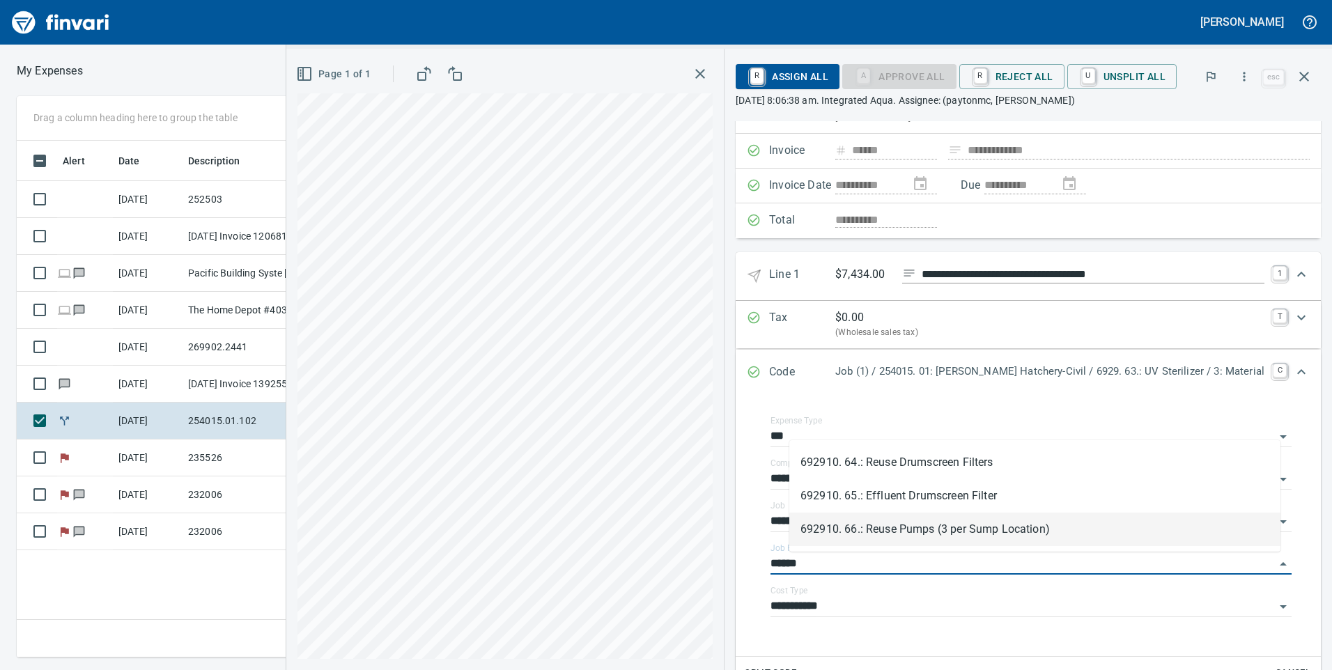
click at [941, 532] on li "692910. 66.: Reuse Pumps (3 per Sump Location)" at bounding box center [1034, 529] width 491 height 33
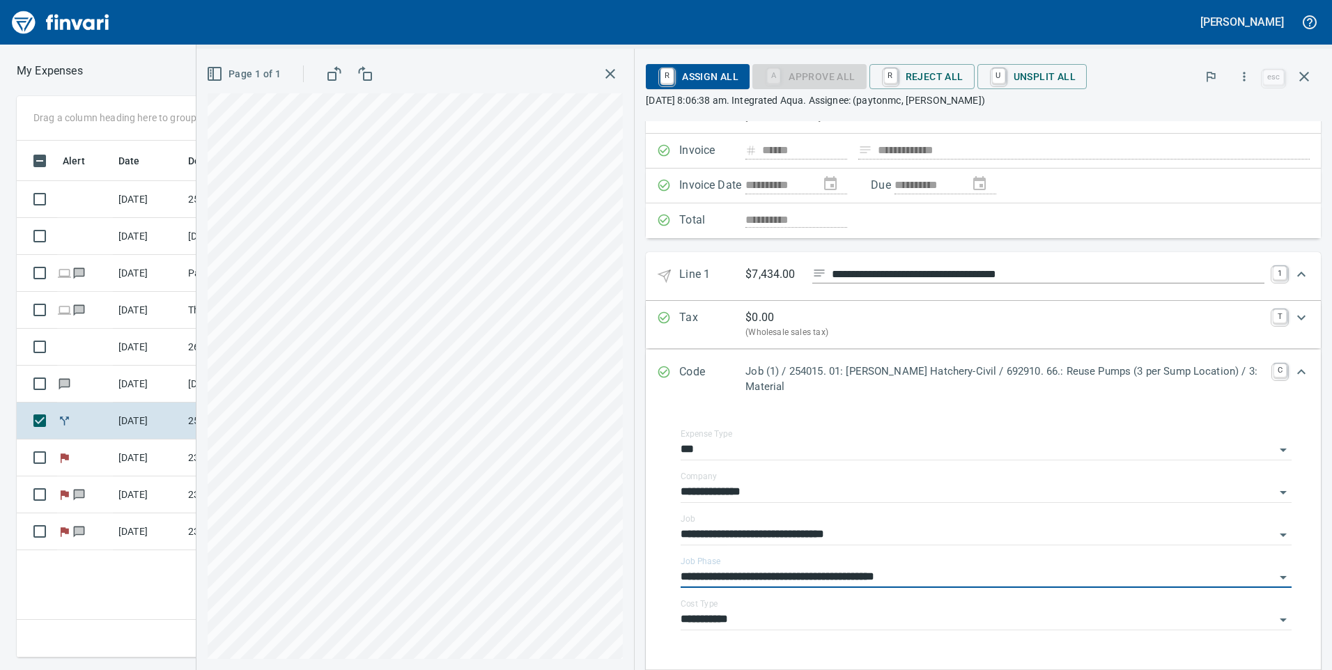
type input "**********"
click at [1285, 370] on div "Expand" at bounding box center [1301, 371] width 33 height 33
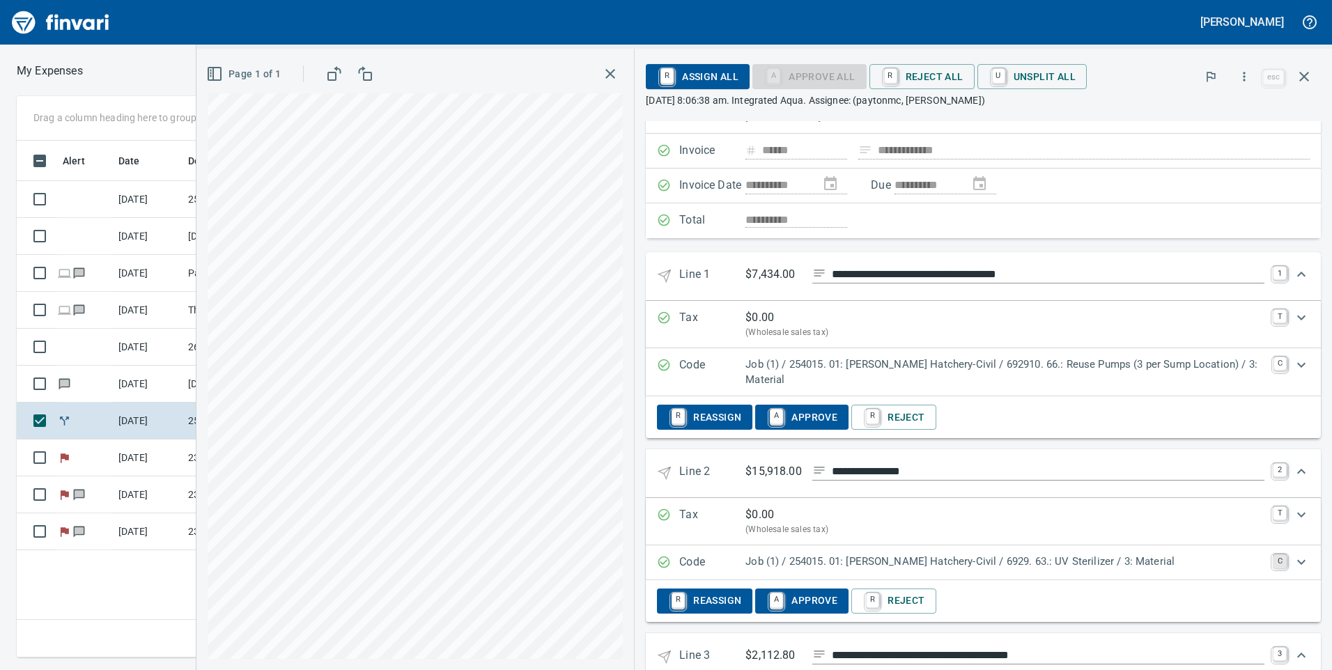
click at [1273, 557] on link "C" at bounding box center [1280, 562] width 14 height 14
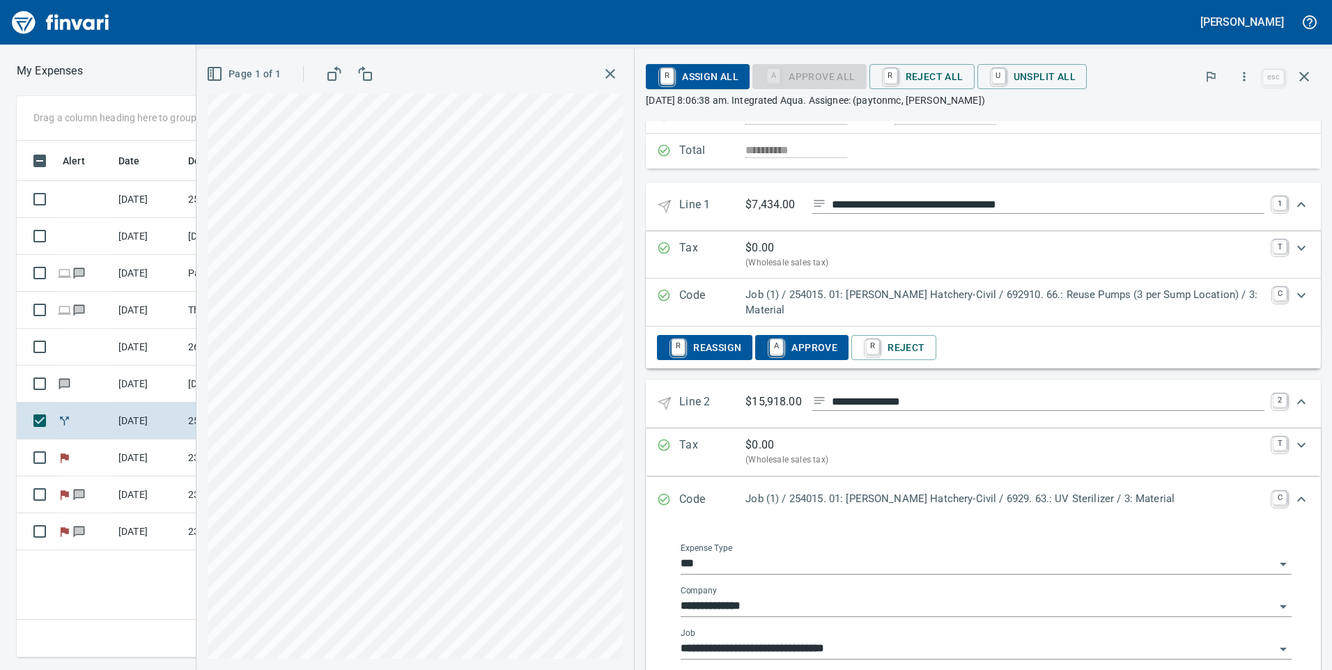
scroll to position [209, 0]
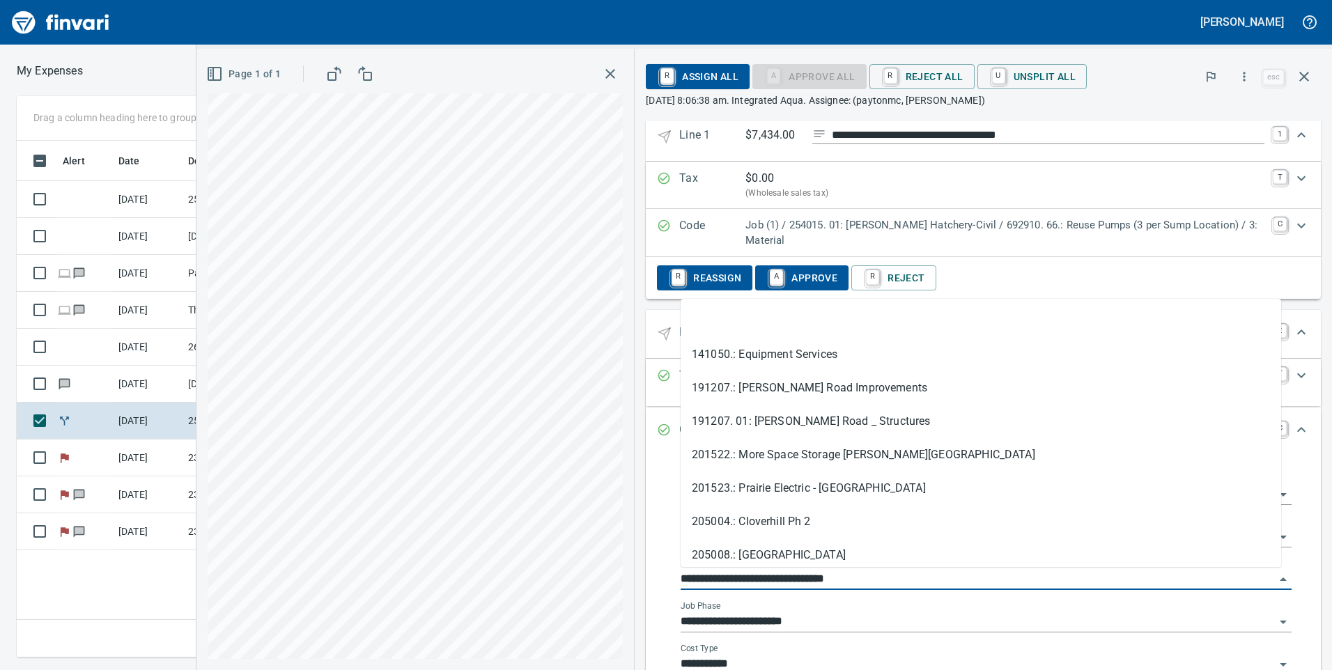
click at [921, 571] on input "**********" at bounding box center [978, 580] width 594 height 20
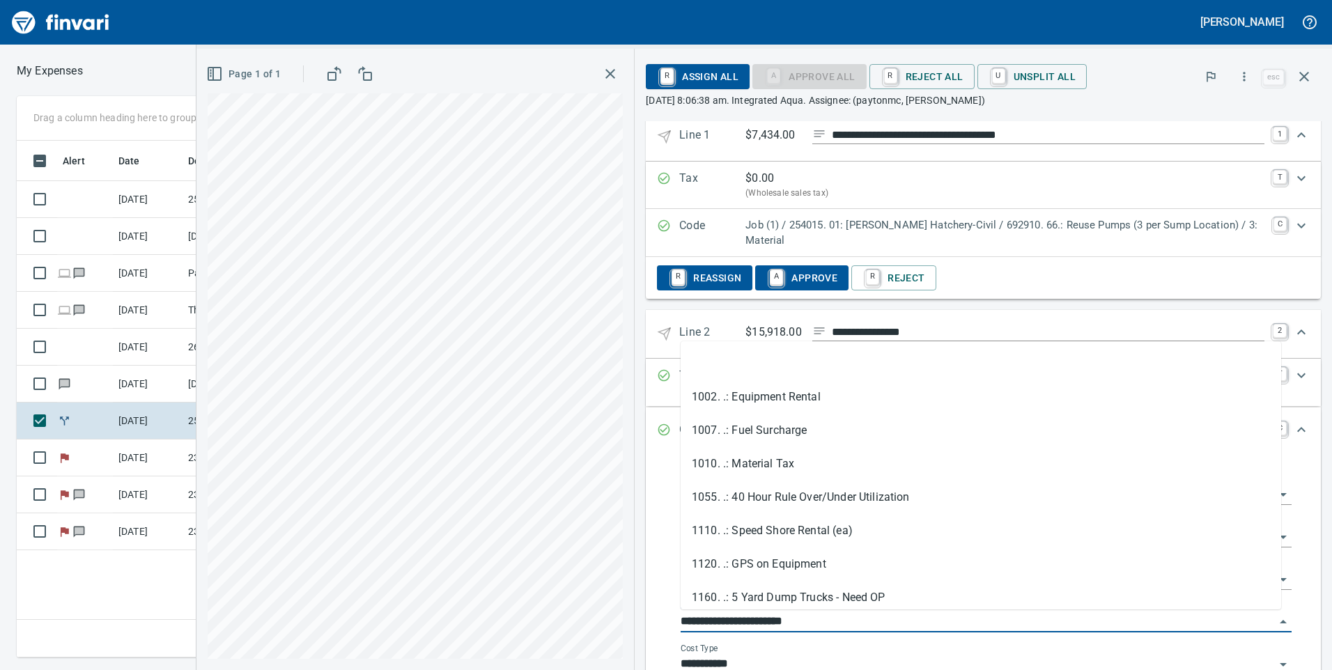
click at [895, 622] on input "**********" at bounding box center [978, 623] width 594 height 20
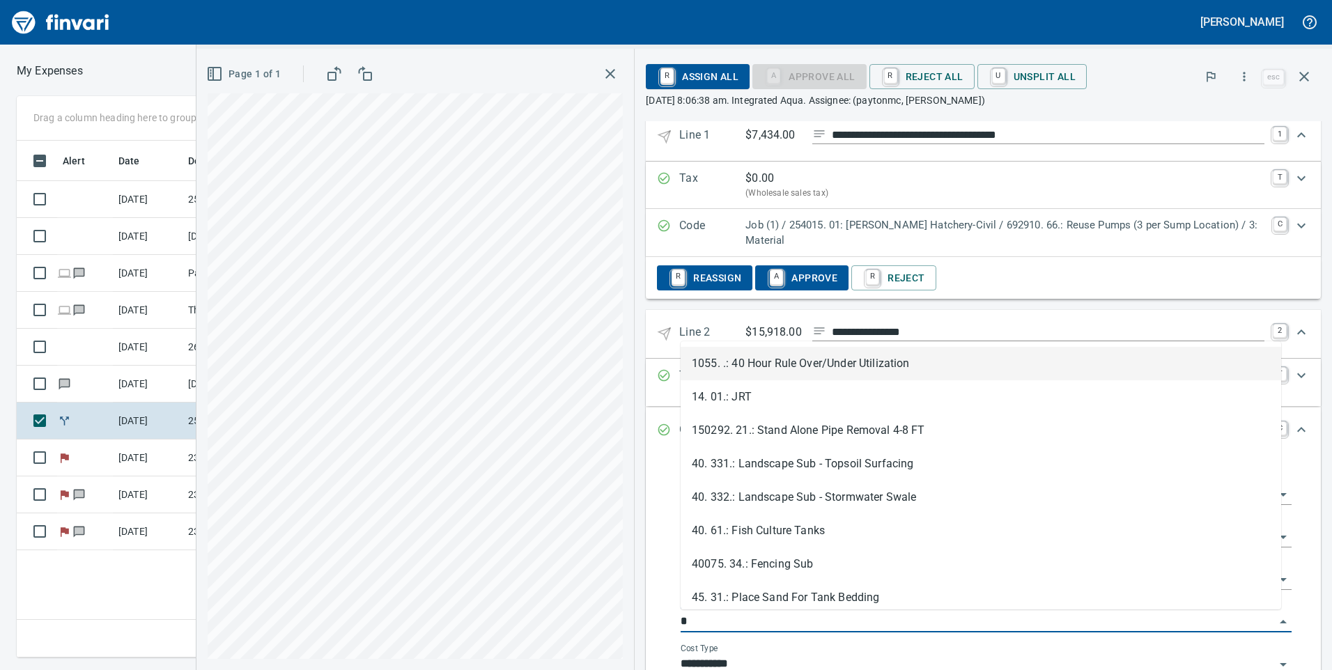
type input "**"
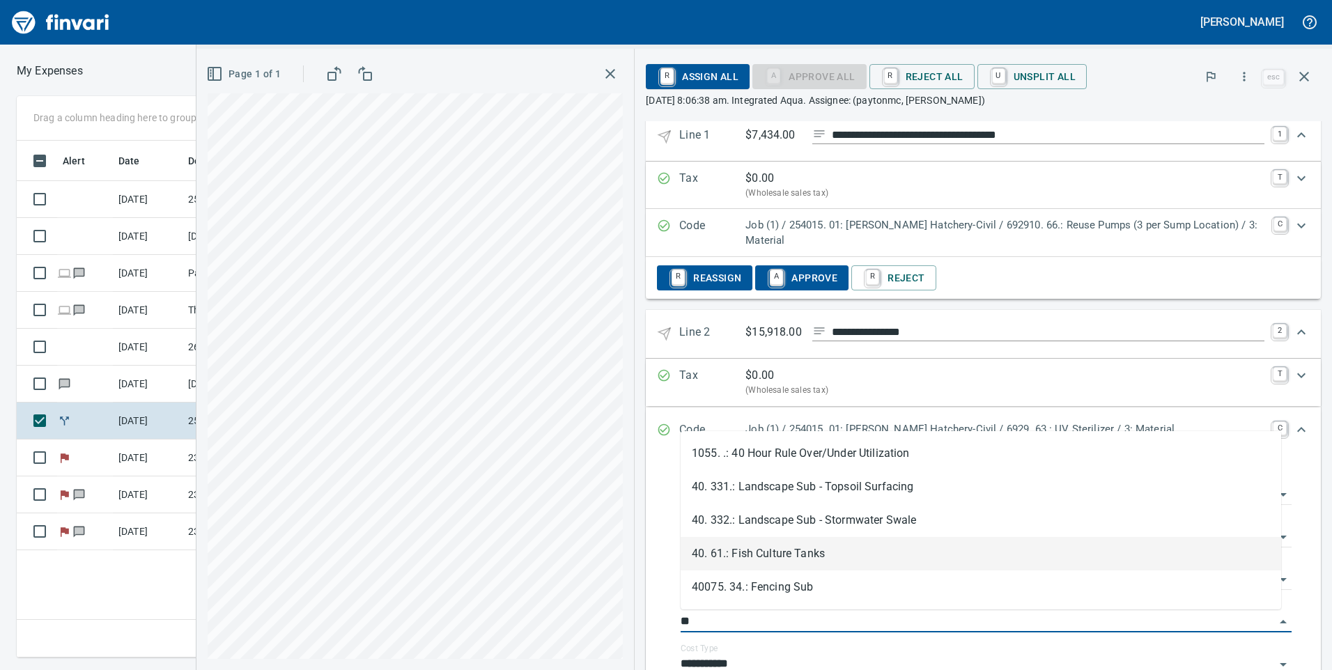
click at [809, 550] on li "40. 61.: Fish Culture Tanks" at bounding box center [981, 553] width 601 height 33
click at [1274, 430] on link "C" at bounding box center [1280, 429] width 14 height 14
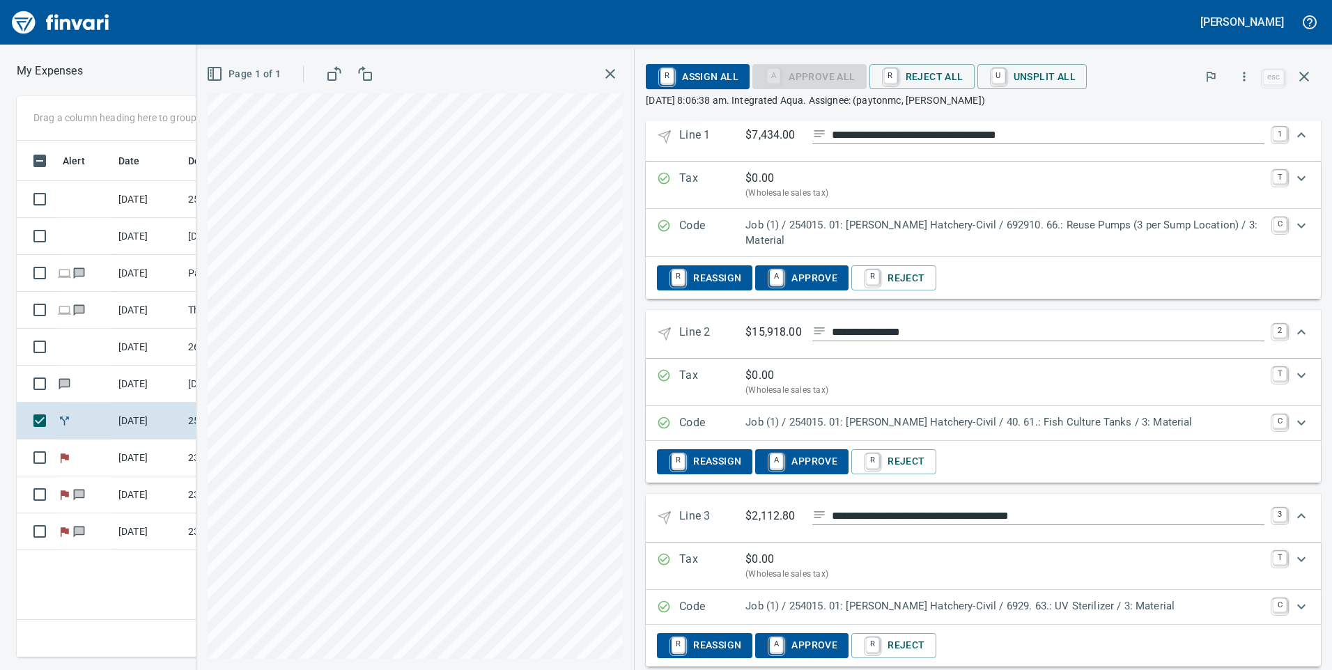
scroll to position [279, 0]
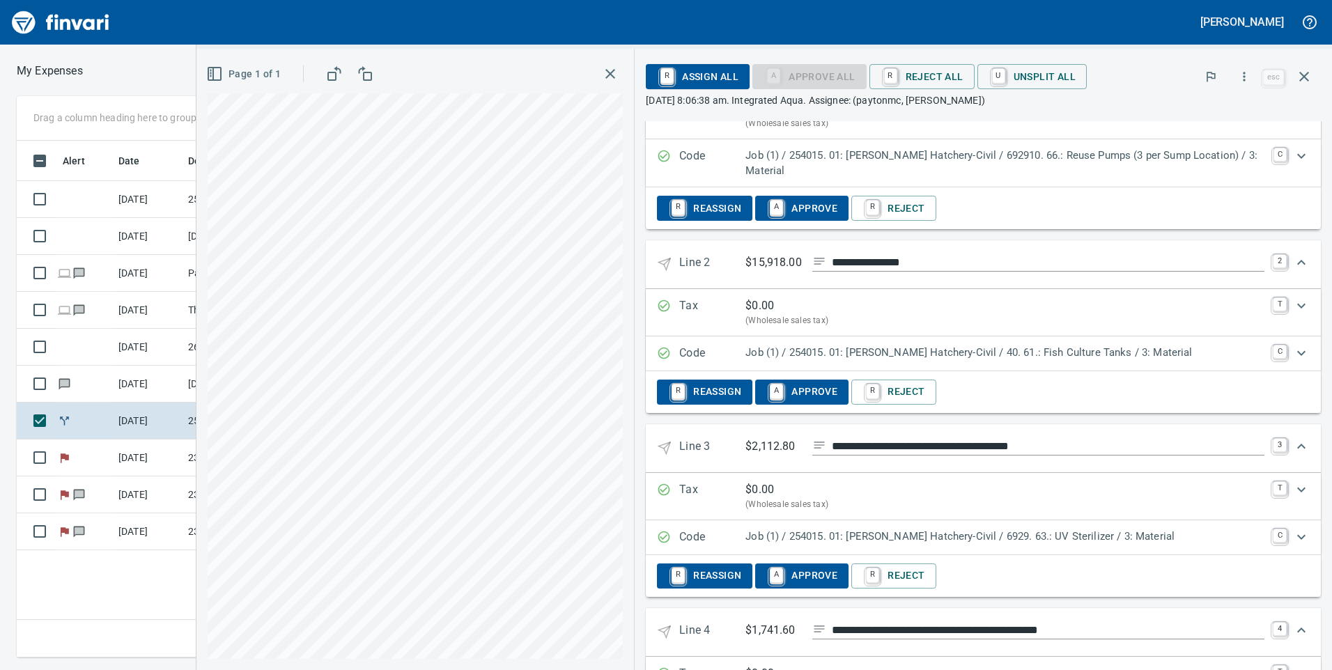
click at [1285, 540] on div "Expand" at bounding box center [1301, 537] width 33 height 33
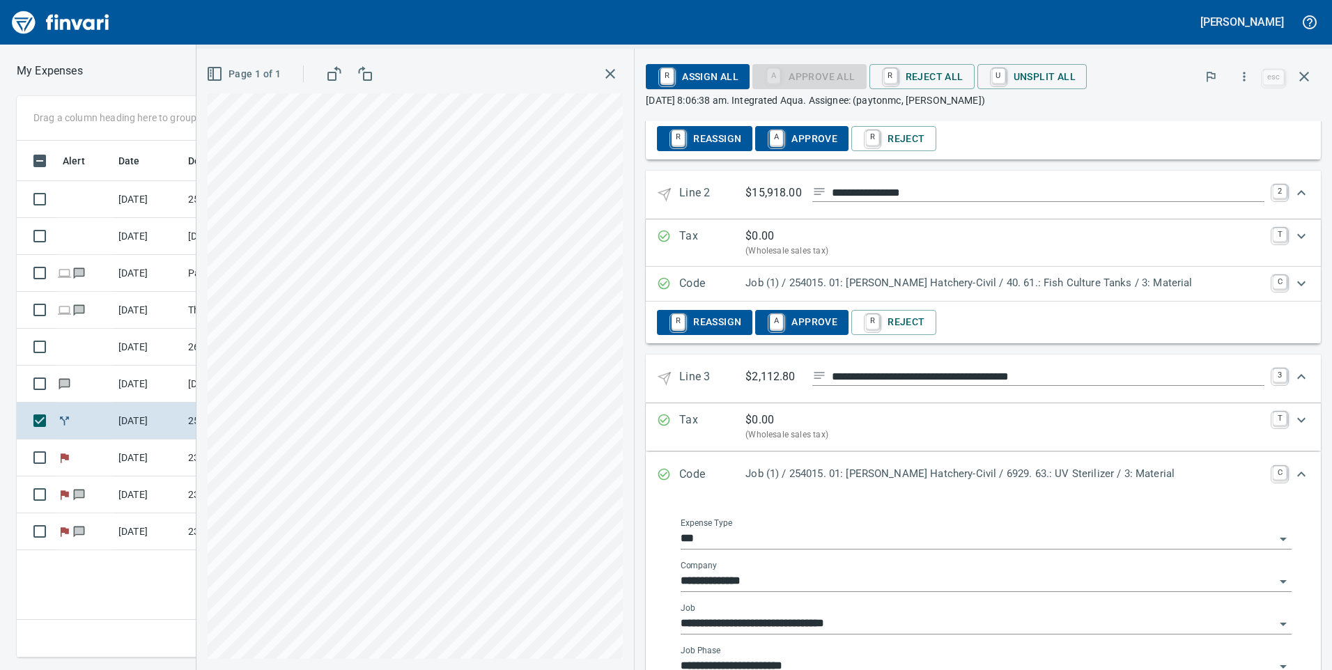
scroll to position [418, 0]
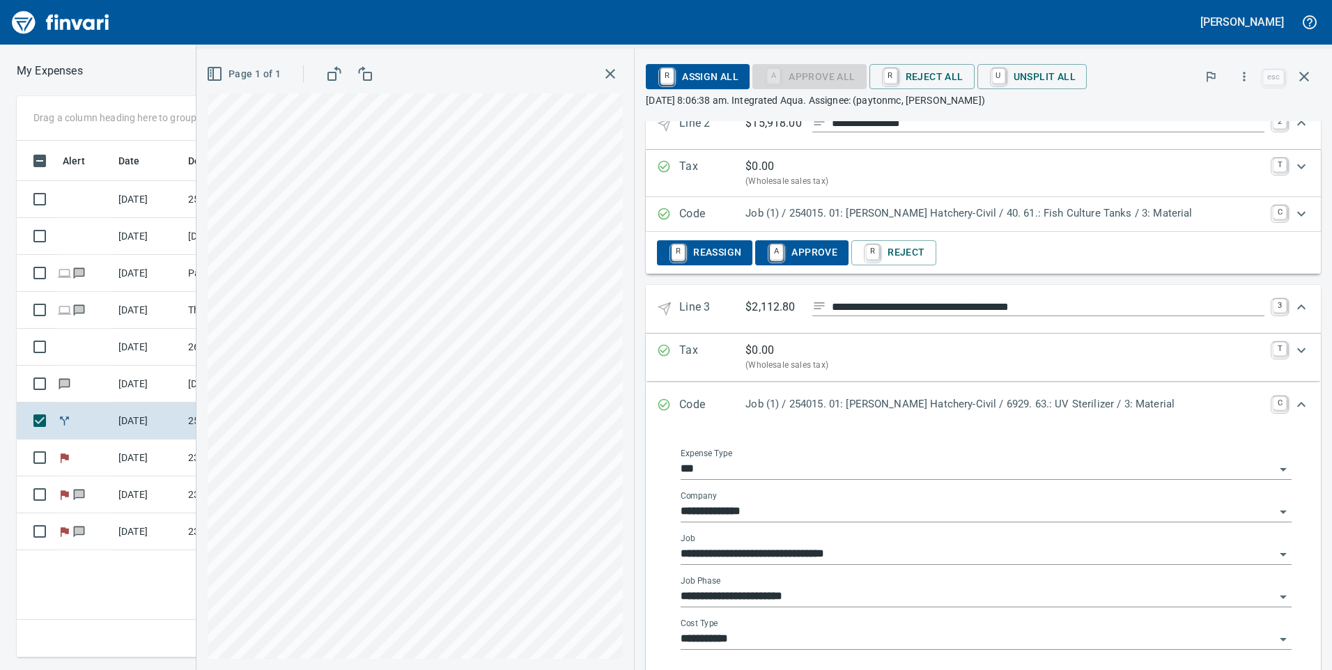
click at [856, 593] on input "**********" at bounding box center [978, 597] width 594 height 20
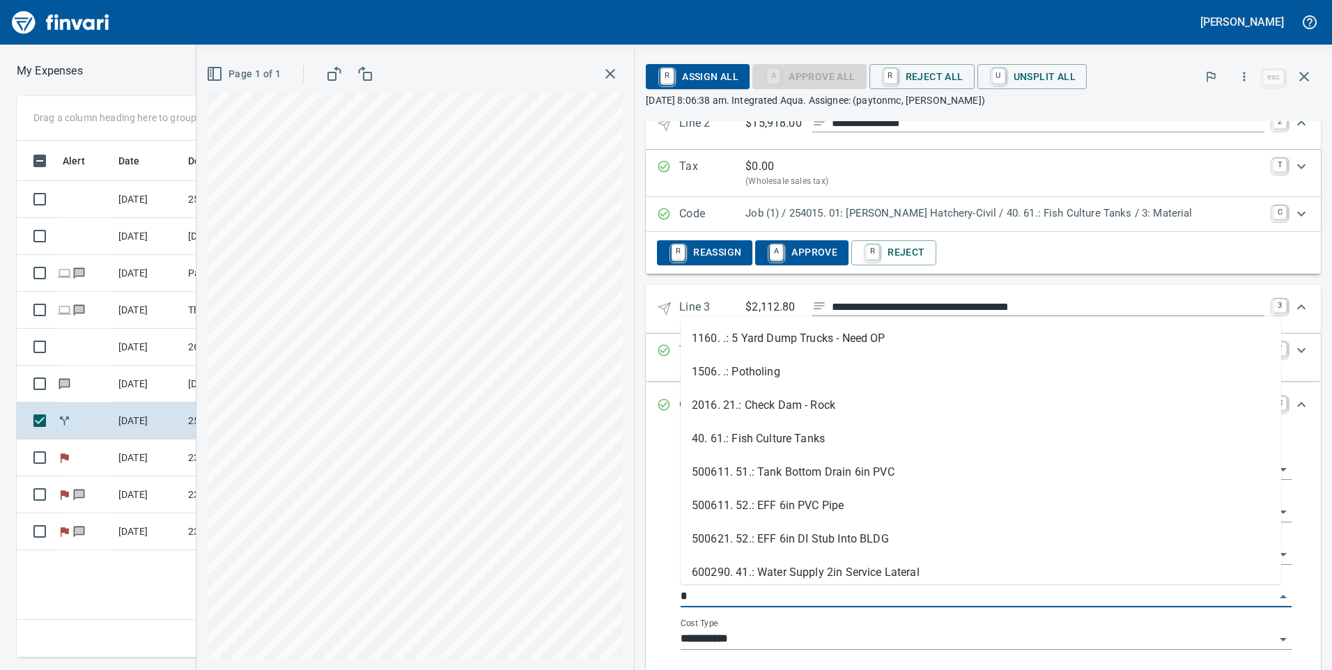
type input "**"
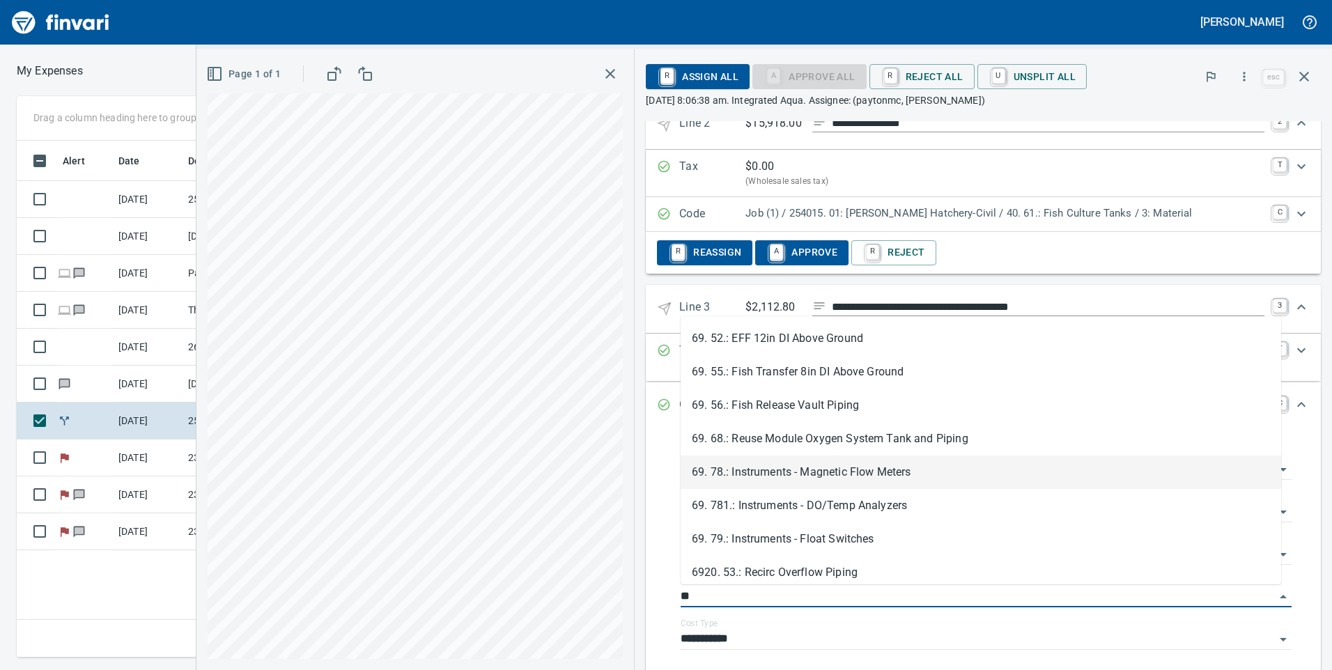
click at [831, 466] on li "69. 78.: Instruments - Magnetic Flow Meters" at bounding box center [981, 472] width 601 height 33
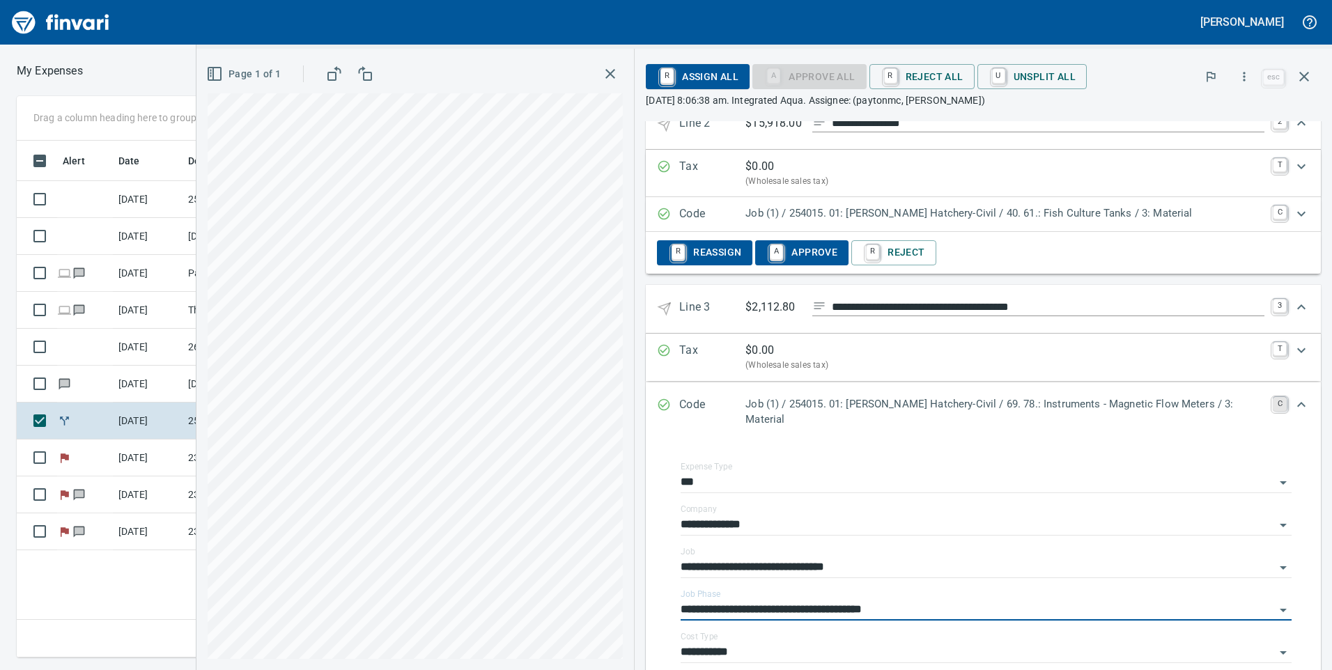
click at [1273, 411] on link "C" at bounding box center [1280, 404] width 14 height 14
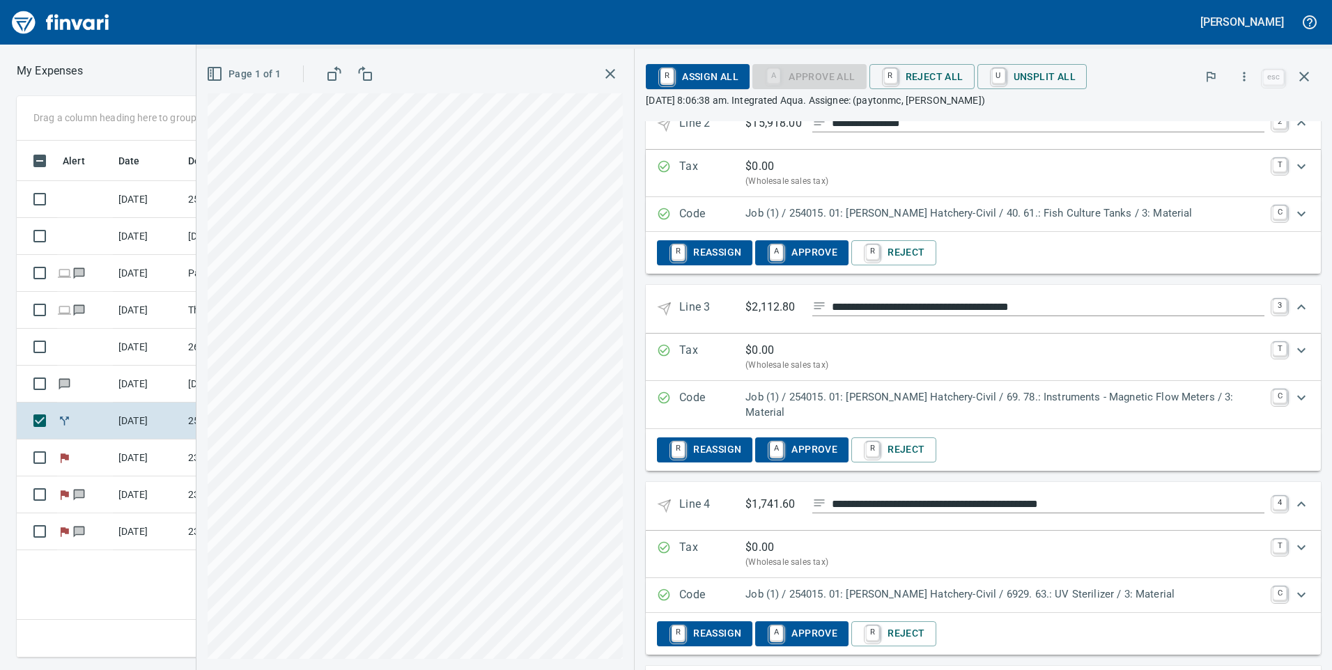
scroll to position [488, 0]
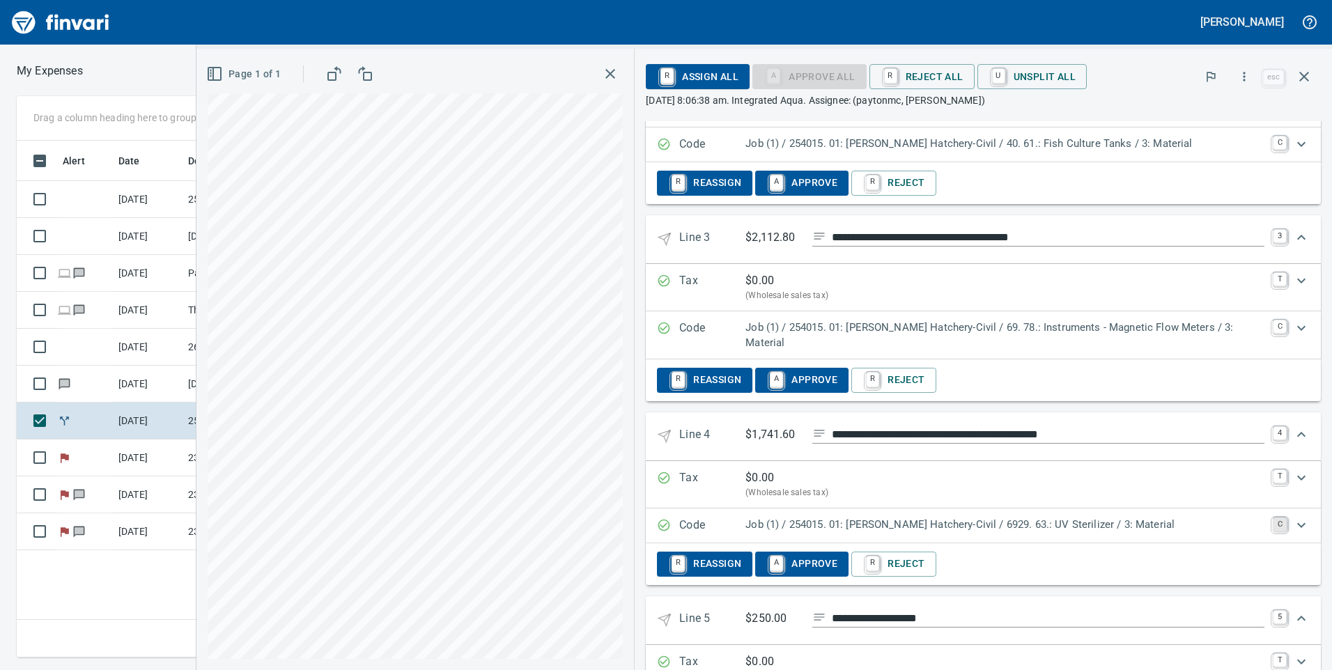
click at [1274, 518] on link "C" at bounding box center [1280, 525] width 14 height 14
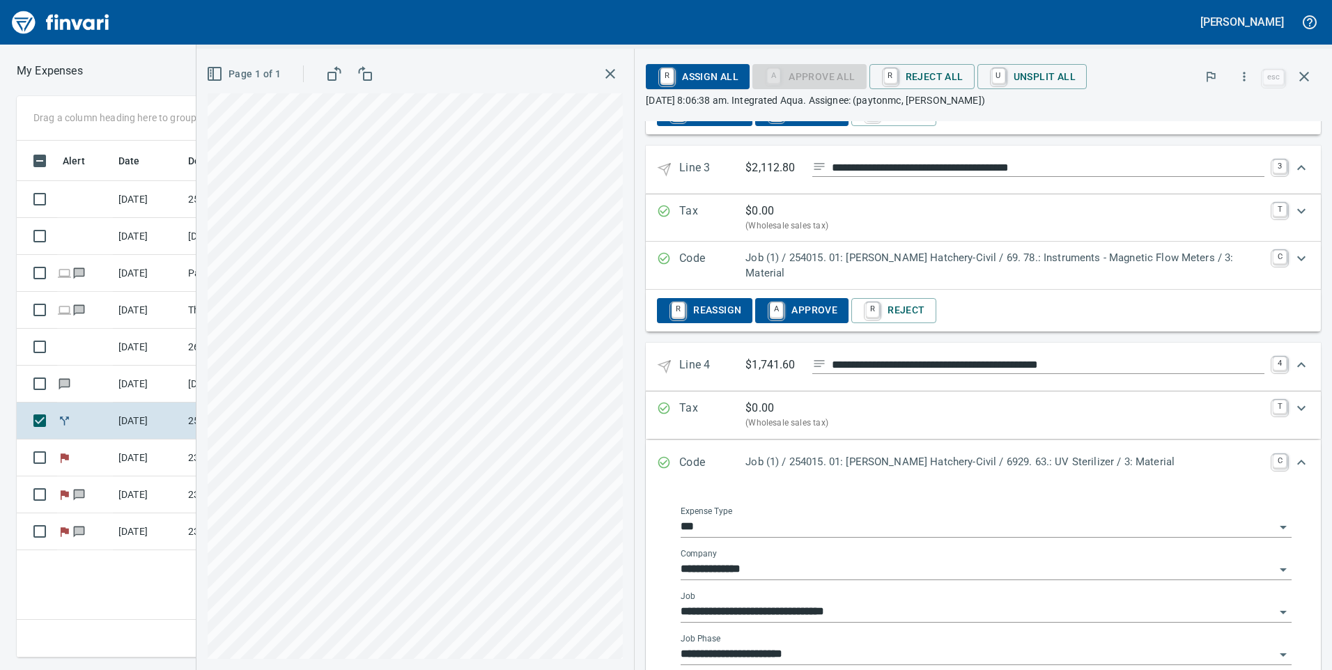
scroll to position [627, 0]
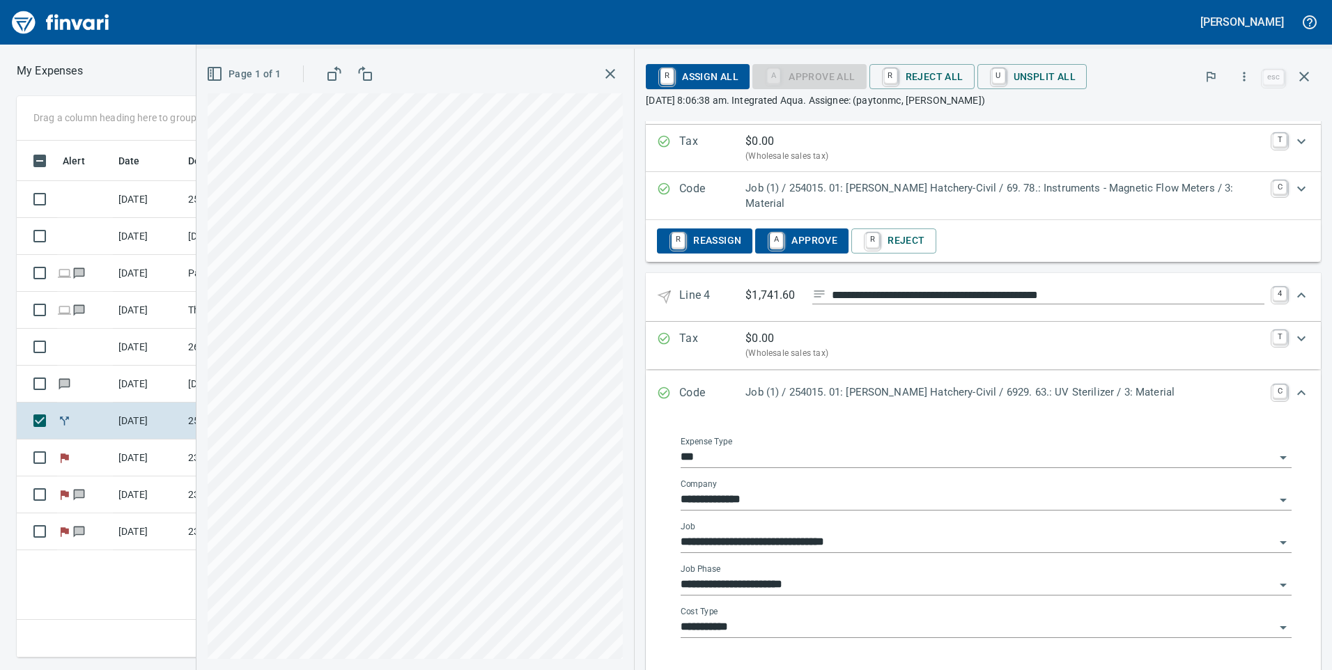
click at [849, 576] on input "**********" at bounding box center [978, 586] width 594 height 20
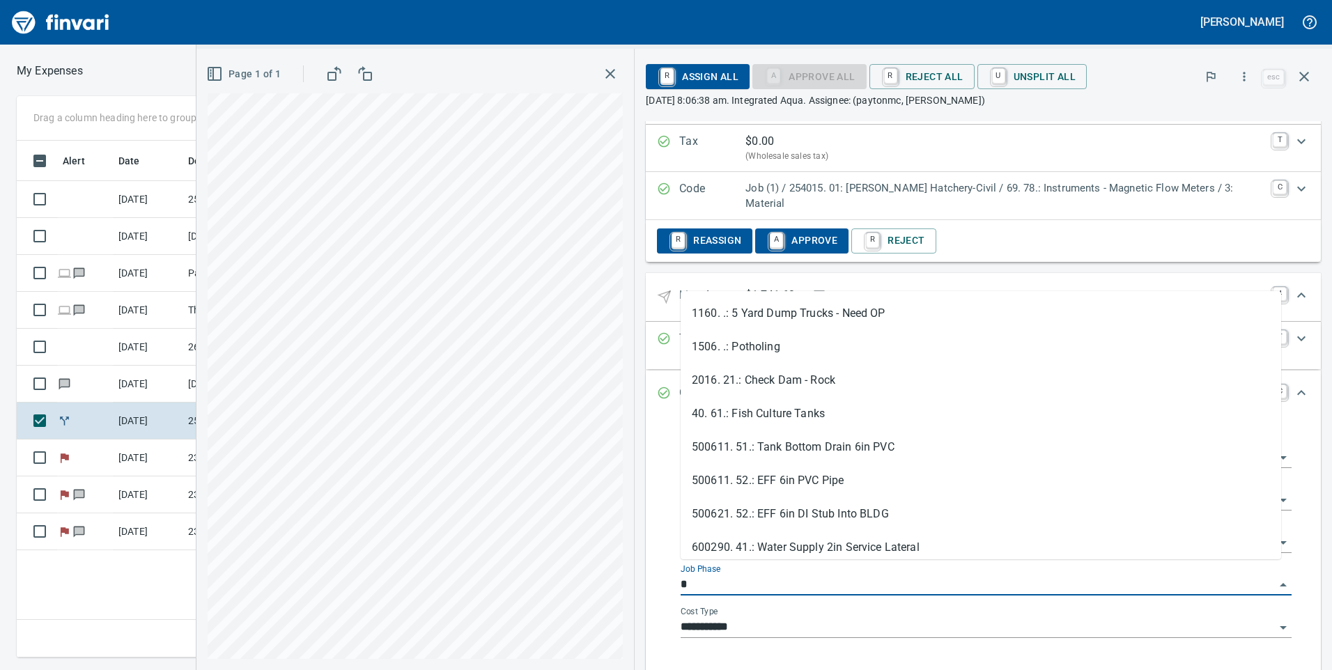
type input "**"
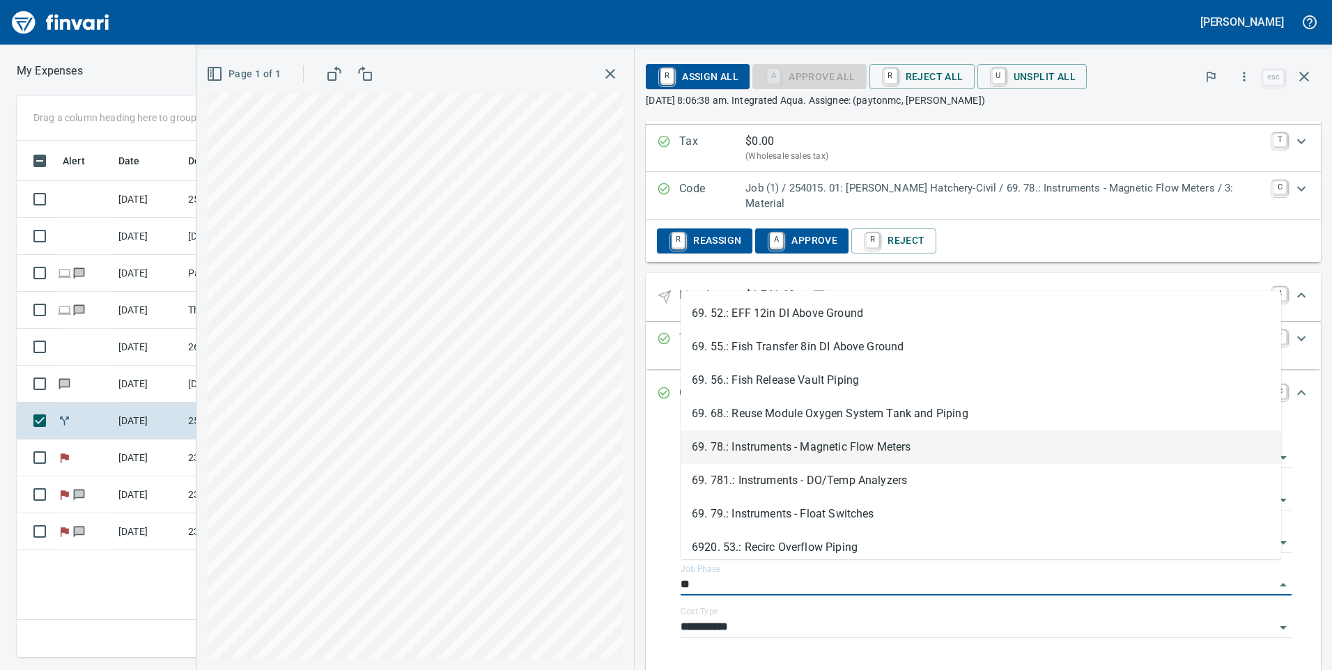
click at [816, 450] on li "69. 78.: Instruments - Magnetic Flow Meters" at bounding box center [981, 447] width 601 height 33
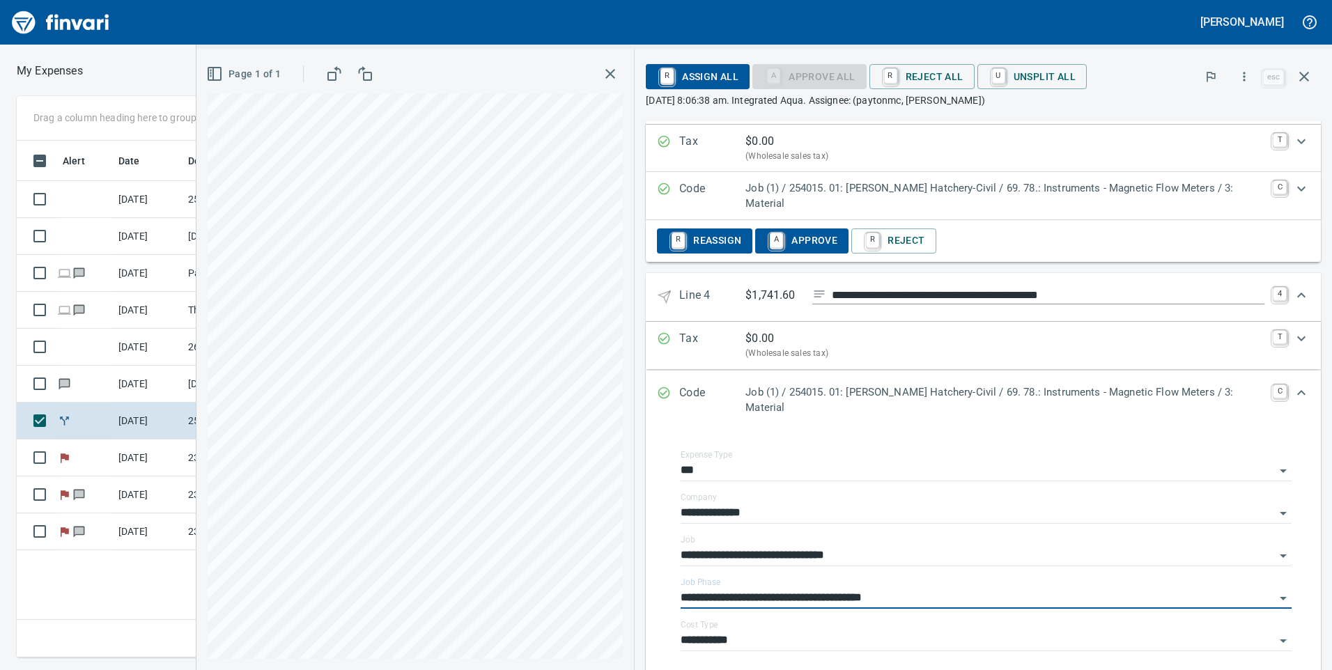
click at [1285, 376] on div "Expand" at bounding box center [1301, 392] width 33 height 33
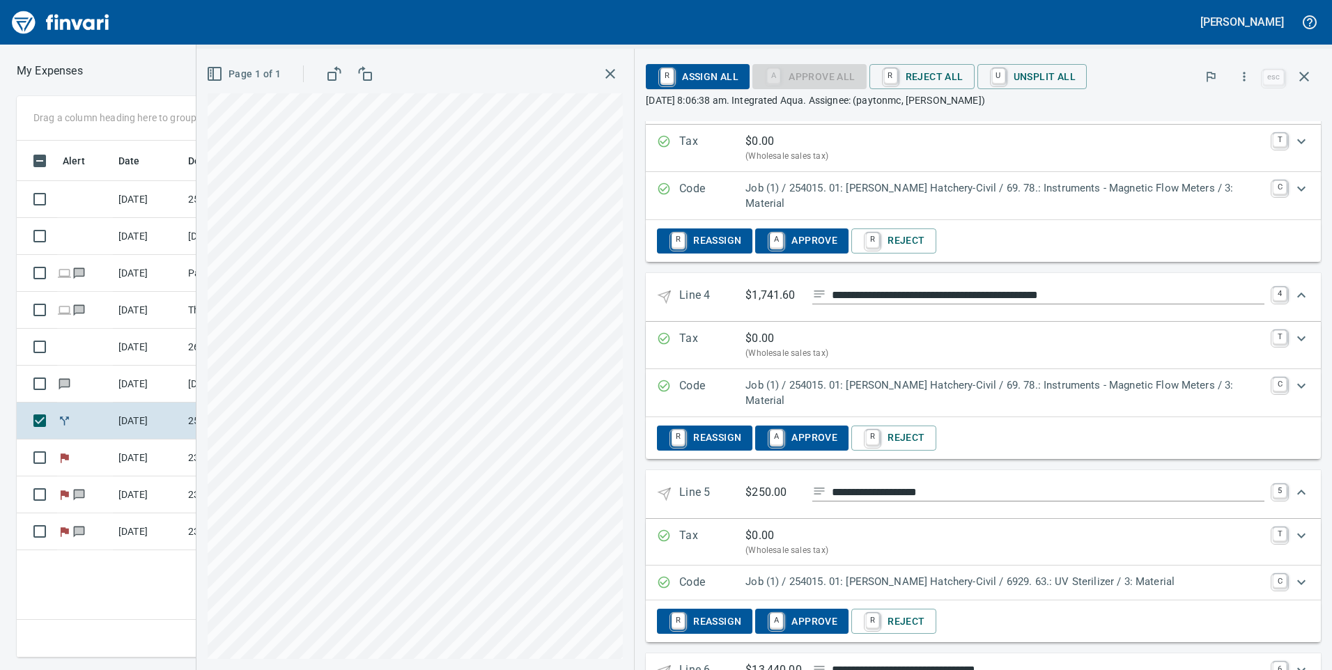
scroll to position [697, 0]
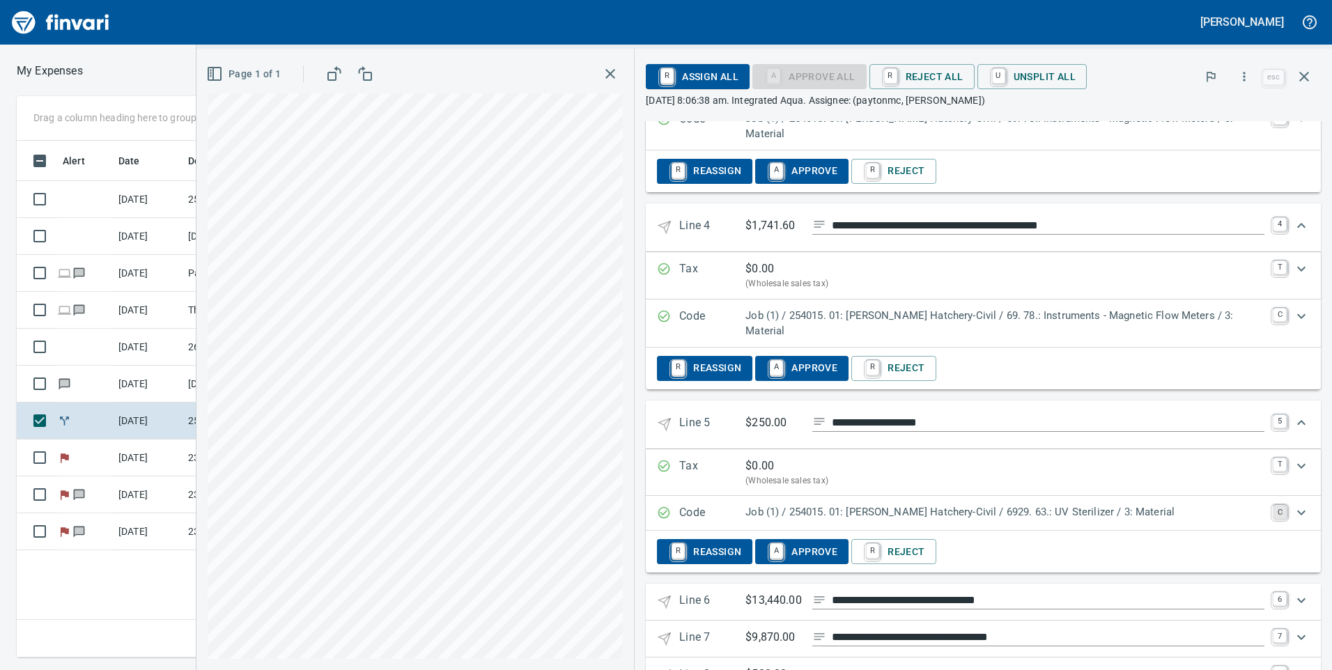
click at [1273, 505] on link "C" at bounding box center [1280, 512] width 14 height 14
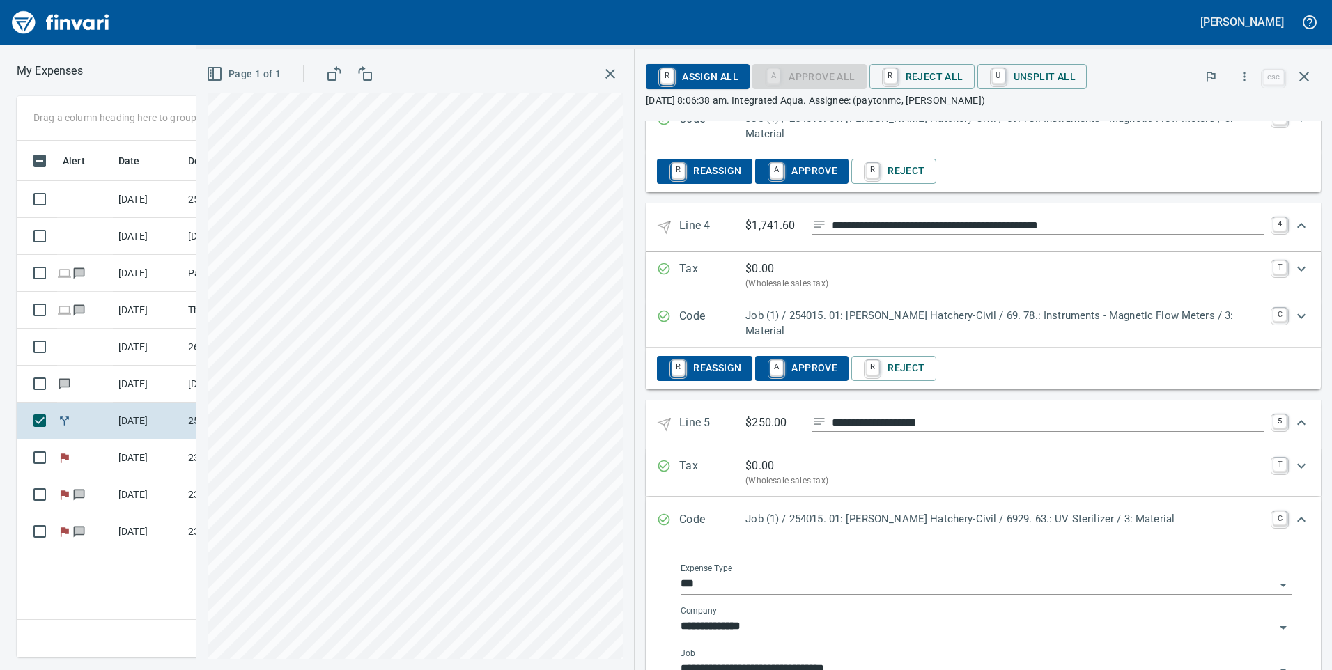
scroll to position [767, 0]
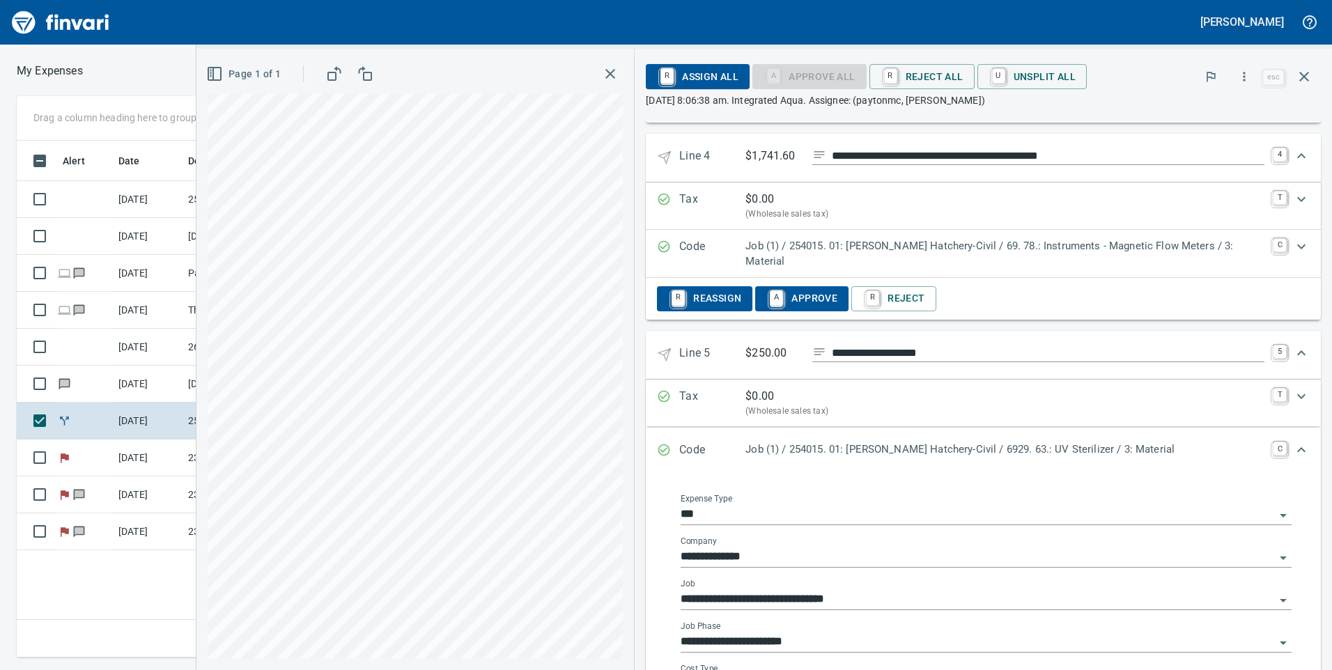
click at [846, 633] on input "**********" at bounding box center [978, 643] width 594 height 20
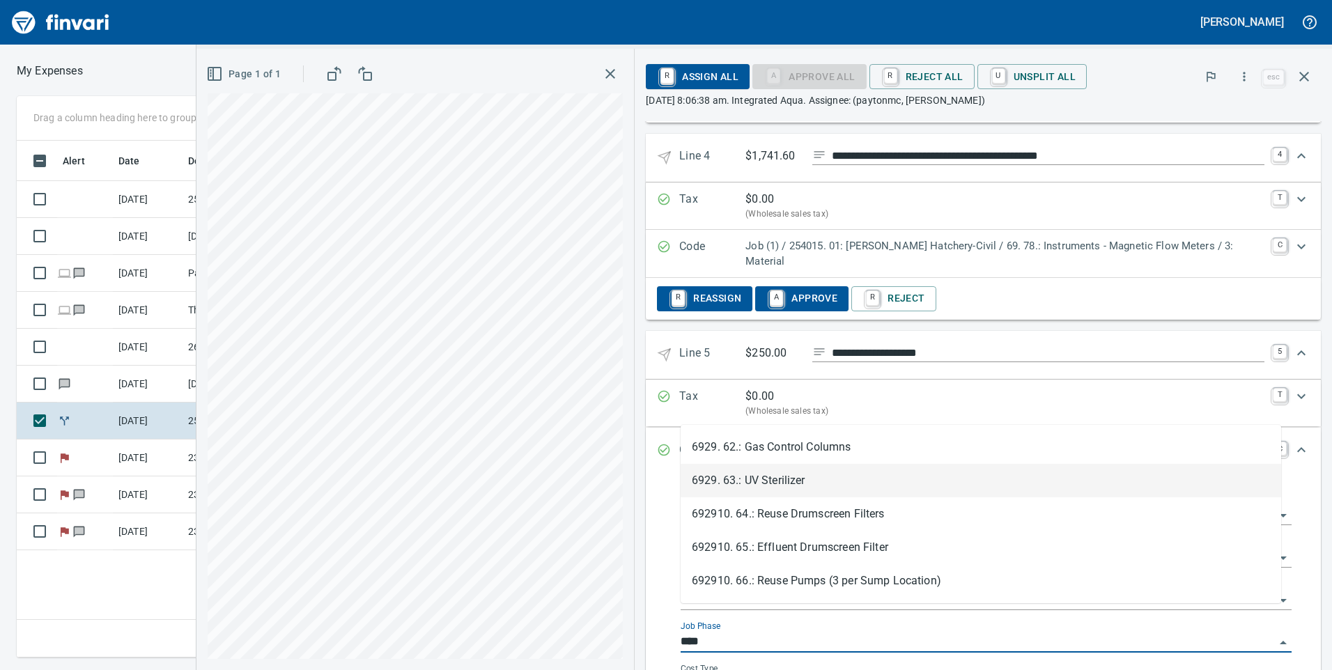
scroll to position [0, 0]
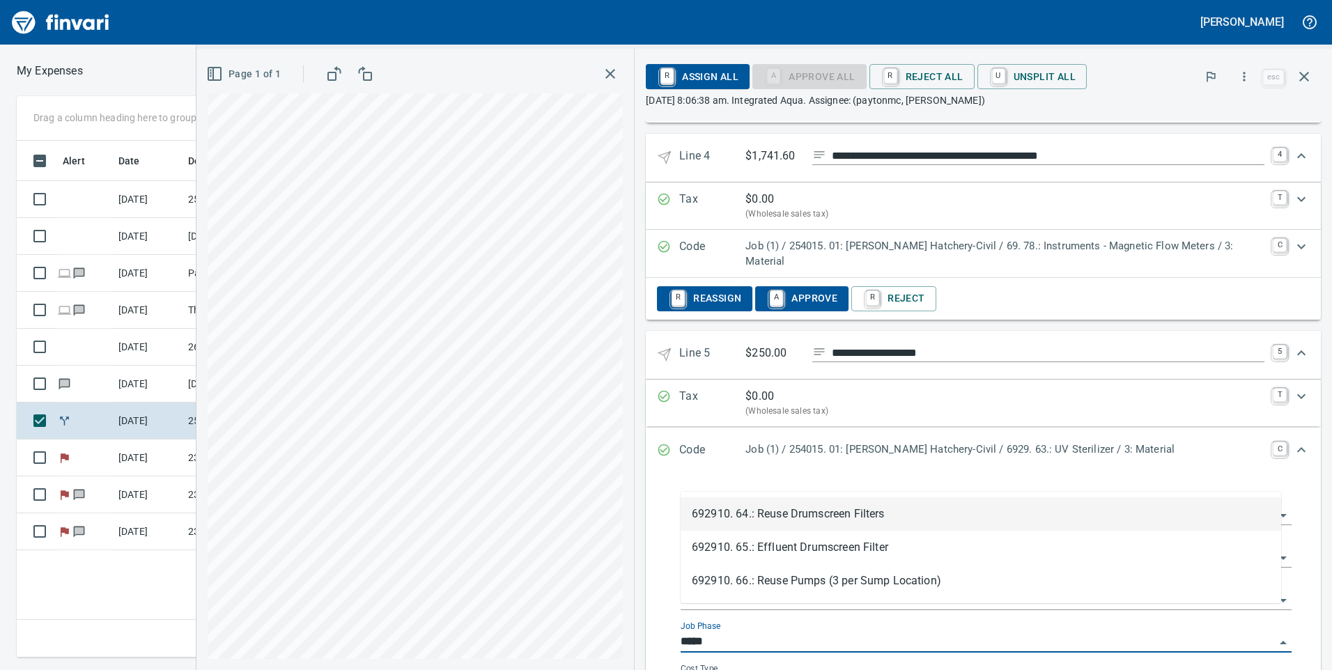
type input "******"
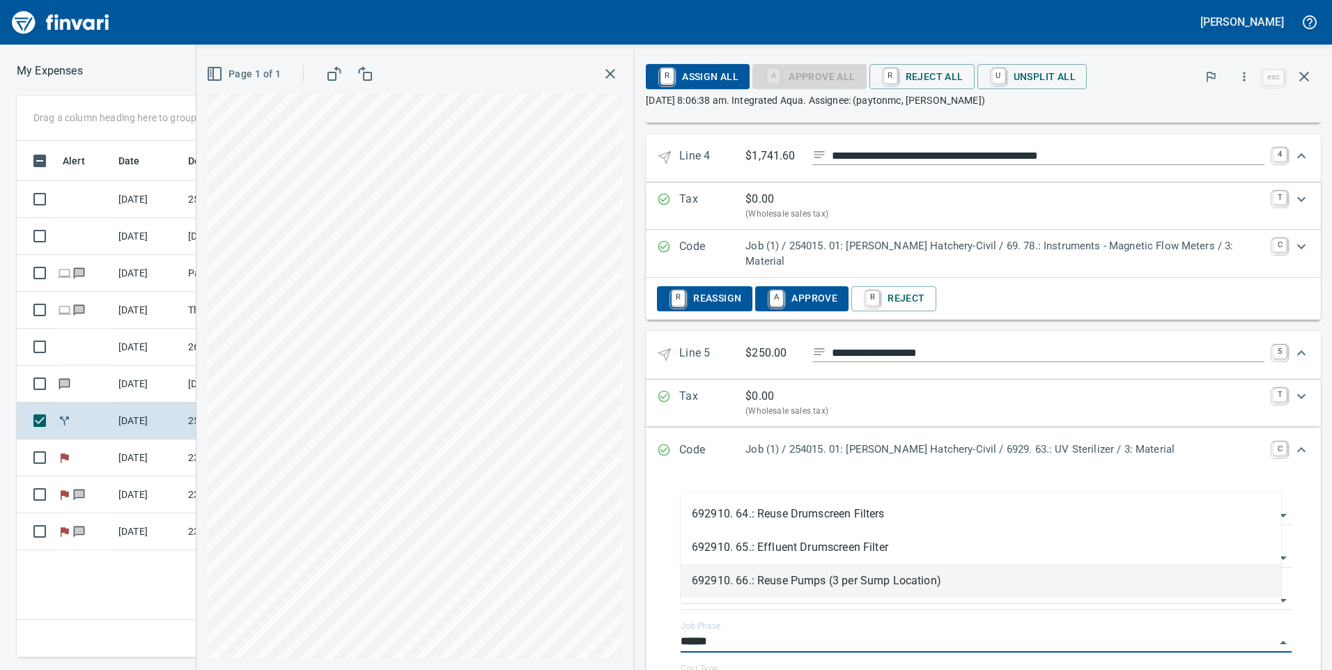
click at [826, 575] on li "692910. 66.: Reuse Pumps (3 per Sump Location)" at bounding box center [981, 580] width 601 height 33
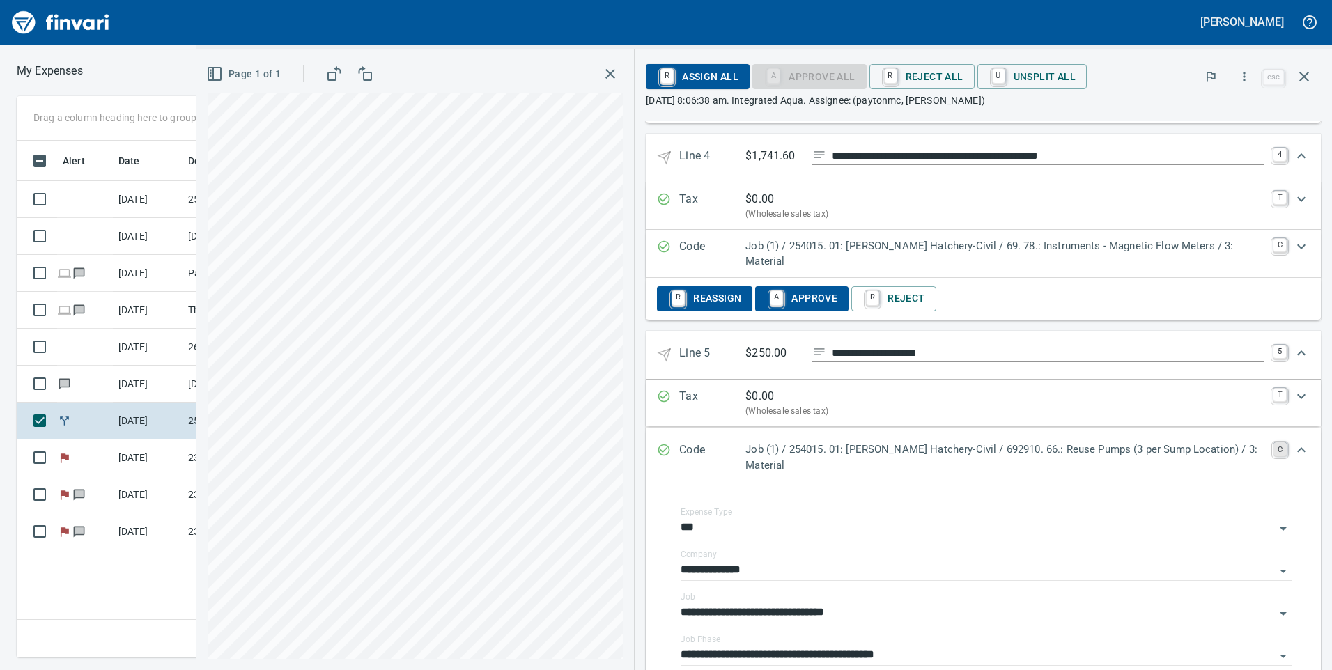
click at [1274, 442] on link "C" at bounding box center [1280, 449] width 13 height 14
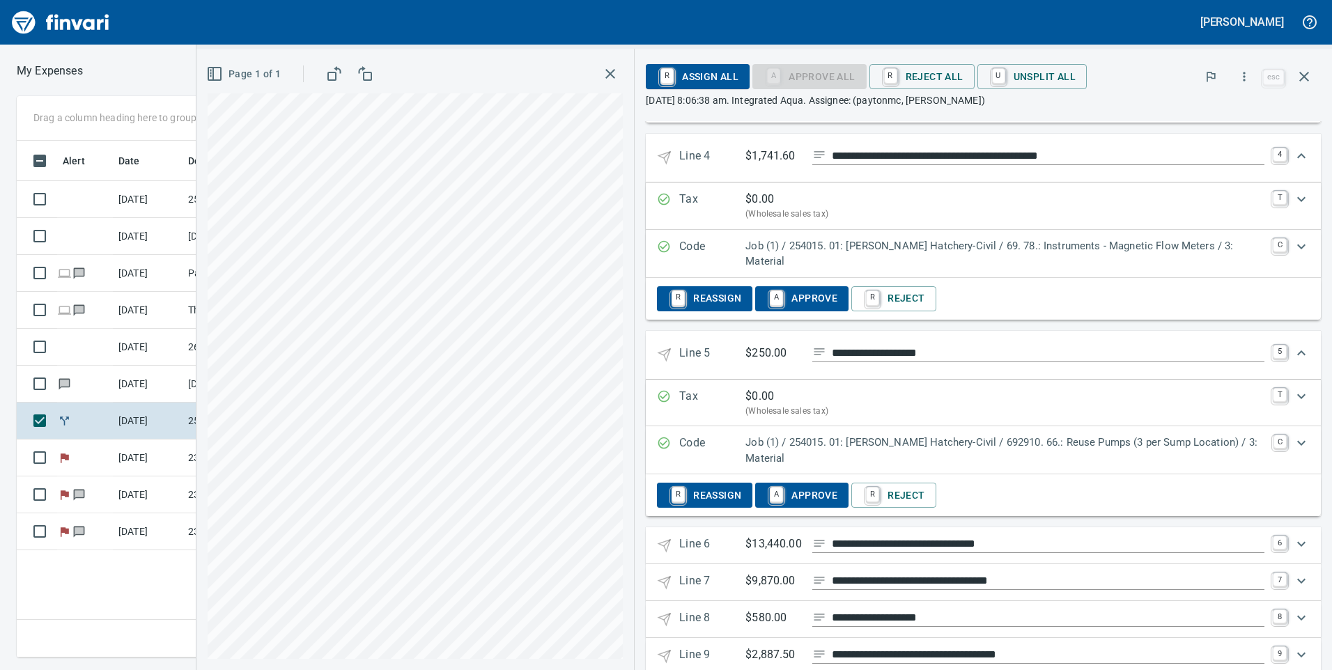
scroll to position [807, 0]
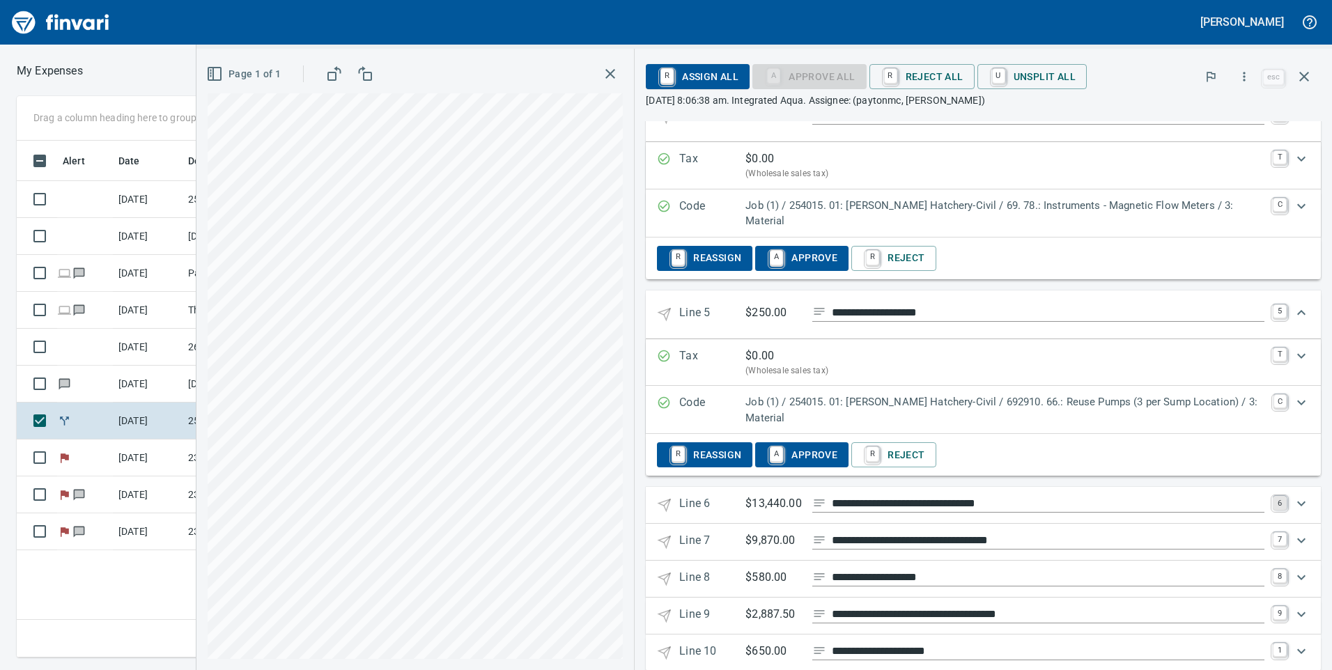
click at [1273, 496] on link "6" at bounding box center [1280, 503] width 14 height 14
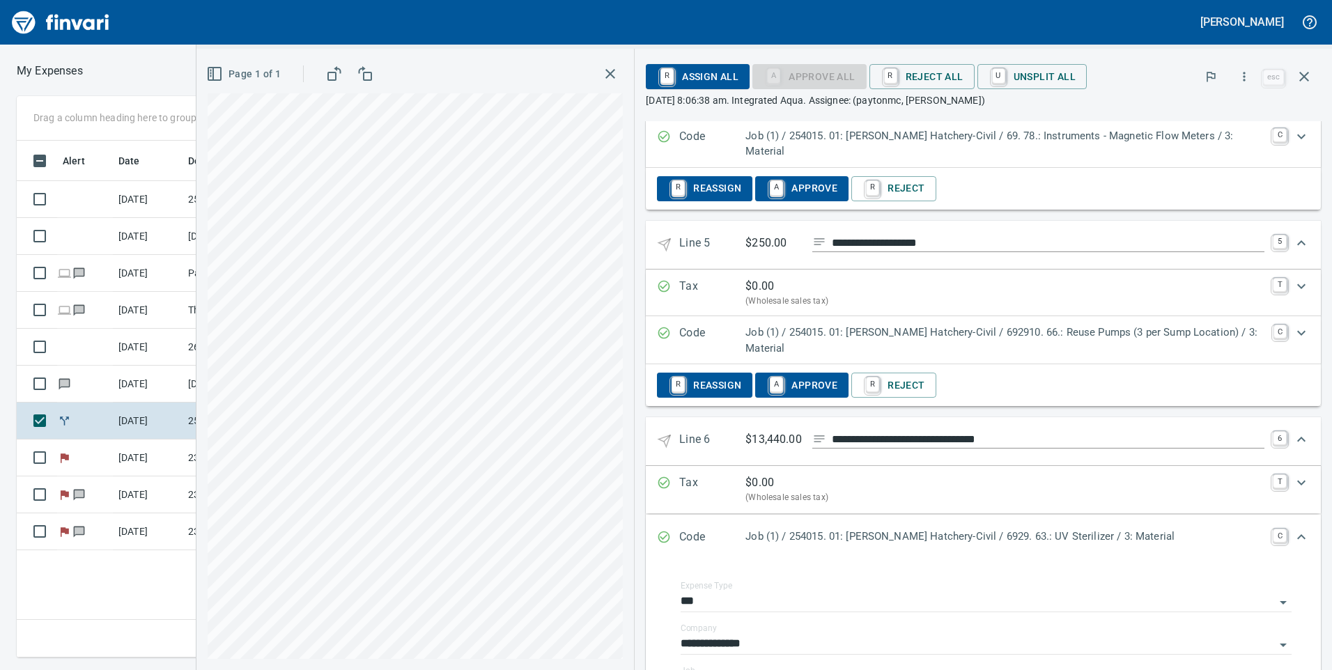
scroll to position [946, 0]
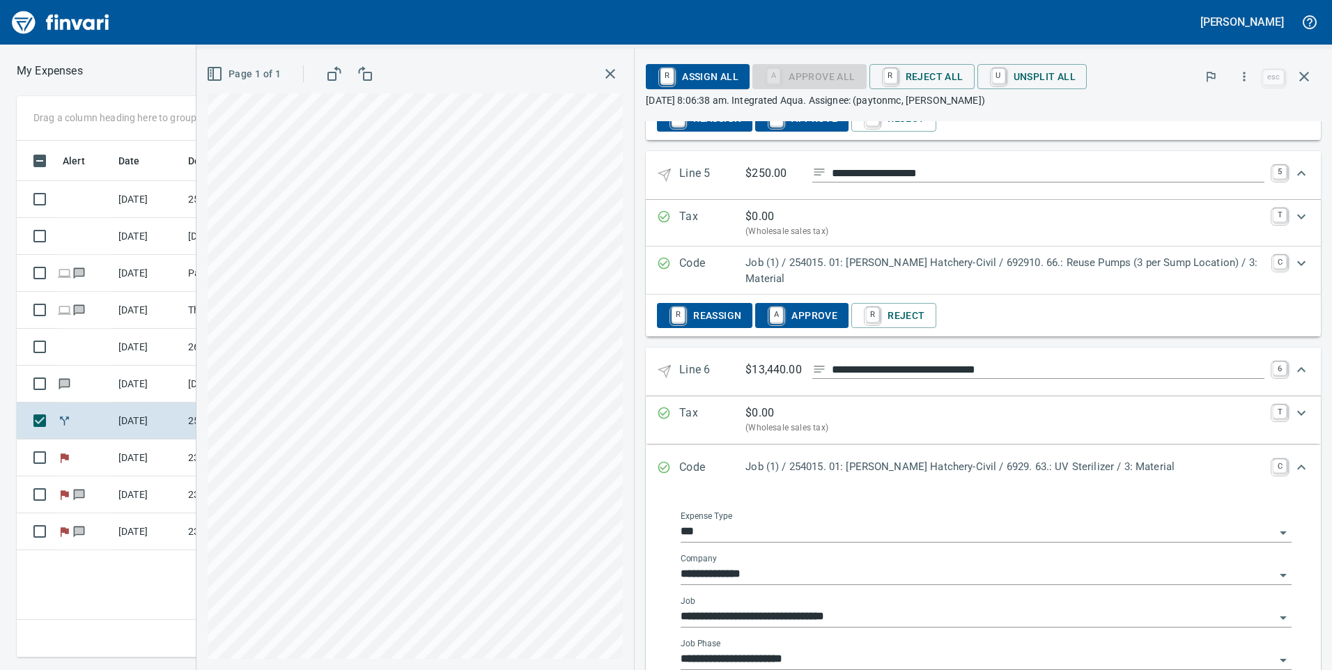
click at [893, 608] on input "**********" at bounding box center [978, 618] width 594 height 20
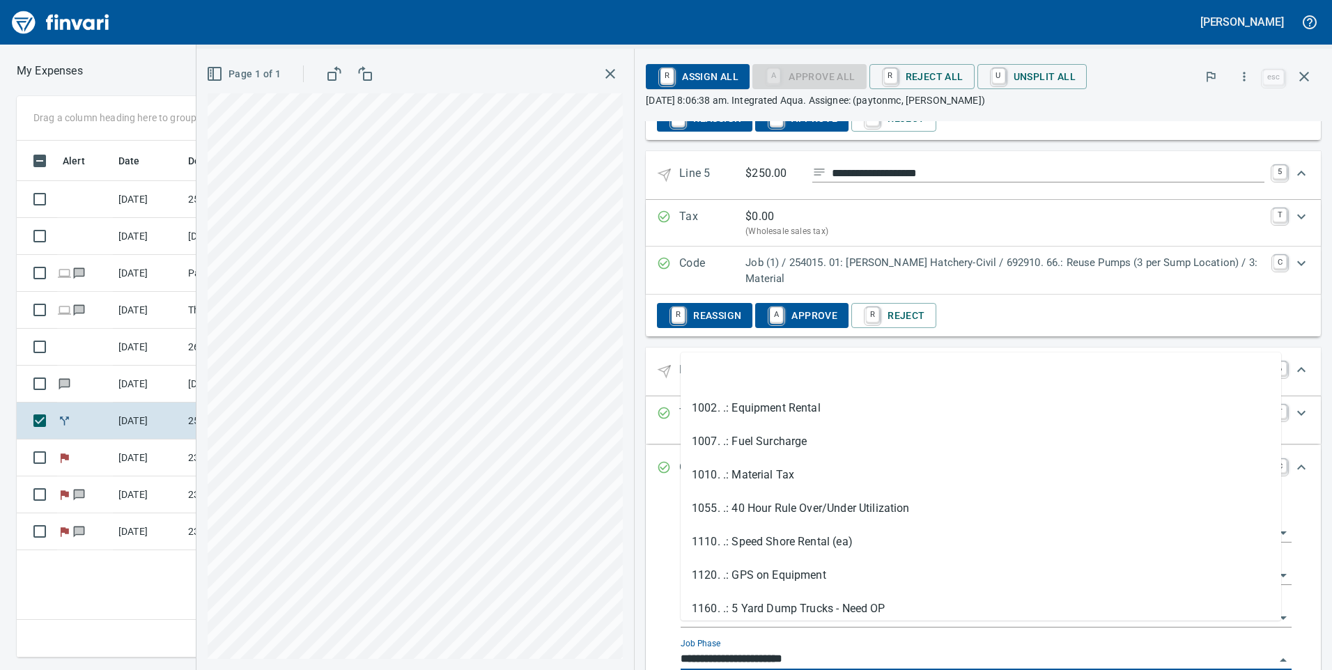
click at [882, 650] on input "**********" at bounding box center [978, 660] width 594 height 20
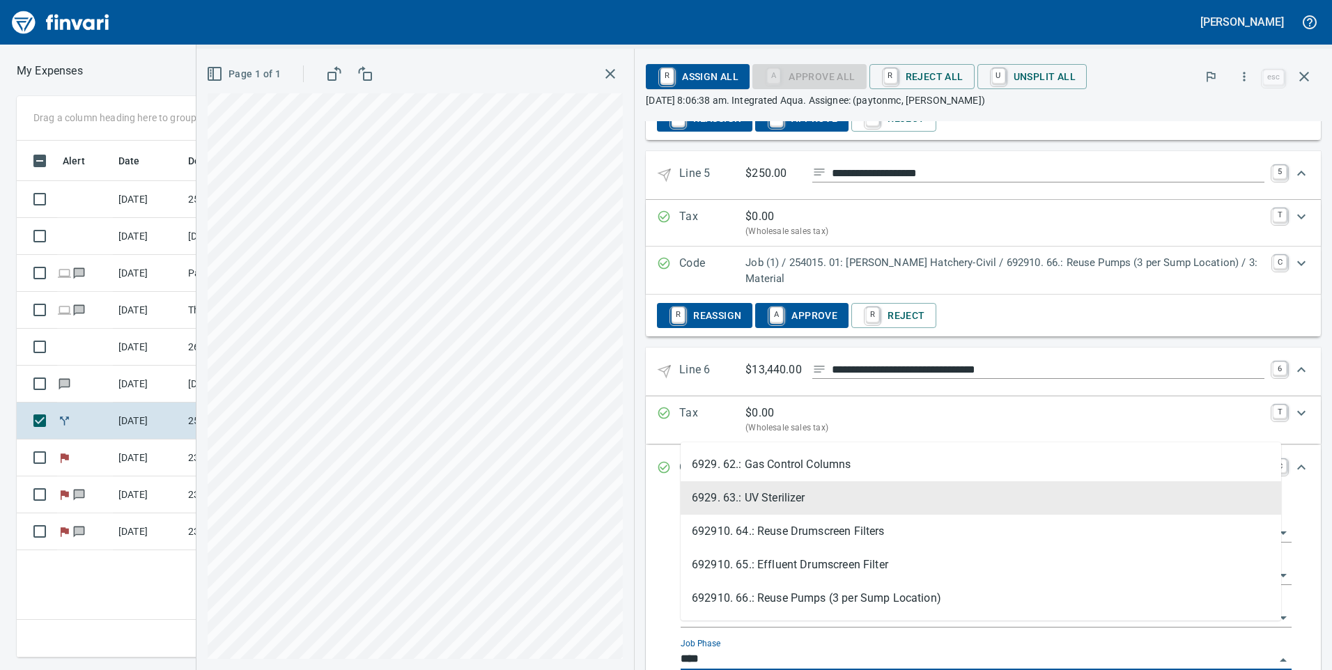
scroll to position [0, 0]
click at [852, 500] on li "6929. 63.: UV Sterilizer" at bounding box center [981, 498] width 601 height 33
type input "**********"
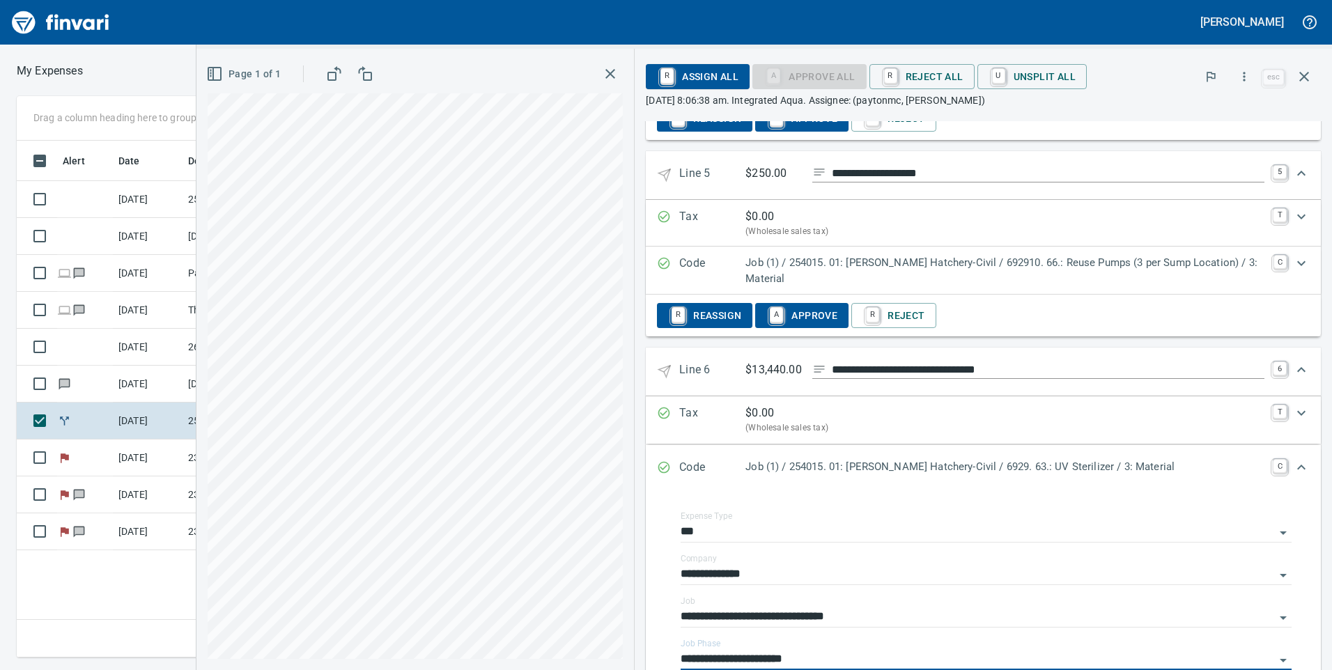
click at [1277, 445] on div "Code Job (1) / 254015. 01: [PERSON_NAME] Hatchery-Civil / 6929. 63.: UV Sterili…" at bounding box center [983, 468] width 675 height 46
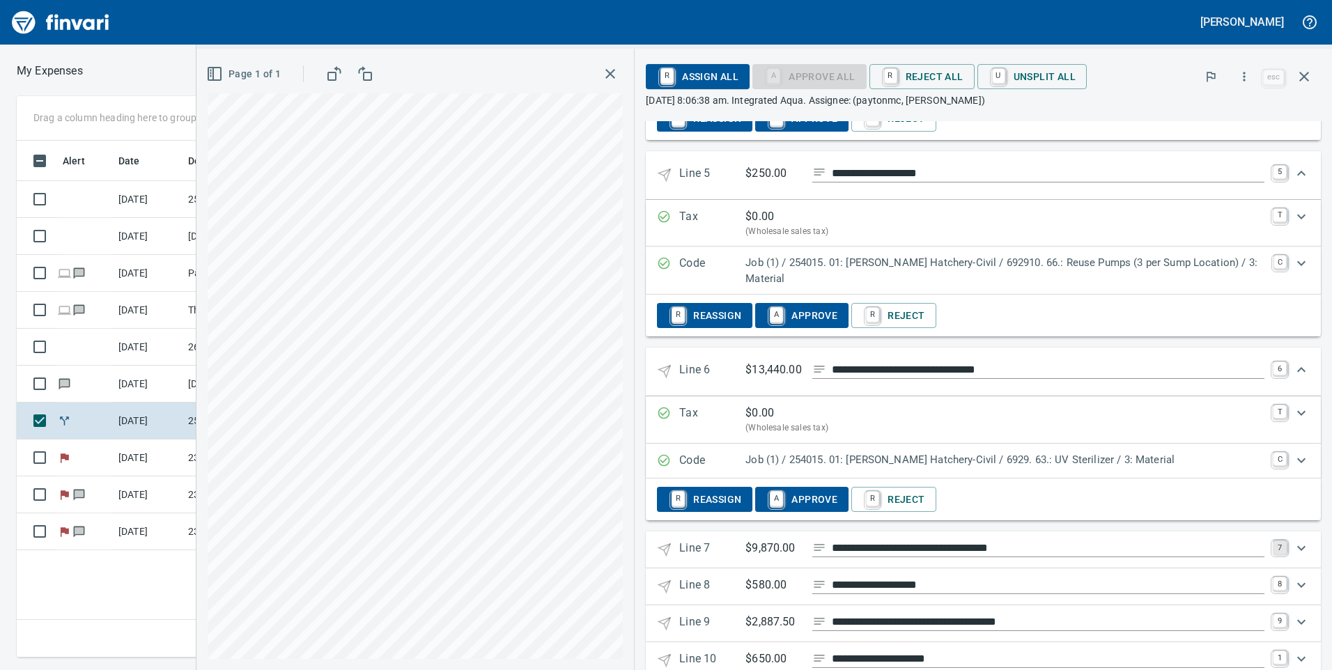
click at [1273, 541] on link "7" at bounding box center [1280, 548] width 14 height 14
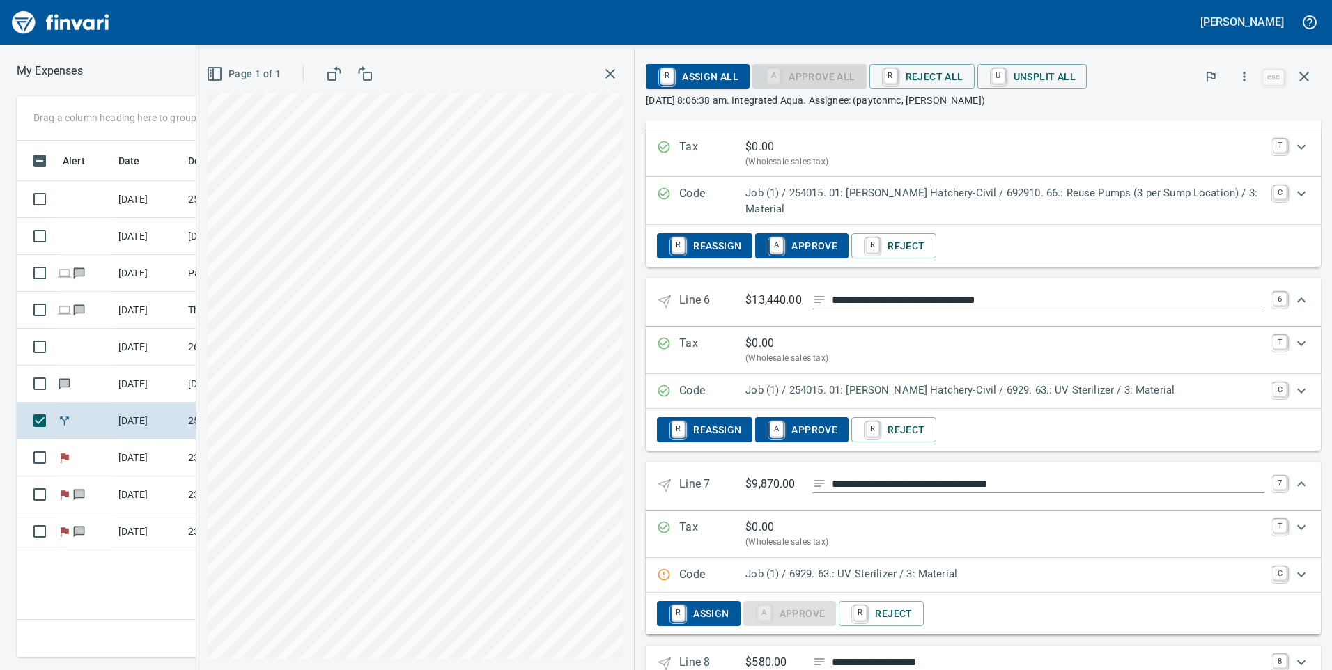
scroll to position [1086, 0]
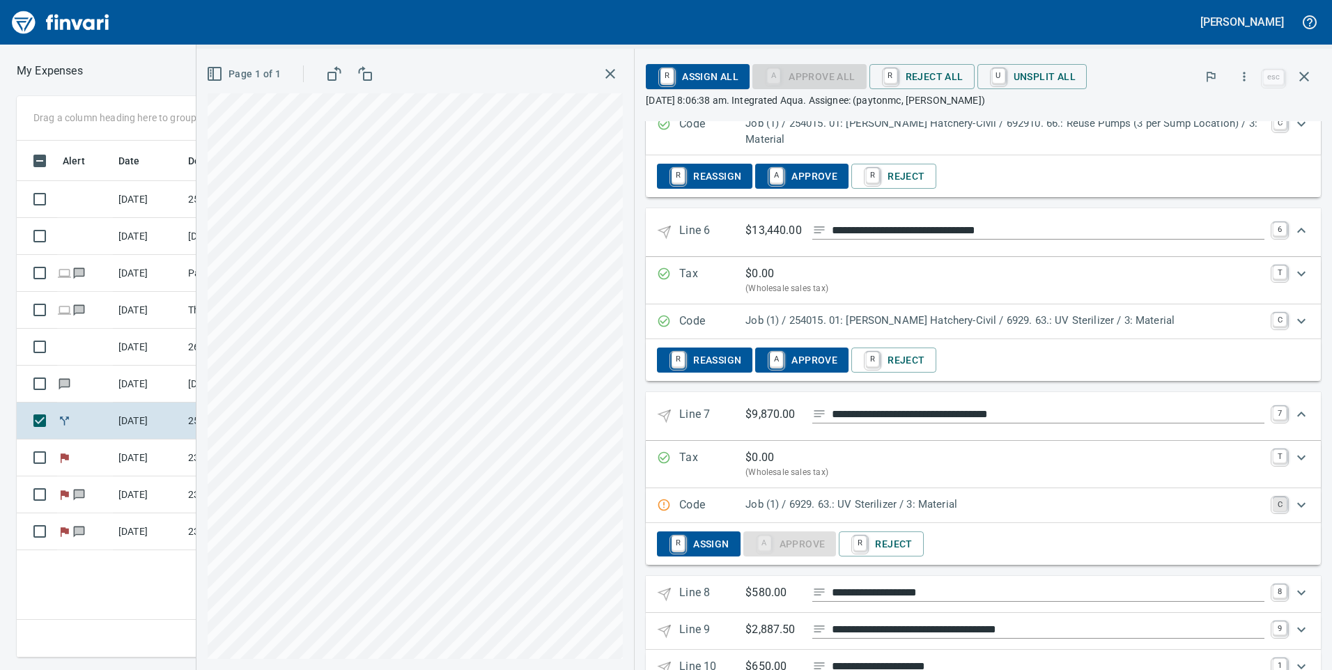
click at [1273, 498] on link "C" at bounding box center [1280, 505] width 14 height 14
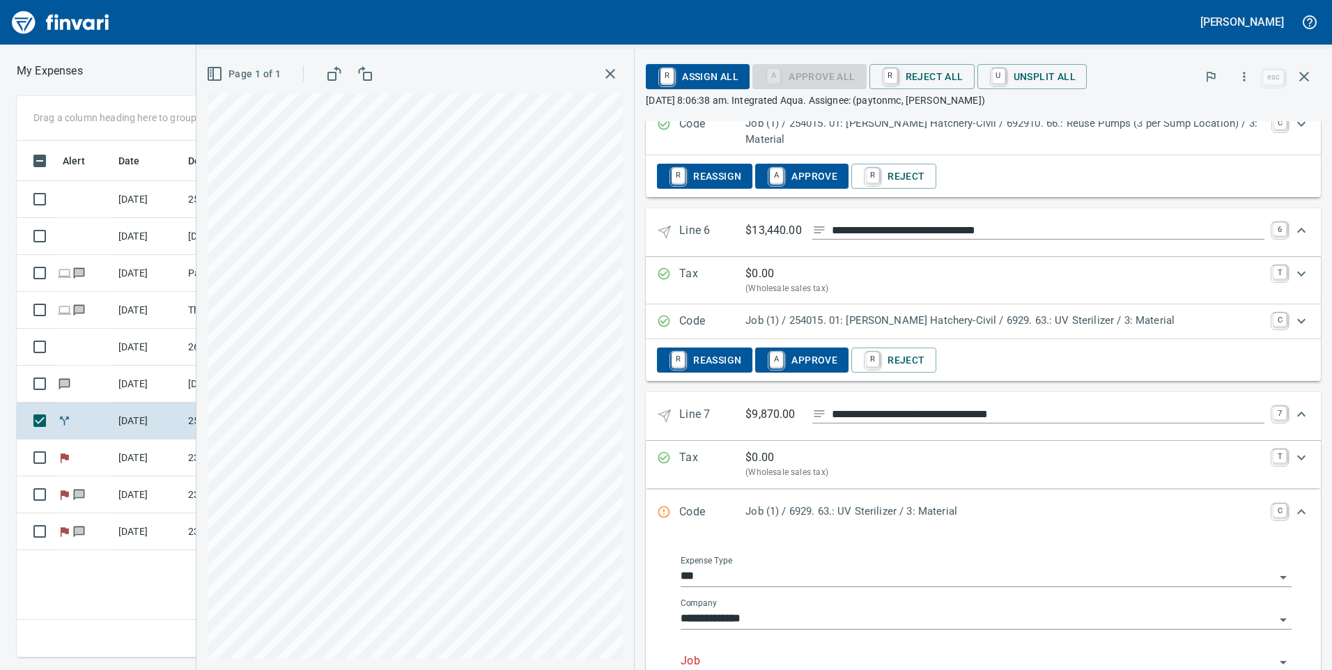
scroll to position [1155, 0]
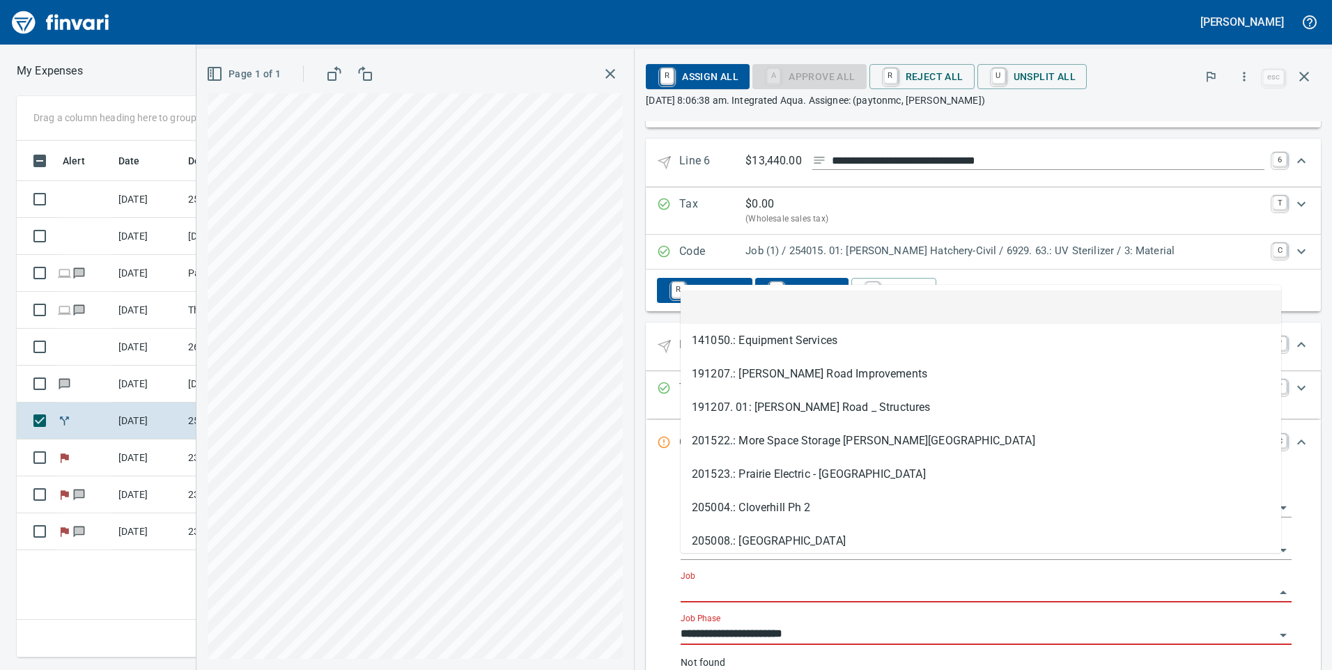
click at [847, 583] on input "Job" at bounding box center [978, 593] width 594 height 20
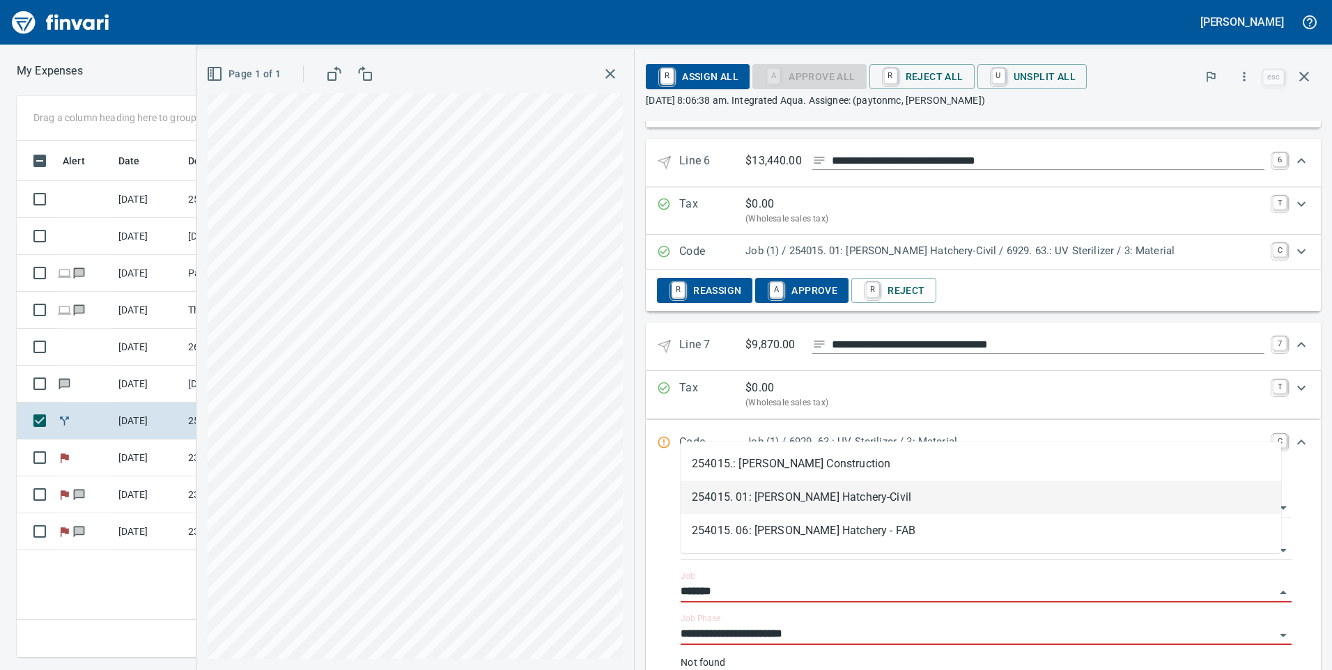
drag, startPoint x: 830, startPoint y: 514, endPoint x: 835, endPoint y: 500, distance: 15.7
click at [835, 500] on ul "254015.: [PERSON_NAME] Hatchery Construction 254015. 01: [PERSON_NAME] Hatchery…" at bounding box center [981, 497] width 601 height 100
click at [835, 500] on li "254015. 01: [PERSON_NAME] Hatchery-Civil" at bounding box center [981, 497] width 601 height 33
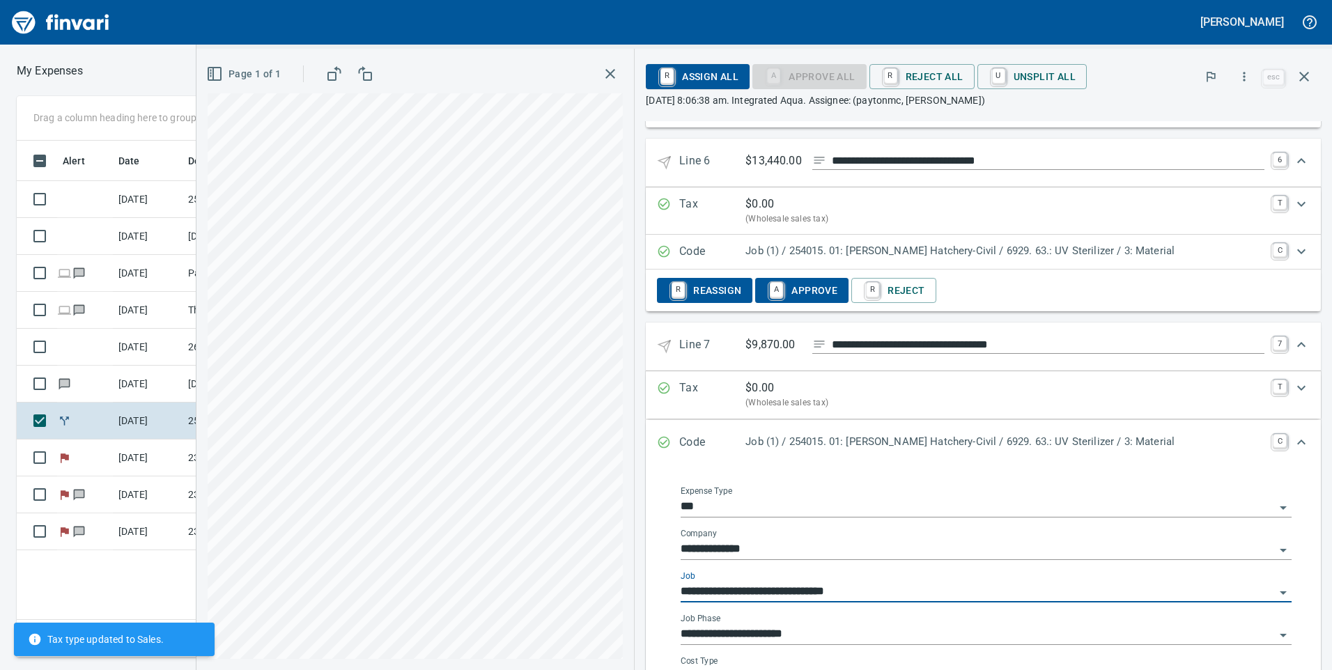
scroll to position [1225, 0]
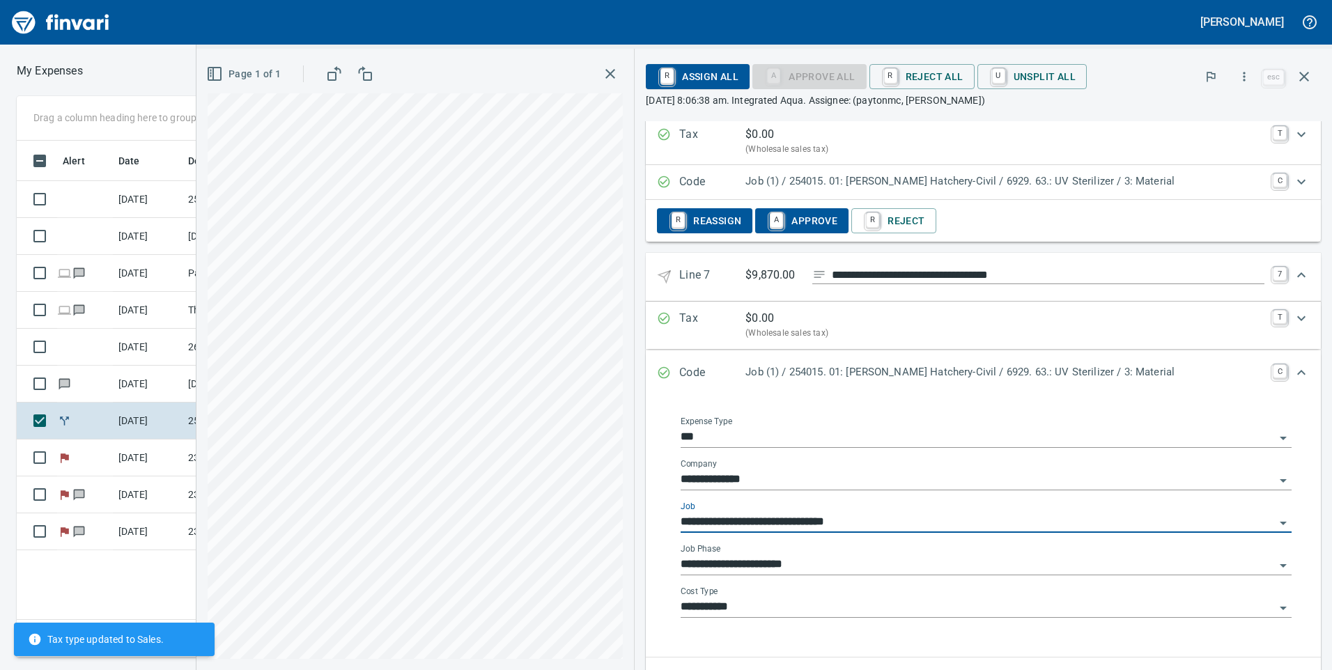
type input "**********"
click at [835, 555] on input "**********" at bounding box center [978, 565] width 594 height 20
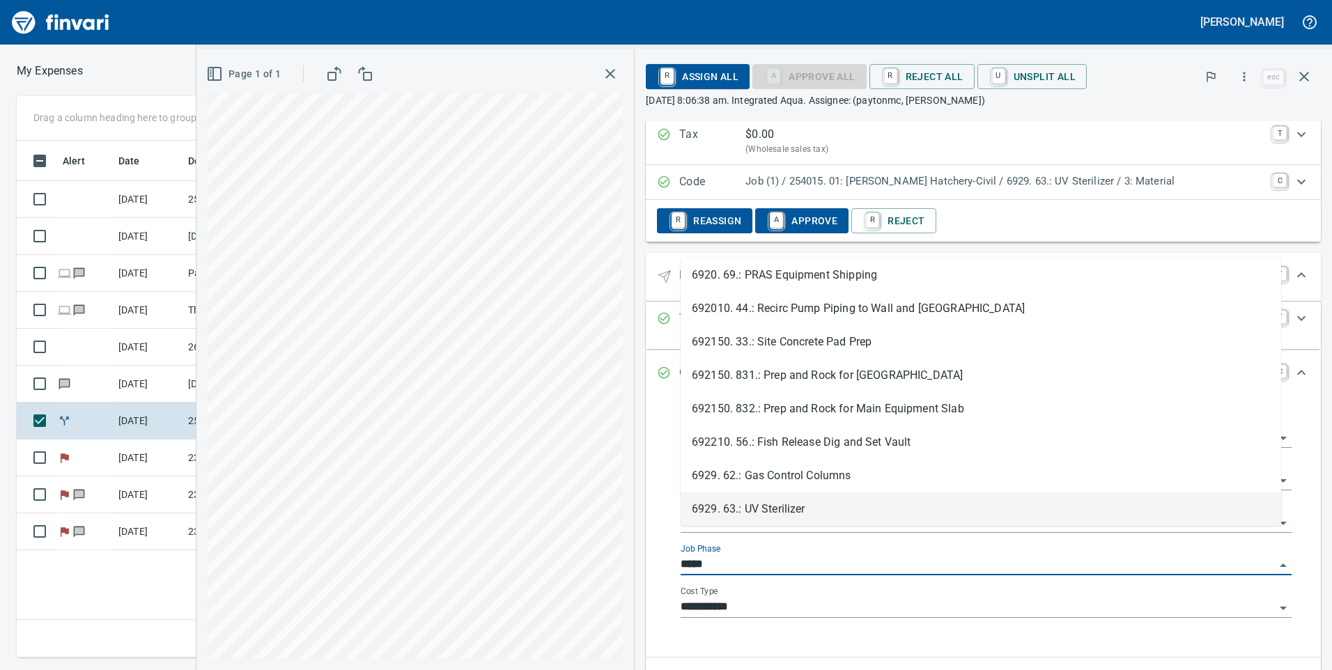
scroll to position [0, 0]
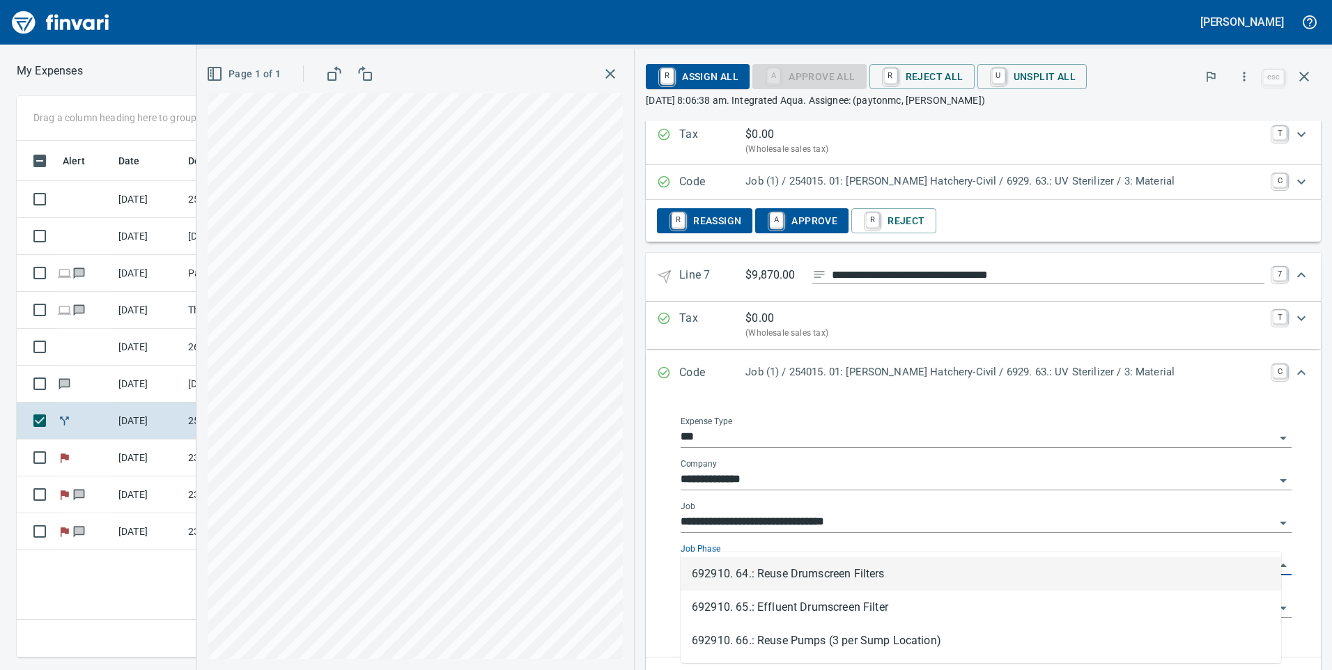
click at [828, 569] on li "692910. 64.: Reuse Drumscreen Filters" at bounding box center [981, 573] width 601 height 33
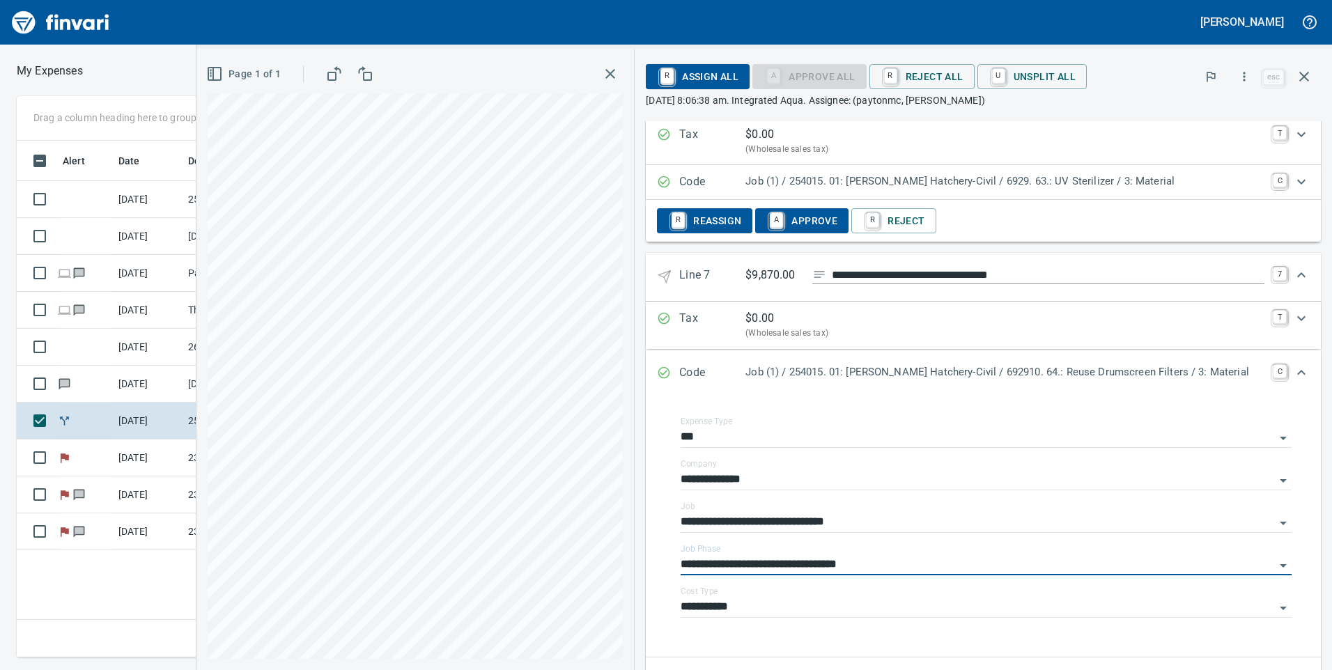
scroll to position [1295, 0]
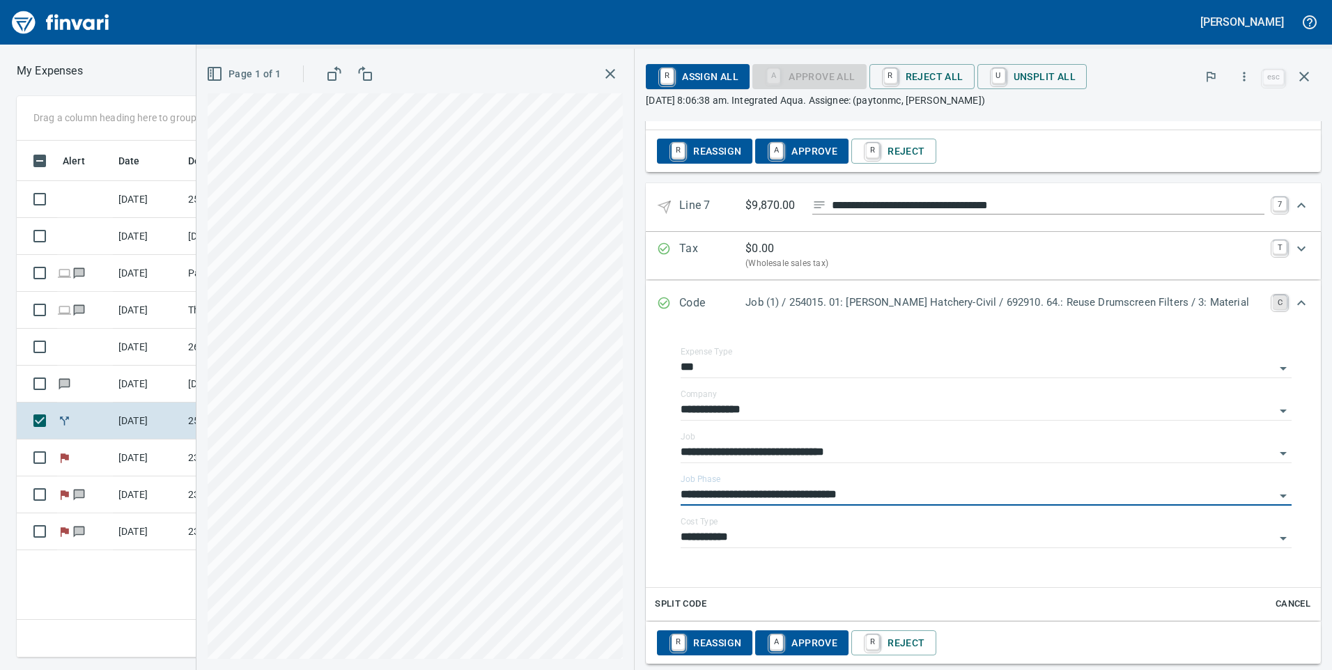
type input "**********"
click at [1273, 295] on link "C" at bounding box center [1280, 302] width 14 height 14
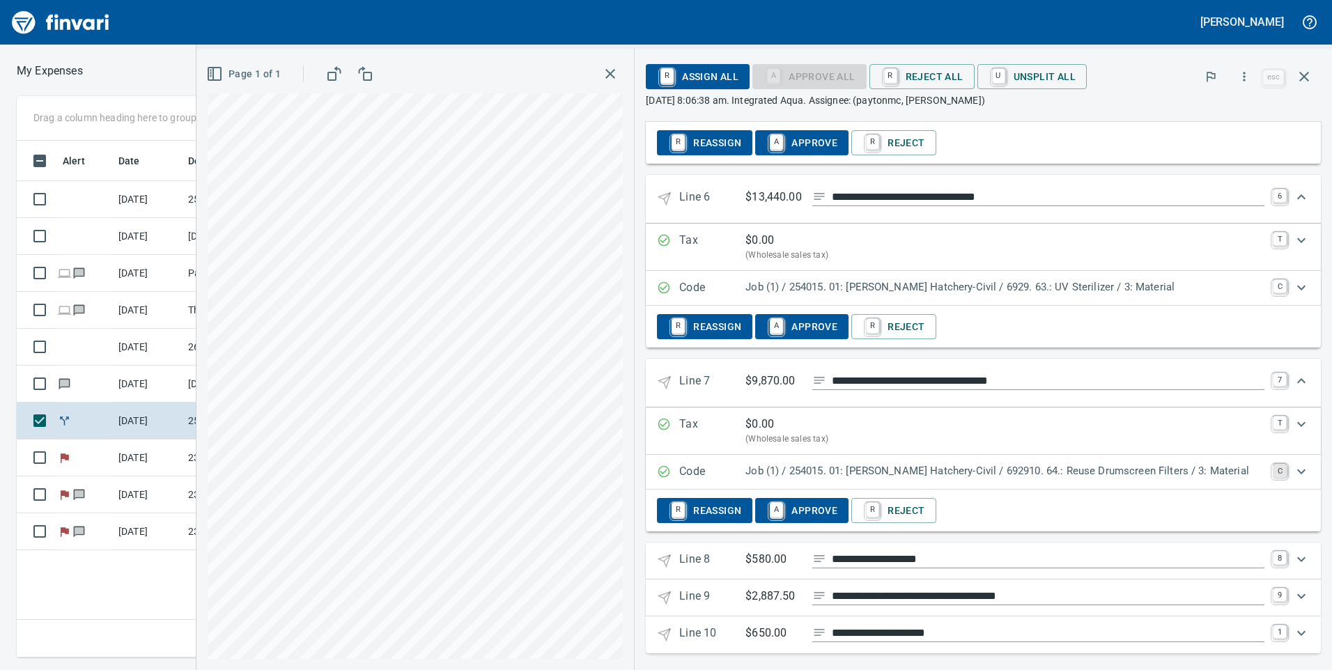
scroll to position [1101, 0]
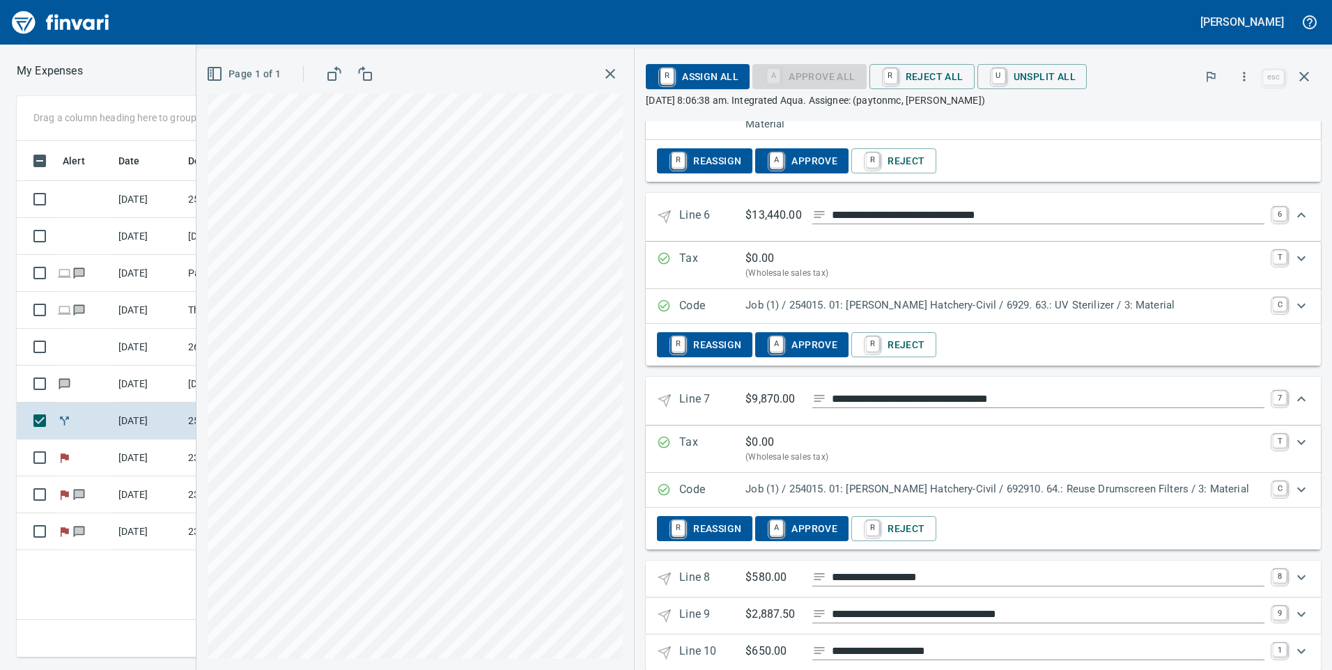
click at [1285, 561] on div "Expand" at bounding box center [1301, 577] width 33 height 33
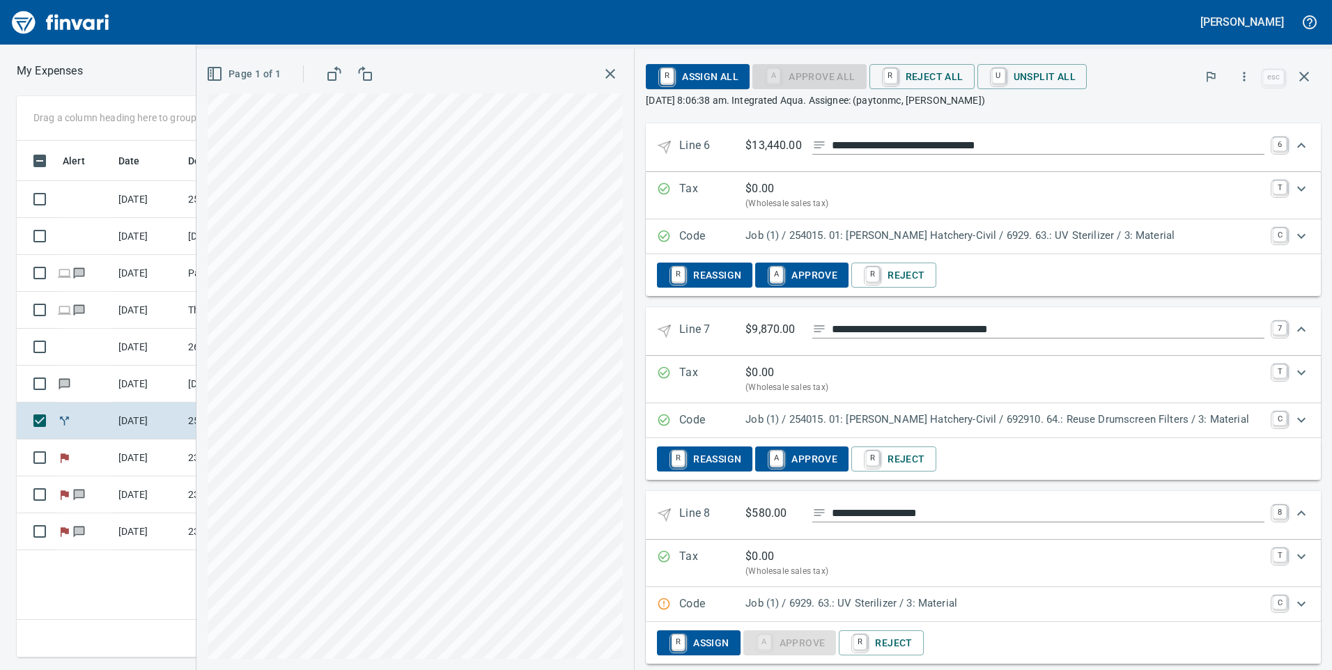
scroll to position [1240, 0]
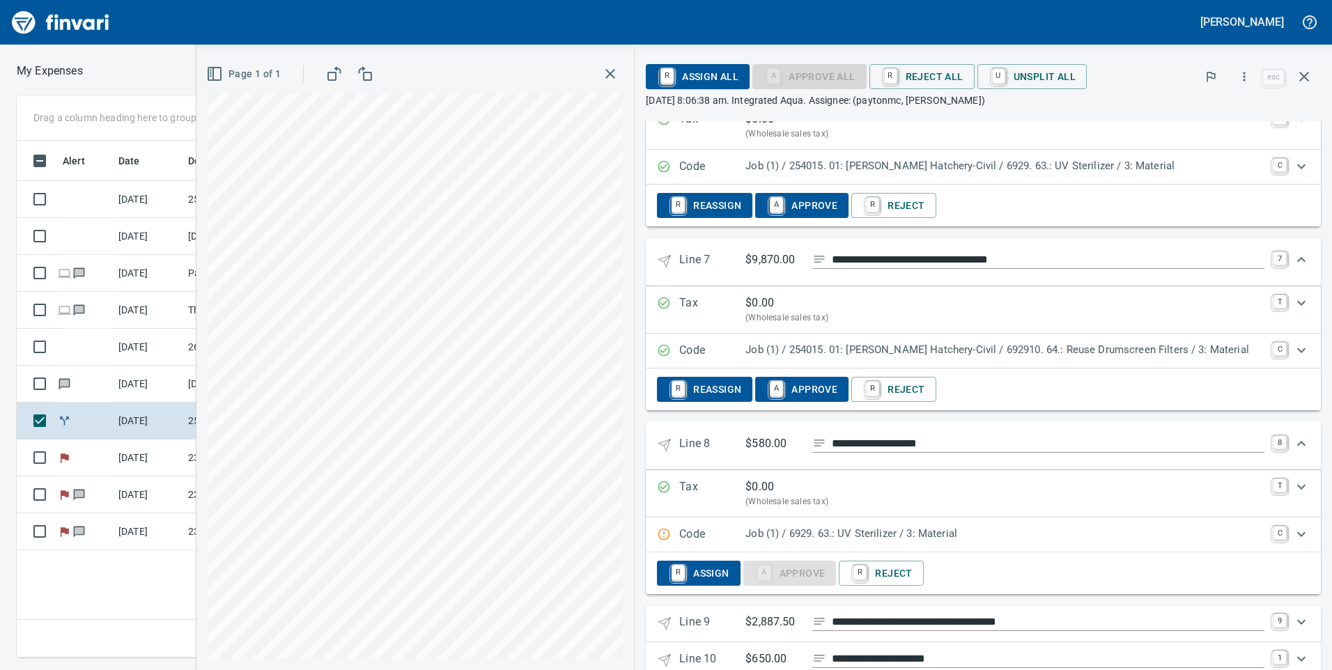
click at [1273, 526] on link "C" at bounding box center [1280, 533] width 14 height 14
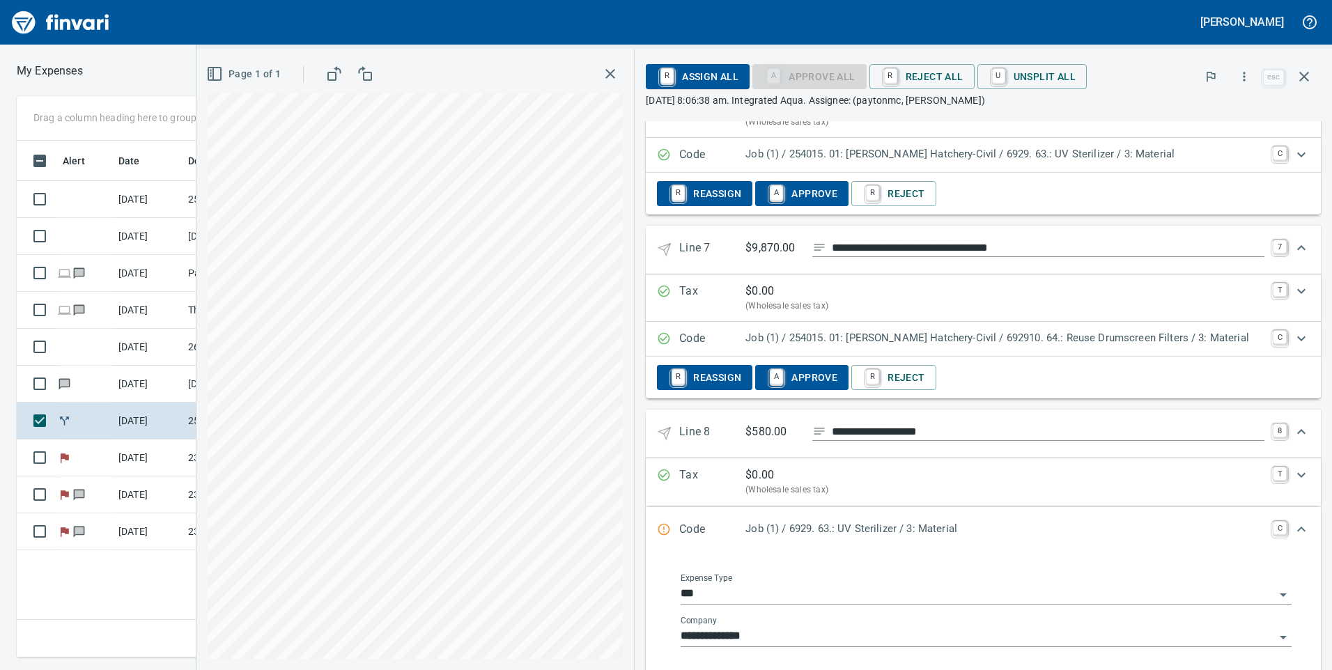
scroll to position [1392, 0]
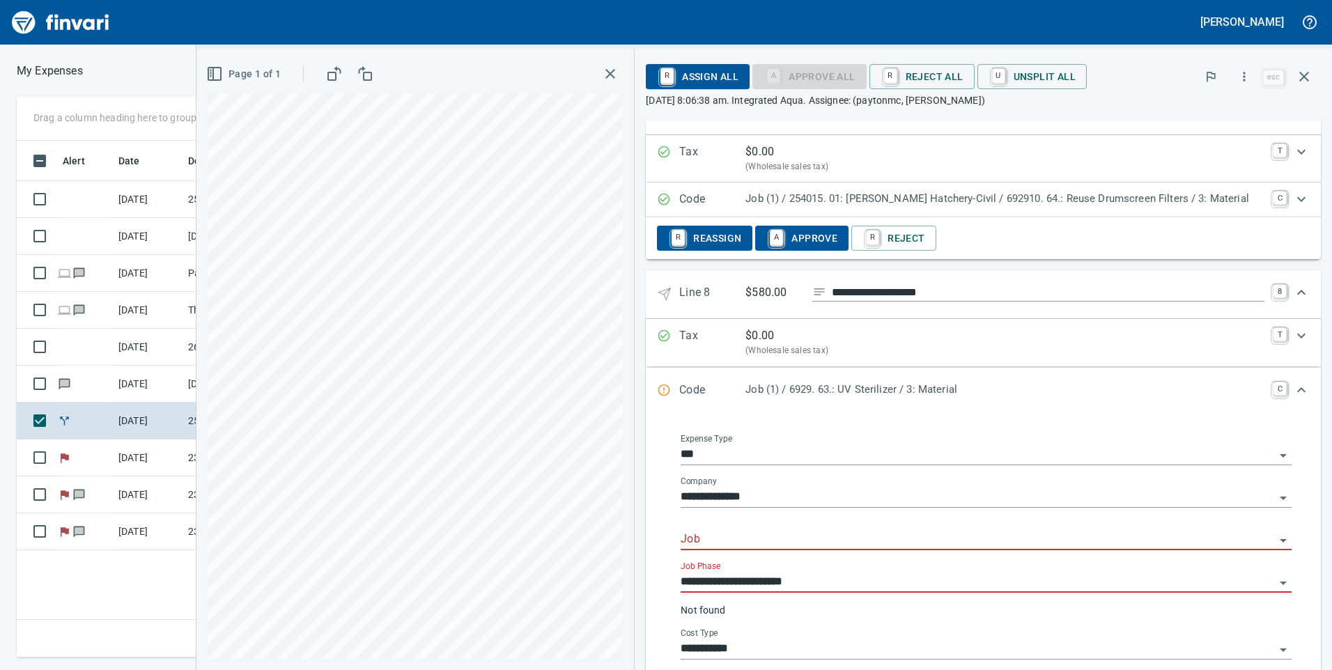
click at [883, 530] on input "Job" at bounding box center [978, 540] width 594 height 20
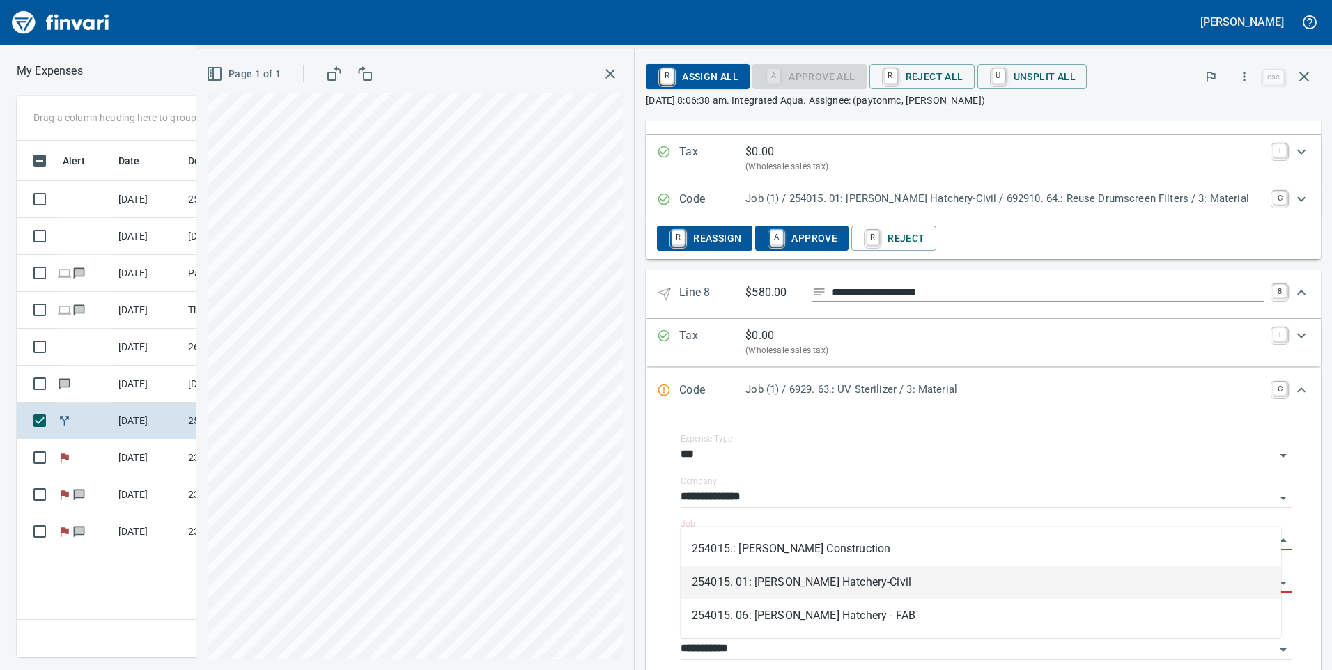
click at [828, 573] on li "254015. 01: [PERSON_NAME] Hatchery-Civil" at bounding box center [981, 582] width 601 height 33
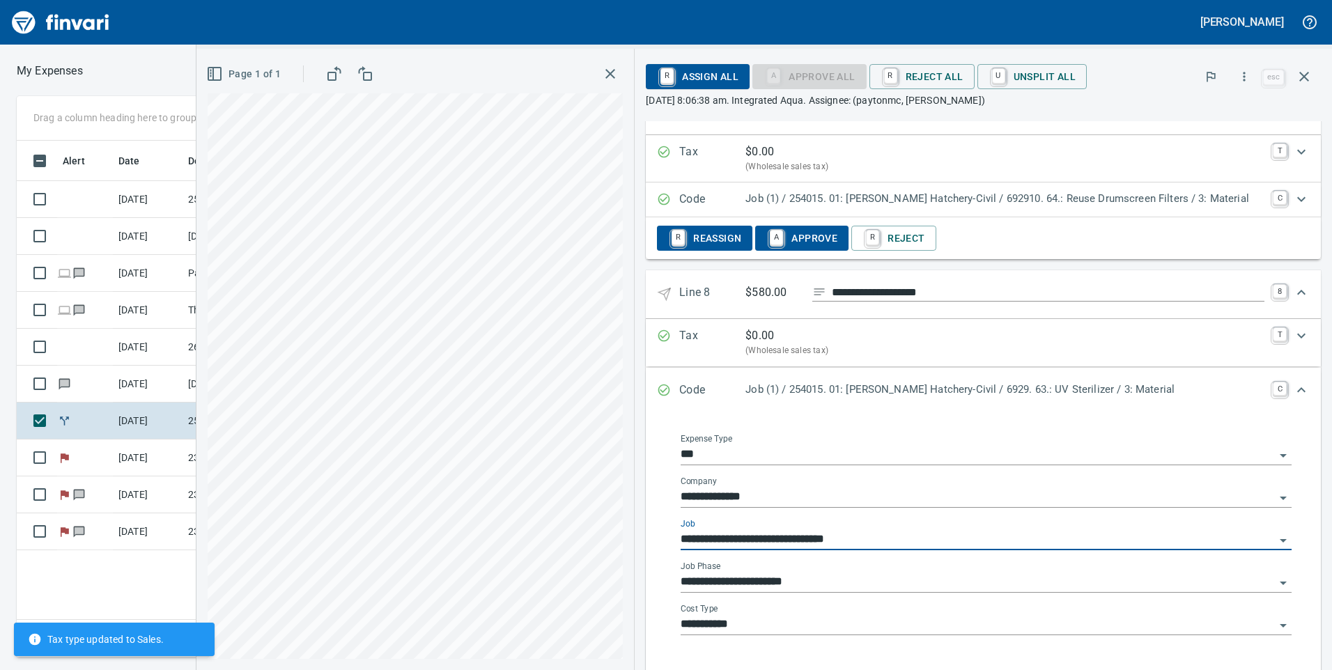
type input "**********"
click at [825, 573] on input "**********" at bounding box center [978, 583] width 594 height 20
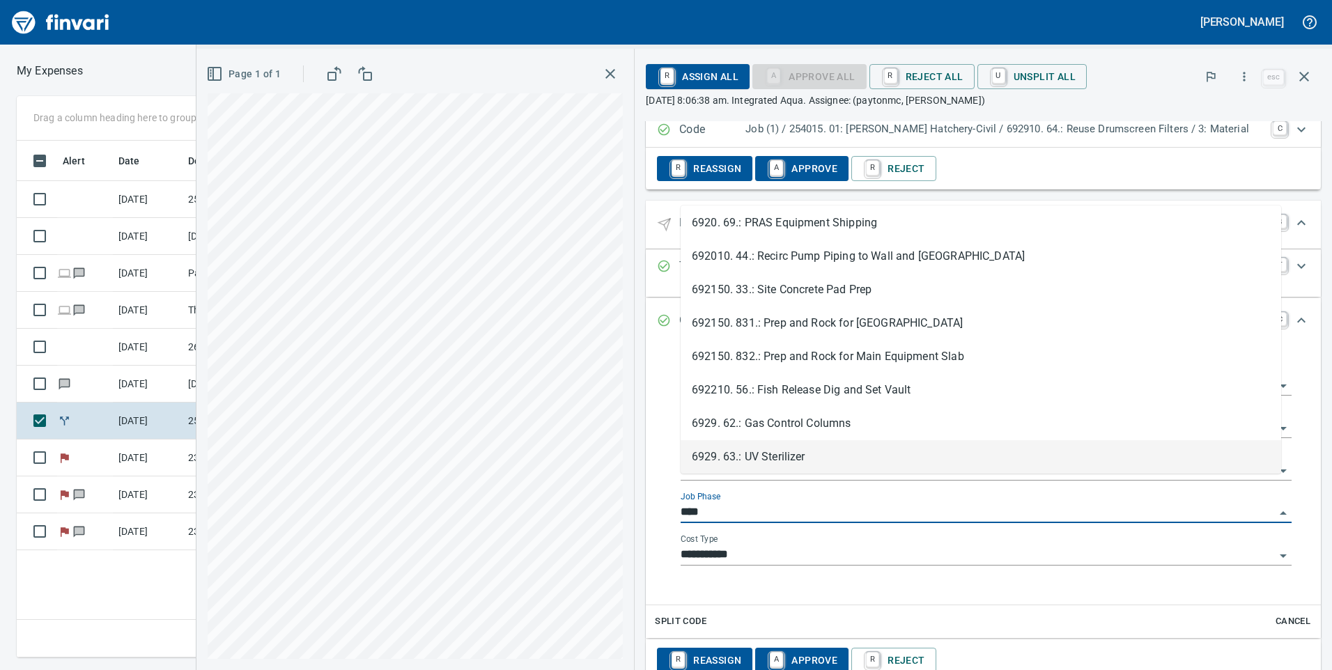
scroll to position [0, 0]
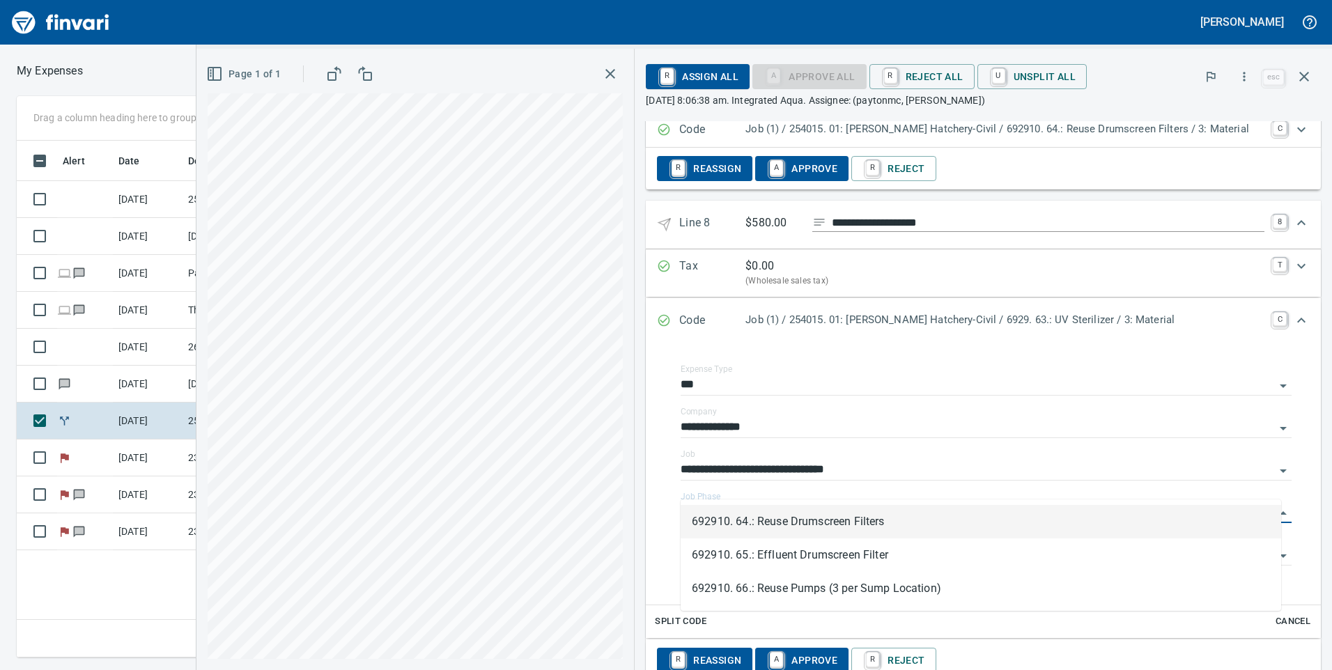
click at [824, 519] on li "692910. 64.: Reuse Drumscreen Filters" at bounding box center [981, 521] width 601 height 33
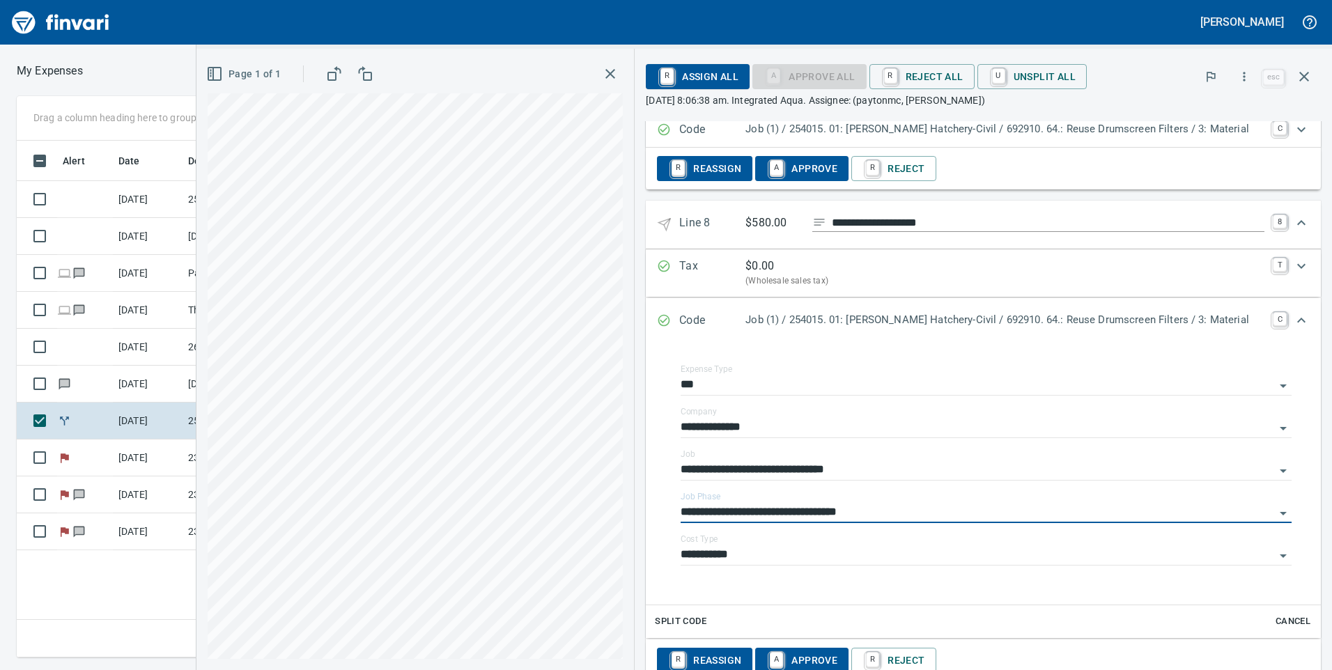
type input "**********"
click at [1260, 312] on div "Code Job (1) / 254015. 01: [PERSON_NAME] Hatchery-Civil / 692910. 64.: Reuse Dr…" at bounding box center [971, 321] width 628 height 18
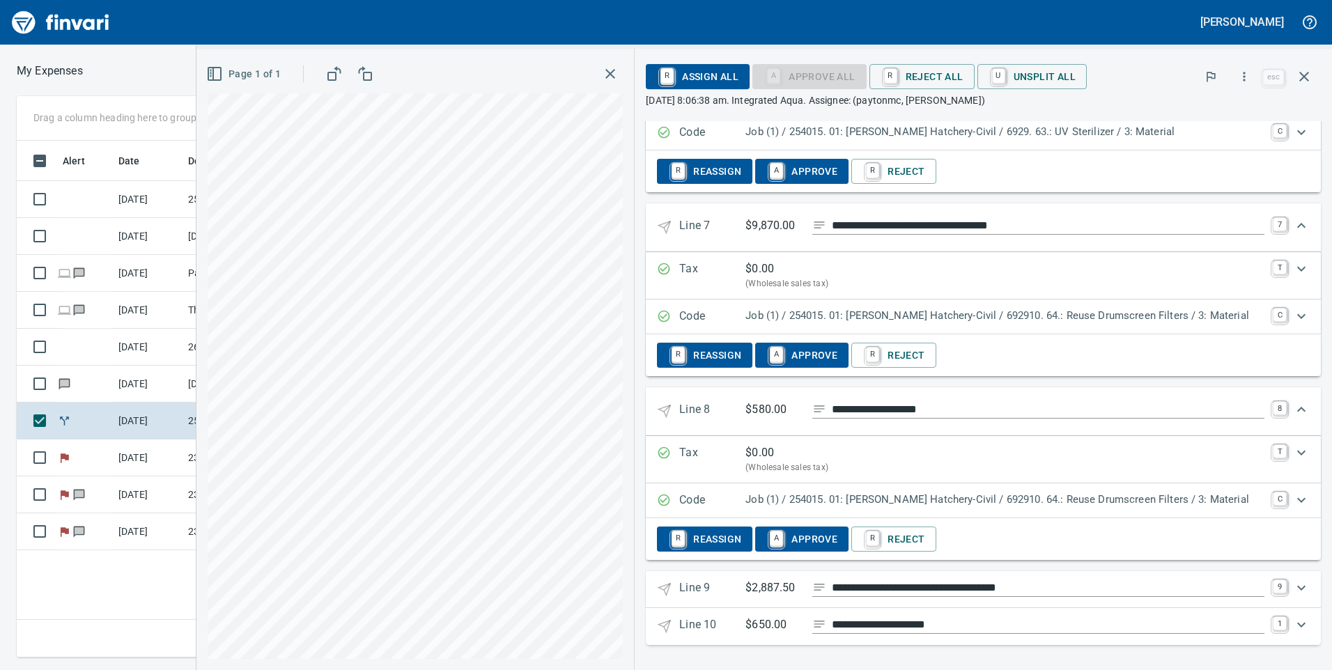
scroll to position [1248, 0]
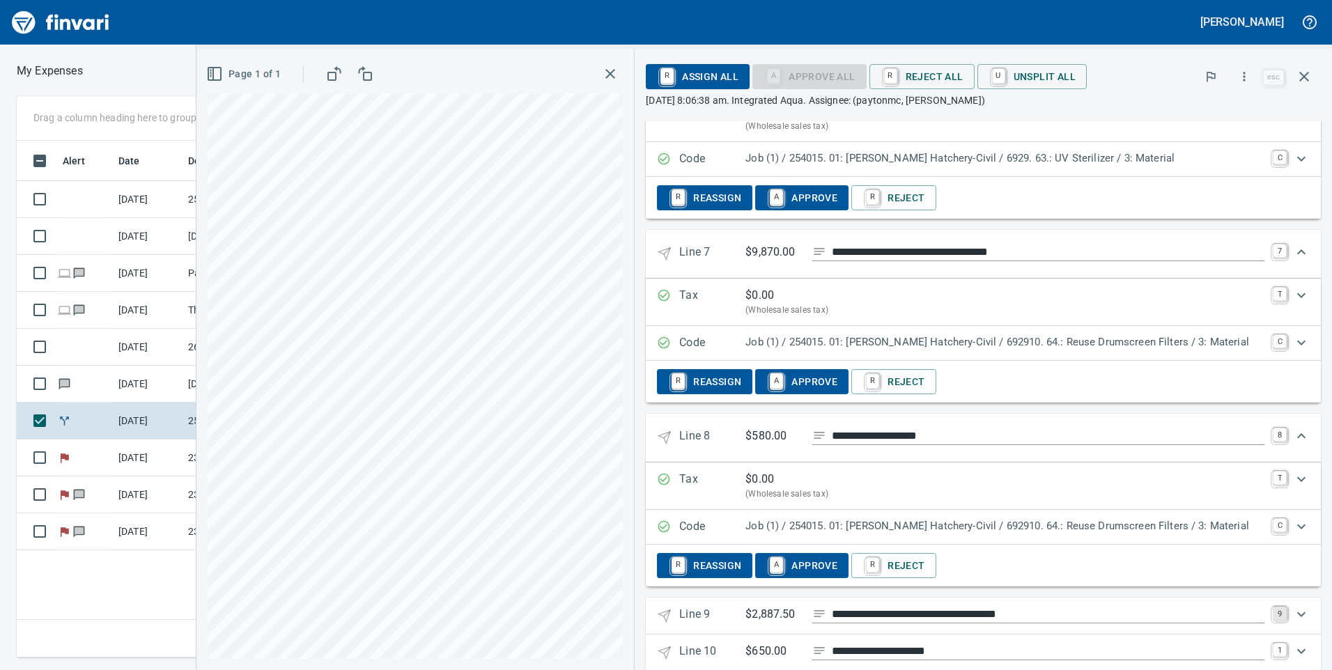
click at [1273, 607] on link "9" at bounding box center [1280, 614] width 14 height 14
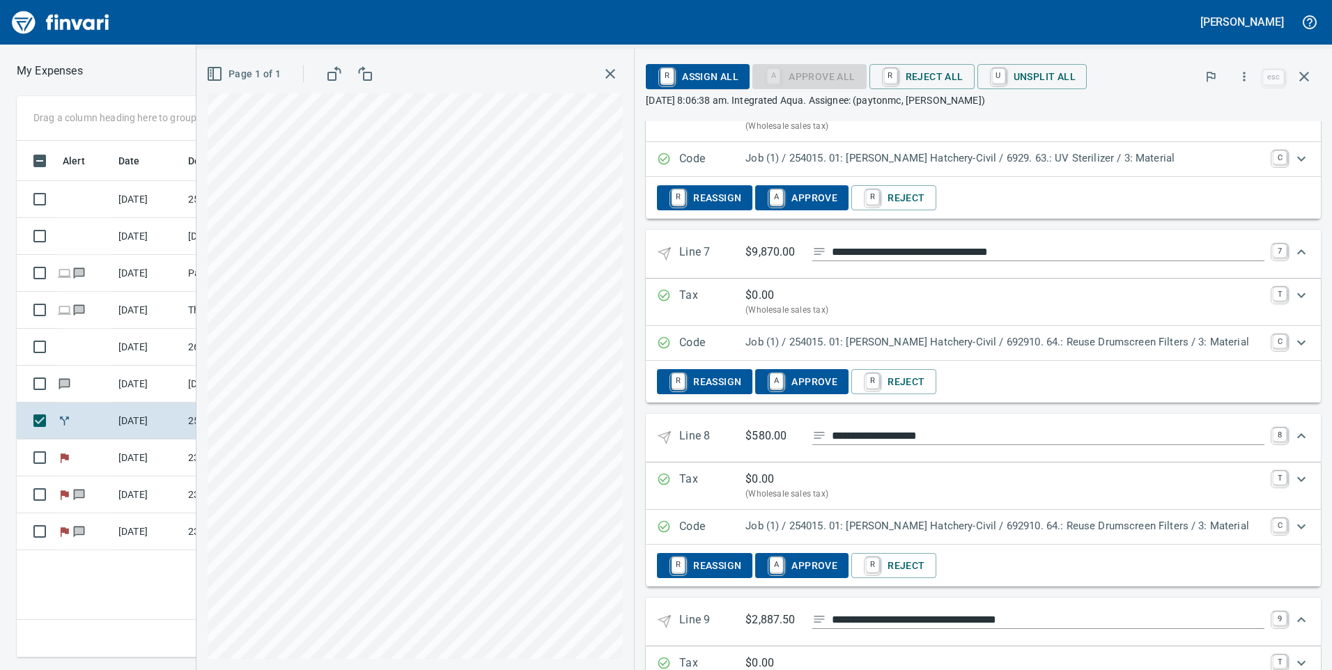
scroll to position [1387, 0]
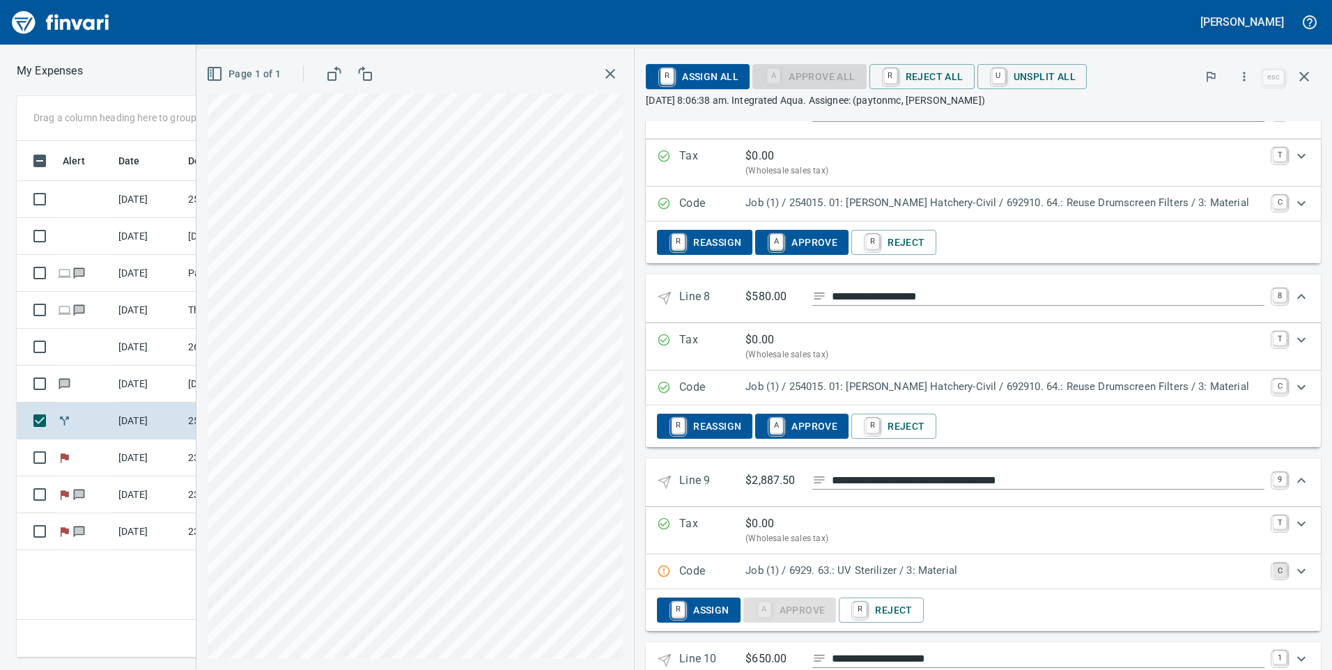
click at [1273, 564] on link "C" at bounding box center [1280, 571] width 14 height 14
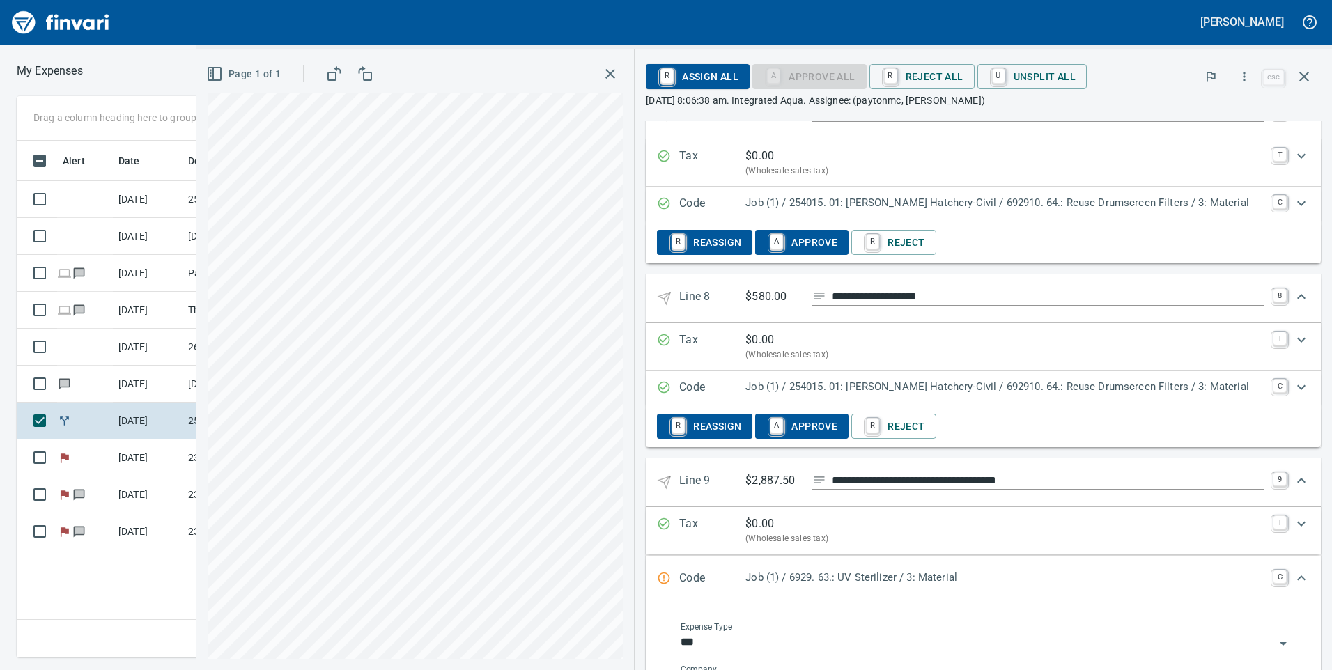
scroll to position [1457, 0]
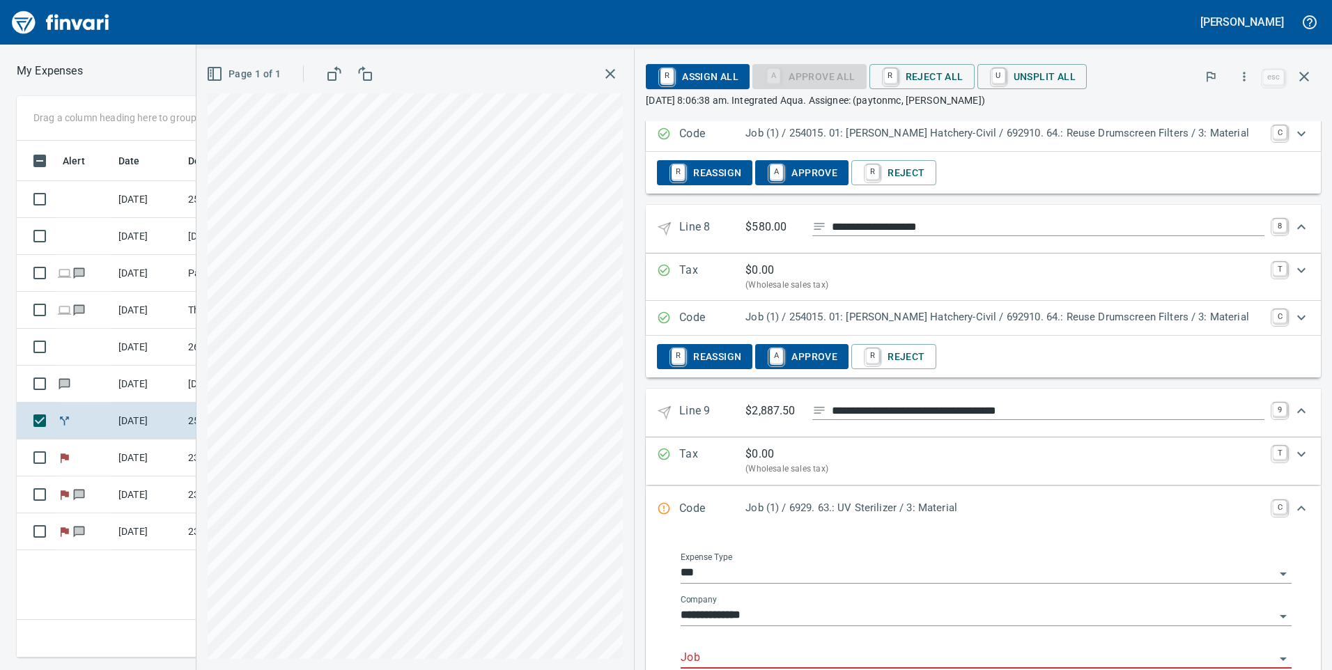
click at [819, 553] on div "Expense Type ***" at bounding box center [986, 568] width 611 height 31
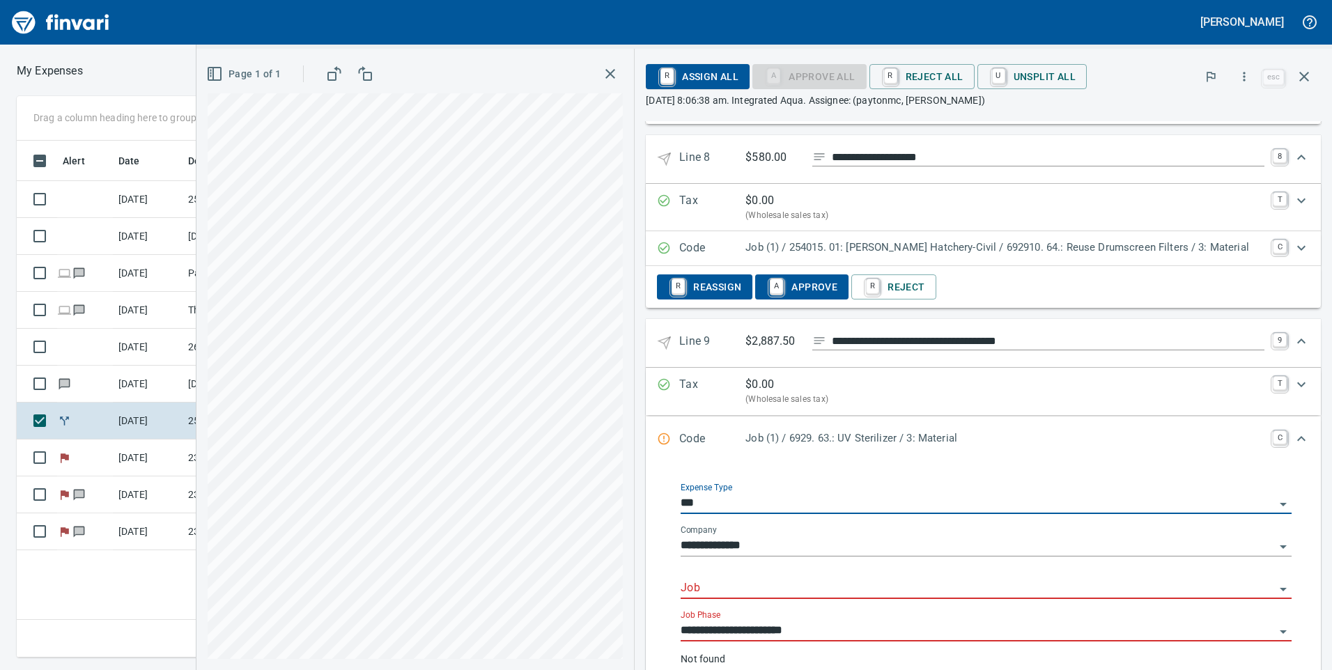
click at [810, 579] on input "Job" at bounding box center [978, 589] width 594 height 20
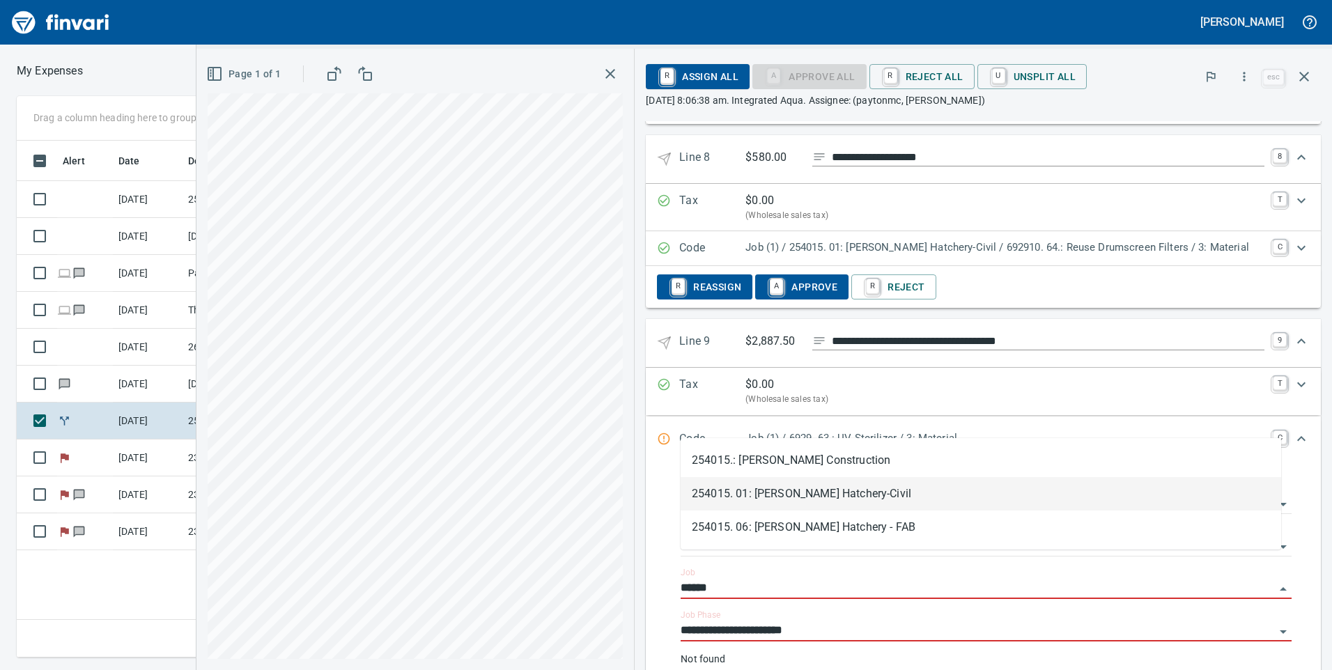
click at [809, 500] on li "254015. 01: [PERSON_NAME] Hatchery-Civil" at bounding box center [981, 493] width 601 height 33
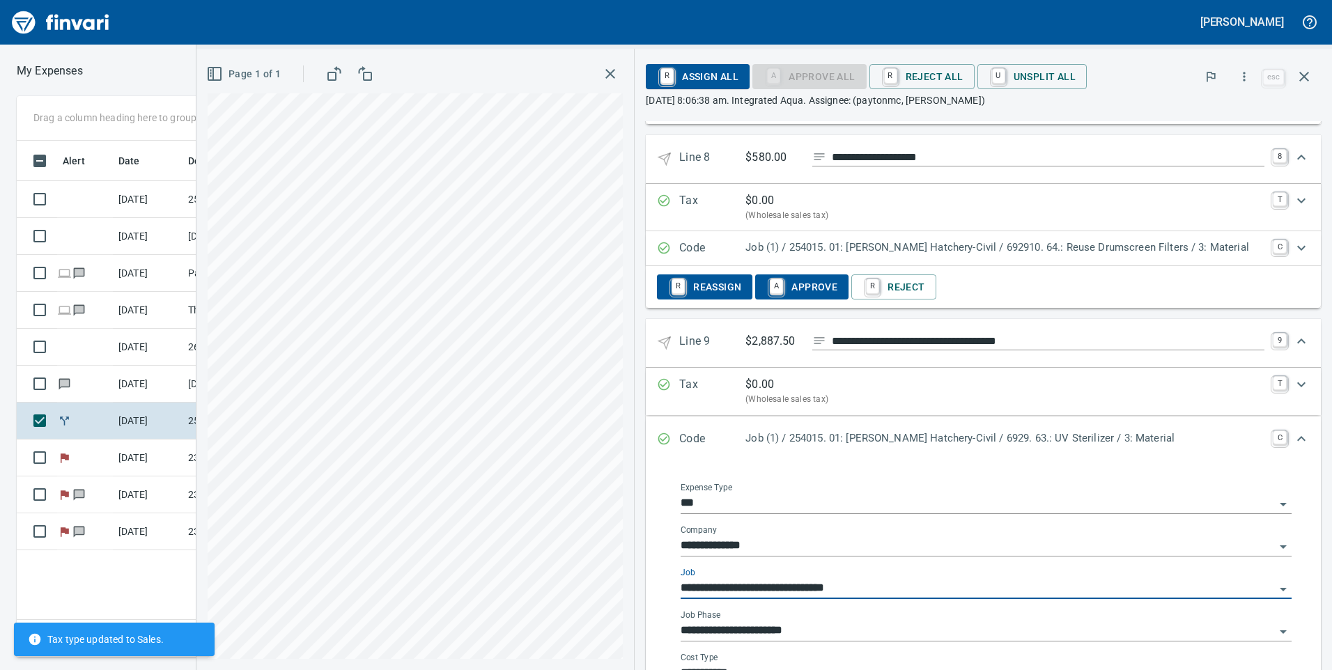
type input "**********"
click at [829, 622] on input "**********" at bounding box center [978, 632] width 594 height 20
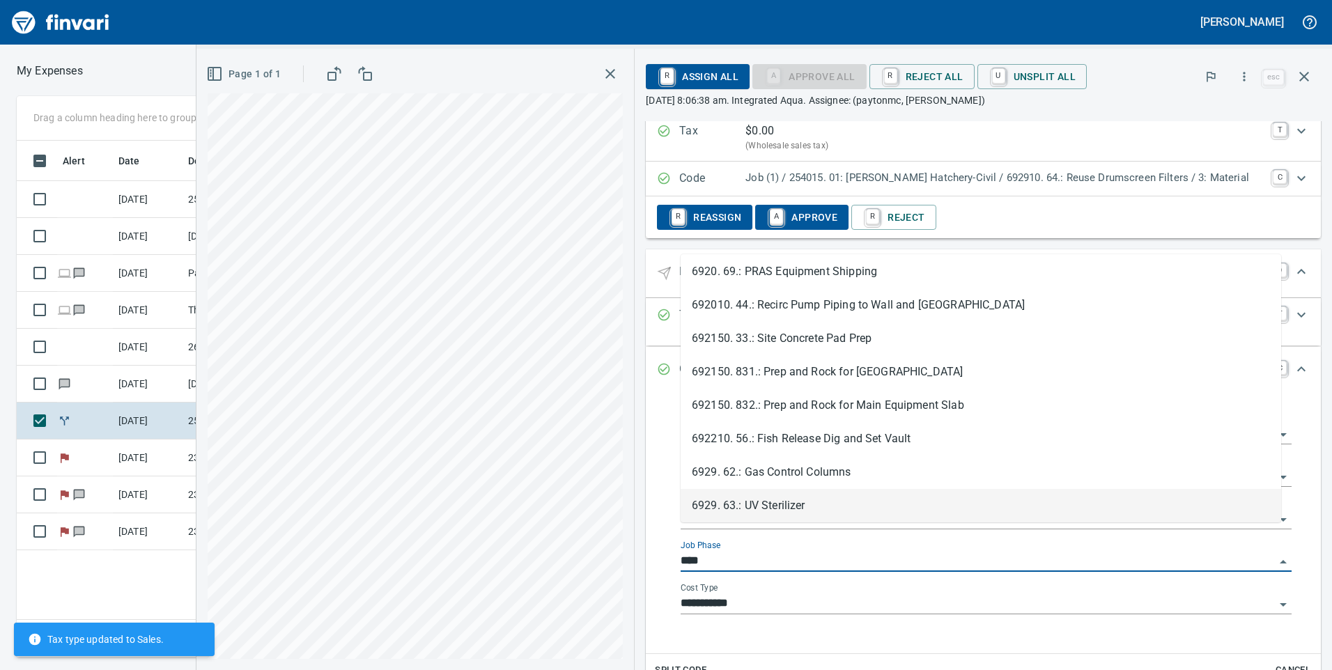
scroll to position [0, 0]
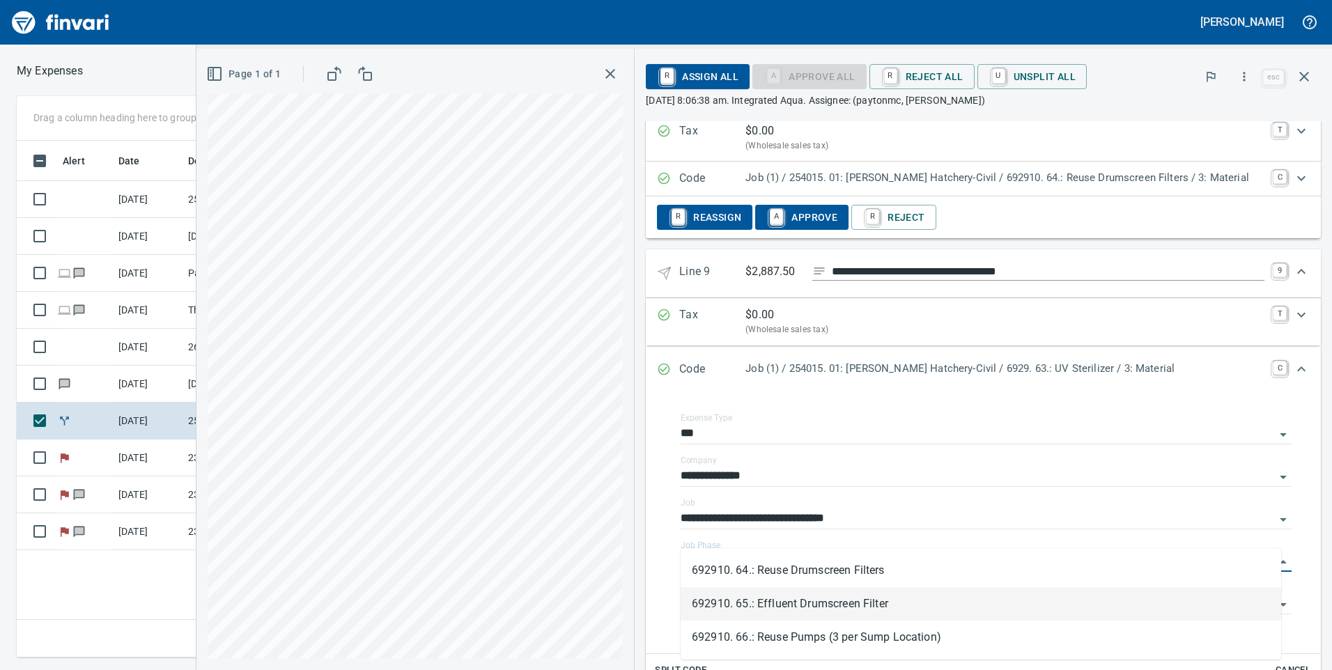
click at [852, 603] on li "692910. 65.: Effluent Drumscreen Filter" at bounding box center [981, 603] width 601 height 33
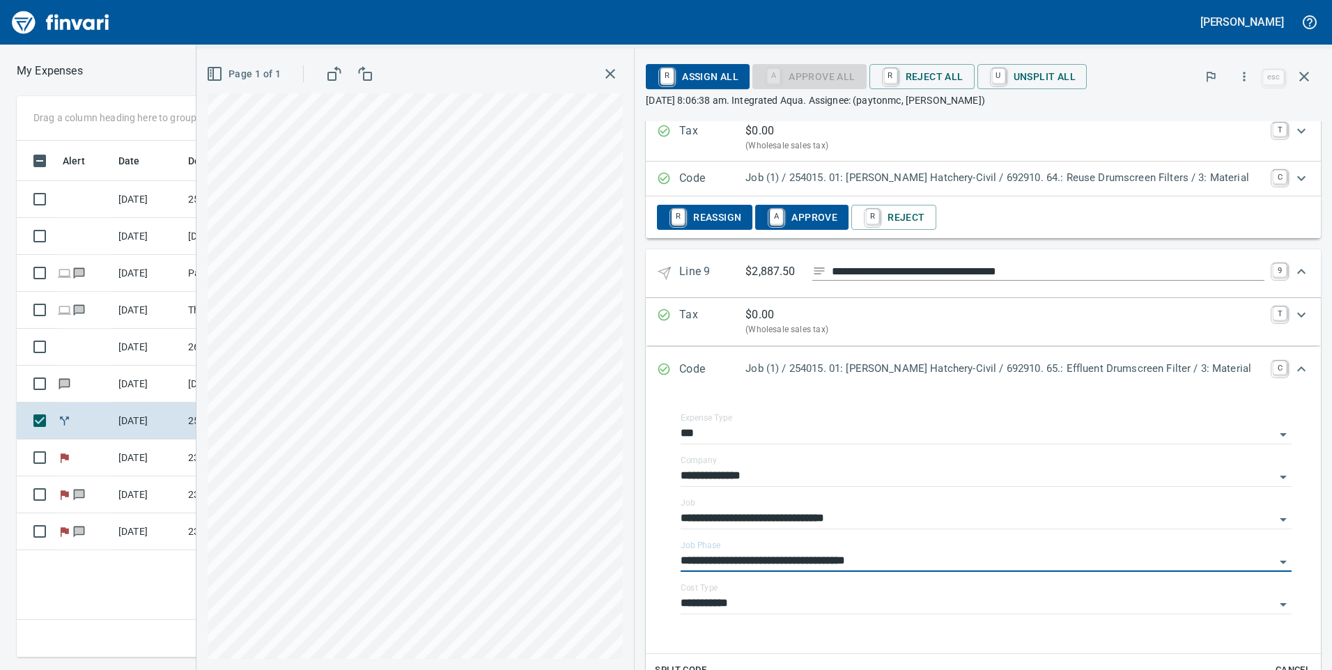
type input "**********"
click at [1285, 353] on div "Expand" at bounding box center [1301, 369] width 33 height 33
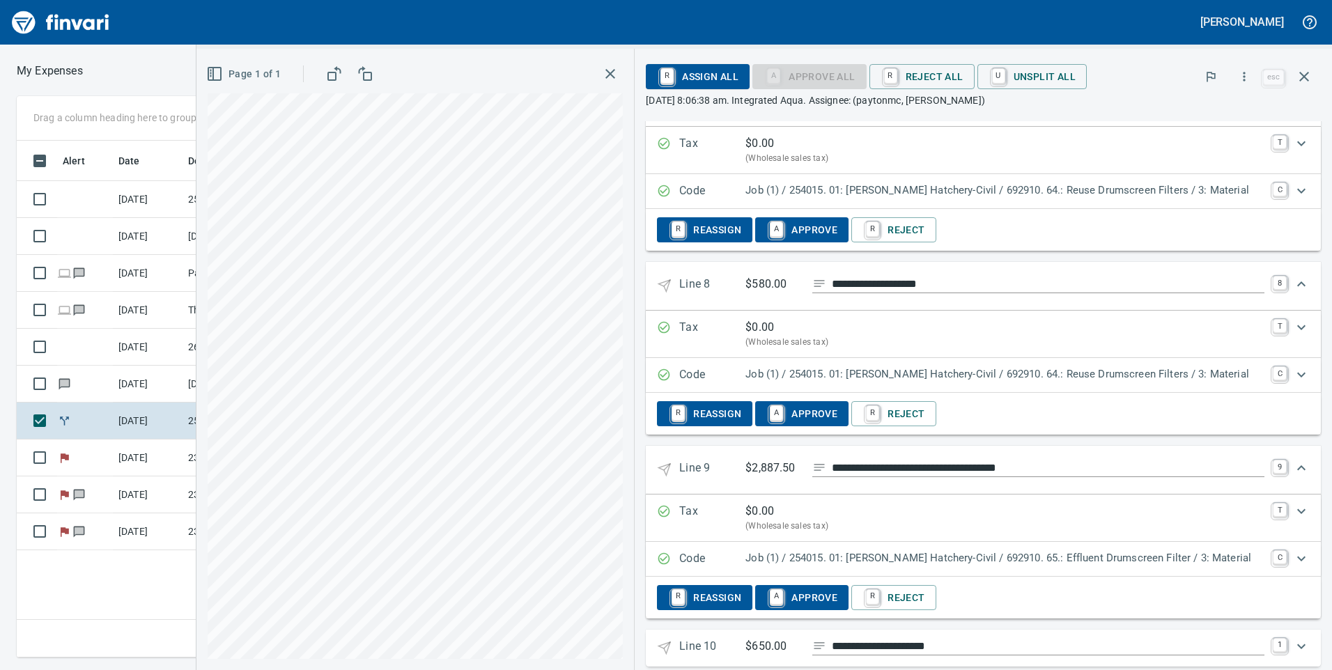
scroll to position [1395, 0]
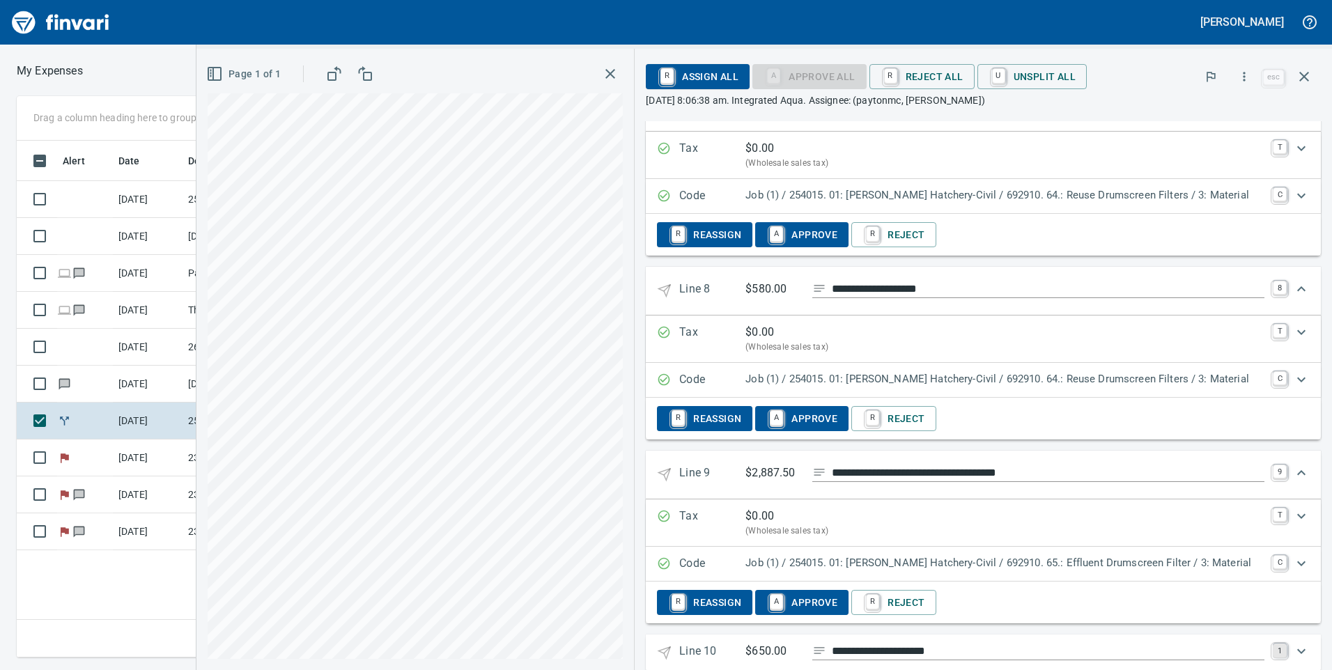
click at [1273, 644] on link "1" at bounding box center [1280, 651] width 14 height 14
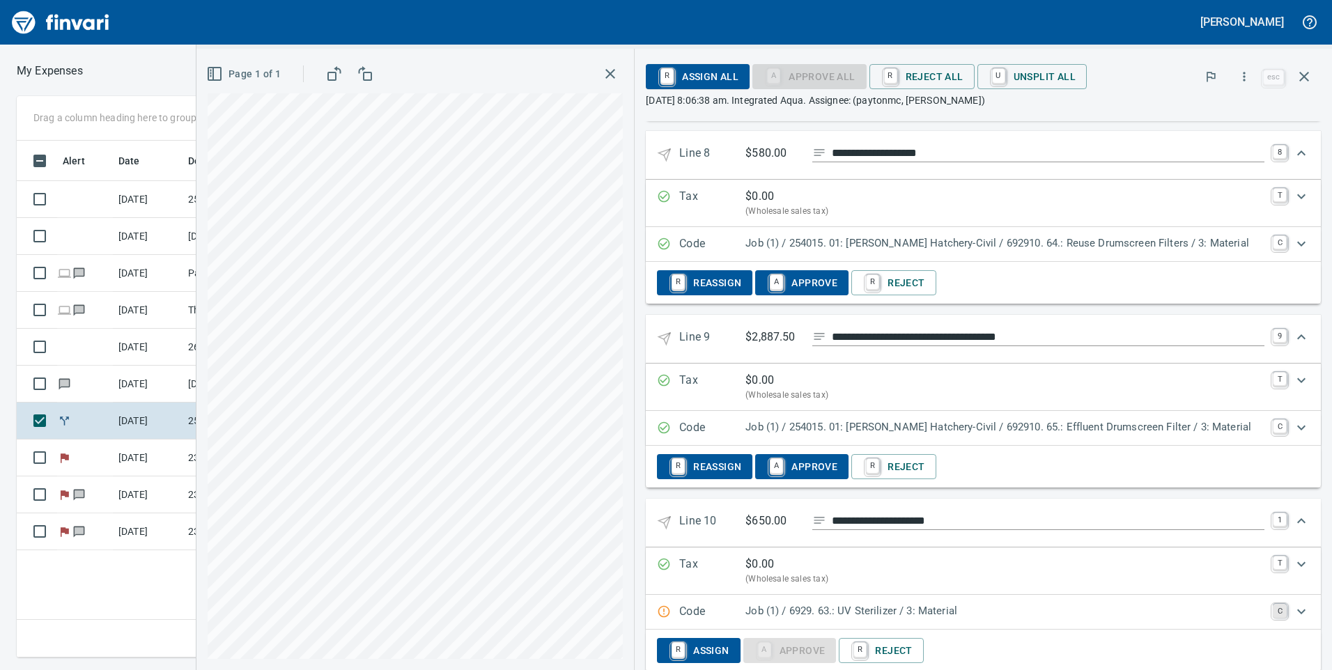
click at [1273, 604] on link "C" at bounding box center [1280, 611] width 14 height 14
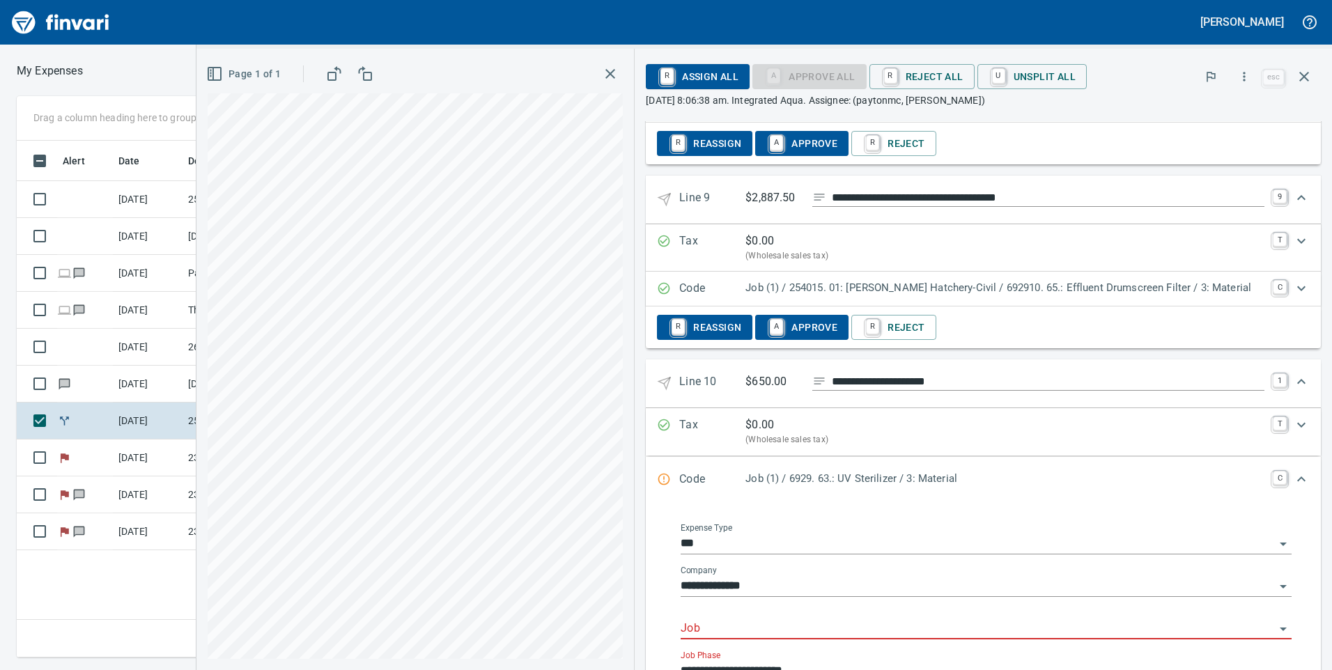
scroll to position [1740, 0]
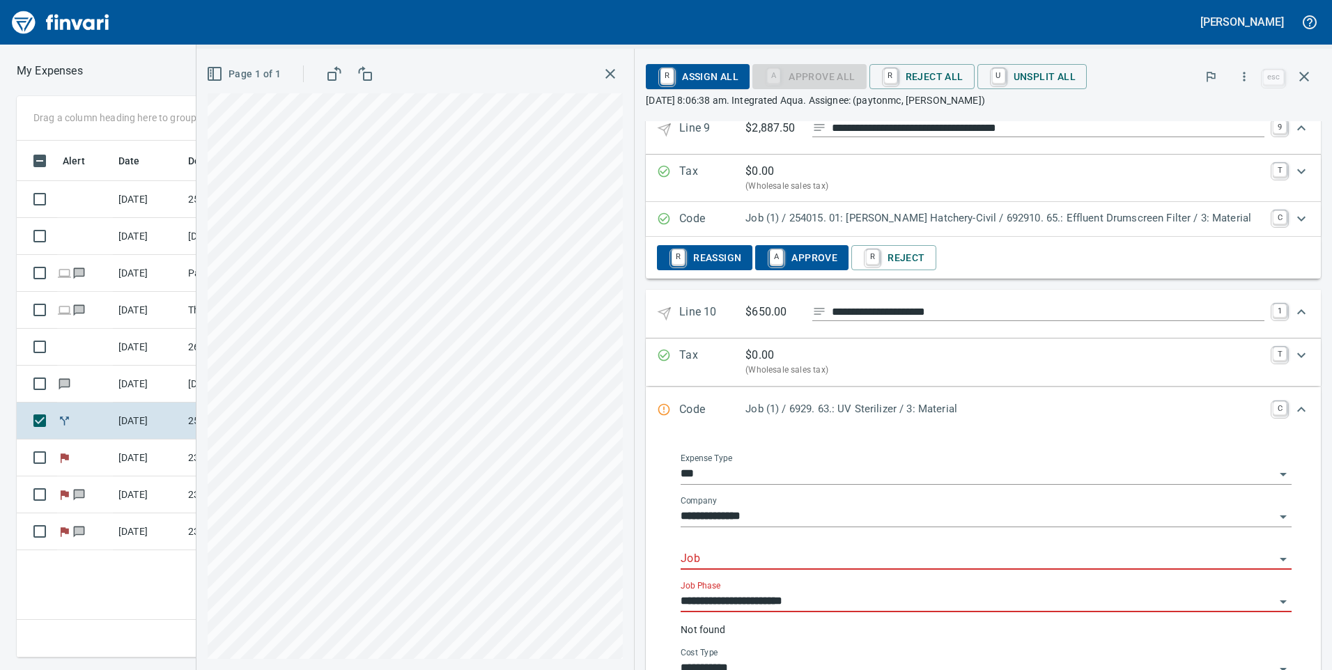
click at [812, 550] on input "Job" at bounding box center [978, 560] width 594 height 20
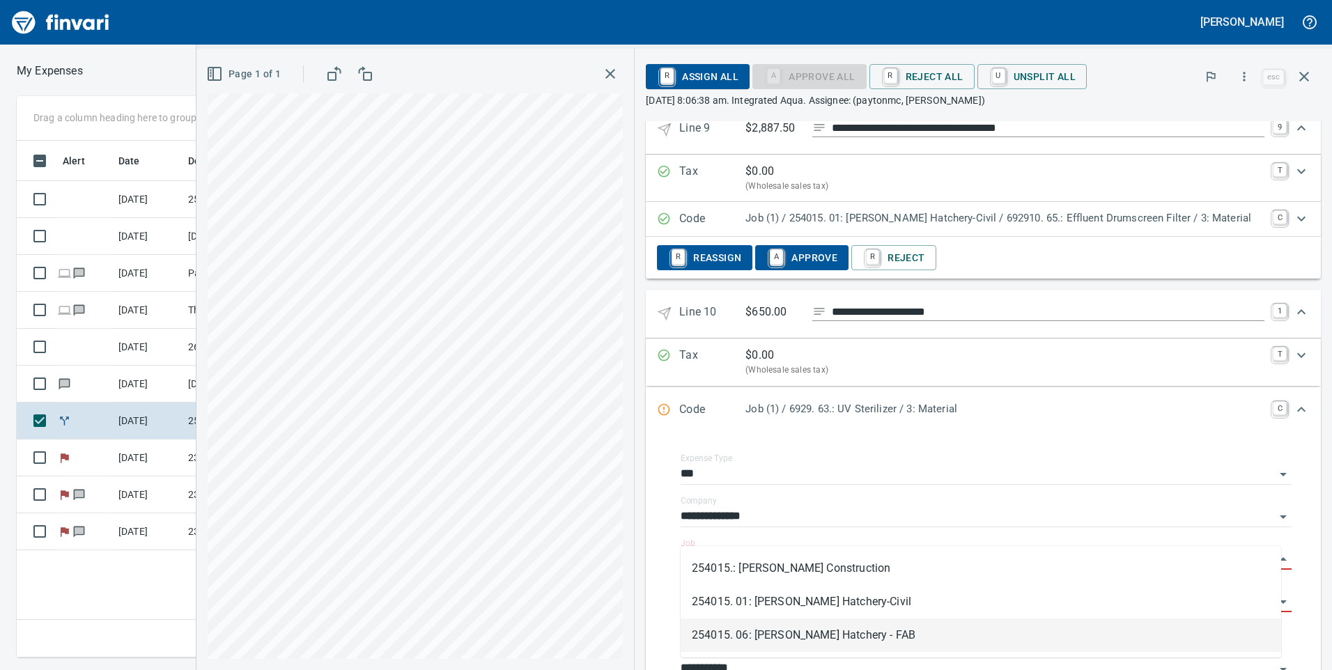
click at [812, 596] on li "254015. 01: [PERSON_NAME] Hatchery-Civil" at bounding box center [981, 601] width 601 height 33
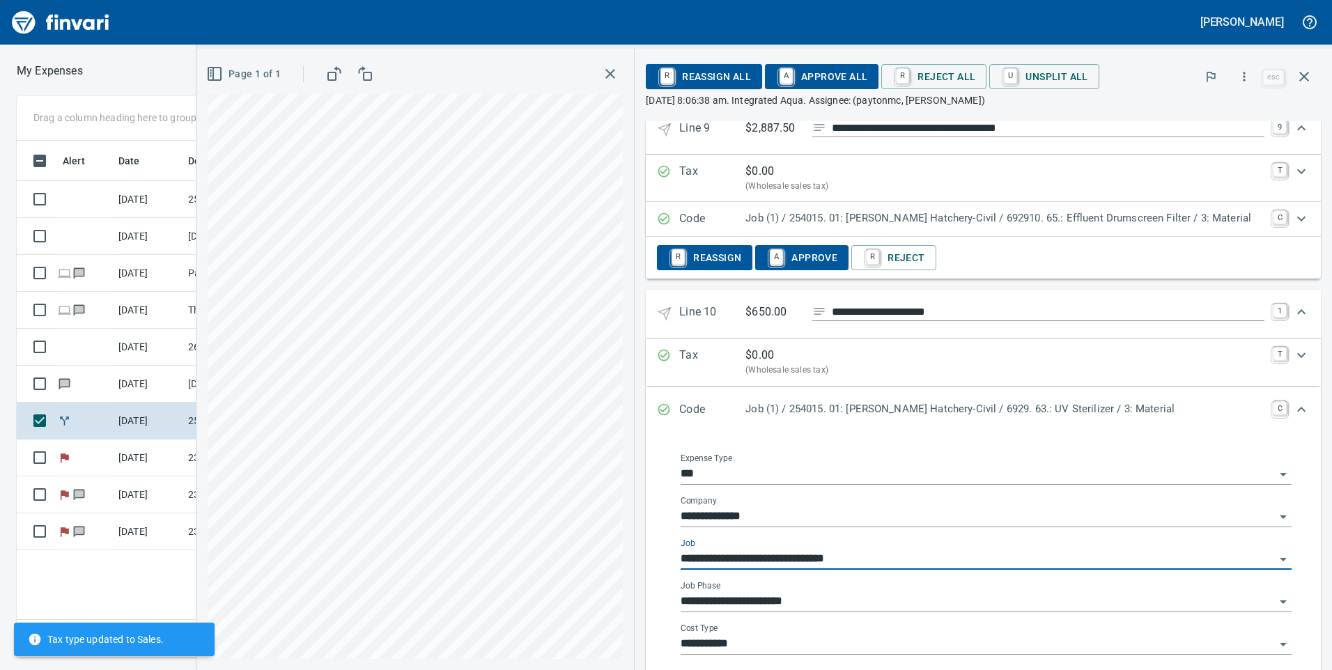
type input "**********"
click at [826, 592] on input "**********" at bounding box center [978, 602] width 594 height 20
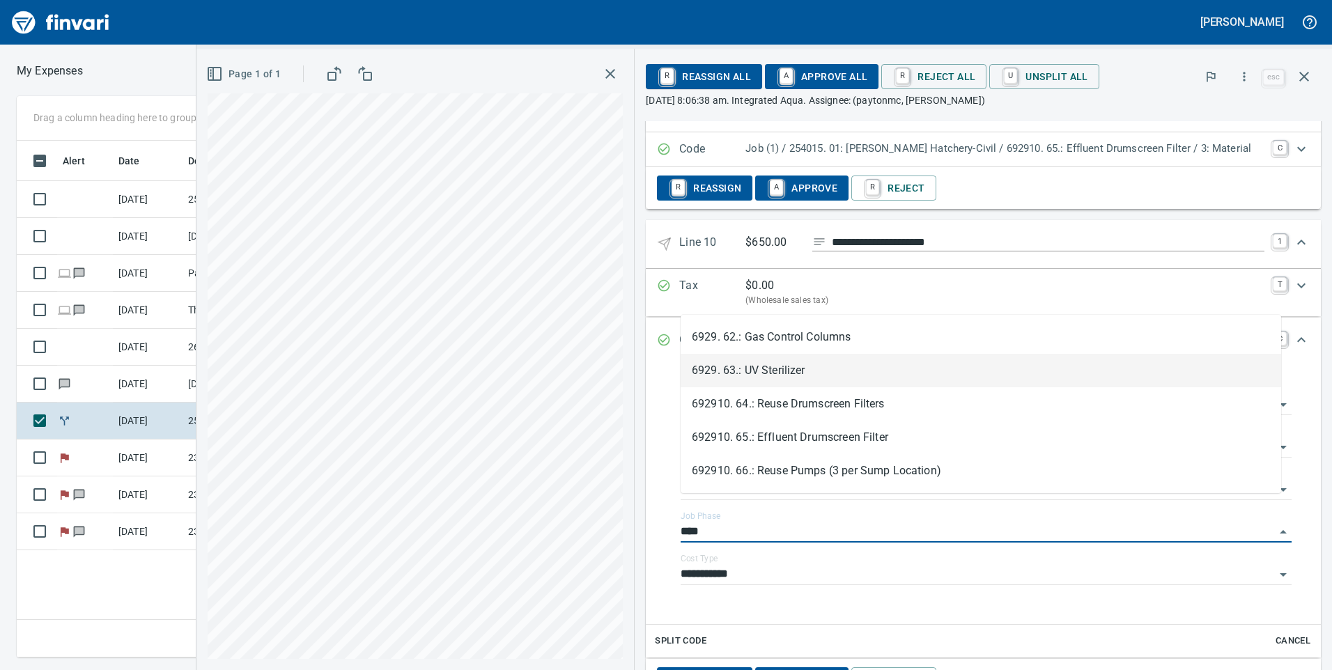
scroll to position [0, 0]
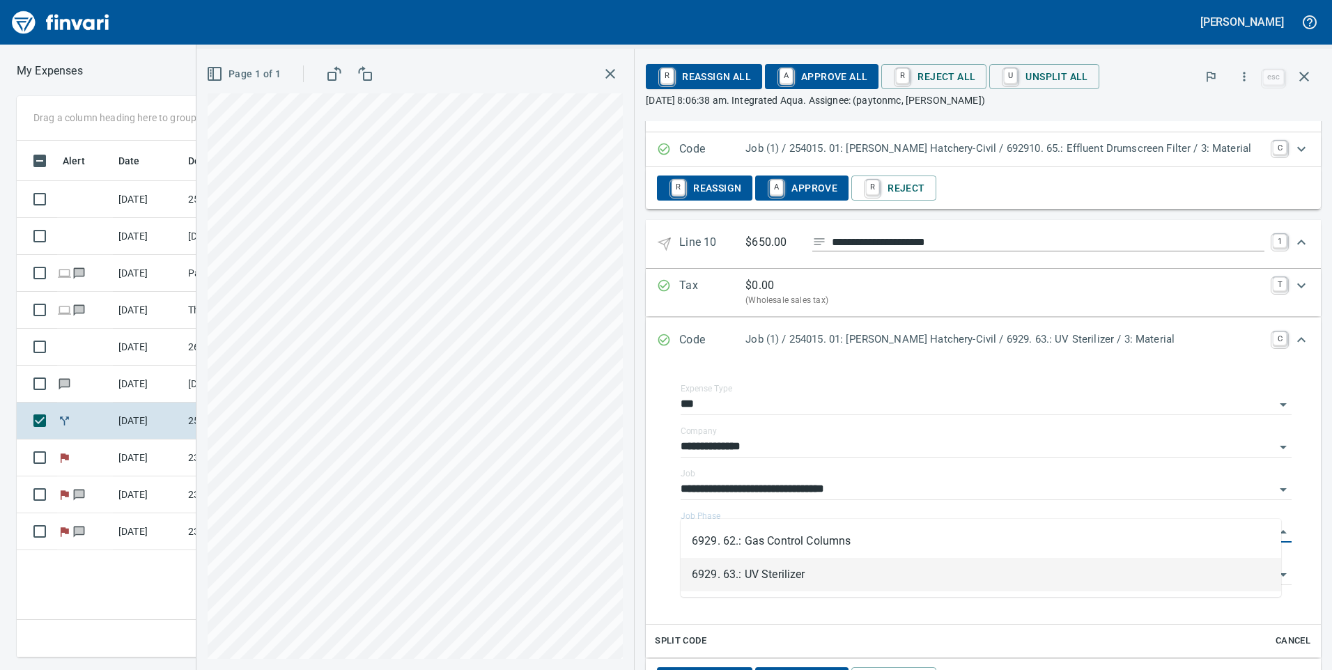
click at [904, 587] on li "6929. 63.: UV Sterilizer" at bounding box center [981, 574] width 601 height 33
type input "**********"
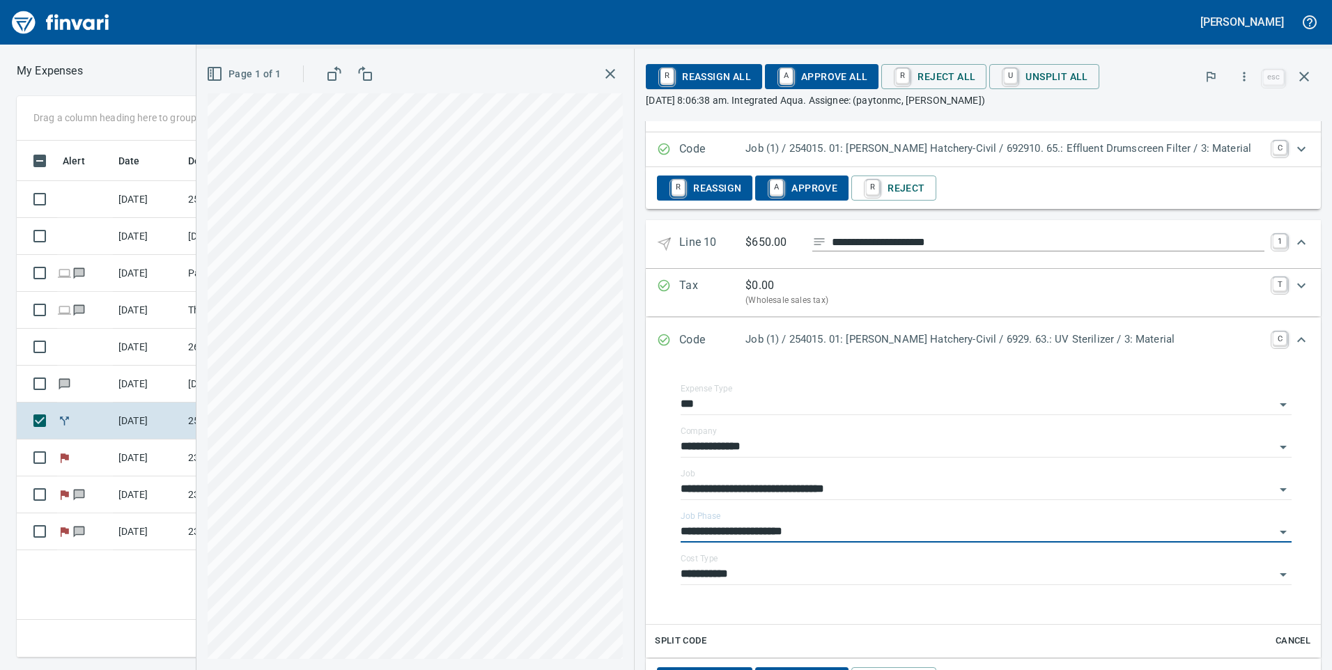
scroll to position [1839, 0]
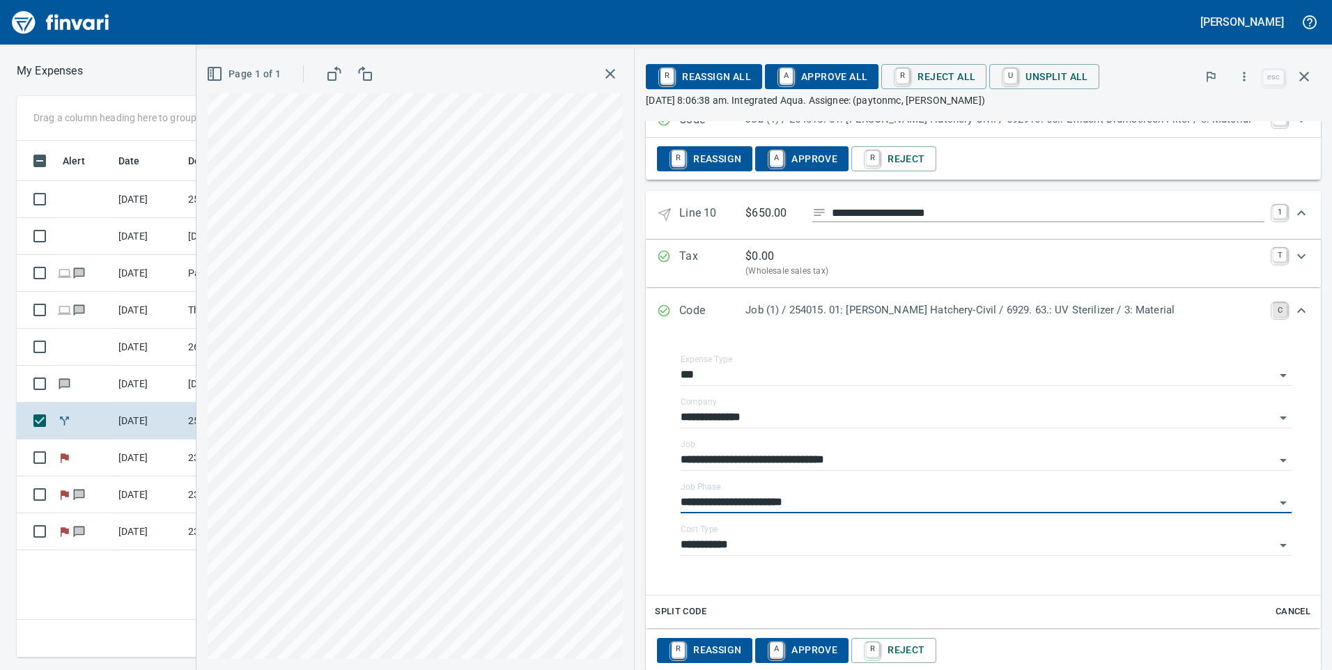
click at [1273, 303] on link "C" at bounding box center [1280, 310] width 14 height 14
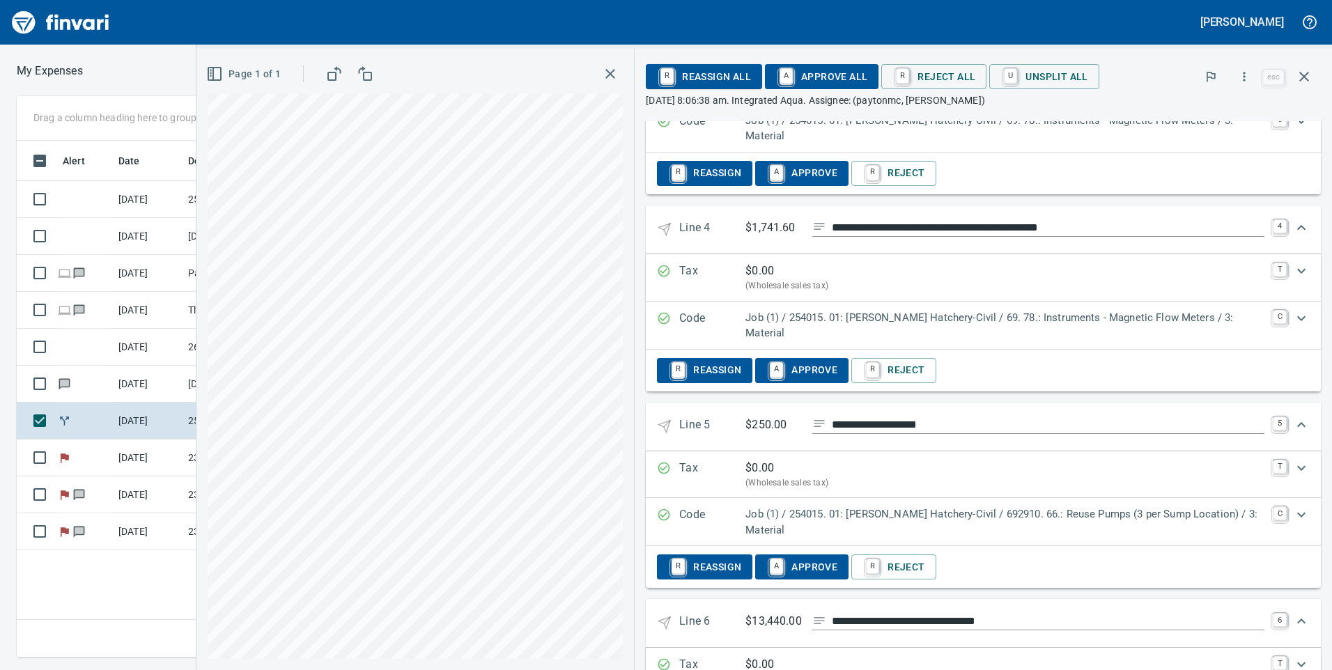
scroll to position [346, 0]
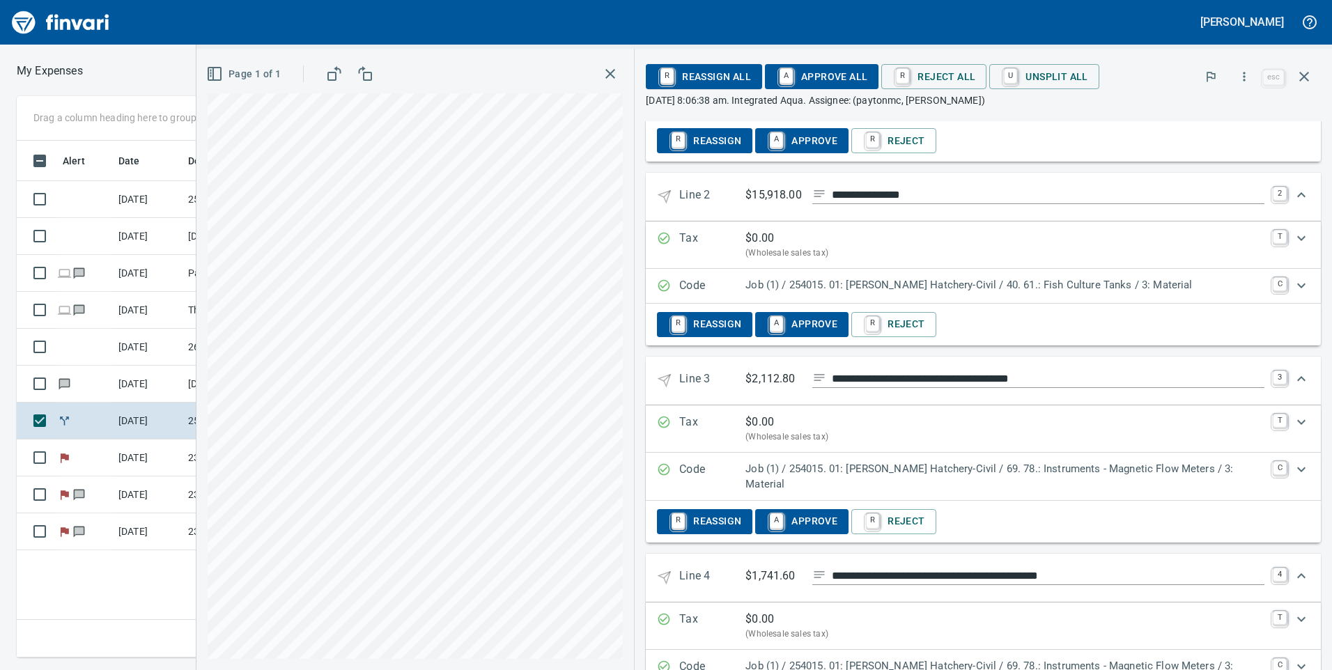
click at [809, 81] on span "A Approve All" at bounding box center [821, 77] width 91 height 24
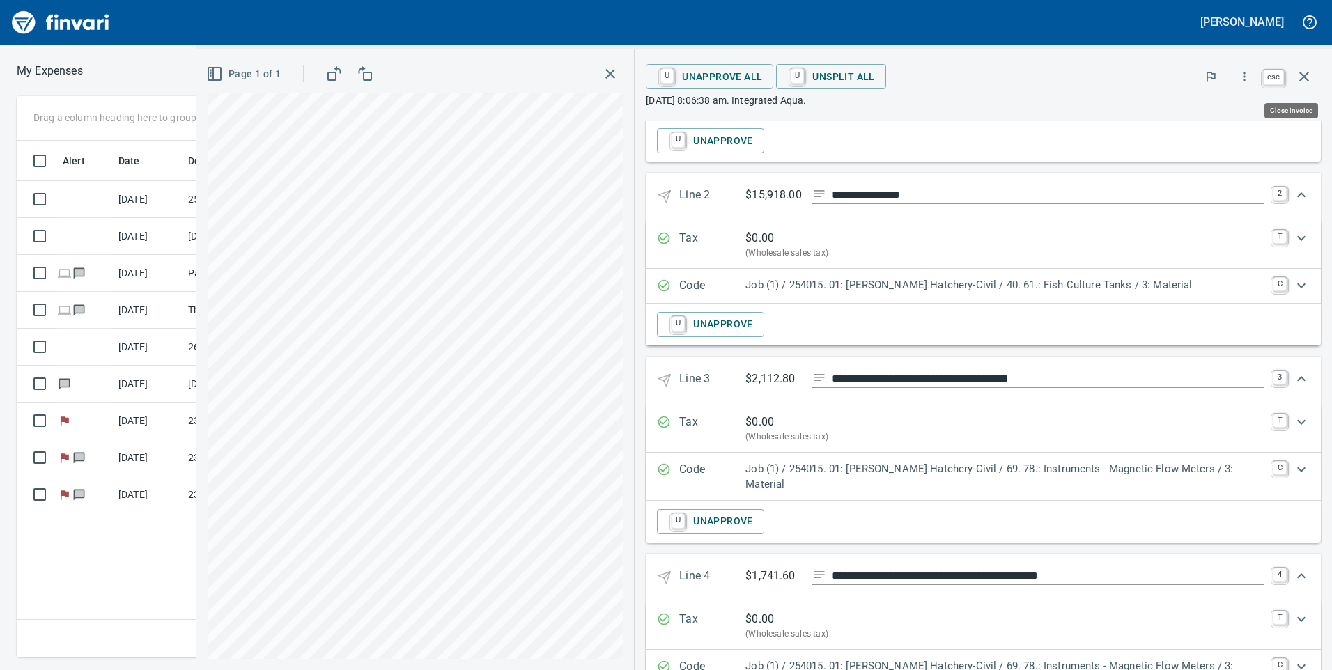
click at [1300, 83] on icon "button" at bounding box center [1304, 76] width 17 height 17
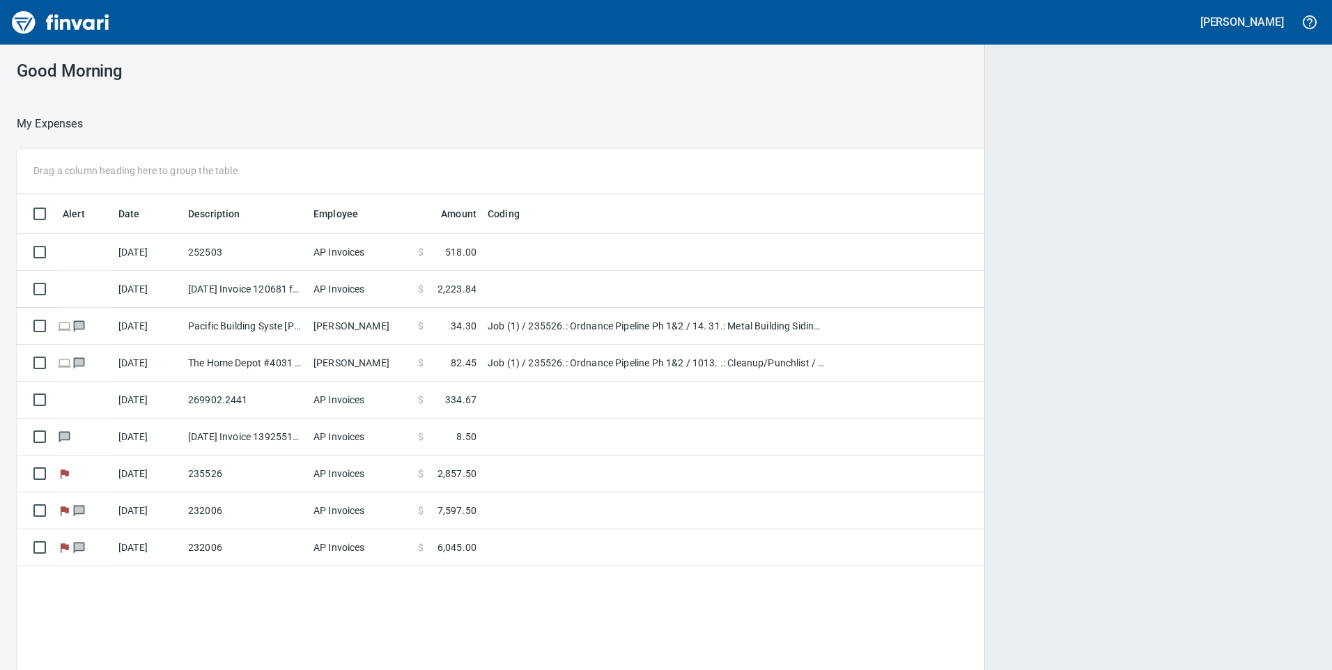
scroll to position [507, 1277]
